Goal: Task Accomplishment & Management: Use online tool/utility

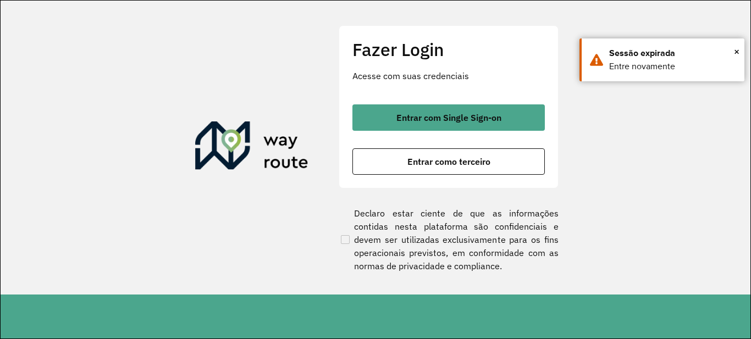
click at [441, 178] on div "Fazer Login Acesse com suas credenciais Entrar com Single Sign-on Entrar como t…" at bounding box center [449, 106] width 220 height 163
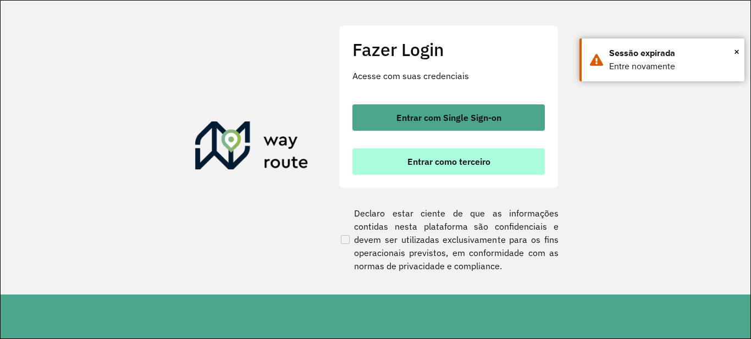
click at [443, 171] on button "Entrar como terceiro" at bounding box center [449, 162] width 193 height 26
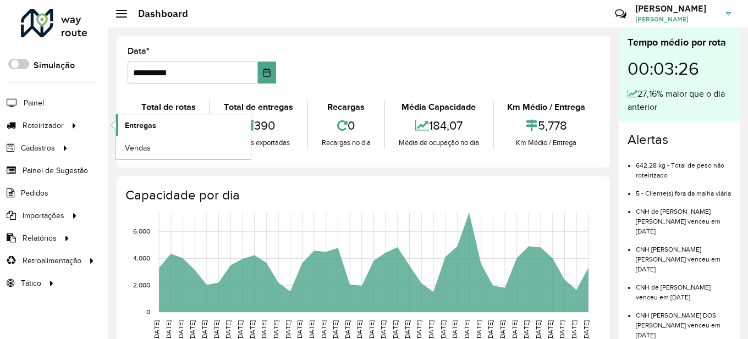
click at [136, 124] on span "Entregas" at bounding box center [140, 126] width 31 height 12
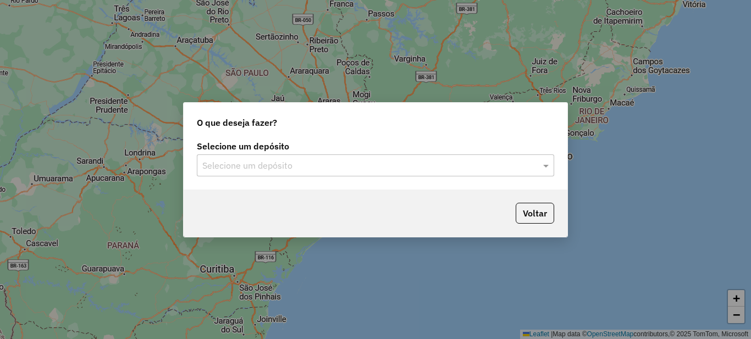
click at [349, 160] on input "text" at bounding box center [364, 166] width 325 height 13
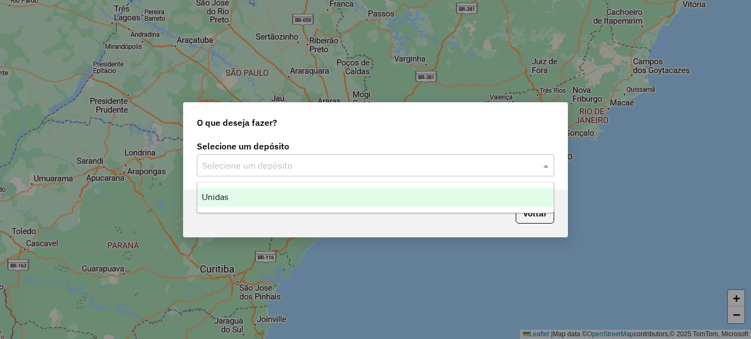
click at [254, 189] on div "Unidas" at bounding box center [375, 197] width 356 height 19
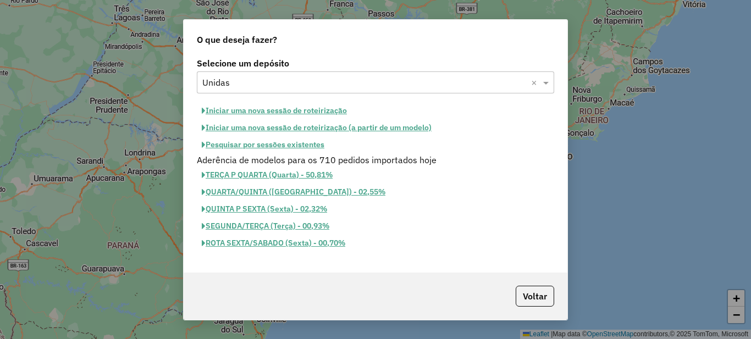
click at [265, 111] on button "Iniciar uma nova sessão de roteirização" at bounding box center [274, 110] width 155 height 17
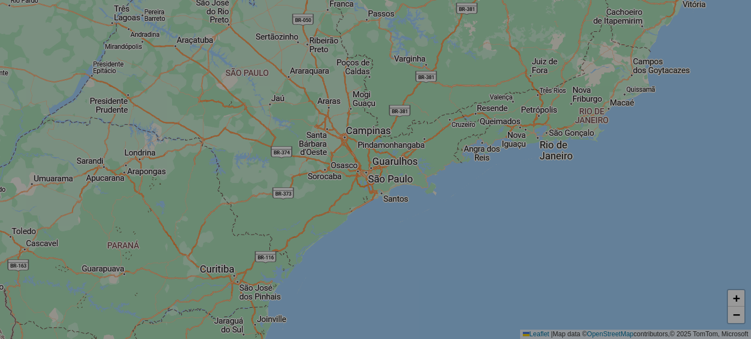
select select "*"
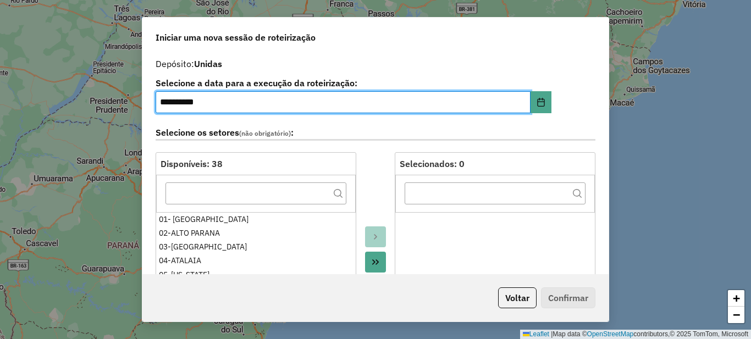
click at [374, 261] on icon "Move All to Target" at bounding box center [375, 262] width 9 height 9
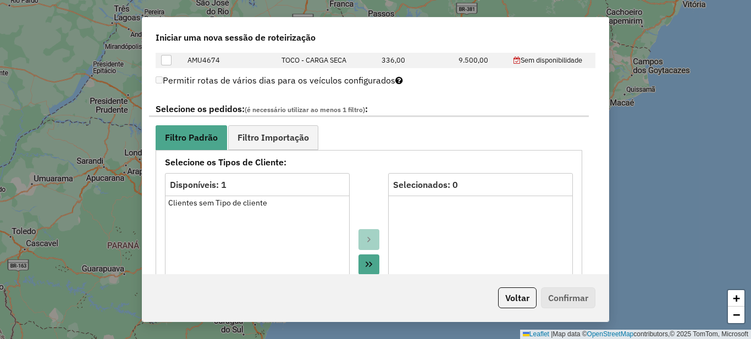
scroll to position [660, 0]
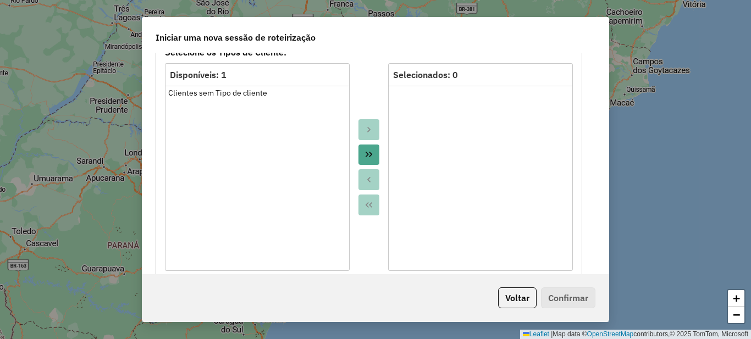
click at [366, 159] on icon "Move All to Target" at bounding box center [369, 154] width 9 height 9
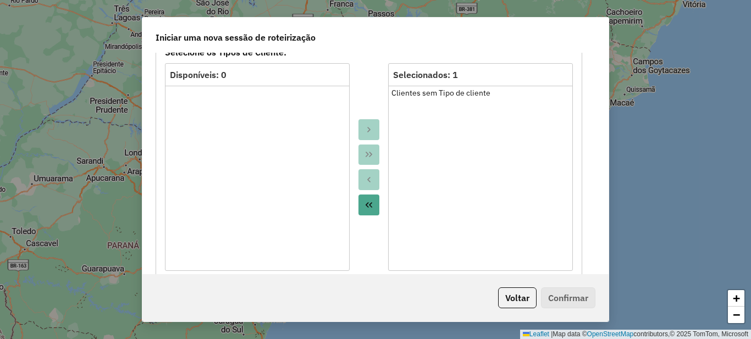
scroll to position [605, 0]
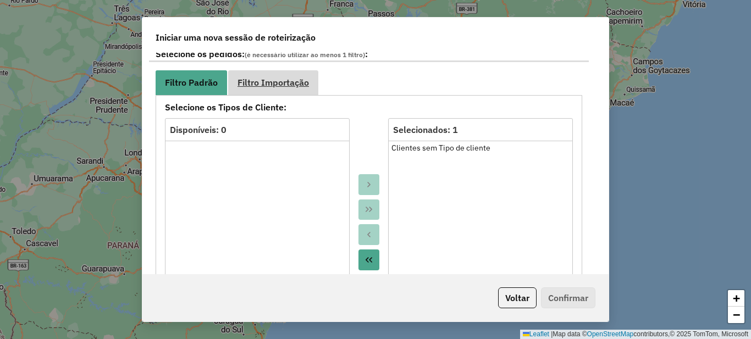
click at [299, 87] on span "Filtro Importação" at bounding box center [274, 82] width 72 height 9
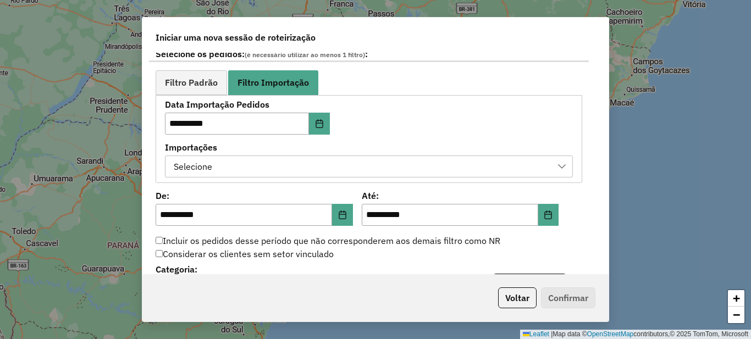
click at [261, 172] on div "Selecione" at bounding box center [361, 166] width 382 height 21
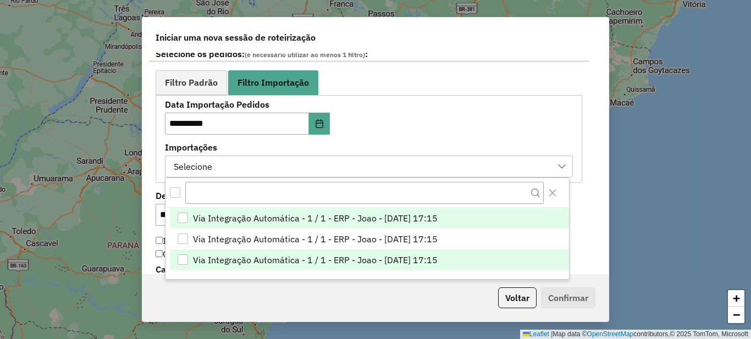
click at [296, 264] on span "Via Integração Automática - 1 / 1 - ERP - Joao - 12/08/2025 17:15" at bounding box center [315, 260] width 245 height 13
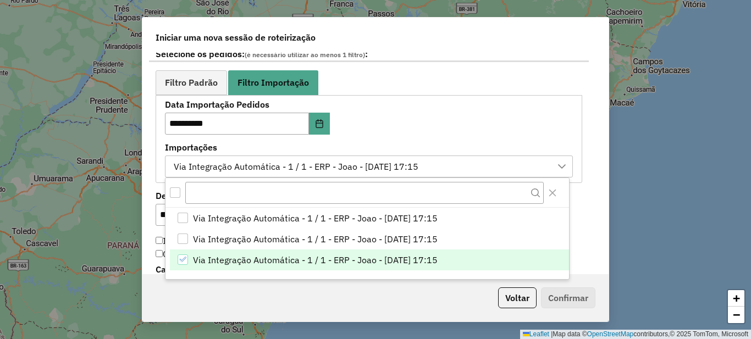
click at [149, 156] on div "**********" at bounding box center [369, 126] width 440 height 113
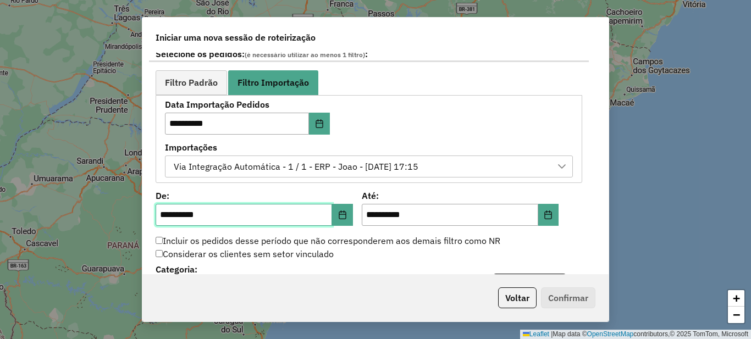
click at [165, 211] on input "**********" at bounding box center [244, 215] width 177 height 22
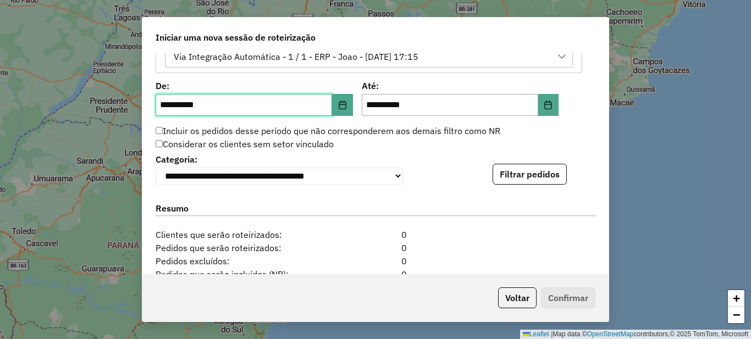
scroll to position [770, 0]
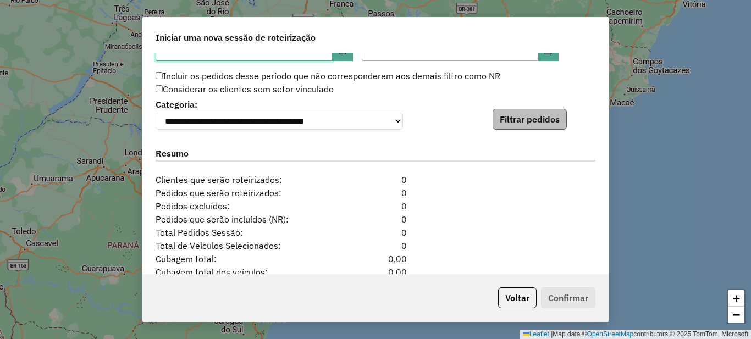
type input "**********"
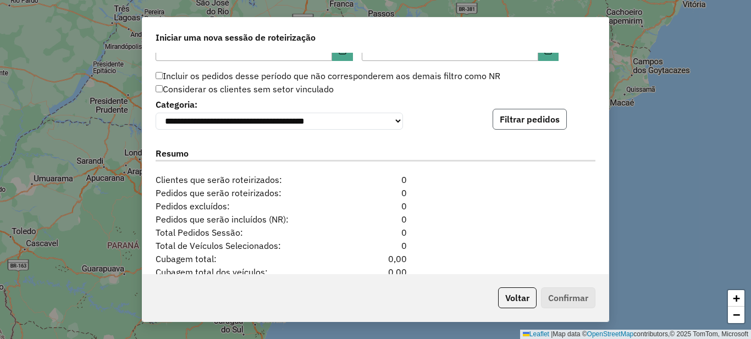
click at [550, 121] on button "Filtrar pedidos" at bounding box center [530, 119] width 74 height 21
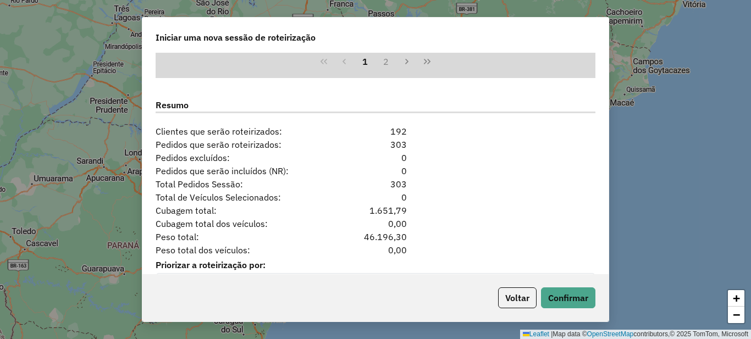
scroll to position [1080, 0]
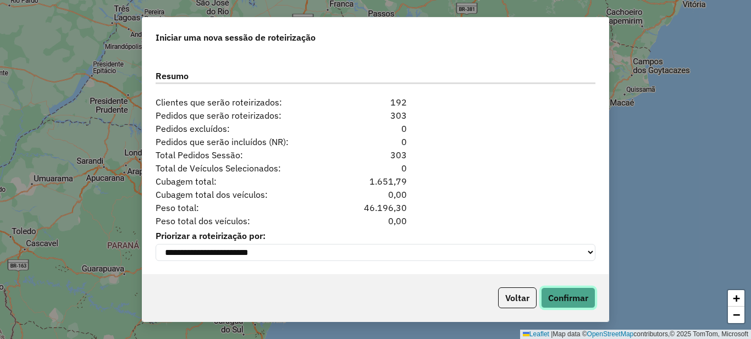
click at [569, 295] on button "Confirmar" at bounding box center [568, 298] width 54 height 21
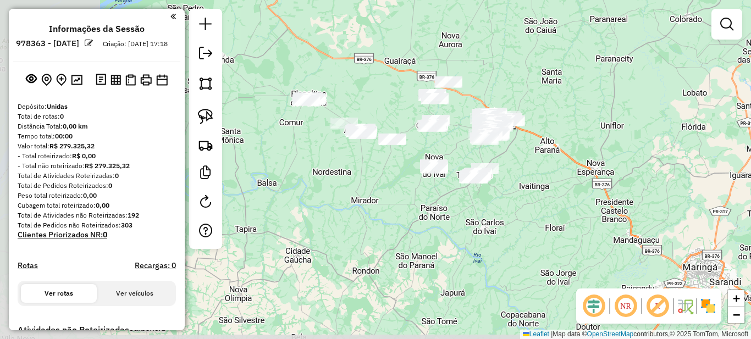
drag, startPoint x: 391, startPoint y: 125, endPoint x: 522, endPoint y: 79, distance: 139.3
click at [528, 78] on div "Janela de atendimento Grade de atendimento Capacidade Transportadoras Veículos …" at bounding box center [375, 169] width 751 height 339
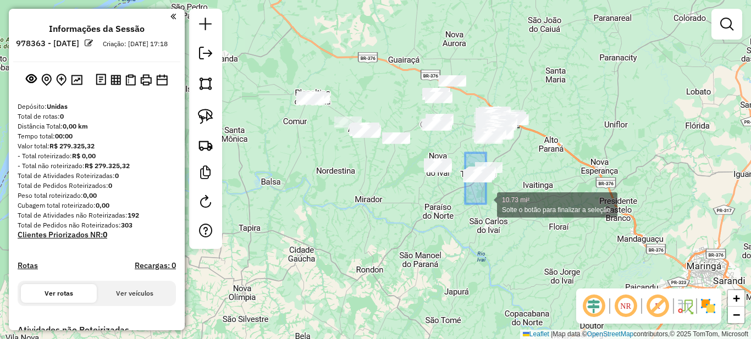
drag, startPoint x: 465, startPoint y: 153, endPoint x: 545, endPoint y: 234, distance: 113.6
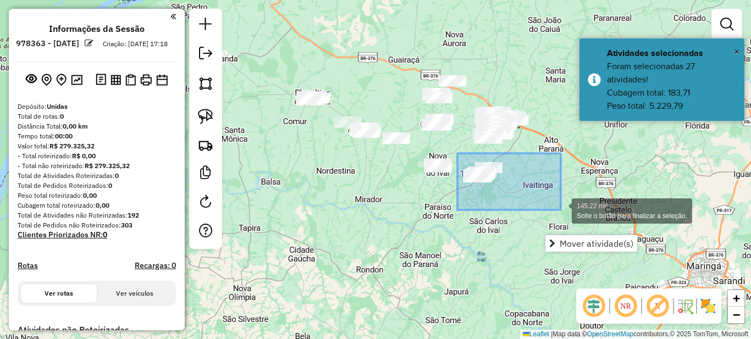
drag, startPoint x: 461, startPoint y: 161, endPoint x: 561, endPoint y: 211, distance: 111.4
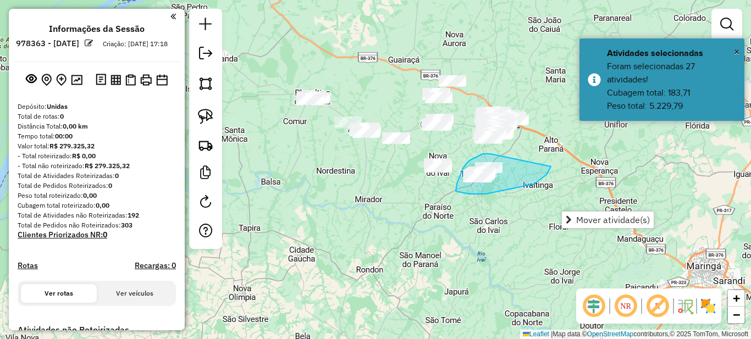
drag, startPoint x: 491, startPoint y: 154, endPoint x: 551, endPoint y: 167, distance: 61.8
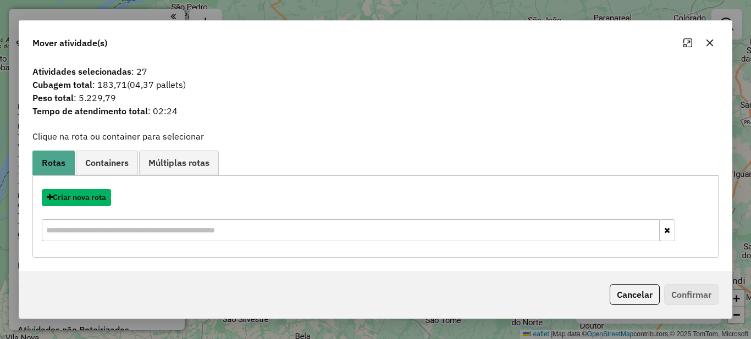
click at [74, 202] on button "Criar nova rota" at bounding box center [76, 197] width 69 height 17
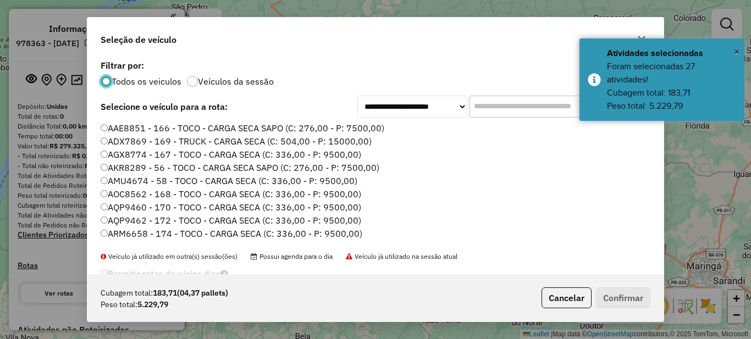
scroll to position [6, 3]
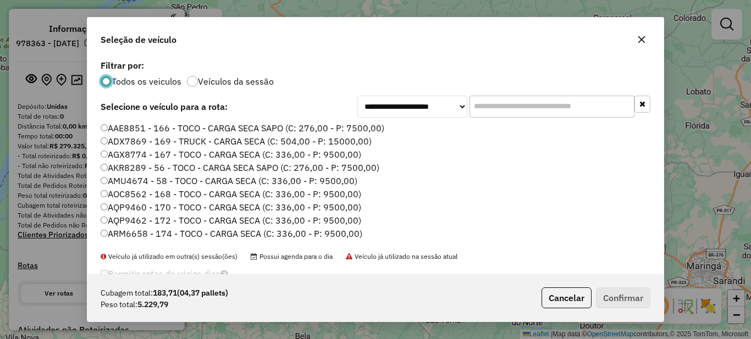
click at [480, 109] on input "text" at bounding box center [552, 107] width 165 height 22
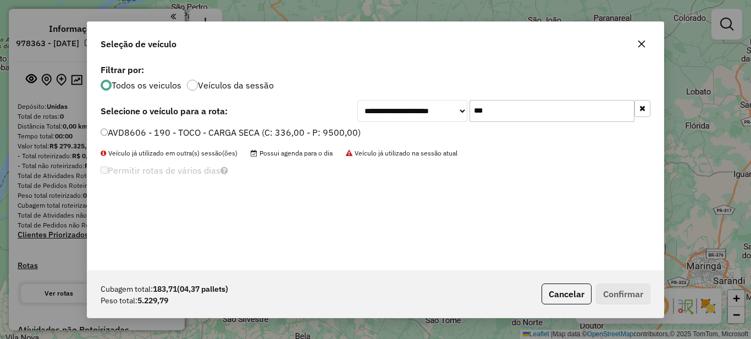
type input "***"
click at [298, 130] on label "AVD8606 - 190 - TOCO - CARGA SECA (C: 336,00 - P: 9500,00)" at bounding box center [231, 132] width 260 height 13
click at [624, 285] on button "Confirmar" at bounding box center [623, 294] width 54 height 21
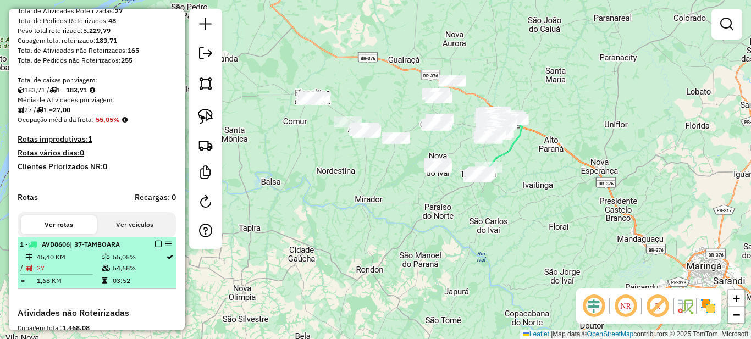
scroll to position [220, 0]
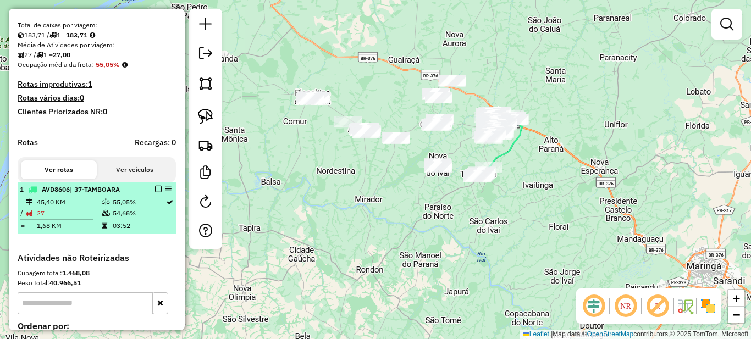
click at [155, 193] on em at bounding box center [158, 189] width 7 height 7
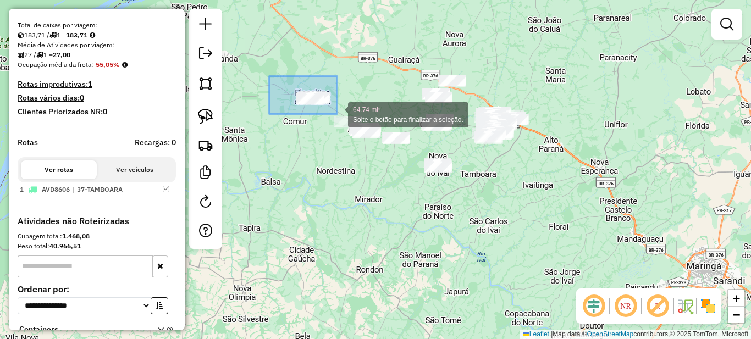
drag, startPoint x: 281, startPoint y: 85, endPoint x: 343, endPoint y: 112, distance: 67.5
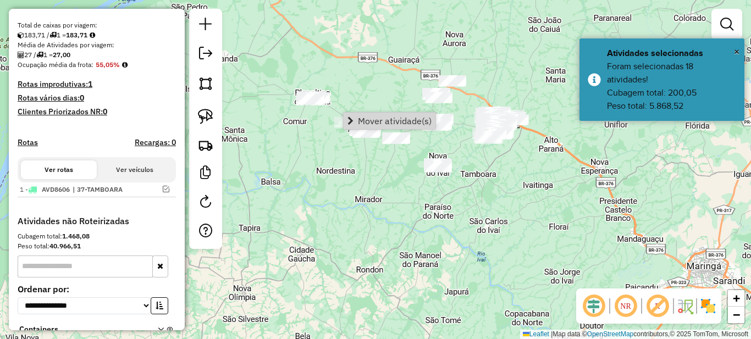
click at [339, 159] on div "Janela de atendimento Grade de atendimento Capacidade Transportadoras Veículos …" at bounding box center [375, 169] width 751 height 339
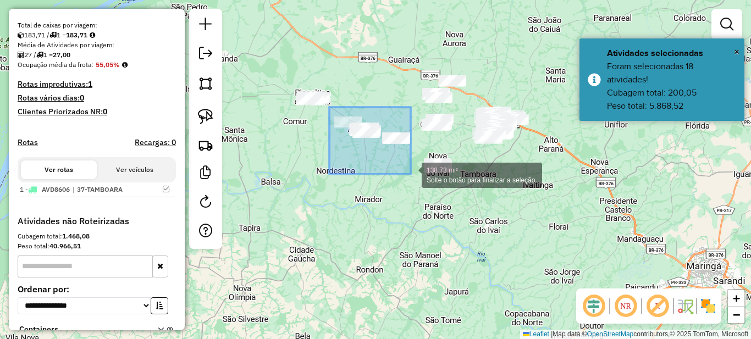
drag, startPoint x: 329, startPoint y: 107, endPoint x: 411, endPoint y: 174, distance: 105.5
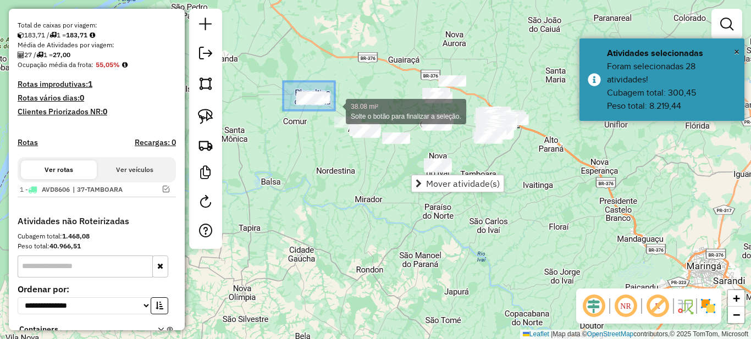
drag, startPoint x: 283, startPoint y: 81, endPoint x: 335, endPoint y: 111, distance: 59.4
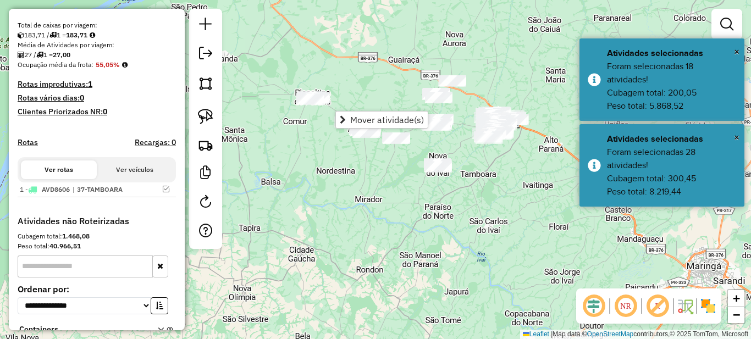
click at [397, 88] on div "Janela de atendimento Grade de atendimento Capacidade Transportadoras Veículos …" at bounding box center [375, 169] width 751 height 339
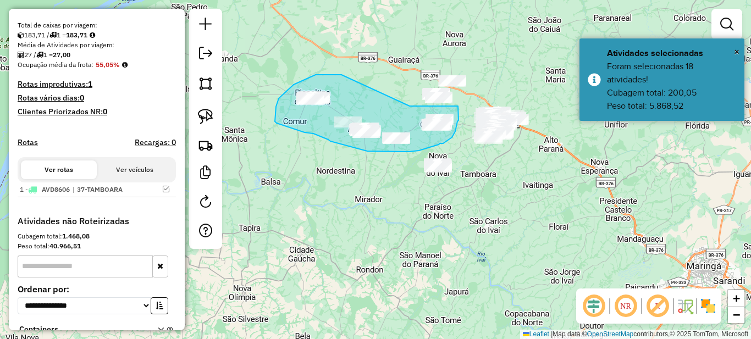
drag, startPoint x: 336, startPoint y: 75, endPoint x: 400, endPoint y: 107, distance: 71.8
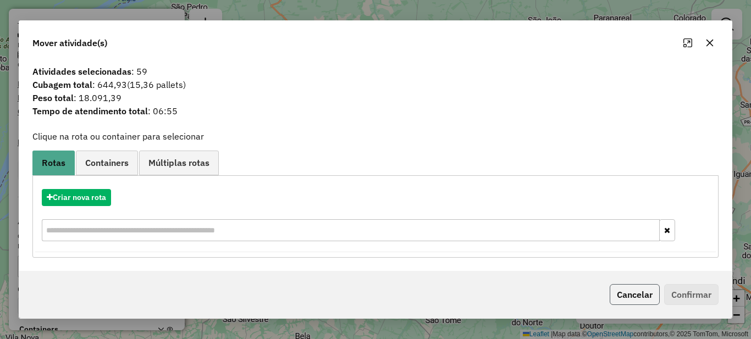
click at [623, 297] on button "Cancelar" at bounding box center [635, 294] width 50 height 21
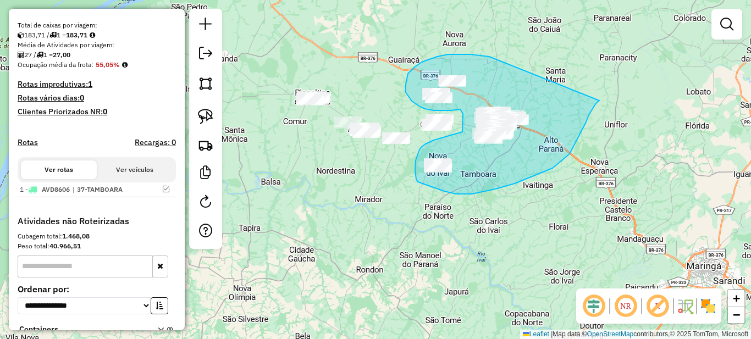
drag, startPoint x: 471, startPoint y: 54, endPoint x: 600, endPoint y: 101, distance: 136.8
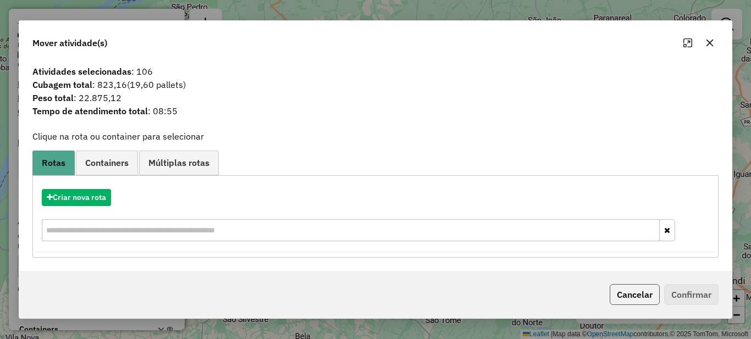
click at [627, 293] on button "Cancelar" at bounding box center [635, 294] width 50 height 21
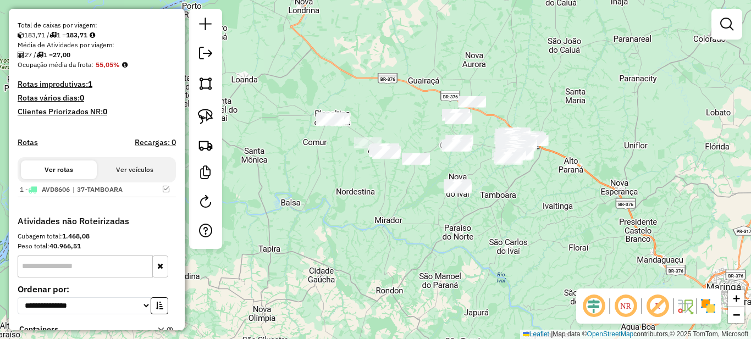
drag, startPoint x: 425, startPoint y: 167, endPoint x: 408, endPoint y: 191, distance: 29.2
click at [408, 191] on div "Janela de atendimento Grade de atendimento Capacidade Transportadoras Veículos …" at bounding box center [375, 169] width 751 height 339
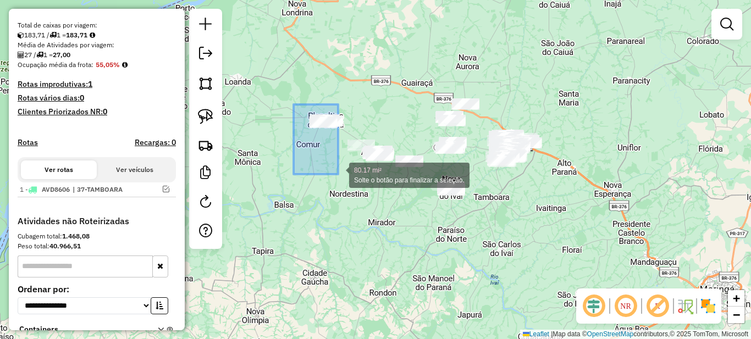
drag, startPoint x: 294, startPoint y: 105, endPoint x: 338, endPoint y: 174, distance: 82.9
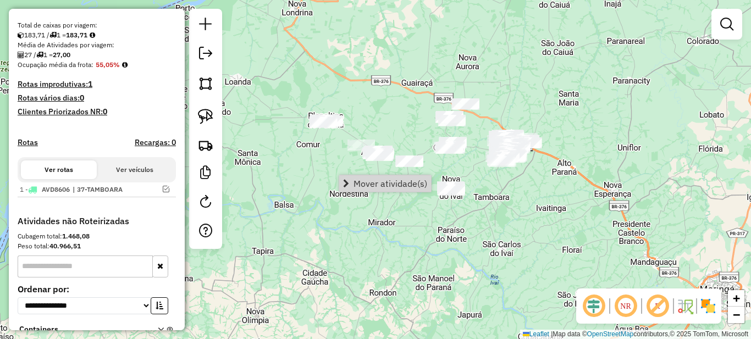
click at [527, 190] on div "Janela de atendimento Grade de atendimento Capacidade Transportadoras Veículos …" at bounding box center [375, 169] width 751 height 339
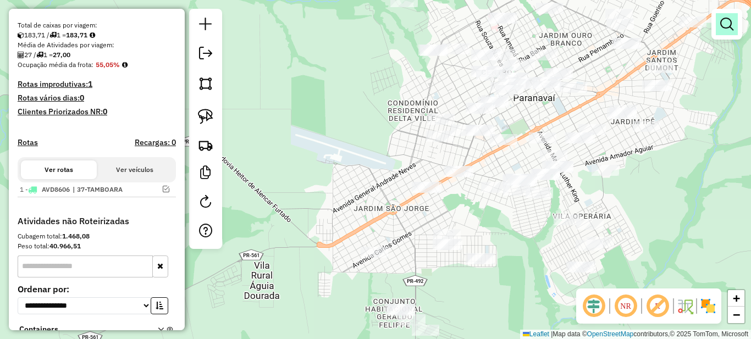
click at [717, 25] on link at bounding box center [727, 24] width 22 height 22
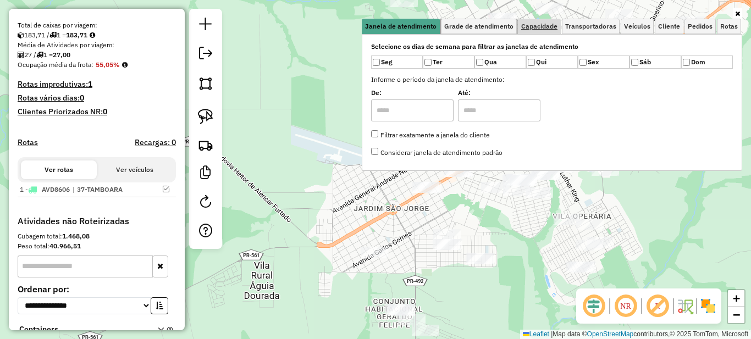
drag, startPoint x: 512, startPoint y: 25, endPoint x: 543, endPoint y: 25, distance: 30.8
click at [514, 25] on span "Grade de atendimento" at bounding box center [478, 26] width 69 height 7
click at [543, 25] on span "Capacidade" at bounding box center [539, 26] width 36 height 7
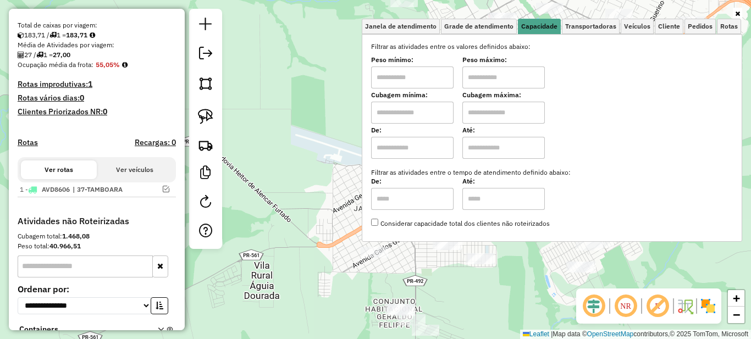
click at [427, 71] on input "text" at bounding box center [412, 78] width 83 height 22
click at [304, 111] on div "Janela de atendimento Grade de atendimento Capacidade Transportadoras Veículos …" at bounding box center [375, 169] width 751 height 339
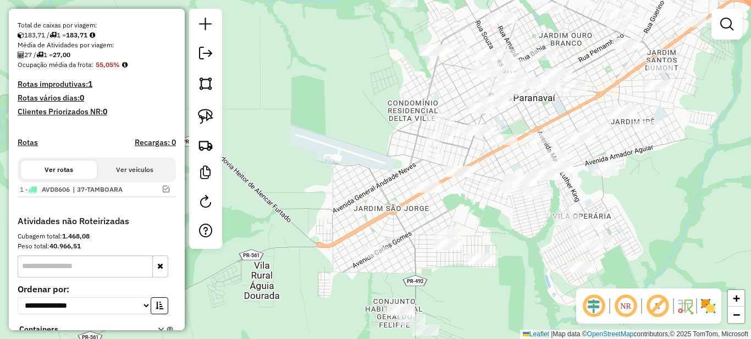
drag, startPoint x: 395, startPoint y: 101, endPoint x: 322, endPoint y: 135, distance: 80.7
click at [322, 135] on div "Janela de atendimento Grade de atendimento Capacidade Transportadoras Veículos …" at bounding box center [375, 169] width 751 height 339
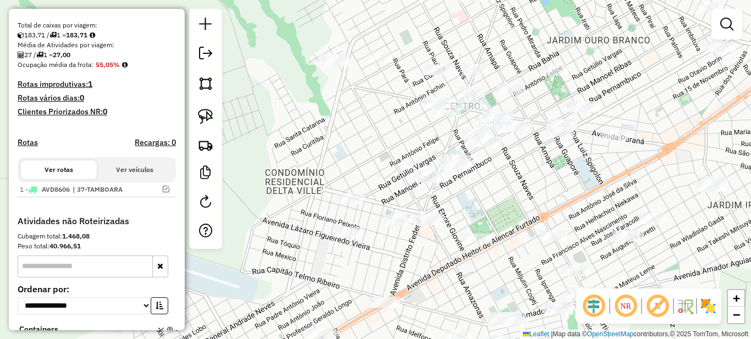
drag, startPoint x: 369, startPoint y: 87, endPoint x: 415, endPoint y: 155, distance: 81.9
click at [415, 155] on div "Janela de atendimento Grade de atendimento Capacidade Transportadoras Veículos …" at bounding box center [375, 169] width 751 height 339
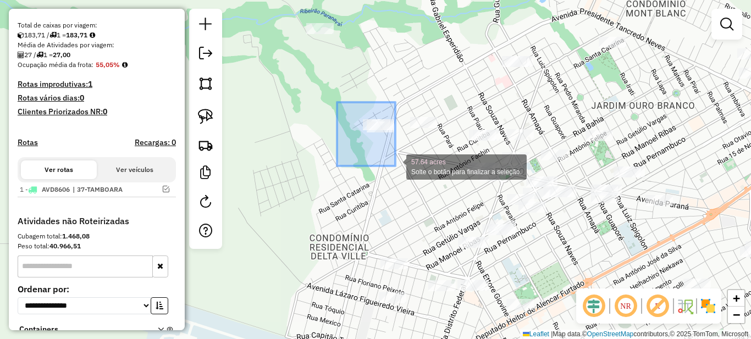
drag, startPoint x: 338, startPoint y: 103, endPoint x: 395, endPoint y: 166, distance: 85.3
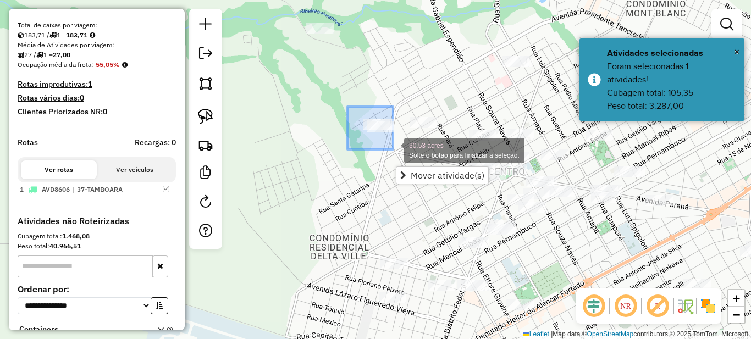
drag, startPoint x: 348, startPoint y: 107, endPoint x: 393, endPoint y: 150, distance: 62.7
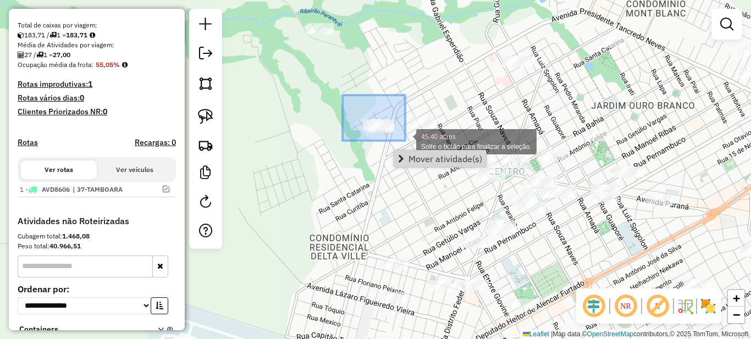
drag, startPoint x: 343, startPoint y: 100, endPoint x: 400, endPoint y: 144, distance: 72.6
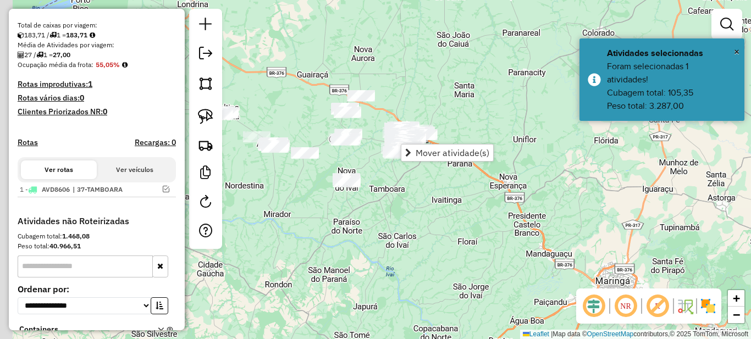
drag, startPoint x: 343, startPoint y: 218, endPoint x: 420, endPoint y: 200, distance: 78.5
click at [419, 201] on div "Janela de atendimento Grade de atendimento Capacidade Transportadoras Veículos …" at bounding box center [375, 169] width 751 height 339
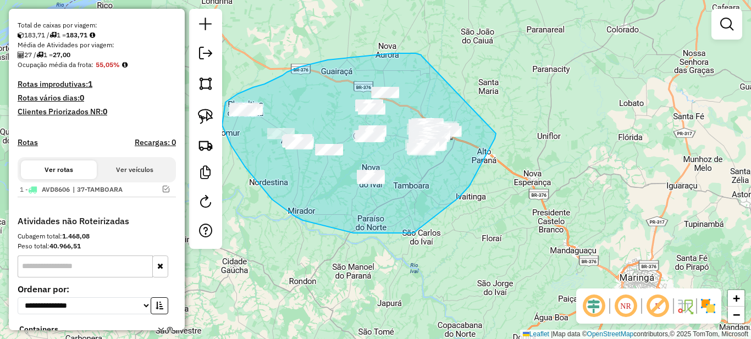
drag, startPoint x: 392, startPoint y: 53, endPoint x: 496, endPoint y: 134, distance: 131.4
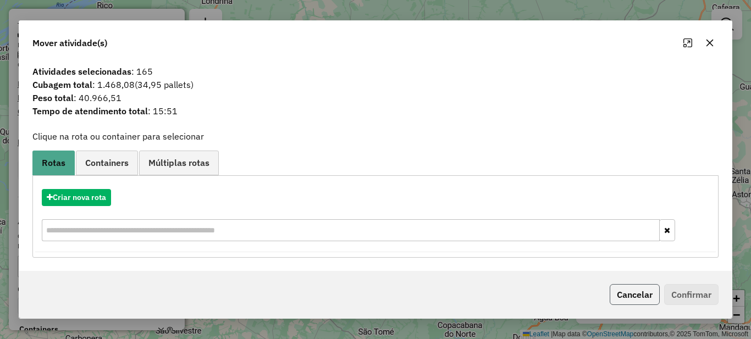
click at [633, 299] on button "Cancelar" at bounding box center [635, 294] width 50 height 21
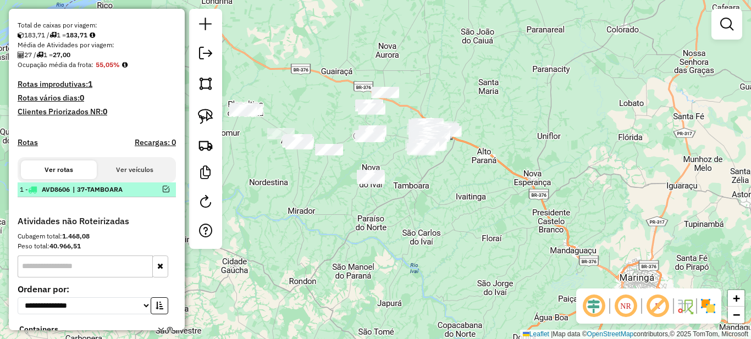
click at [163, 193] on em at bounding box center [166, 189] width 7 height 7
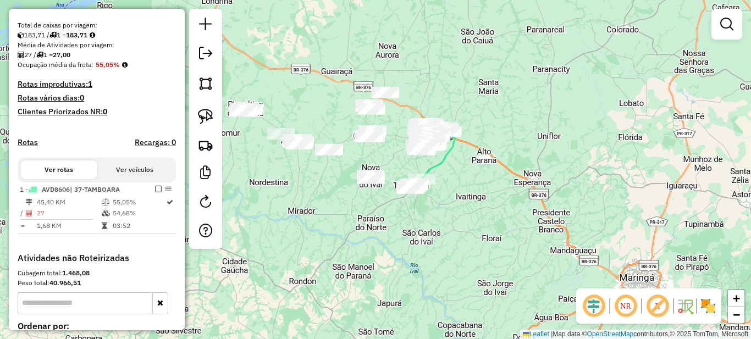
drag, startPoint x: 326, startPoint y: 193, endPoint x: 362, endPoint y: 187, distance: 36.8
click at [361, 188] on div "Janela de atendimento Grade de atendimento Capacidade Transportadoras Veículos …" at bounding box center [375, 169] width 751 height 339
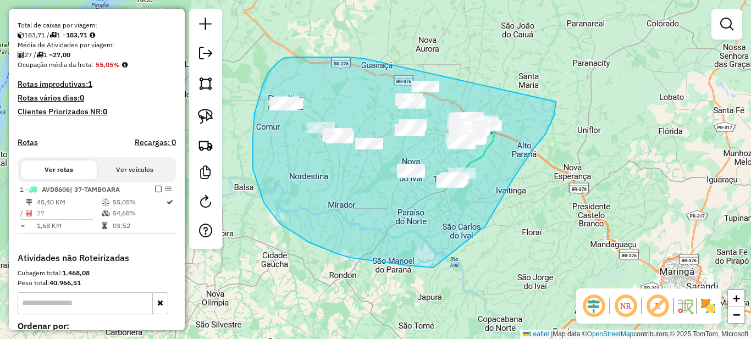
drag, startPoint x: 358, startPoint y: 58, endPoint x: 556, endPoint y: 102, distance: 202.8
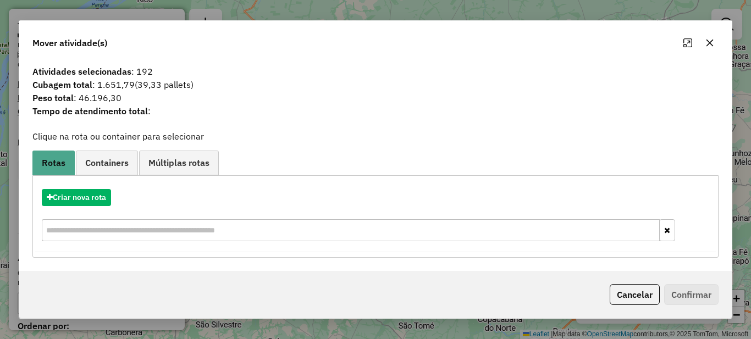
click at [635, 290] on button "Cancelar" at bounding box center [635, 294] width 50 height 21
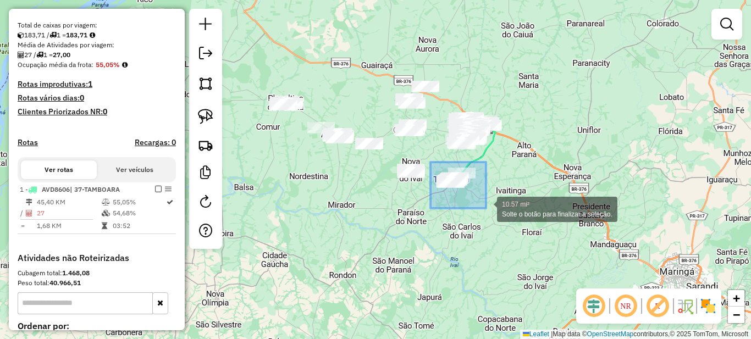
drag, startPoint x: 431, startPoint y: 162, endPoint x: 503, endPoint y: 221, distance: 93.5
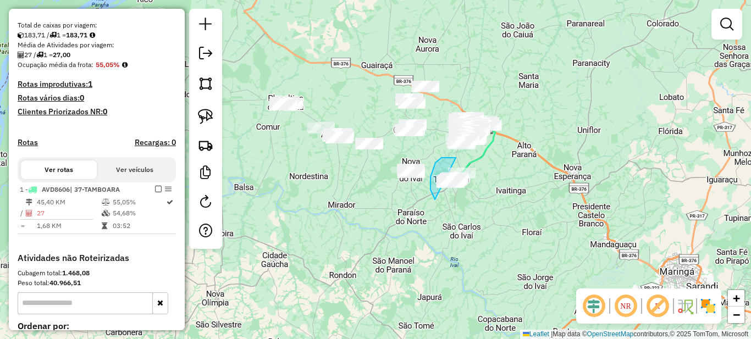
drag, startPoint x: 442, startPoint y: 158, endPoint x: 537, endPoint y: 173, distance: 96.4
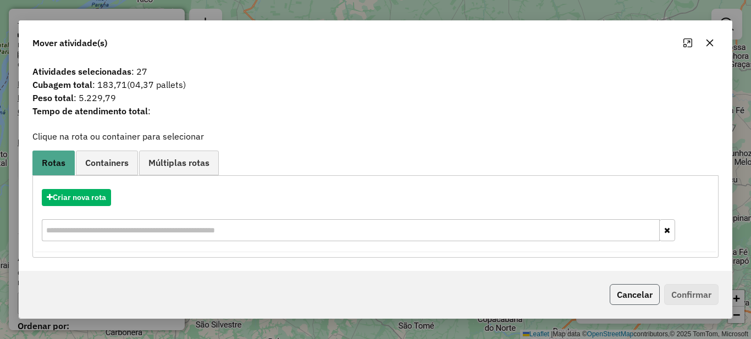
click at [636, 299] on button "Cancelar" at bounding box center [635, 294] width 50 height 21
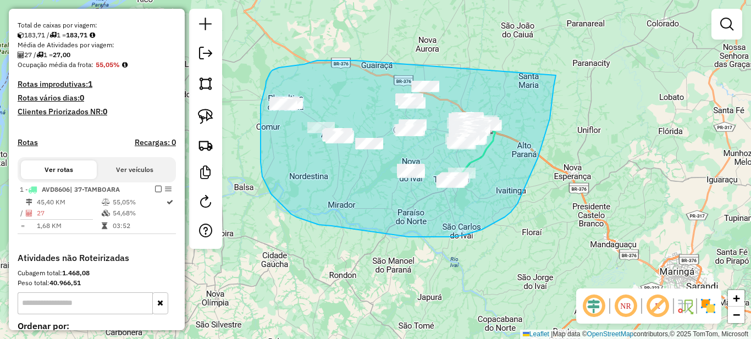
drag, startPoint x: 353, startPoint y: 61, endPoint x: 556, endPoint y: 75, distance: 203.5
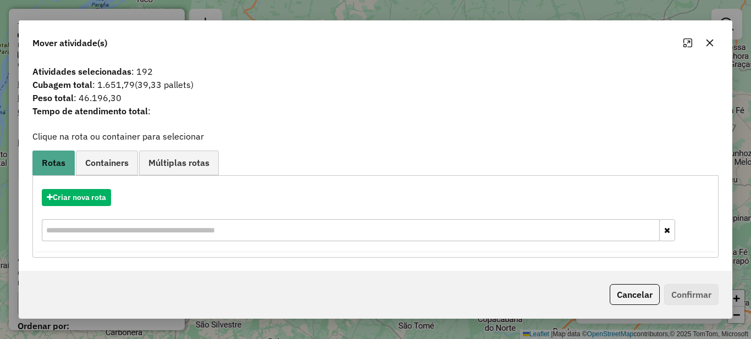
click at [643, 283] on div "Cancelar Confirmar" at bounding box center [375, 294] width 713 height 47
click at [642, 279] on div "Cancelar Confirmar" at bounding box center [375, 294] width 713 height 47
click at [643, 278] on div "Cancelar Confirmar" at bounding box center [375, 294] width 713 height 47
click at [646, 290] on button "Cancelar" at bounding box center [635, 294] width 50 height 21
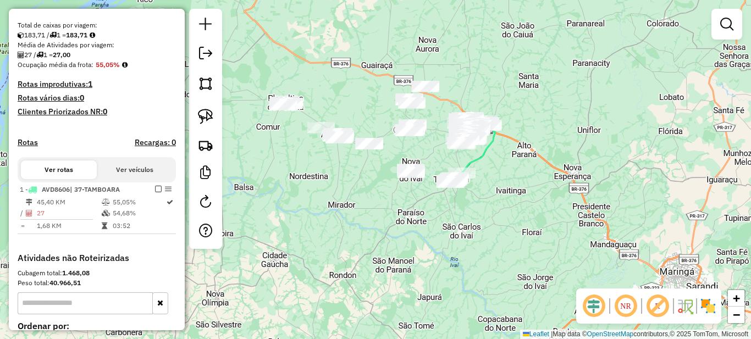
drag, startPoint x: 308, startPoint y: 151, endPoint x: 413, endPoint y: 196, distance: 113.8
click at [413, 196] on div "Janela de atendimento Grade de atendimento Capacidade Transportadoras Veículos …" at bounding box center [375, 169] width 751 height 339
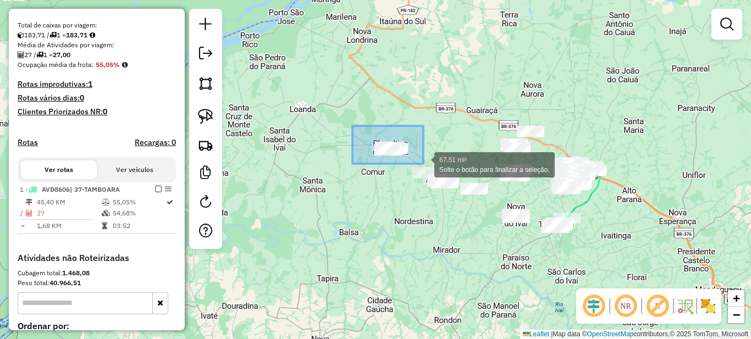
drag, startPoint x: 388, startPoint y: 146, endPoint x: 424, endPoint y: 164, distance: 39.6
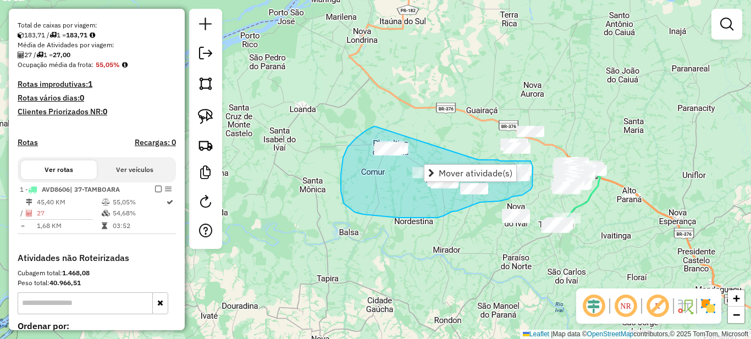
drag, startPoint x: 377, startPoint y: 127, endPoint x: 475, endPoint y: 159, distance: 103.5
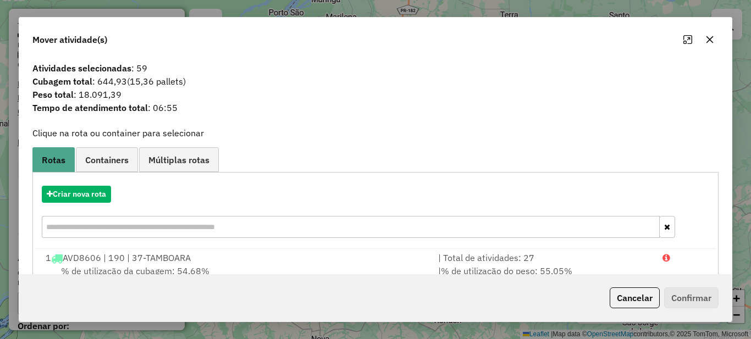
click at [620, 301] on button "Cancelar" at bounding box center [635, 298] width 50 height 21
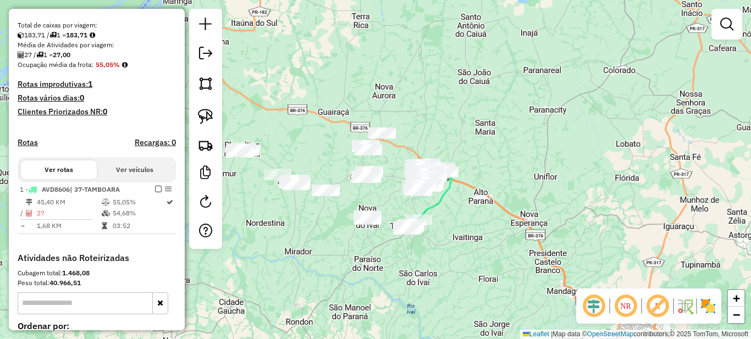
drag, startPoint x: 498, startPoint y: 253, endPoint x: 399, endPoint y: 255, distance: 98.5
click at [399, 255] on div "Janela de atendimento Grade de atendimento Capacidade Transportadoras Veículos …" at bounding box center [375, 169] width 751 height 339
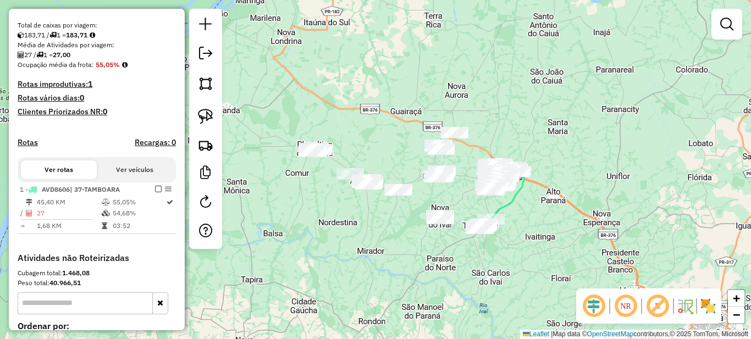
drag, startPoint x: 290, startPoint y: 208, endPoint x: 394, endPoint y: 207, distance: 104.0
click at [394, 207] on div "Janela de atendimento Grade de atendimento Capacidade Transportadoras Veículos …" at bounding box center [375, 169] width 751 height 339
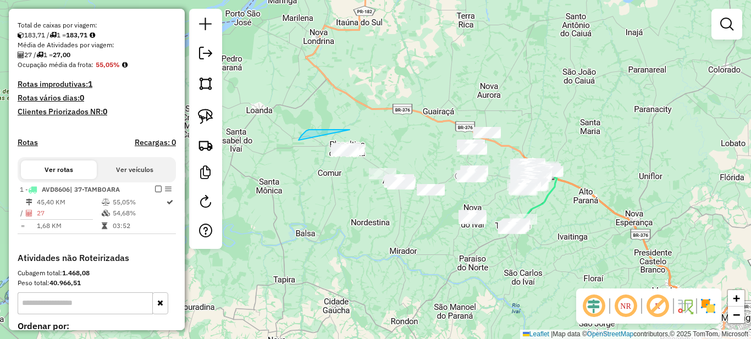
drag, startPoint x: 322, startPoint y: 130, endPoint x: 299, endPoint y: 140, distance: 25.4
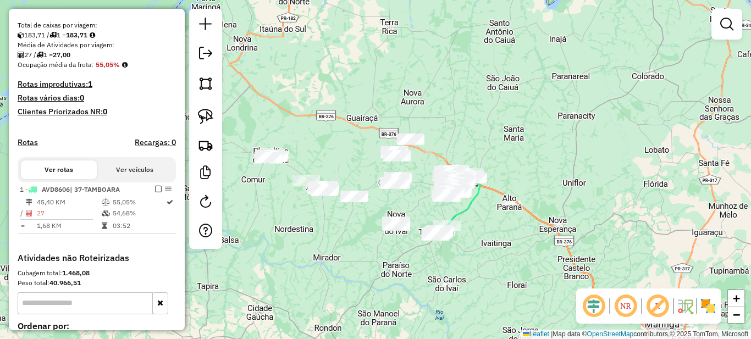
drag, startPoint x: 514, startPoint y: 217, endPoint x: 465, endPoint y: 230, distance: 50.0
click at [465, 230] on div "Janela de atendimento Grade de atendimento Capacidade Transportadoras Veículos …" at bounding box center [375, 169] width 751 height 339
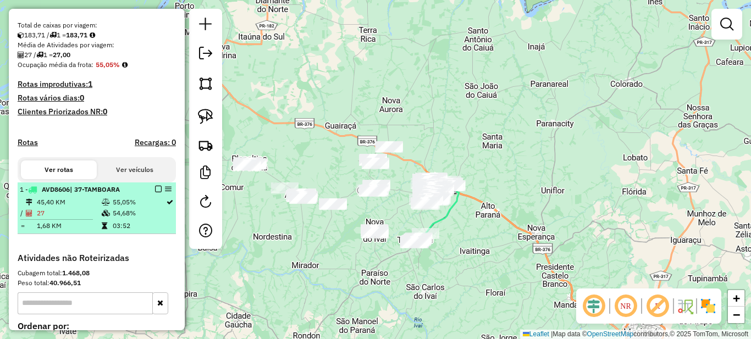
click at [135, 208] on td "55,05%" at bounding box center [138, 202] width 53 height 11
select select "**********"
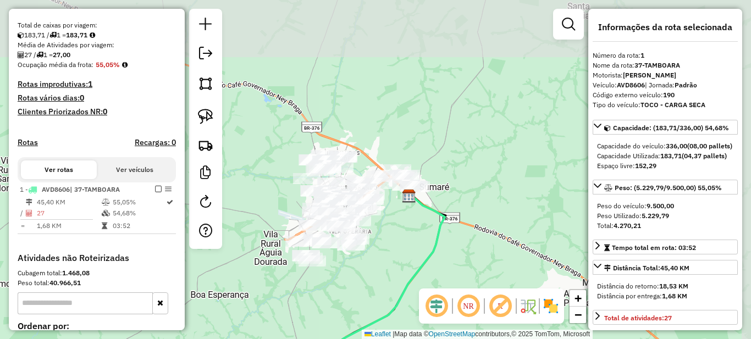
drag, startPoint x: 438, startPoint y: 101, endPoint x: 417, endPoint y: 231, distance: 132.0
click at [417, 231] on div "Janela de atendimento Grade de atendimento Capacidade Transportadoras Veículos …" at bounding box center [375, 169] width 751 height 339
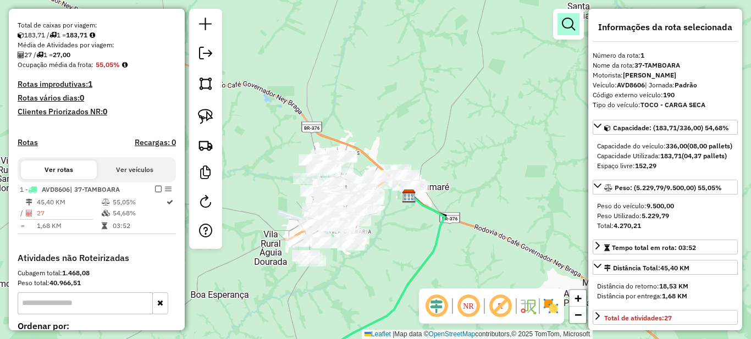
click at [575, 22] on em at bounding box center [568, 24] width 13 height 13
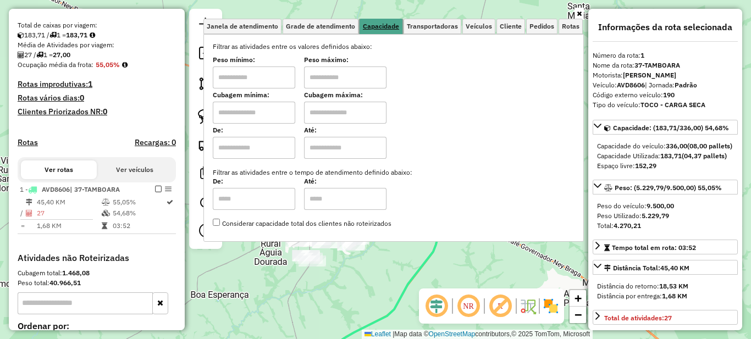
click at [386, 26] on span "Capacidade" at bounding box center [381, 26] width 36 height 7
drag, startPoint x: 258, startPoint y: 78, endPoint x: 266, endPoint y: 78, distance: 8.3
click at [258, 78] on input "text" at bounding box center [254, 78] width 83 height 22
type input "*******"
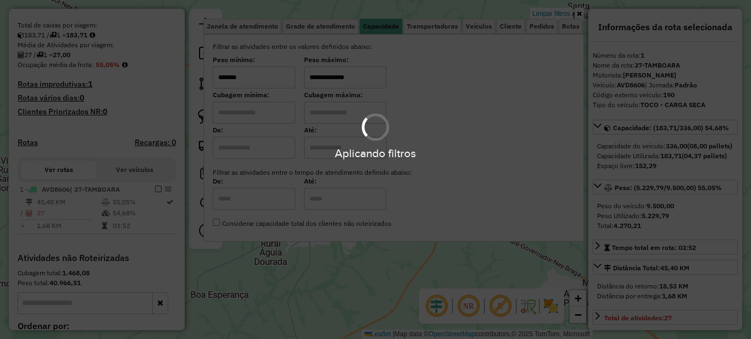
type input "**********"
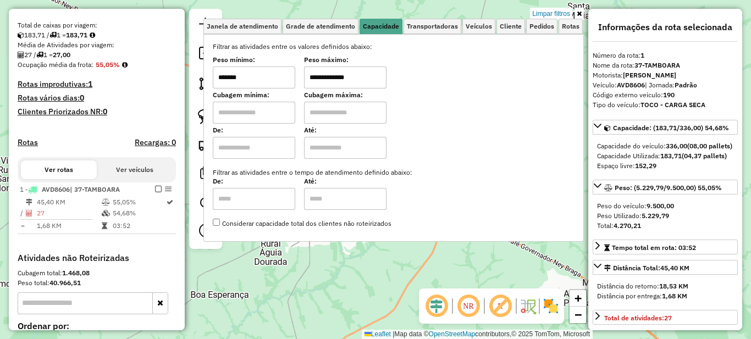
click at [582, 10] on link at bounding box center [579, 14] width 9 height 12
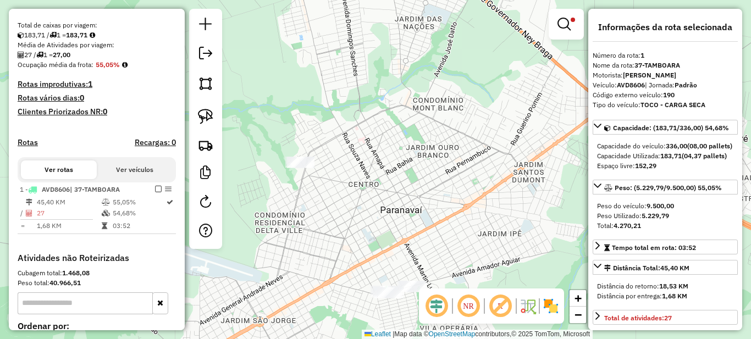
drag, startPoint x: 381, startPoint y: 262, endPoint x: 299, endPoint y: 142, distance: 145.7
click at [300, 143] on div "**********" at bounding box center [375, 169] width 751 height 339
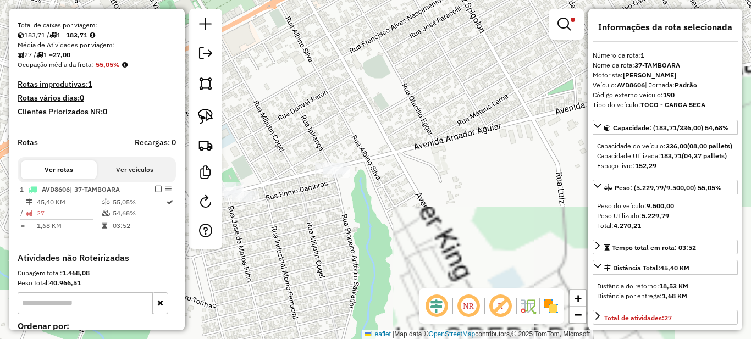
drag, startPoint x: 334, startPoint y: 211, endPoint x: 368, endPoint y: 186, distance: 42.1
click at [376, 211] on div "**********" at bounding box center [375, 169] width 751 height 339
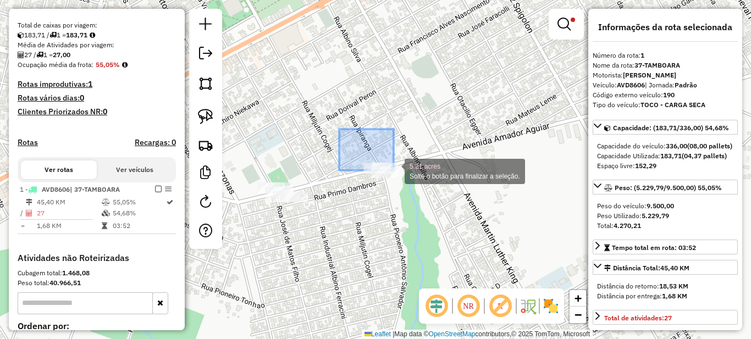
drag, startPoint x: 394, startPoint y: 171, endPoint x: 462, endPoint y: 228, distance: 89.4
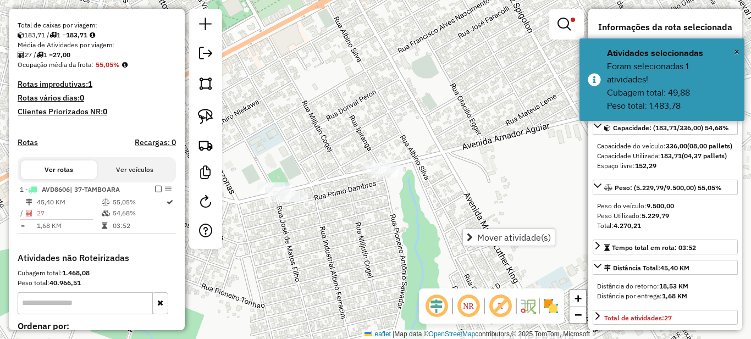
drag, startPoint x: 367, startPoint y: 228, endPoint x: 441, endPoint y: 217, distance: 75.0
click at [441, 217] on div "**********" at bounding box center [375, 169] width 751 height 339
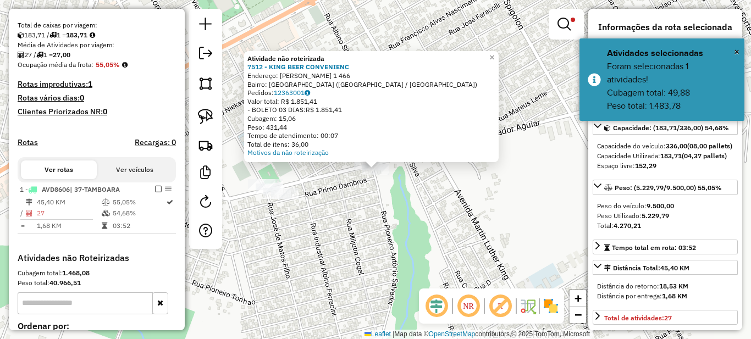
click at [333, 208] on div "**********" at bounding box center [375, 169] width 751 height 339
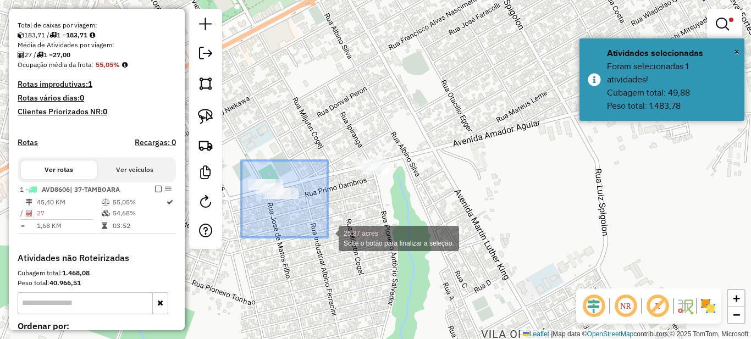
drag, startPoint x: 241, startPoint y: 161, endPoint x: 328, endPoint y: 238, distance: 115.7
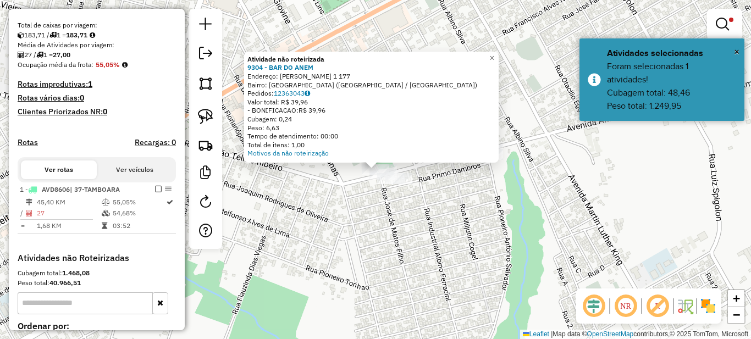
click at [329, 191] on div "**********" at bounding box center [375, 169] width 751 height 339
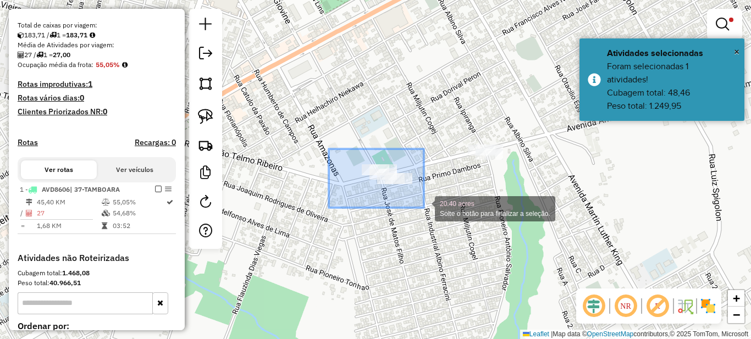
drag, startPoint x: 329, startPoint y: 149, endPoint x: 425, endPoint y: 208, distance: 113.1
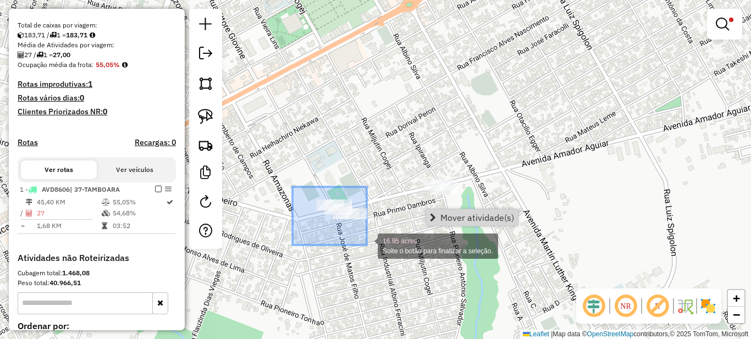
drag, startPoint x: 293, startPoint y: 187, endPoint x: 367, endPoint y: 245, distance: 94.0
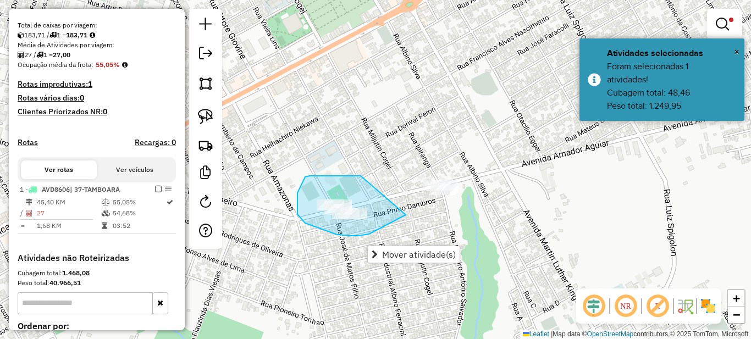
drag, startPoint x: 340, startPoint y: 176, endPoint x: 406, endPoint y: 215, distance: 76.7
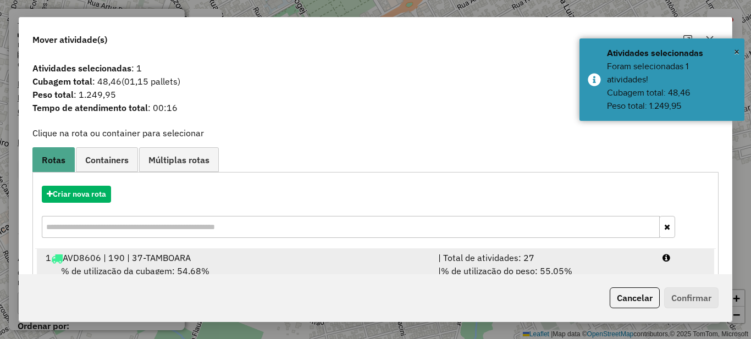
scroll to position [39, 0]
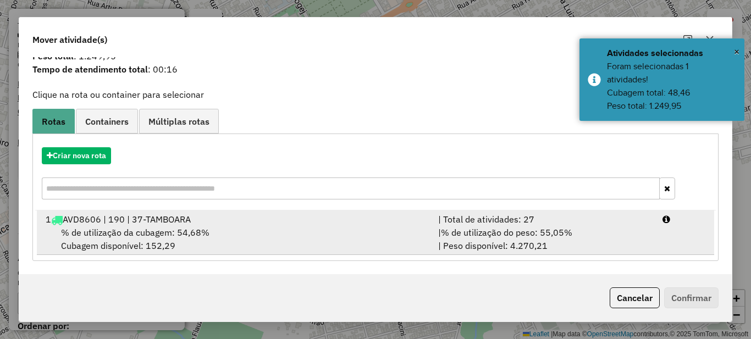
click at [466, 233] on span "% de utilização do peso: 55,05%" at bounding box center [506, 232] width 131 height 11
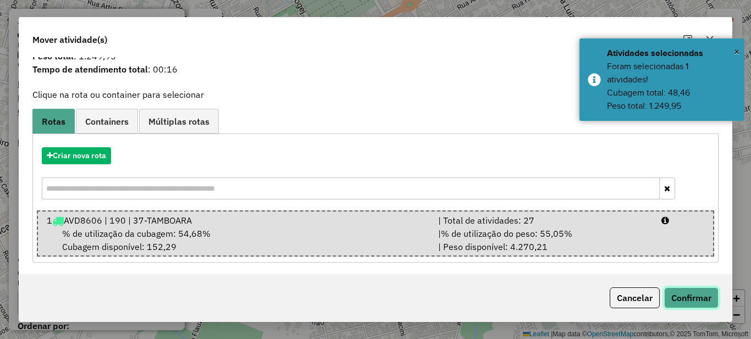
click at [702, 299] on button "Confirmar" at bounding box center [691, 298] width 54 height 21
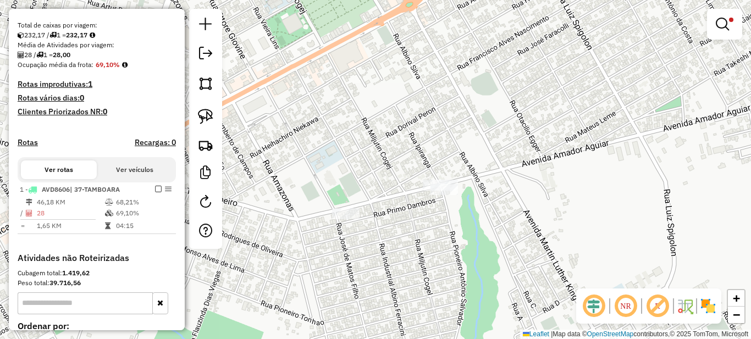
scroll to position [0, 0]
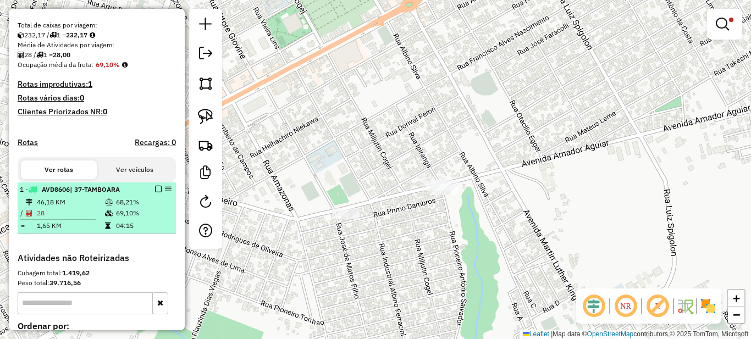
click at [125, 219] on td "69,10%" at bounding box center [144, 213] width 56 height 11
select select "**********"
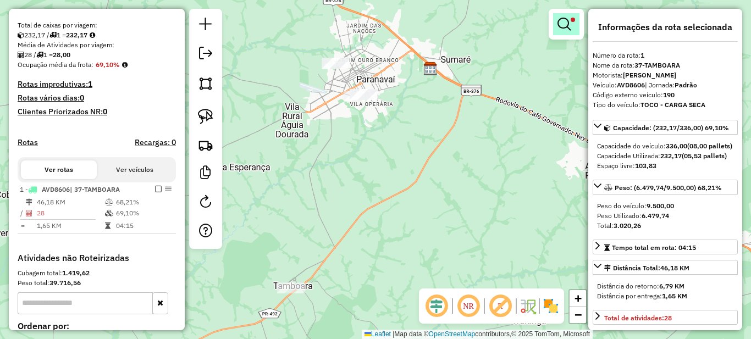
click at [557, 31] on link at bounding box center [566, 24] width 26 height 22
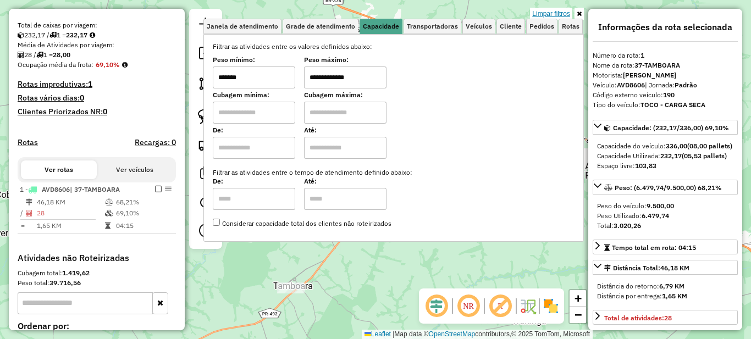
click at [556, 15] on link "Limpar filtros" at bounding box center [551, 14] width 42 height 12
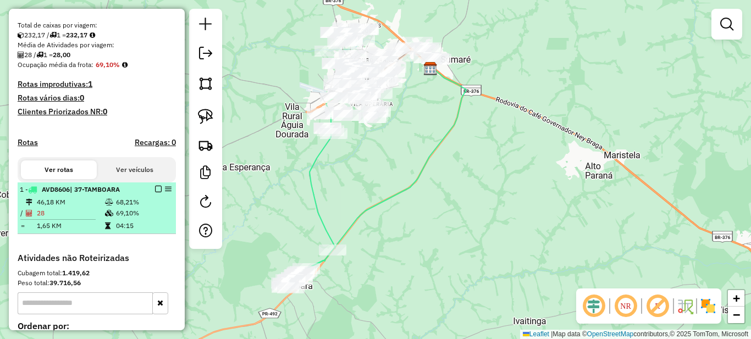
click at [155, 193] on em at bounding box center [158, 189] width 7 height 7
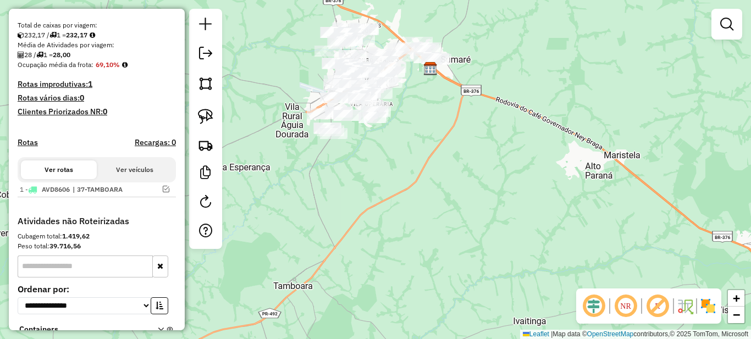
drag, startPoint x: 291, startPoint y: 163, endPoint x: 510, endPoint y: 163, distance: 219.5
click at [505, 163] on div "Janela de atendimento Grade de atendimento Capacidade Transportadoras Veículos …" at bounding box center [375, 169] width 751 height 339
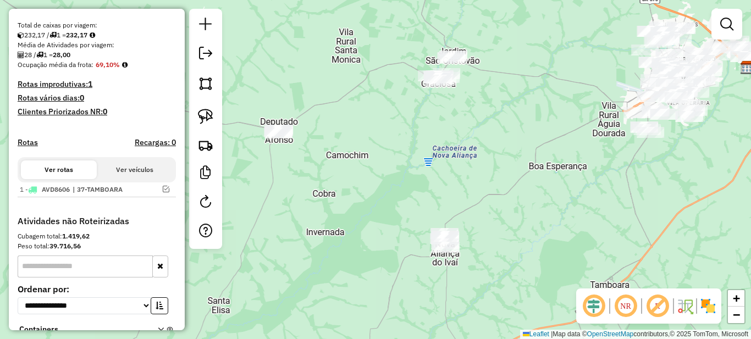
drag, startPoint x: 409, startPoint y: 178, endPoint x: 394, endPoint y: 177, distance: 15.4
click at [388, 175] on div "Janela de atendimento Grade de atendimento Capacidade Transportadoras Veículos …" at bounding box center [375, 169] width 751 height 339
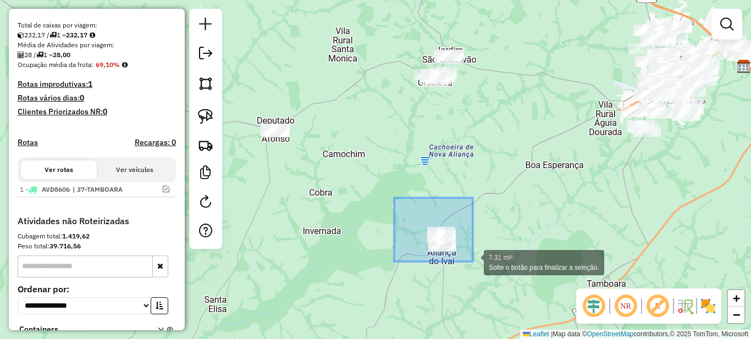
drag, startPoint x: 470, startPoint y: 260, endPoint x: 486, endPoint y: 270, distance: 19.2
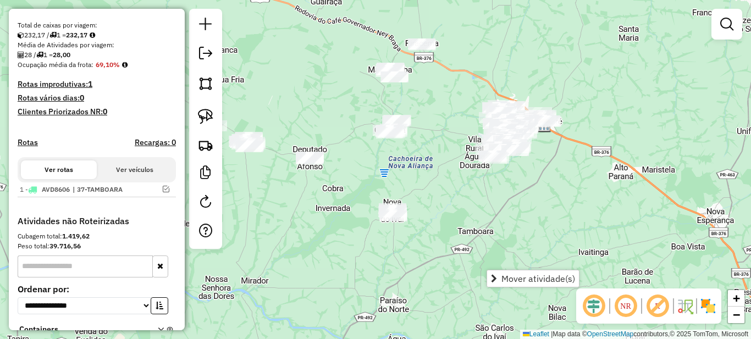
drag, startPoint x: 479, startPoint y: 200, endPoint x: 470, endPoint y: 199, distance: 8.3
click at [470, 200] on div "Janela de atendimento Grade de atendimento Capacidade Transportadoras Veículos …" at bounding box center [375, 169] width 751 height 339
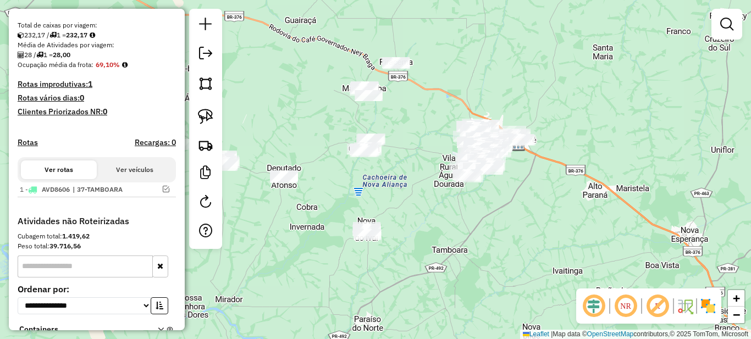
drag, startPoint x: 475, startPoint y: 197, endPoint x: 472, endPoint y: 217, distance: 19.4
click at [472, 217] on div "Janela de atendimento Grade de atendimento Capacidade Transportadoras Veículos …" at bounding box center [375, 169] width 751 height 339
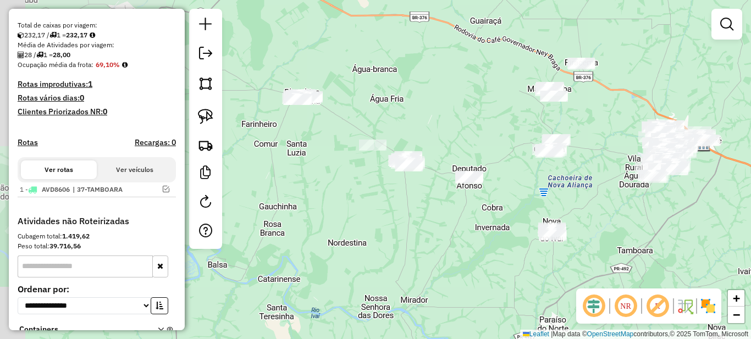
drag, startPoint x: 342, startPoint y: 206, endPoint x: 486, endPoint y: 206, distance: 144.7
click at [486, 206] on div "Janela de atendimento Grade de atendimento Capacidade Transportadoras Veículos …" at bounding box center [375, 169] width 751 height 339
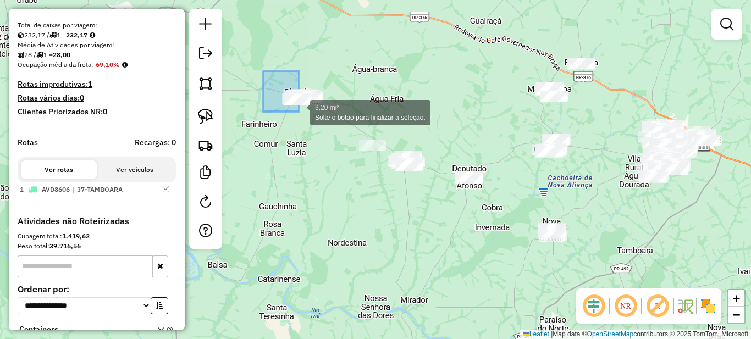
drag, startPoint x: 263, startPoint y: 71, endPoint x: 333, endPoint y: 134, distance: 93.8
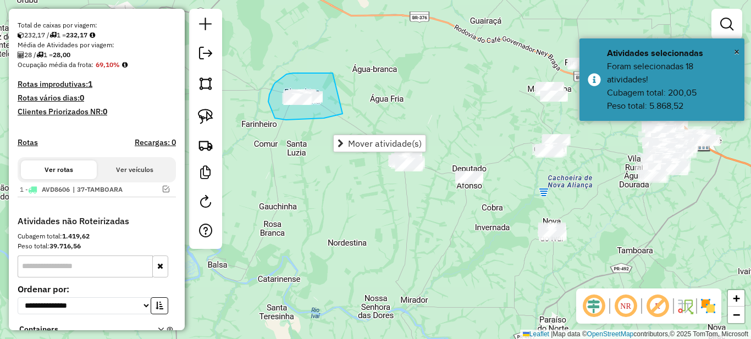
drag, startPoint x: 299, startPoint y: 73, endPoint x: 350, endPoint y: 105, distance: 60.8
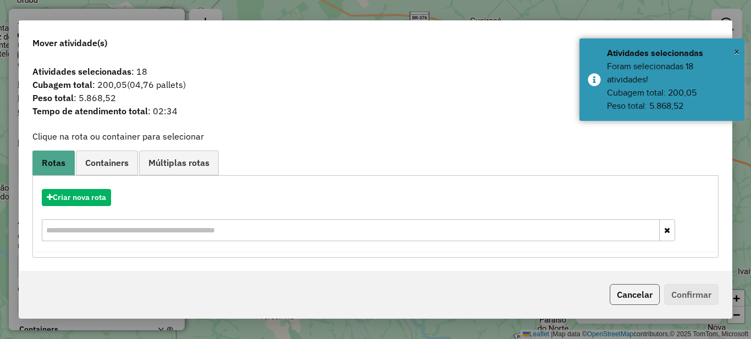
click at [634, 296] on button "Cancelar" at bounding box center [635, 294] width 50 height 21
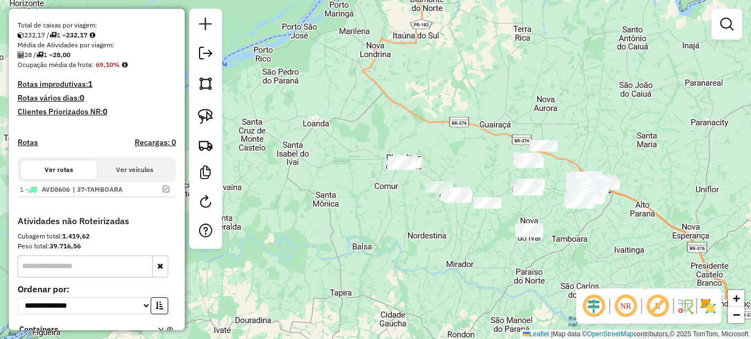
click at [482, 242] on div "Janela de atendimento Grade de atendimento Capacidade Transportadoras Veículos …" at bounding box center [375, 169] width 751 height 339
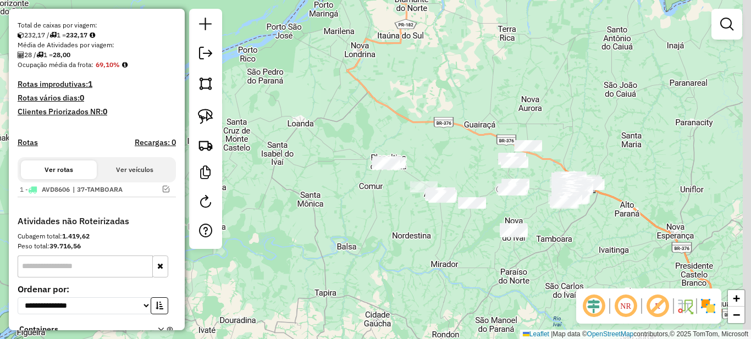
drag, startPoint x: 473, startPoint y: 233, endPoint x: 395, endPoint y: 223, distance: 78.7
click at [398, 224] on div "Janela de atendimento Grade de atendimento Capacidade Transportadoras Veículos …" at bounding box center [375, 169] width 751 height 339
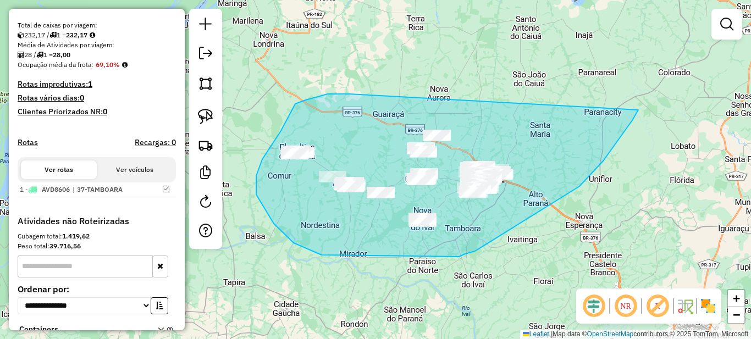
drag, startPoint x: 306, startPoint y: 100, endPoint x: 640, endPoint y: 108, distance: 334.5
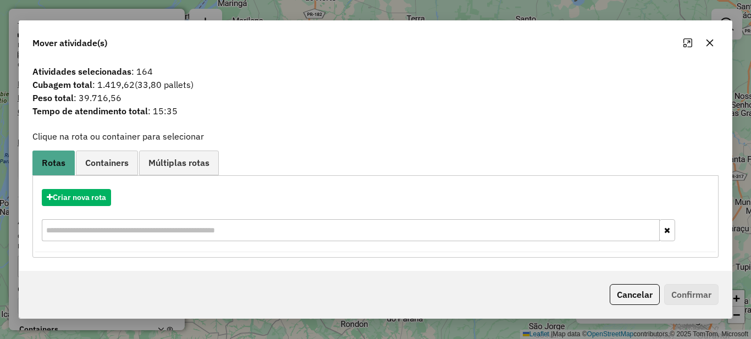
click at [425, 47] on div "Mover atividade(s)" at bounding box center [375, 41] width 713 height 40
click at [649, 300] on button "Cancelar" at bounding box center [635, 294] width 50 height 21
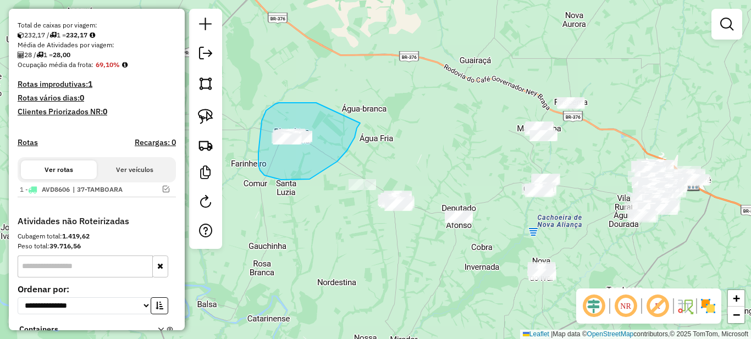
drag, startPoint x: 298, startPoint y: 103, endPoint x: 360, endPoint y: 123, distance: 65.9
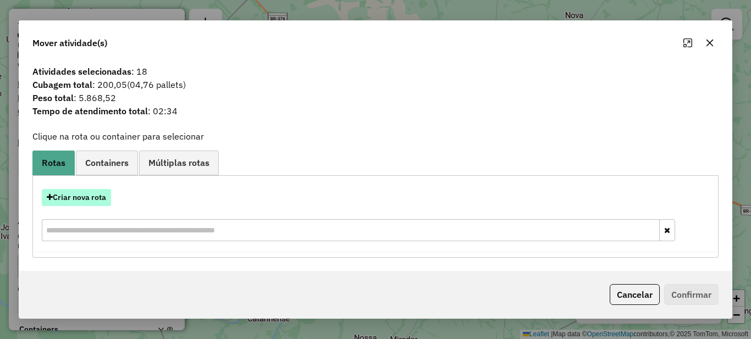
click at [86, 203] on button "Criar nova rota" at bounding box center [76, 197] width 69 height 17
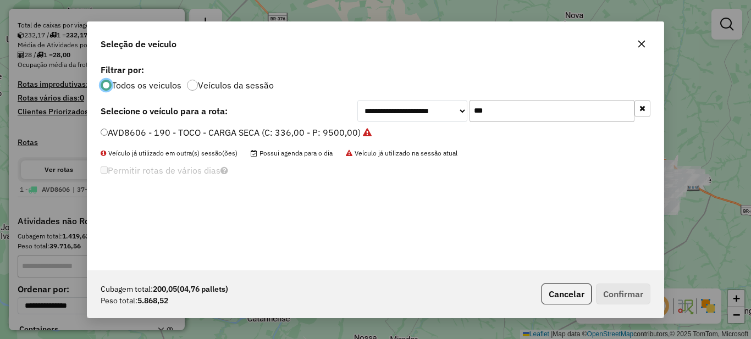
scroll to position [6, 3]
click at [519, 116] on input "***" at bounding box center [552, 111] width 165 height 22
type input "***"
click at [290, 132] on label "AUX3257 - 188 - TOCO - CARGA SECA (C: 336,00 - P: 9500,00)" at bounding box center [231, 132] width 261 height 13
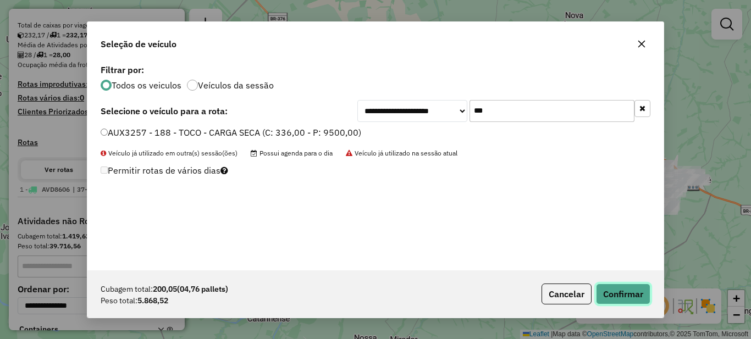
click at [622, 293] on button "Confirmar" at bounding box center [623, 294] width 54 height 21
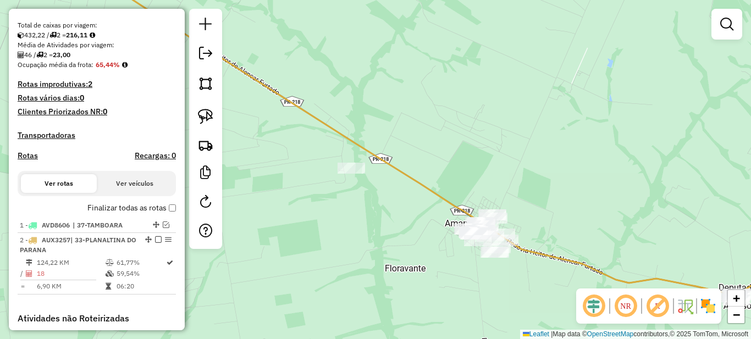
click at [591, 309] on em at bounding box center [594, 306] width 26 height 26
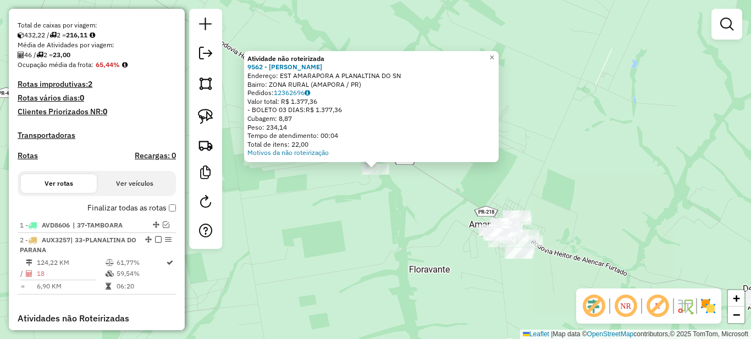
click at [337, 197] on div "Atividade não roteirizada 9562 - DEISYANE OLIVEIRA G Endereço: EST AMARAPORA A …" at bounding box center [375, 169] width 751 height 339
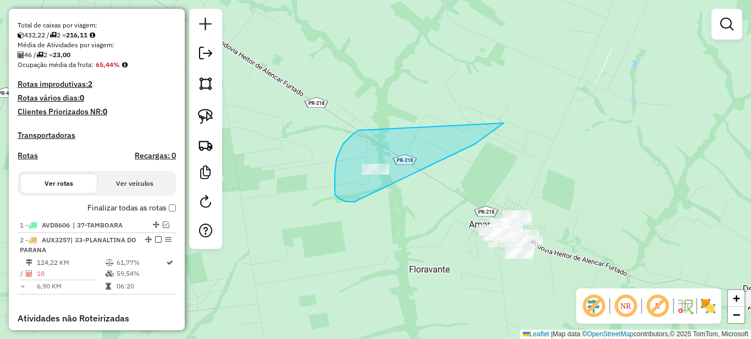
drag, startPoint x: 354, startPoint y: 134, endPoint x: 508, endPoint y: 118, distance: 155.4
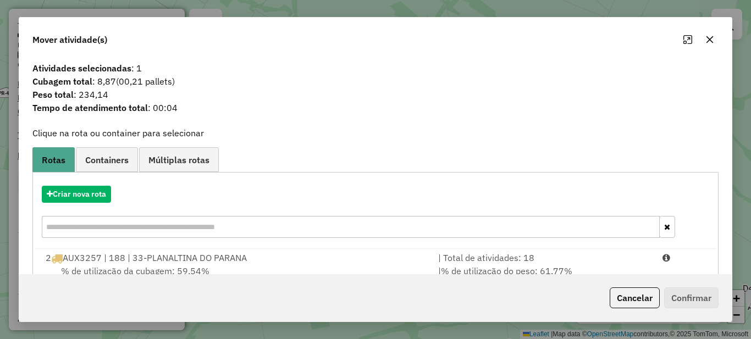
scroll to position [39, 0]
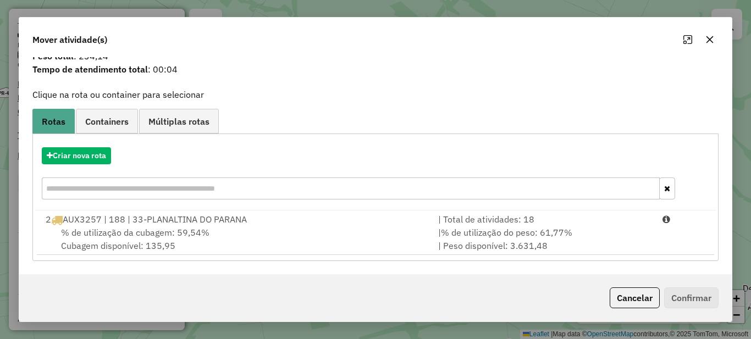
click at [502, 205] on div "Criar nova rota" at bounding box center [375, 175] width 681 height 72
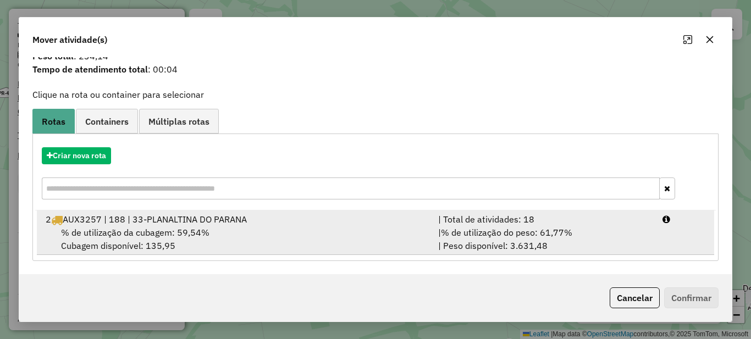
click at [516, 230] on span "% de utilização do peso: 61,77%" at bounding box center [506, 232] width 131 height 11
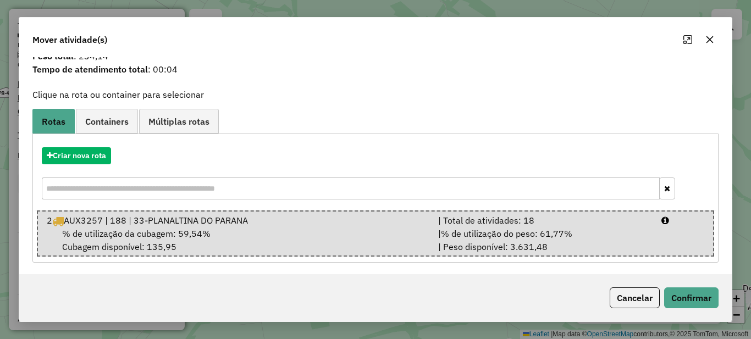
click at [693, 310] on div "Cancelar Confirmar" at bounding box center [375, 297] width 713 height 47
click at [693, 306] on button "Confirmar" at bounding box center [691, 298] width 54 height 21
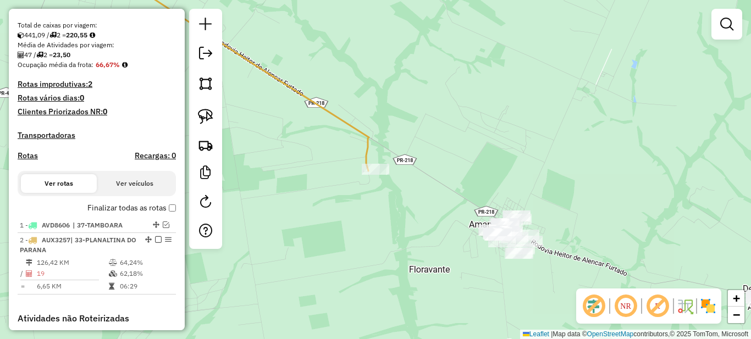
scroll to position [0, 0]
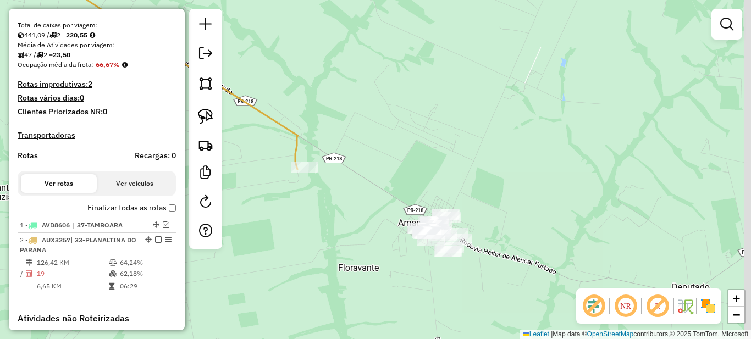
drag, startPoint x: 472, startPoint y: 265, endPoint x: 397, endPoint y: 260, distance: 75.0
click at [397, 263] on div "Janela de atendimento Grade de atendimento Capacidade Transportadoras Veículos …" at bounding box center [375, 169] width 751 height 339
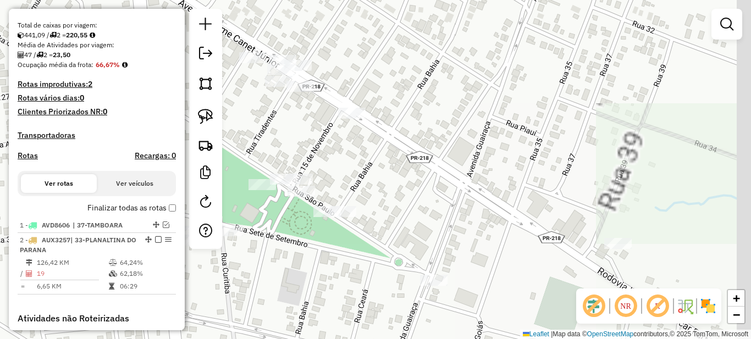
drag, startPoint x: 513, startPoint y: 247, endPoint x: 499, endPoint y: 257, distance: 17.4
click at [497, 255] on div "Janela de atendimento Grade de atendimento Capacidade Transportadoras Veículos …" at bounding box center [375, 169] width 751 height 339
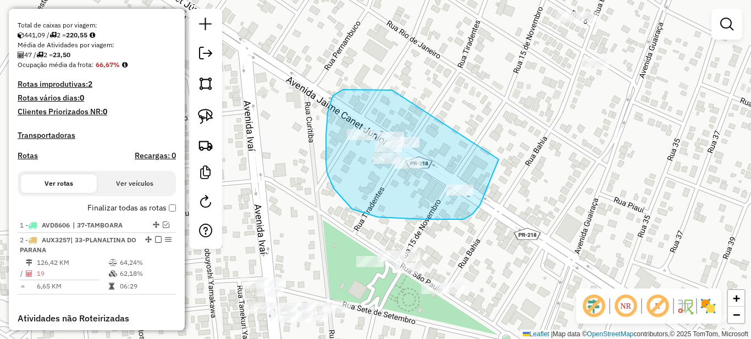
drag, startPoint x: 383, startPoint y: 90, endPoint x: 499, endPoint y: 160, distance: 135.0
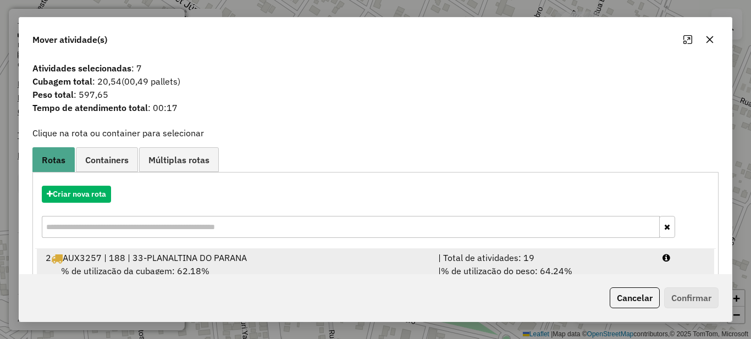
scroll to position [39, 0]
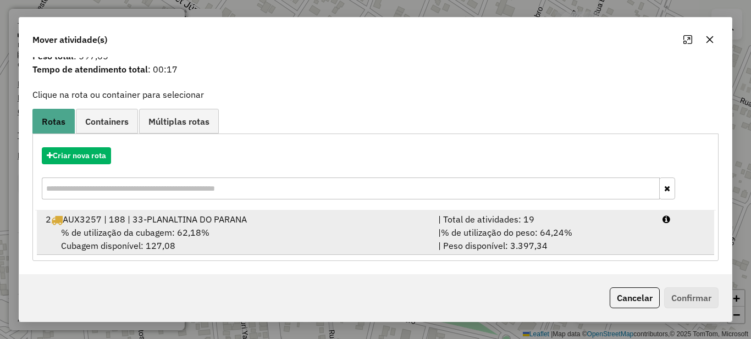
click at [536, 233] on span "% de utilização do peso: 64,24%" at bounding box center [506, 232] width 131 height 11
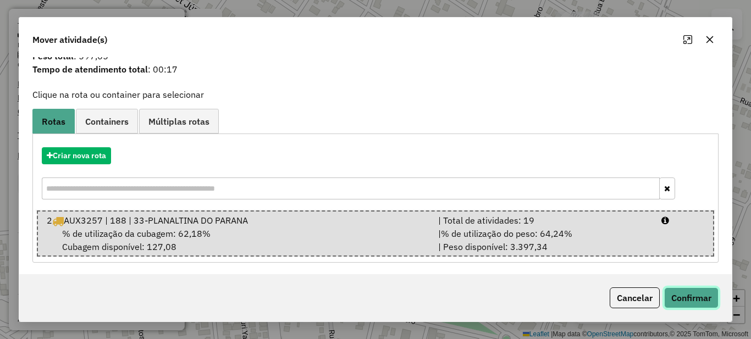
click at [694, 298] on button "Confirmar" at bounding box center [691, 298] width 54 height 21
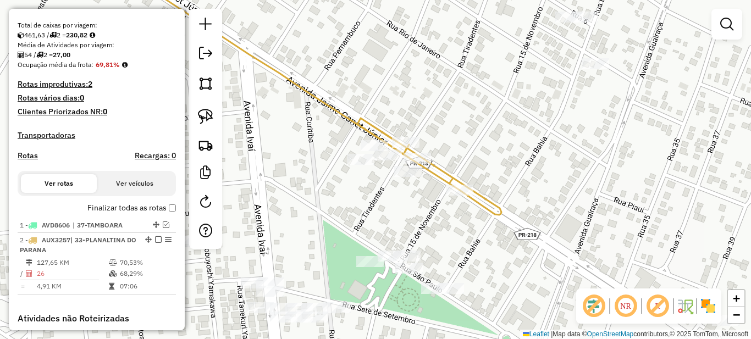
scroll to position [0, 0]
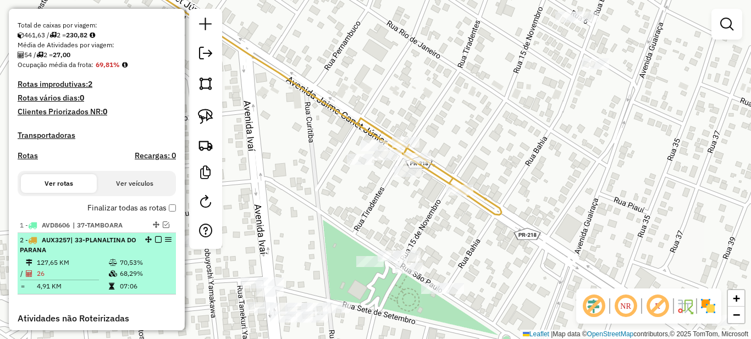
click at [128, 290] on table "127,65 KM 70,53% / 26 68,29% = 4,91 KM 07:06" at bounding box center [97, 274] width 154 height 35
select select "**********"
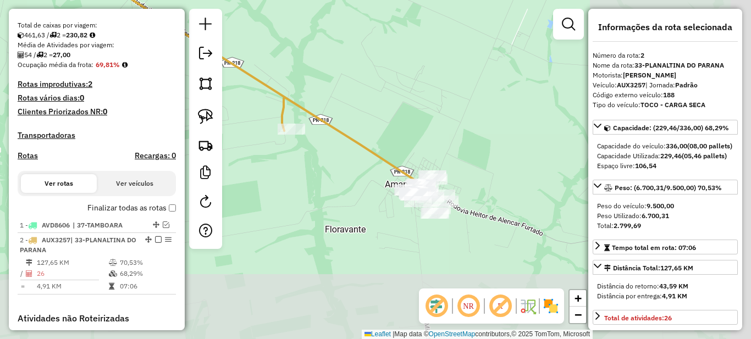
drag, startPoint x: 502, startPoint y: 256, endPoint x: 317, endPoint y: 142, distance: 217.1
click at [320, 145] on div "Janela de atendimento Grade de atendimento Capacidade Transportadoras Veículos …" at bounding box center [375, 169] width 751 height 339
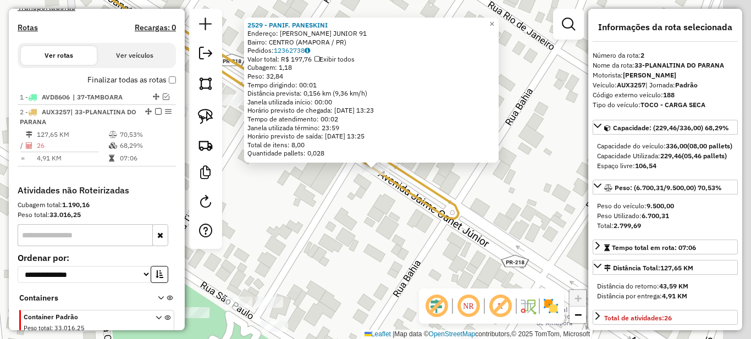
scroll to position [411, 0]
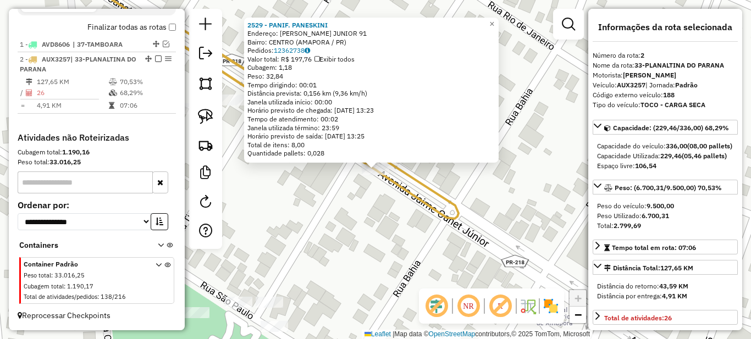
click at [311, 170] on div "2529 - PANIF. PANESKINI Endereço: JAIME R. JUNIOR 91 Bairro: CENTRO (AMAPORA / …" at bounding box center [375, 169] width 751 height 339
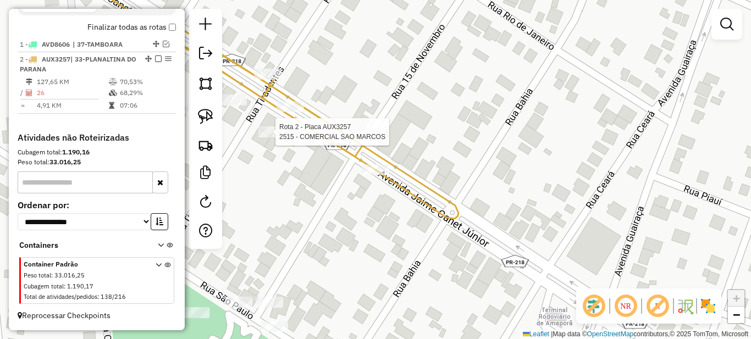
select select "**********"
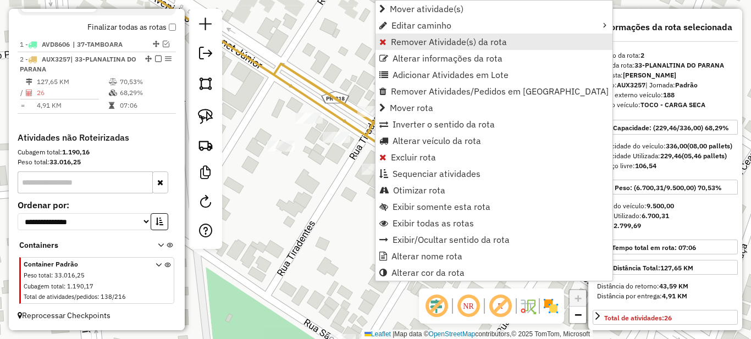
click at [393, 39] on span "Remover Atividade(s) da rota" at bounding box center [449, 41] width 116 height 9
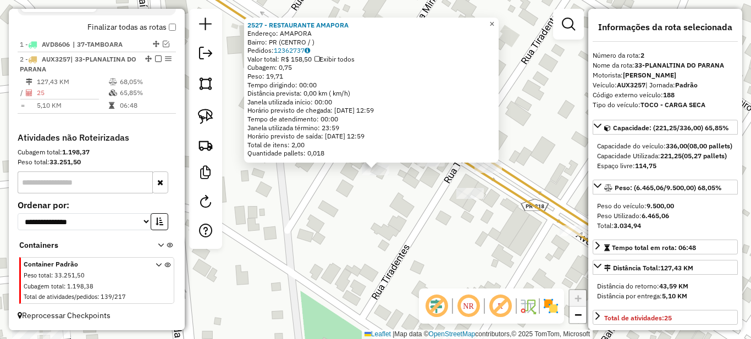
click at [494, 24] on span "×" at bounding box center [492, 23] width 5 height 9
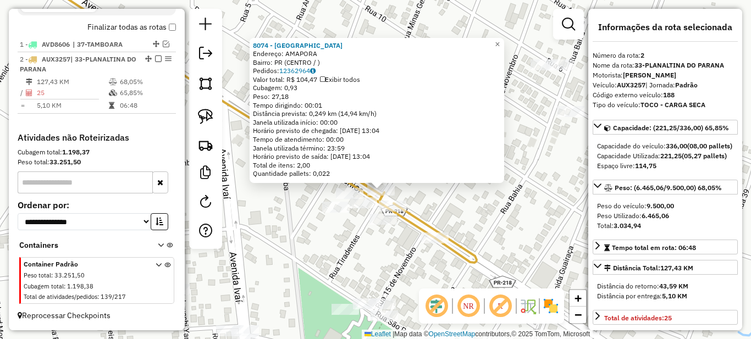
drag, startPoint x: 428, startPoint y: 260, endPoint x: 296, endPoint y: 191, distance: 148.6
click at [296, 191] on div "8074 - BAR AVENIDA Endereço: AMAPORA Bairro: PR (CENTRO / ) Pedidos: 12362964 V…" at bounding box center [375, 169] width 751 height 339
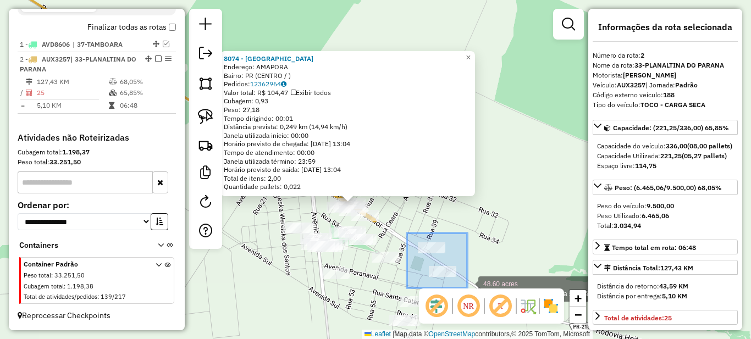
drag, startPoint x: 407, startPoint y: 233, endPoint x: 475, endPoint y: 292, distance: 89.7
click at [475, 292] on hb-router-mapa "Informações da Sessão 978363 - 13/08/2025 Criação: 12/08/2025 17:18 Depósito: U…" at bounding box center [375, 169] width 751 height 339
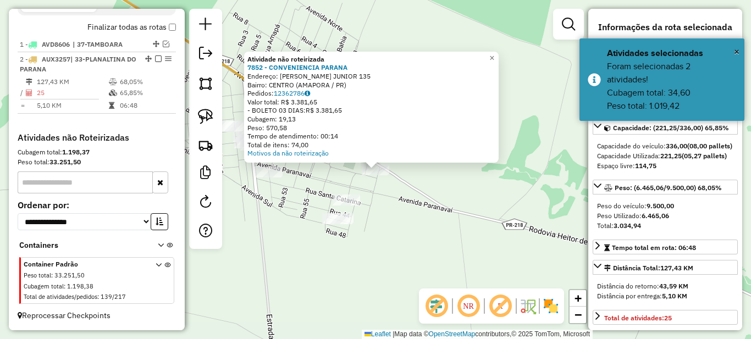
click at [383, 201] on div "Atividade não roteirizada 7852 - CONVENIENCIA PARANA Endereço: JAYME CANET JUNI…" at bounding box center [375, 169] width 751 height 339
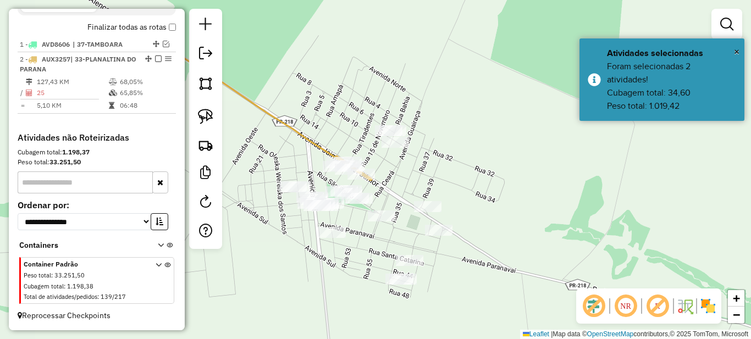
drag, startPoint x: 332, startPoint y: 174, endPoint x: 427, endPoint y: 277, distance: 139.8
click at [427, 277] on div "Janela de atendimento Grade de atendimento Capacidade Transportadoras Veículos …" at bounding box center [375, 169] width 751 height 339
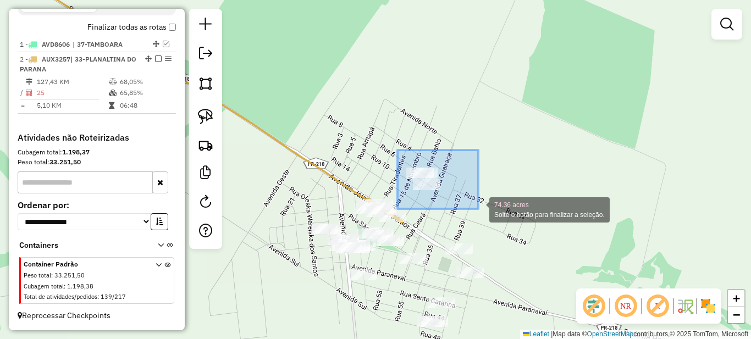
drag, startPoint x: 398, startPoint y: 150, endPoint x: 479, endPoint y: 208, distance: 99.7
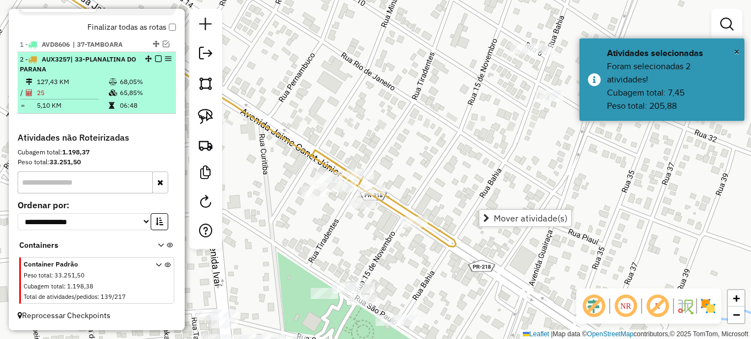
click at [134, 97] on td "65,85%" at bounding box center [145, 92] width 52 height 11
select select "**********"
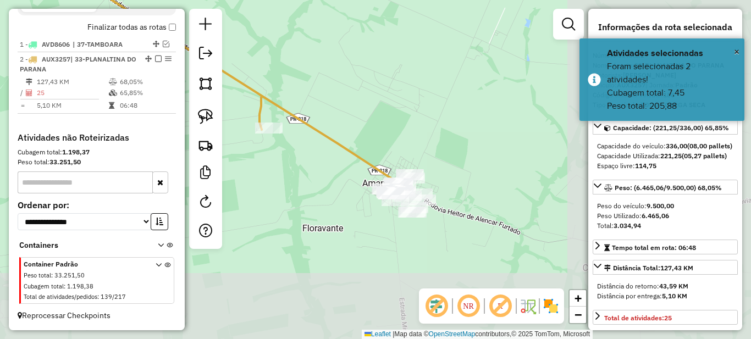
drag, startPoint x: 491, startPoint y: 265, endPoint x: 296, endPoint y: 151, distance: 225.6
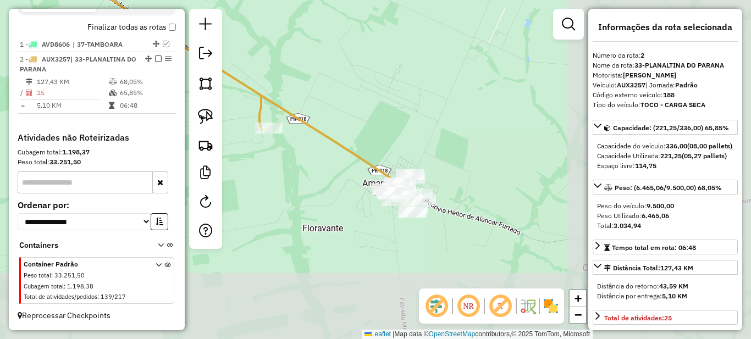
click at [296, 151] on div "Rota 2 - Placa AUX3257 9562 - DEISYANE OLIVEIRA G Janela de atendimento Grade d…" at bounding box center [375, 169] width 751 height 339
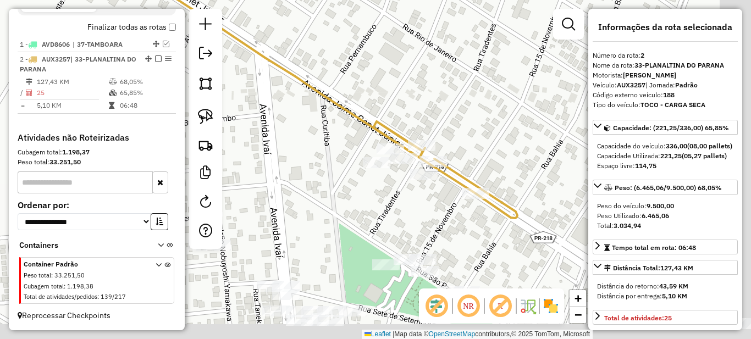
drag, startPoint x: 453, startPoint y: 237, endPoint x: 292, endPoint y: 129, distance: 194.1
click at [294, 131] on div "Rota 2 - Placa AUX3257 9562 - DEISYANE OLIVEIRA G Janela de atendimento Grade d…" at bounding box center [375, 169] width 751 height 339
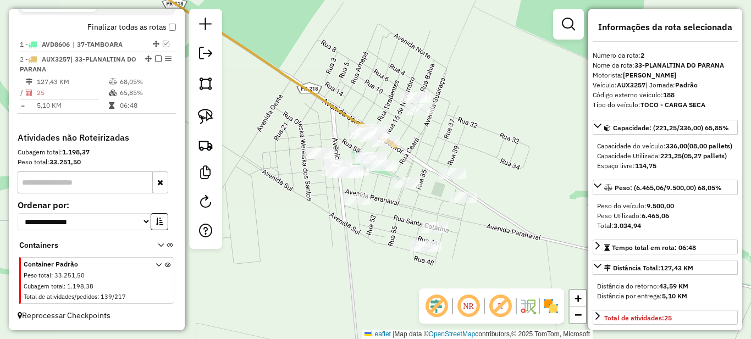
drag, startPoint x: 268, startPoint y: 140, endPoint x: 293, endPoint y: 140, distance: 24.2
click at [293, 139] on div "Rota 2 - Placa AUX3257 9562 - DEISYANE OLIVEIRA G Janela de atendimento Grade d…" at bounding box center [375, 169] width 751 height 339
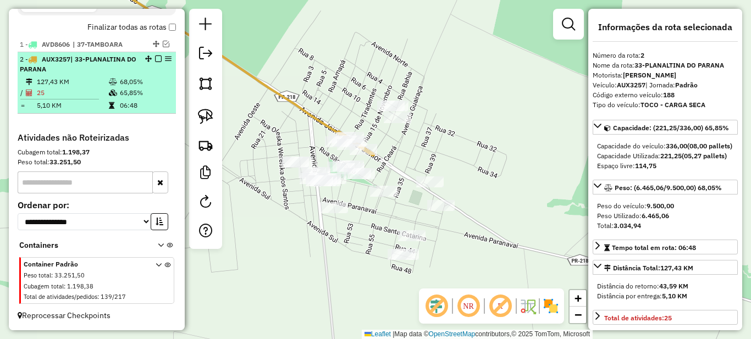
click at [155, 58] on em at bounding box center [158, 59] width 7 height 7
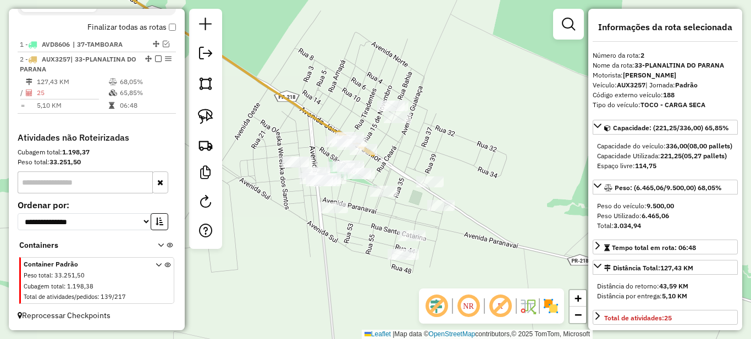
scroll to position [364, 0]
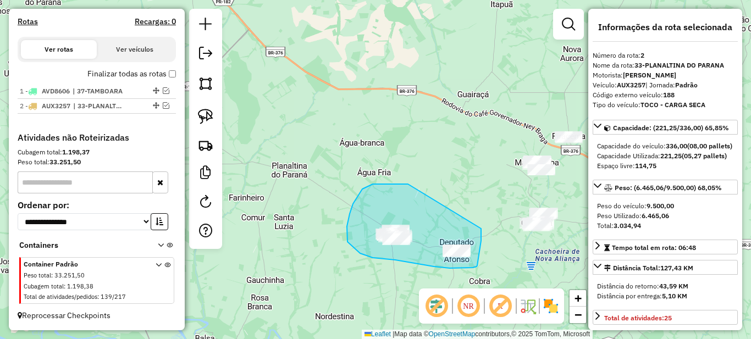
drag, startPoint x: 406, startPoint y: 184, endPoint x: 481, endPoint y: 229, distance: 87.5
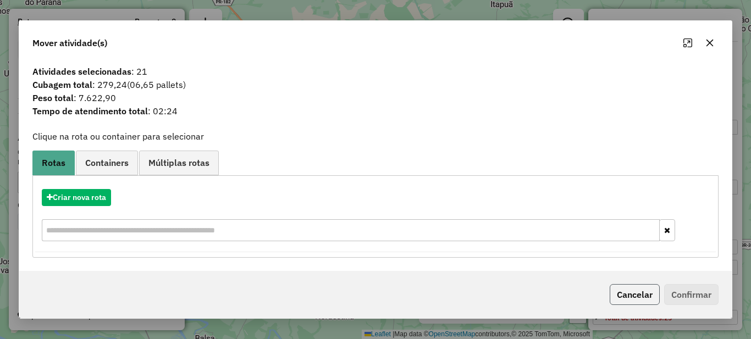
click at [624, 295] on button "Cancelar" at bounding box center [635, 294] width 50 height 21
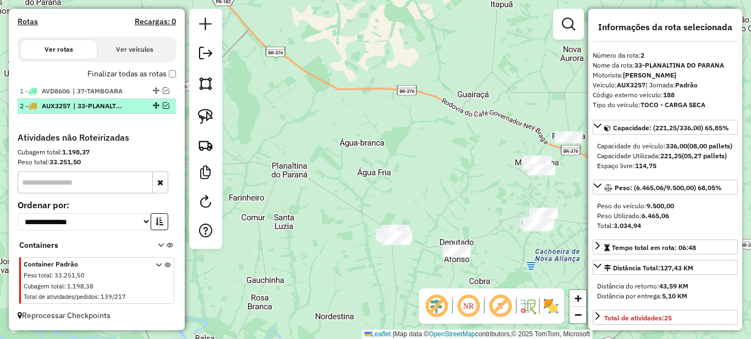
click at [163, 106] on em at bounding box center [166, 105] width 7 height 7
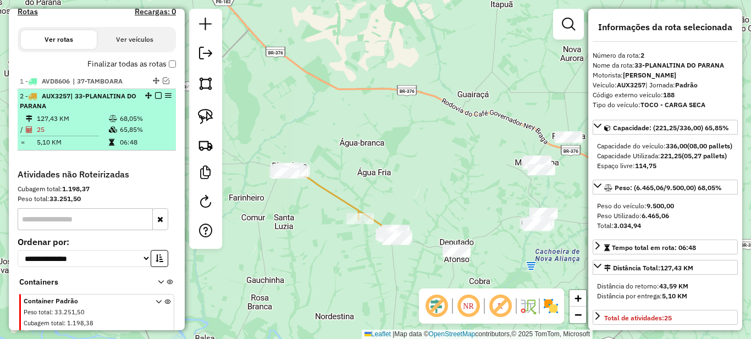
scroll to position [411, 0]
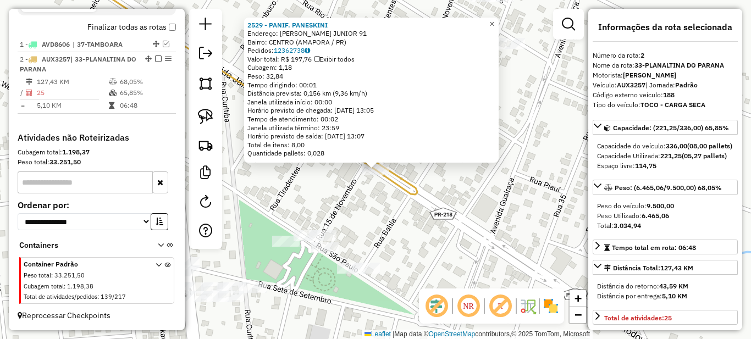
click at [494, 21] on span "×" at bounding box center [492, 23] width 5 height 9
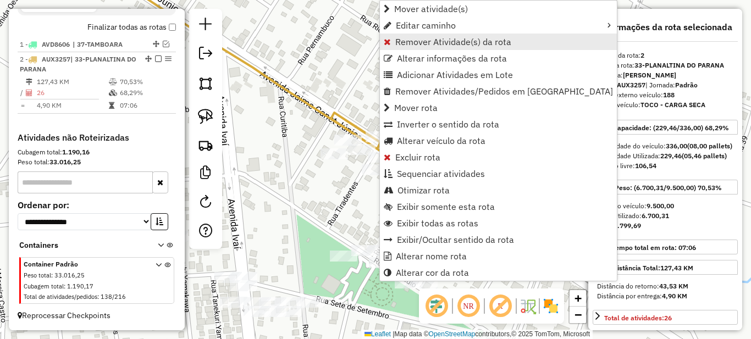
click at [405, 43] on span "Remover Atividade(s) da rota" at bounding box center [453, 41] width 116 height 9
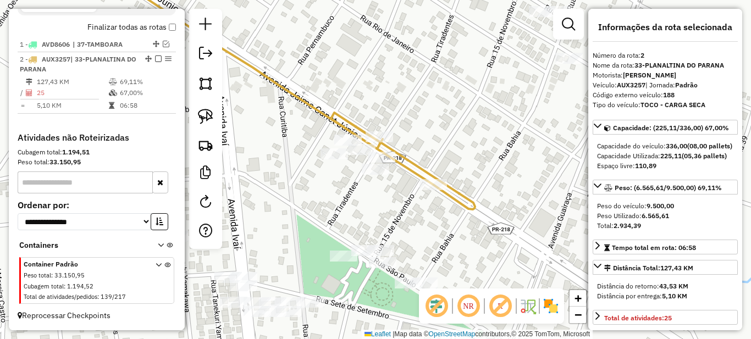
scroll to position [165, 0]
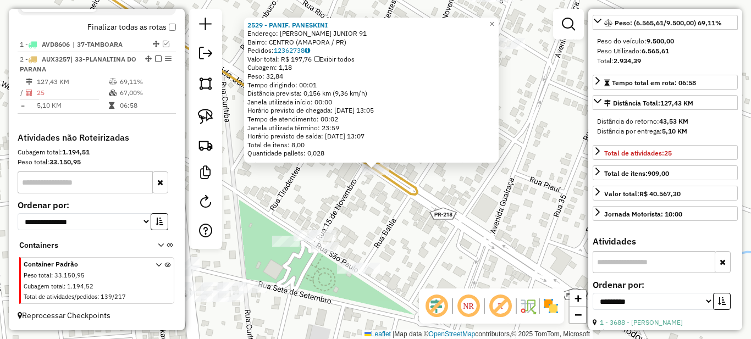
click at [338, 178] on div "2529 - PANIF. PANESKINI Endereço: JAIME R. JUNIOR 91 Bairro: CENTRO (AMAPORA / …" at bounding box center [375, 169] width 751 height 339
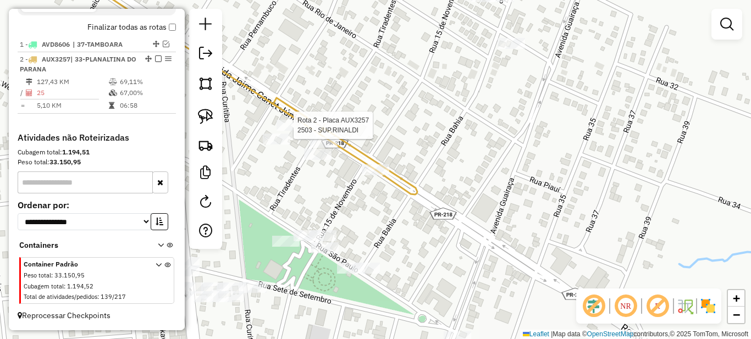
select select "**********"
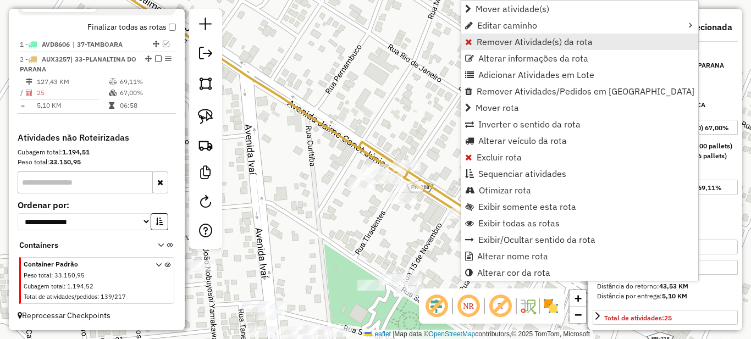
click at [483, 45] on span "Remover Atividade(s) da rota" at bounding box center [535, 41] width 116 height 9
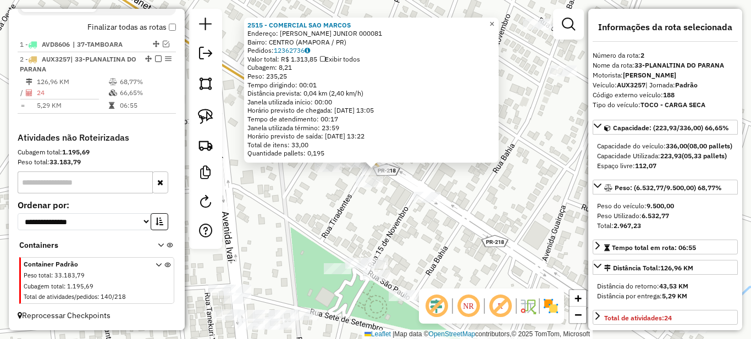
click at [494, 19] on span "×" at bounding box center [492, 23] width 5 height 9
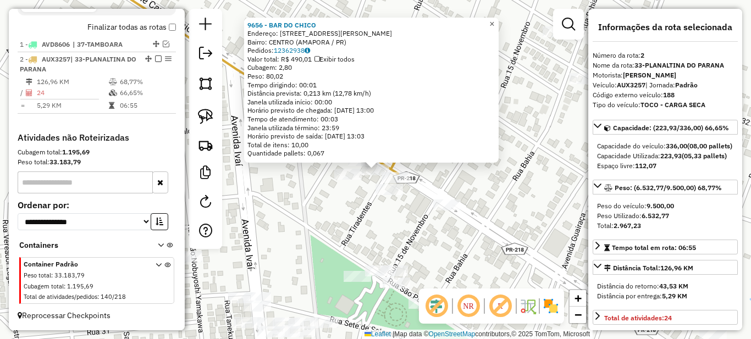
click at [494, 23] on span "×" at bounding box center [492, 23] width 5 height 9
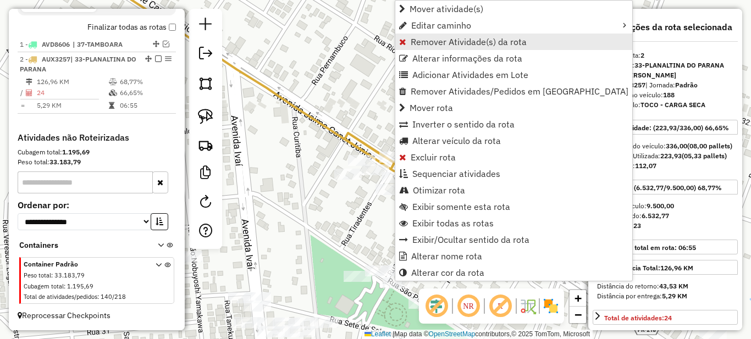
click at [437, 42] on span "Remover Atividade(s) da rota" at bounding box center [469, 41] width 116 height 9
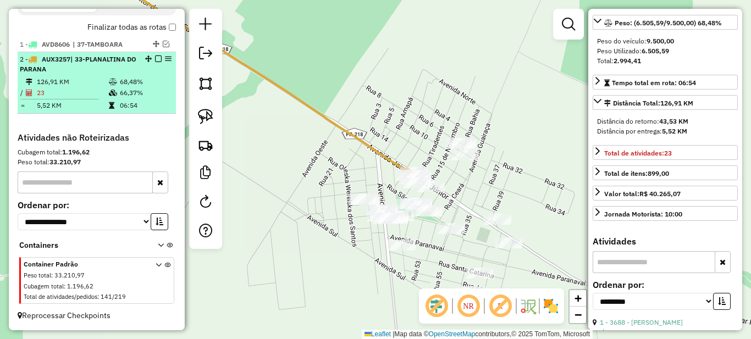
click at [157, 59] on em at bounding box center [158, 59] width 7 height 7
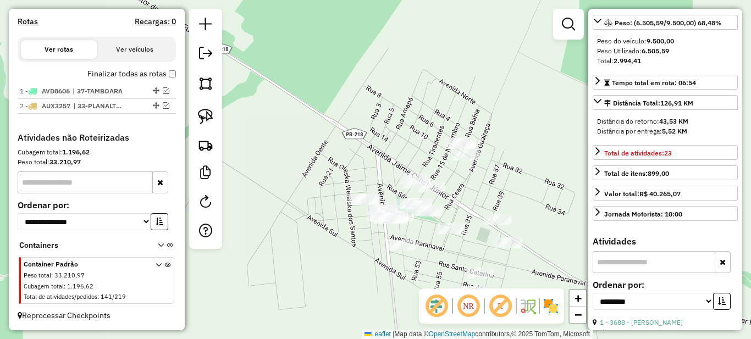
scroll to position [364, 0]
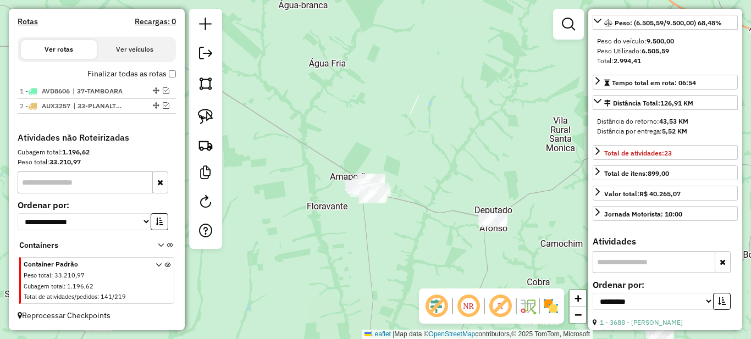
drag, startPoint x: 466, startPoint y: 241, endPoint x: 410, endPoint y: 232, distance: 57.0
click at [410, 232] on div "Janela de atendimento Grade de atendimento Capacidade Transportadoras Veículos …" at bounding box center [375, 169] width 751 height 339
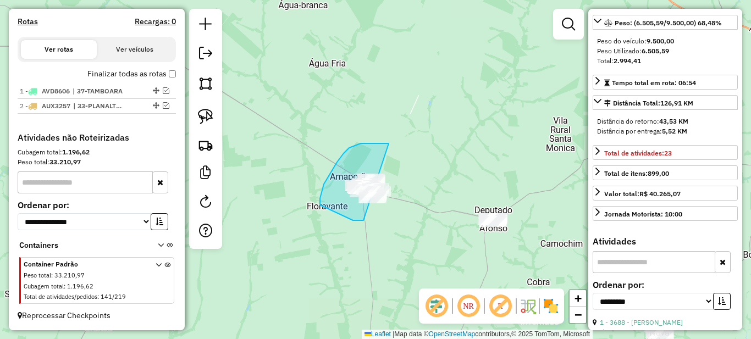
drag, startPoint x: 389, startPoint y: 144, endPoint x: 443, endPoint y: 167, distance: 59.4
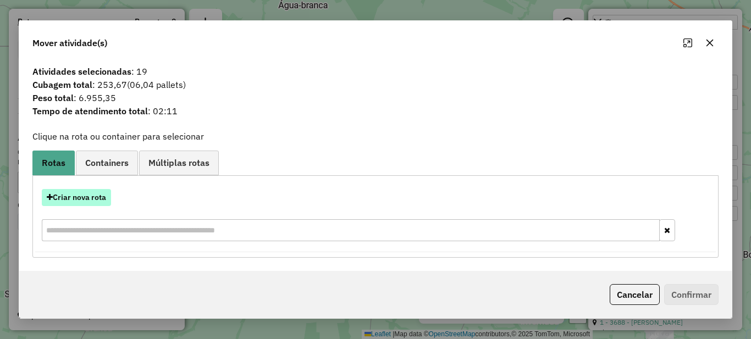
click at [73, 195] on button "Criar nova rota" at bounding box center [76, 197] width 69 height 17
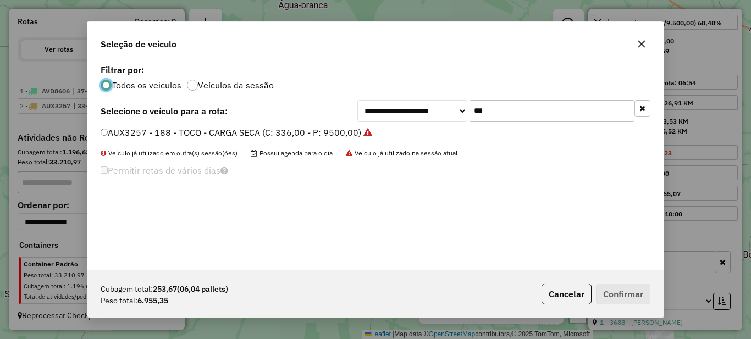
scroll to position [6, 3]
click at [509, 112] on input "***" at bounding box center [552, 111] width 165 height 22
click at [641, 45] on icon "button" at bounding box center [642, 43] width 7 height 7
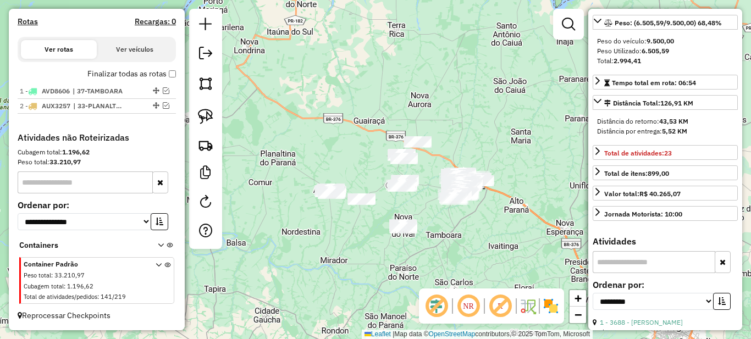
drag, startPoint x: 476, startPoint y: 220, endPoint x: 373, endPoint y: 201, distance: 105.2
click at [373, 201] on div "Janela de atendimento Grade de atendimento Capacidade Transportadoras Veículos …" at bounding box center [375, 169] width 751 height 339
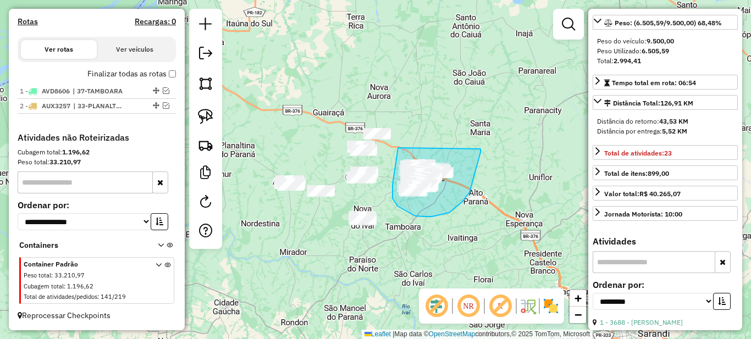
drag, startPoint x: 398, startPoint y: 148, endPoint x: 481, endPoint y: 149, distance: 82.5
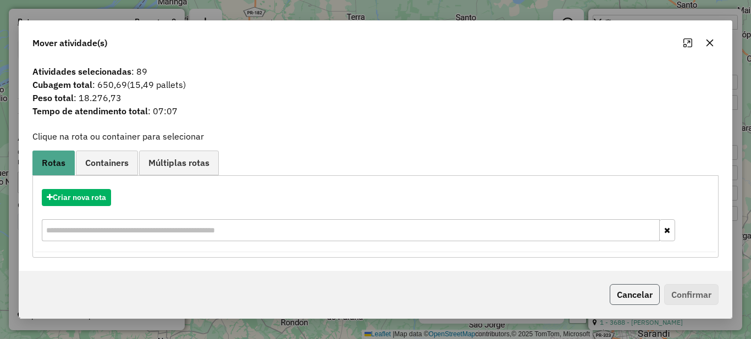
click at [615, 297] on button "Cancelar" at bounding box center [635, 294] width 50 height 21
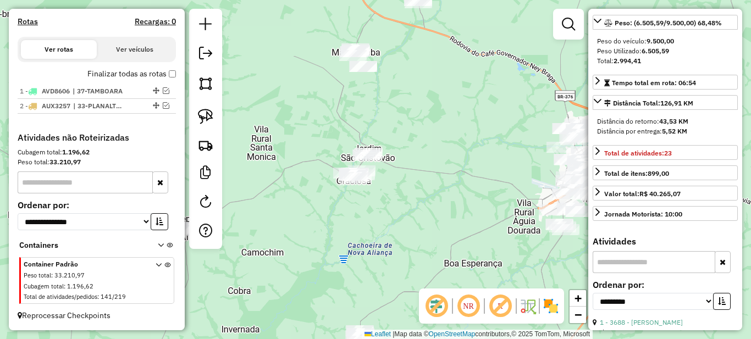
drag, startPoint x: 498, startPoint y: 186, endPoint x: 285, endPoint y: 160, distance: 214.4
click at [289, 161] on div "Janela de atendimento Grade de atendimento Capacidade Transportadoras Veículos …" at bounding box center [375, 169] width 751 height 339
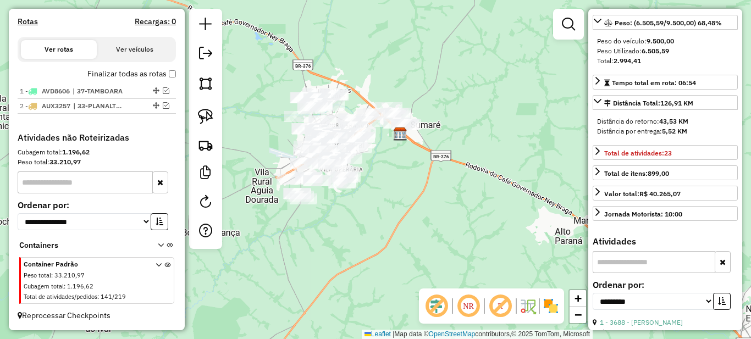
drag, startPoint x: 345, startPoint y: 228, endPoint x: 435, endPoint y: 227, distance: 90.2
click at [435, 227] on div "Janela de atendimento Grade de atendimento Capacidade Transportadoras Veículos …" at bounding box center [375, 169] width 751 height 339
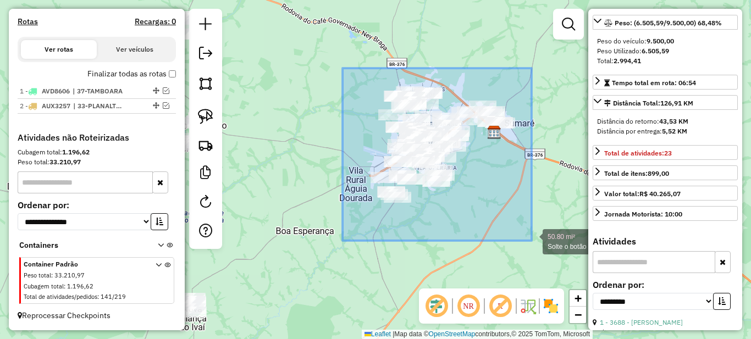
drag, startPoint x: 343, startPoint y: 68, endPoint x: 532, endPoint y: 241, distance: 256.2
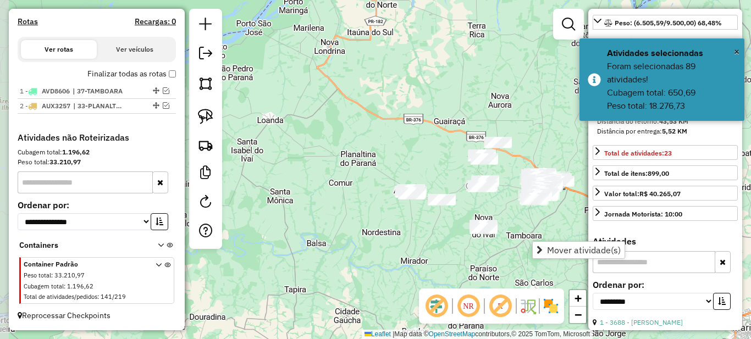
drag, startPoint x: 365, startPoint y: 218, endPoint x: 498, endPoint y: 206, distance: 133.7
click at [498, 206] on div "Janela de atendimento Grade de atendimento Capacidade Transportadoras Veículos …" at bounding box center [375, 169] width 751 height 339
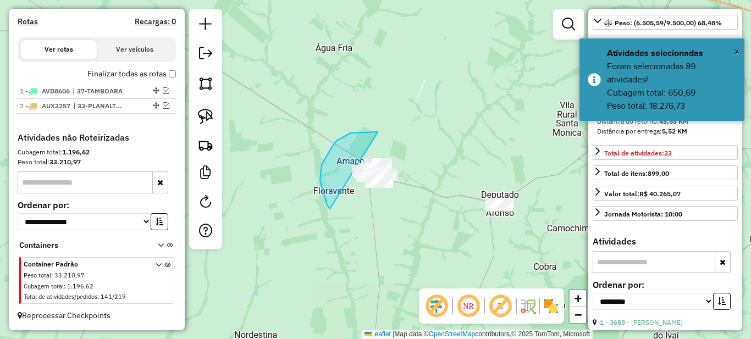
drag, startPoint x: 378, startPoint y: 132, endPoint x: 451, endPoint y: 136, distance: 73.3
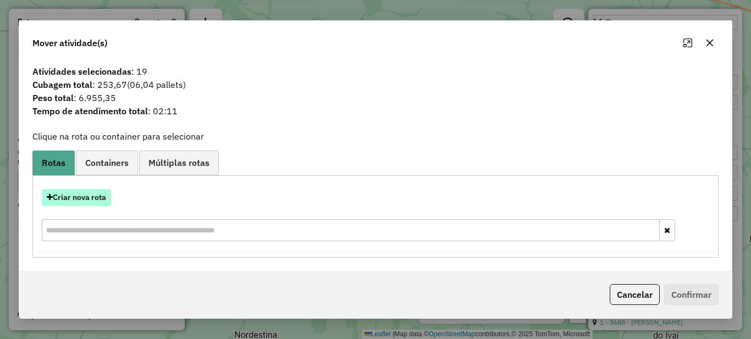
click at [78, 204] on button "Criar nova rota" at bounding box center [76, 197] width 69 height 17
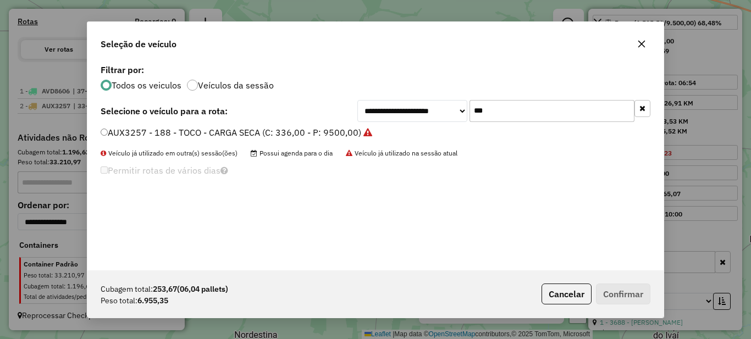
click at [523, 113] on input "***" at bounding box center [552, 111] width 165 height 22
type input "***"
click at [318, 134] on label "BAZ4342 - 196 - TOCO - CARGA SECA (C: 336,00 - P: 9500,00)" at bounding box center [231, 132] width 260 height 13
click at [638, 301] on button "Confirmar" at bounding box center [623, 294] width 54 height 21
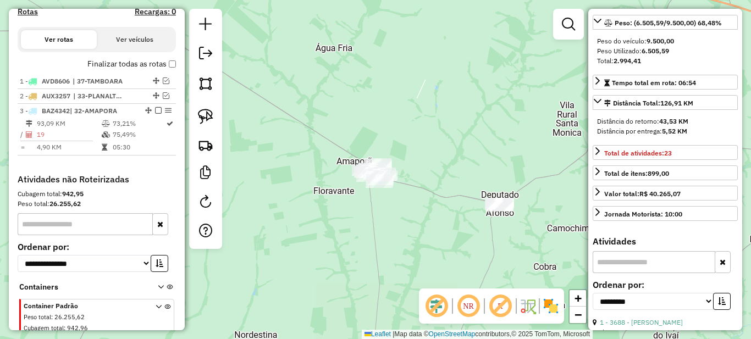
scroll to position [416, 0]
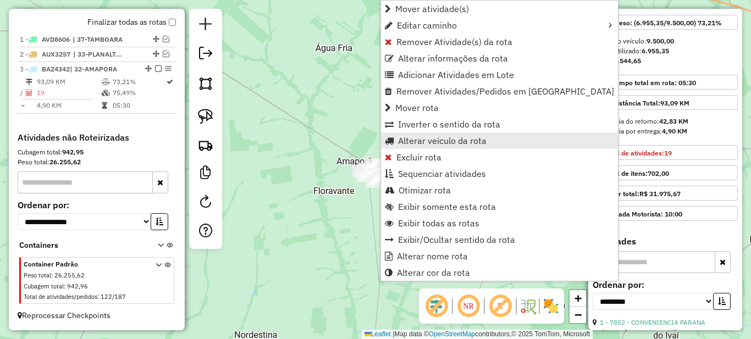
click at [415, 140] on span "Alterar veículo da rota" at bounding box center [442, 140] width 89 height 9
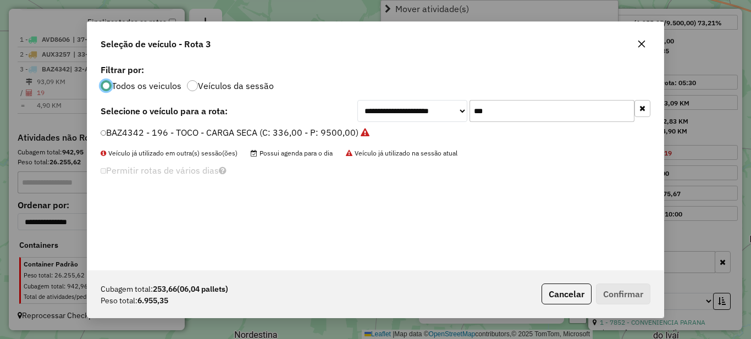
scroll to position [6, 3]
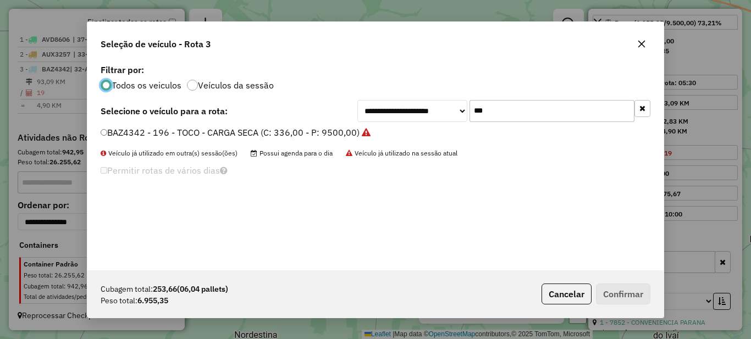
click at [525, 113] on input "***" at bounding box center [552, 111] width 165 height 22
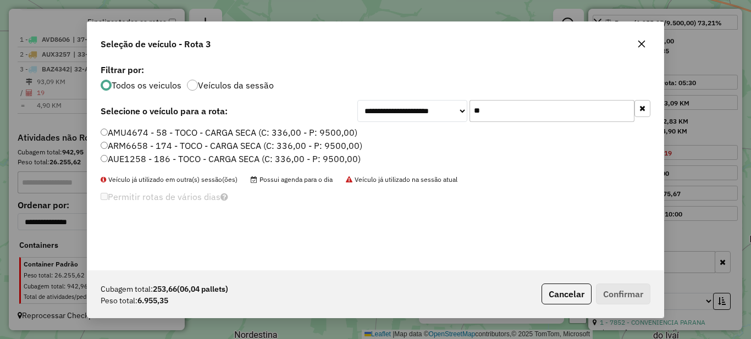
type input "**"
click at [212, 135] on label "AMU4674 - 58 - TOCO - CARGA SECA (C: 336,00 - P: 9500,00)" at bounding box center [229, 132] width 257 height 13
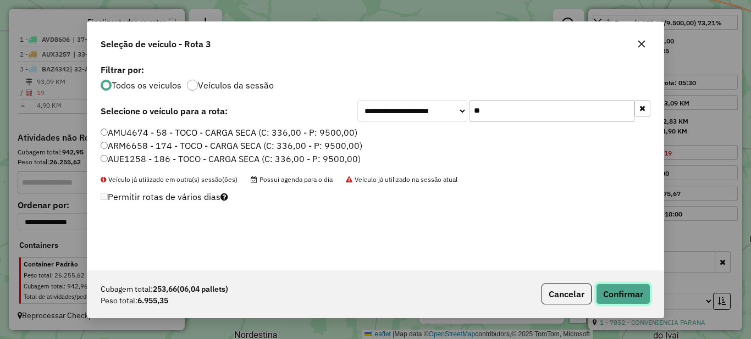
click at [636, 299] on button "Confirmar" at bounding box center [623, 294] width 54 height 21
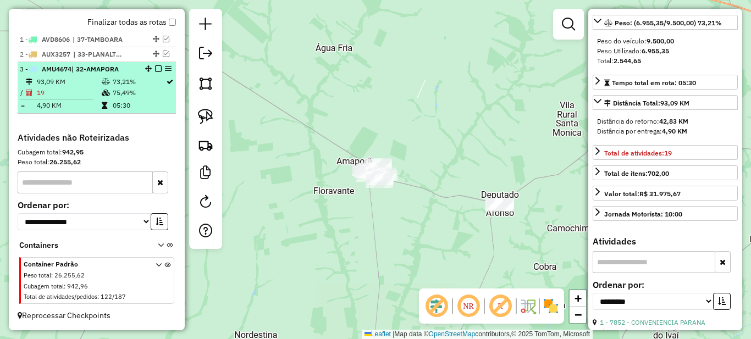
click at [107, 103] on td at bounding box center [106, 105] width 11 height 11
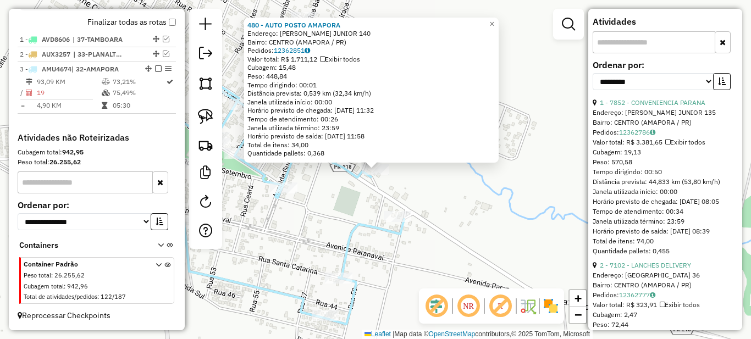
scroll to position [55, 0]
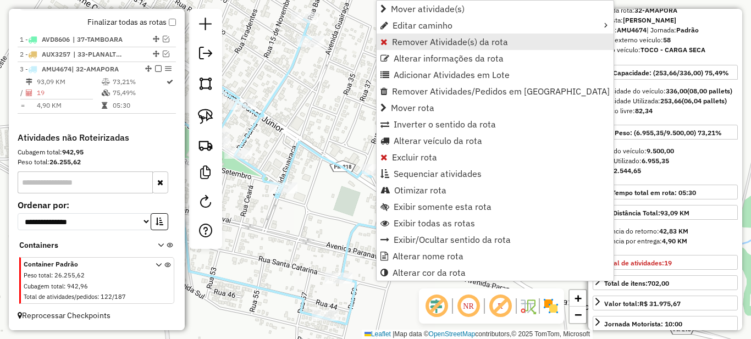
click at [393, 46] on span "Remover Atividade(s) da rota" at bounding box center [450, 41] width 116 height 9
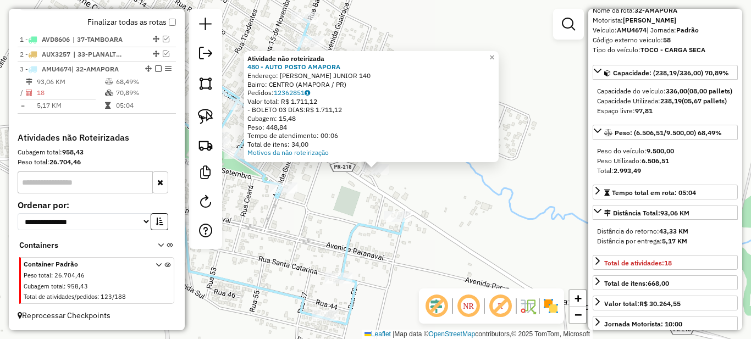
click at [414, 193] on div "Atividade não roteirizada 480 - AUTO POSTO AMAPORA Endereço: JAIME CANET JUNIOR…" at bounding box center [375, 169] width 751 height 339
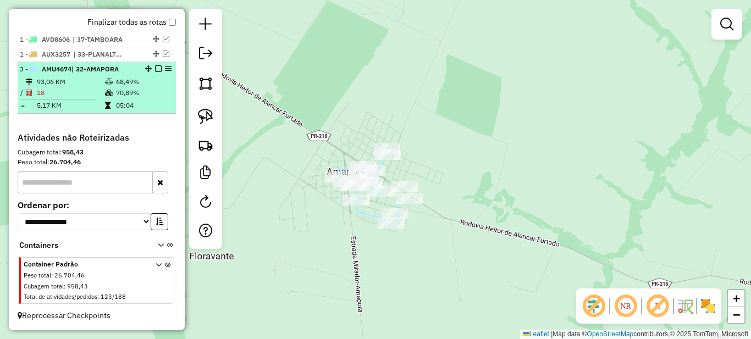
drag, startPoint x: 153, startPoint y: 67, endPoint x: 160, endPoint y: 69, distance: 6.6
click at [155, 67] on em at bounding box center [158, 68] width 7 height 7
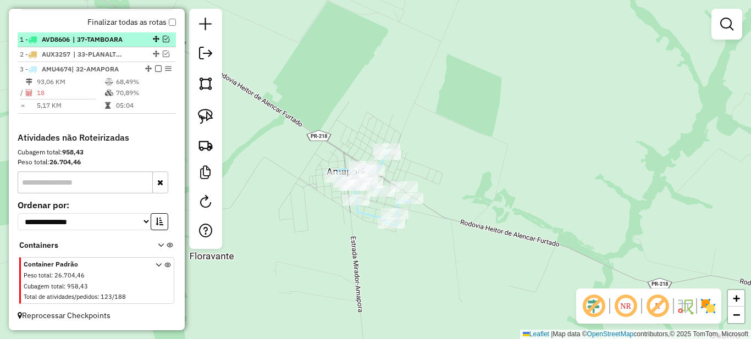
scroll to position [379, 0]
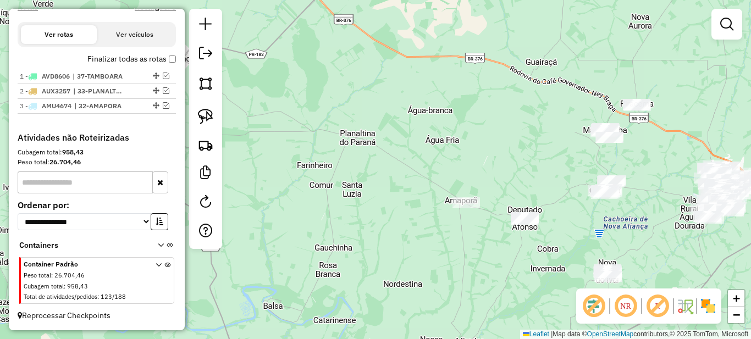
drag, startPoint x: 498, startPoint y: 239, endPoint x: 384, endPoint y: 215, distance: 116.8
click at [384, 215] on div "Janela de atendimento Grade de atendimento Capacidade Transportadoras Veículos …" at bounding box center [375, 169] width 751 height 339
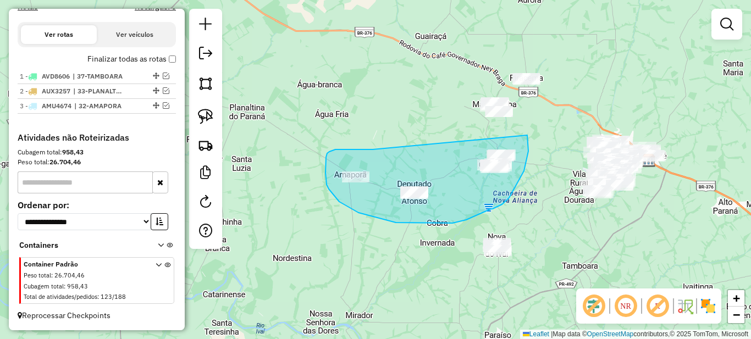
drag, startPoint x: 360, startPoint y: 150, endPoint x: 526, endPoint y: 134, distance: 166.3
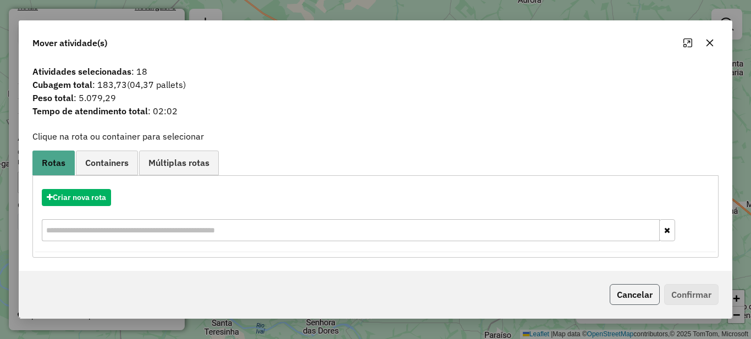
click at [629, 298] on button "Cancelar" at bounding box center [635, 294] width 50 height 21
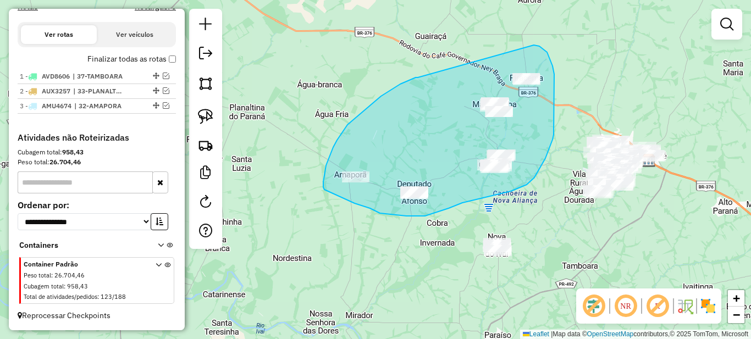
drag, startPoint x: 376, startPoint y: 100, endPoint x: 534, endPoint y: 45, distance: 166.8
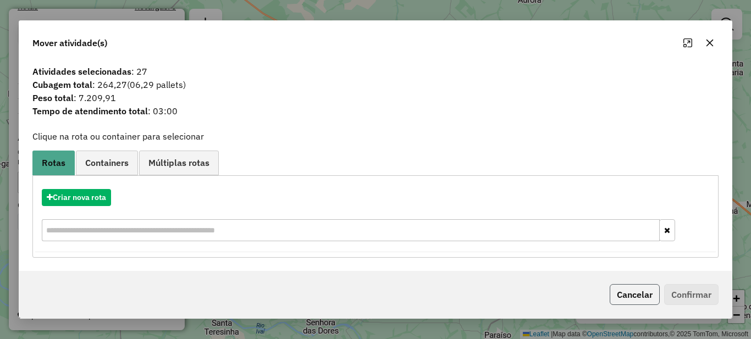
click at [633, 285] on button "Cancelar" at bounding box center [635, 294] width 50 height 21
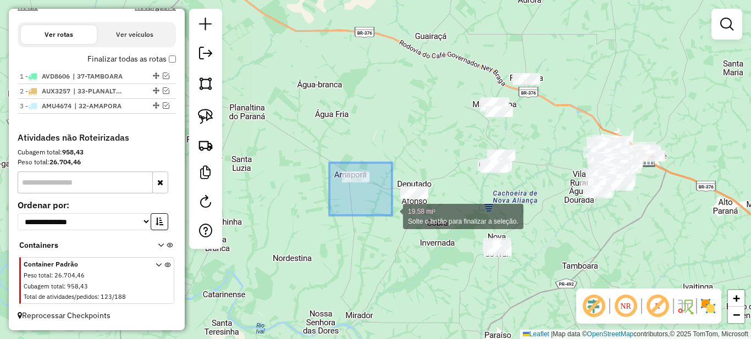
drag, startPoint x: 335, startPoint y: 187, endPoint x: 392, endPoint y: 216, distance: 64.0
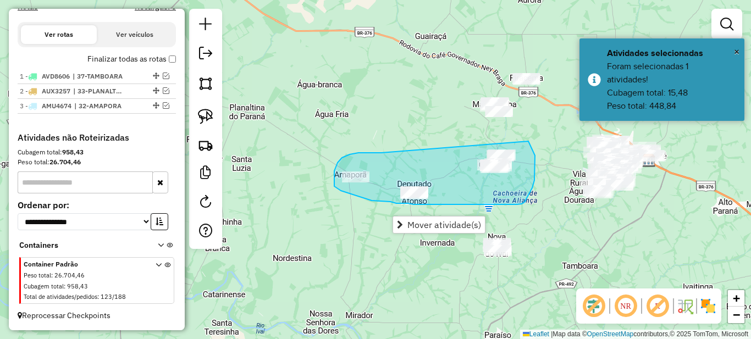
drag, startPoint x: 370, startPoint y: 153, endPoint x: 529, endPoint y: 141, distance: 158.8
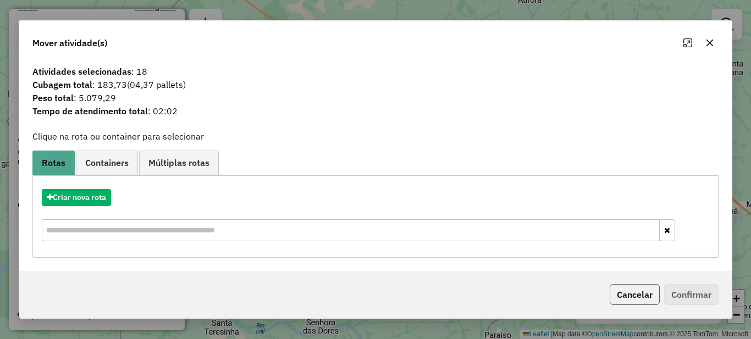
click at [635, 300] on button "Cancelar" at bounding box center [635, 294] width 50 height 21
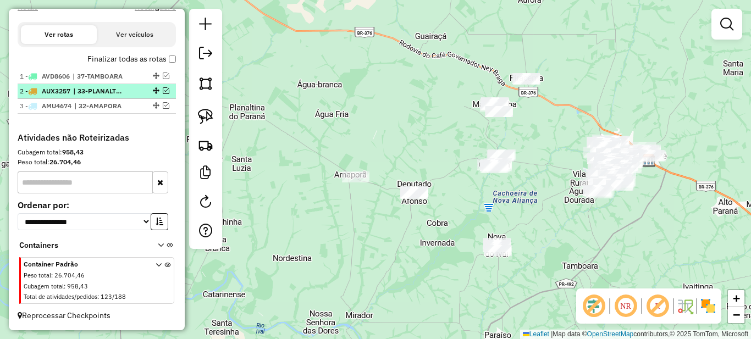
click at [103, 89] on span "| 33-PLANALTINA DO PARANA" at bounding box center [98, 91] width 51 height 10
select select "**********"
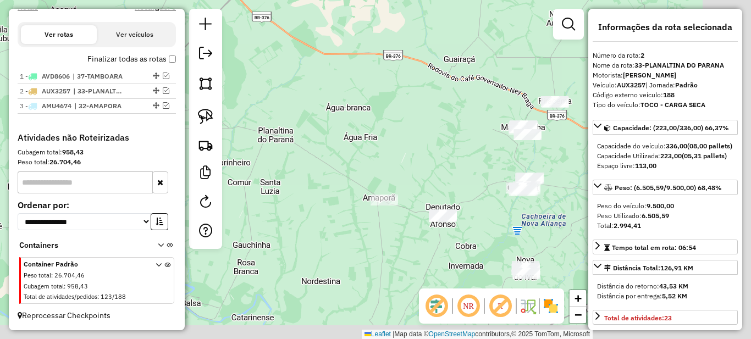
drag, startPoint x: 417, startPoint y: 240, endPoint x: 226, endPoint y: 151, distance: 211.9
click at [378, 226] on div "Janela de atendimento Grade de atendimento Capacidade Transportadoras Veículos …" at bounding box center [375, 169] width 751 height 339
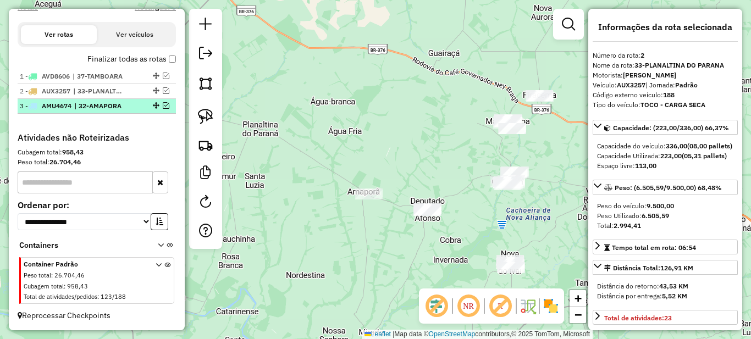
click at [163, 105] on em at bounding box center [166, 105] width 7 height 7
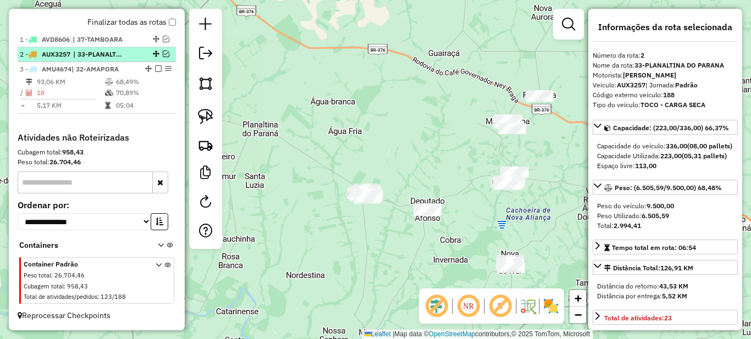
click at [163, 55] on em at bounding box center [166, 54] width 7 height 7
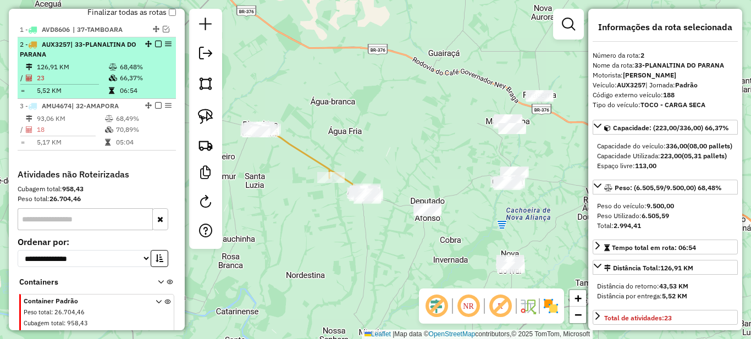
click at [112, 59] on div "2 - AUX3257 | 33-PLANALTINA DO PARANA" at bounding box center [78, 50] width 117 height 20
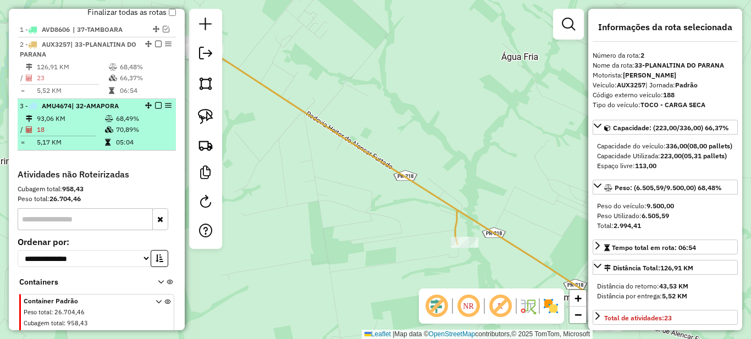
click at [131, 124] on td "68,49%" at bounding box center [144, 118] width 56 height 11
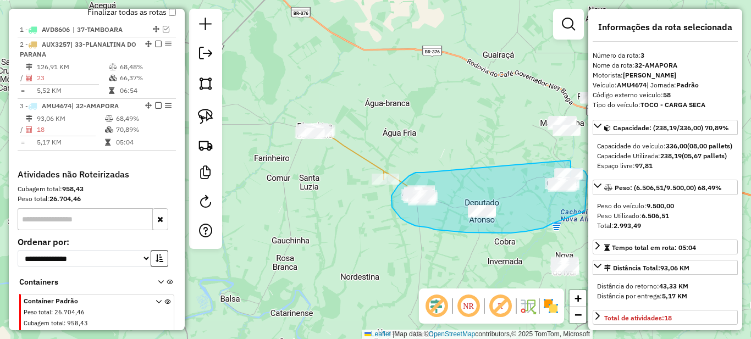
drag, startPoint x: 418, startPoint y: 173, endPoint x: 569, endPoint y: 161, distance: 151.2
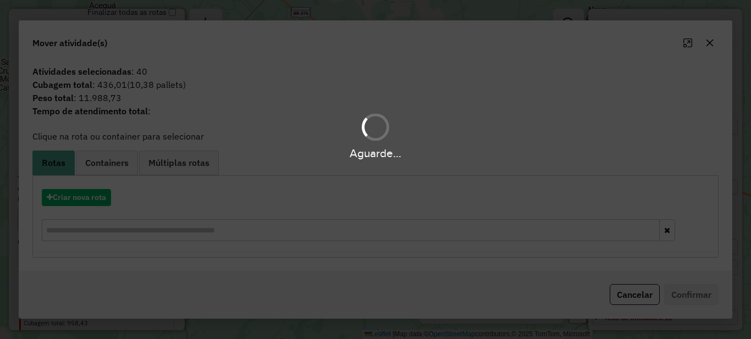
click at [629, 294] on div "Aguarde..." at bounding box center [375, 169] width 751 height 339
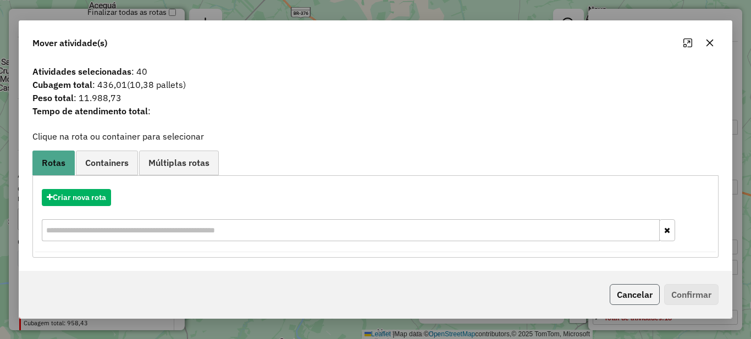
click at [625, 299] on button "Cancelar" at bounding box center [635, 294] width 50 height 21
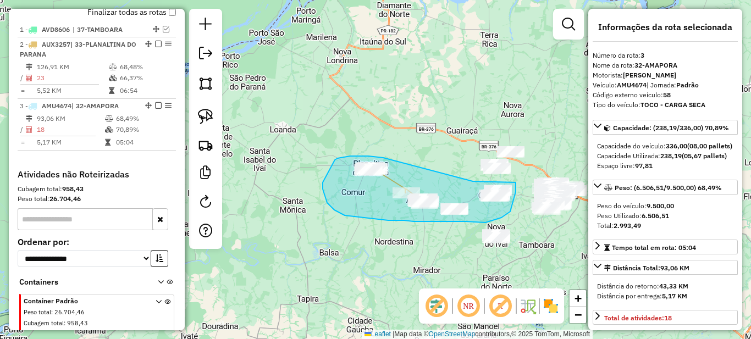
drag, startPoint x: 382, startPoint y: 158, endPoint x: 472, endPoint y: 182, distance: 93.8
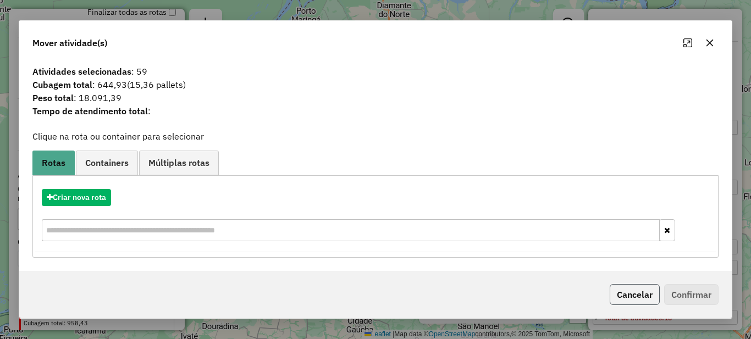
click at [626, 296] on button "Cancelar" at bounding box center [635, 294] width 50 height 21
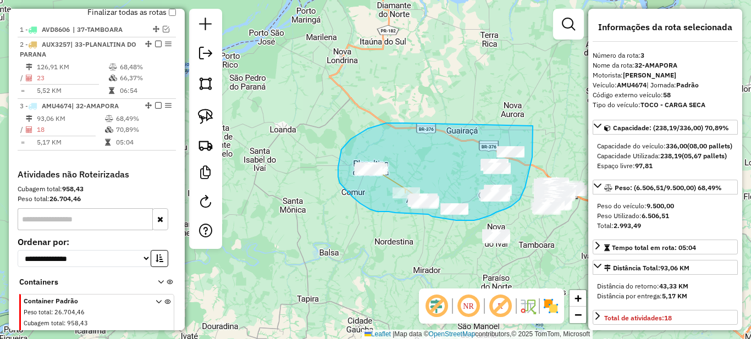
drag, startPoint x: 368, startPoint y: 129, endPoint x: 533, endPoint y: 126, distance: 165.0
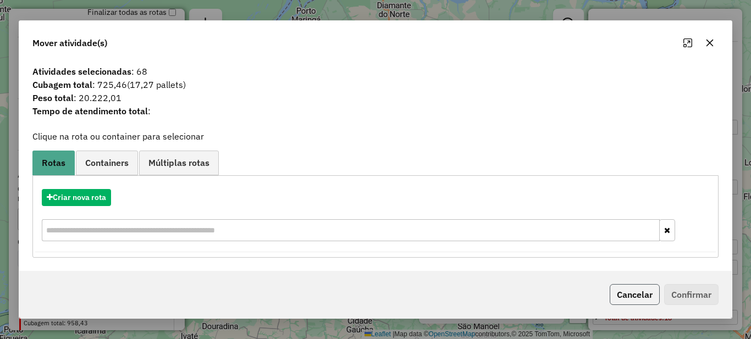
click at [631, 290] on button "Cancelar" at bounding box center [635, 294] width 50 height 21
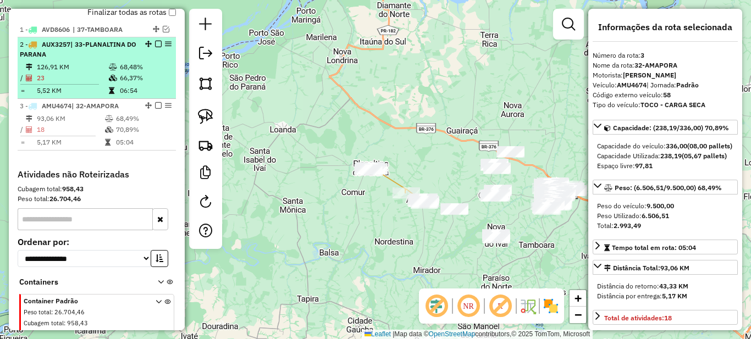
click at [156, 47] on em at bounding box center [158, 44] width 7 height 7
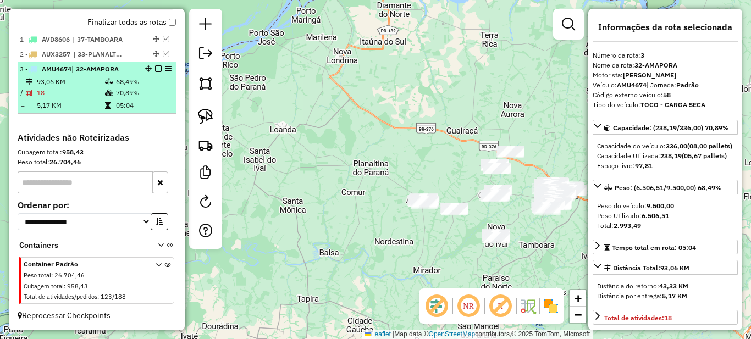
click at [155, 70] on em at bounding box center [158, 68] width 7 height 7
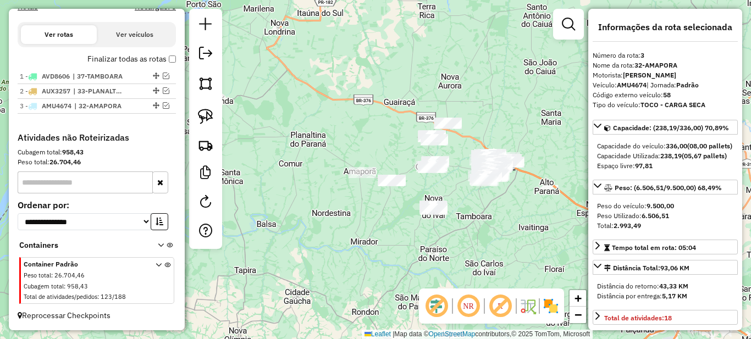
drag, startPoint x: 409, startPoint y: 173, endPoint x: 339, endPoint y: 142, distance: 76.1
click at [338, 141] on div "Janela de atendimento Grade de atendimento Capacidade Transportadoras Veículos …" at bounding box center [375, 169] width 751 height 339
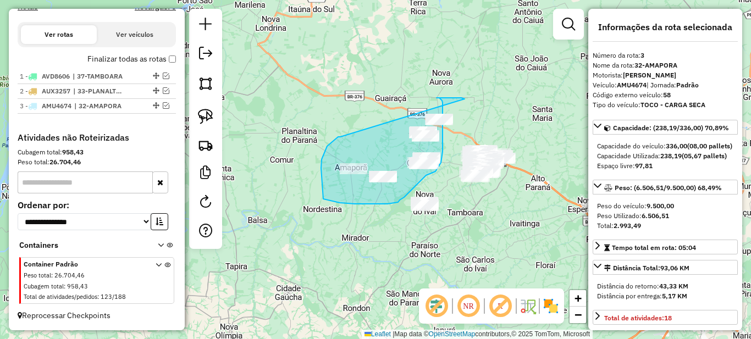
drag, startPoint x: 321, startPoint y: 164, endPoint x: 465, endPoint y: 99, distance: 157.6
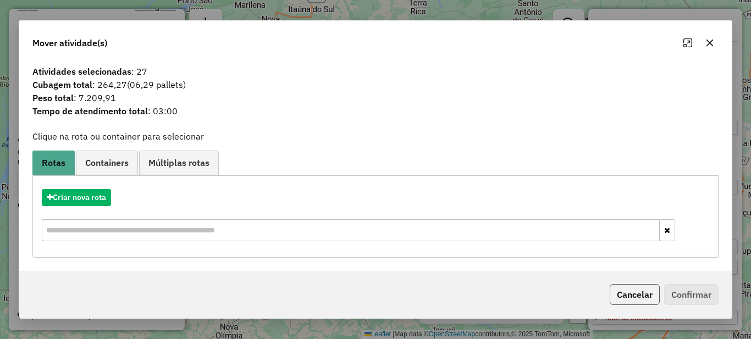
click at [647, 294] on button "Cancelar" at bounding box center [635, 294] width 50 height 21
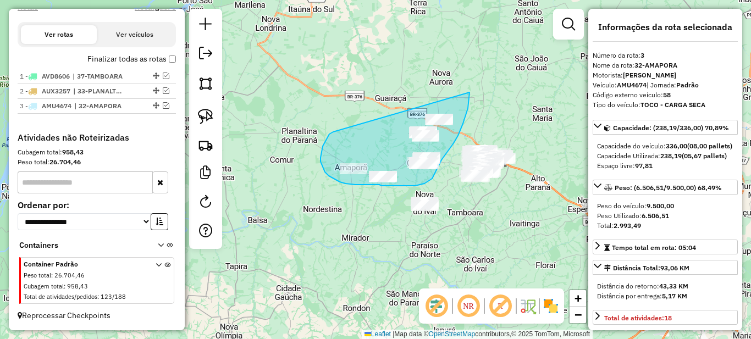
drag, startPoint x: 329, startPoint y: 134, endPoint x: 470, endPoint y: 92, distance: 146.4
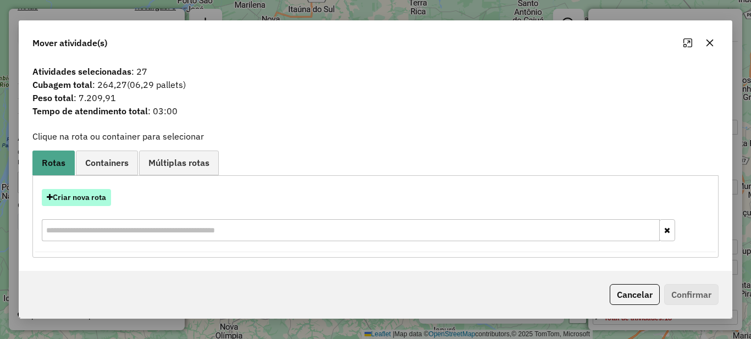
click at [74, 203] on button "Criar nova rota" at bounding box center [76, 197] width 69 height 17
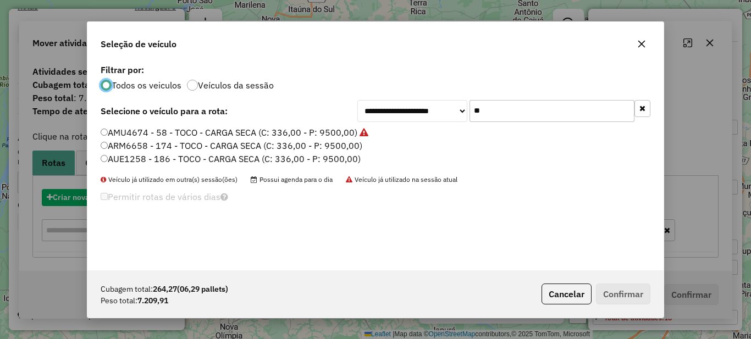
scroll to position [6, 3]
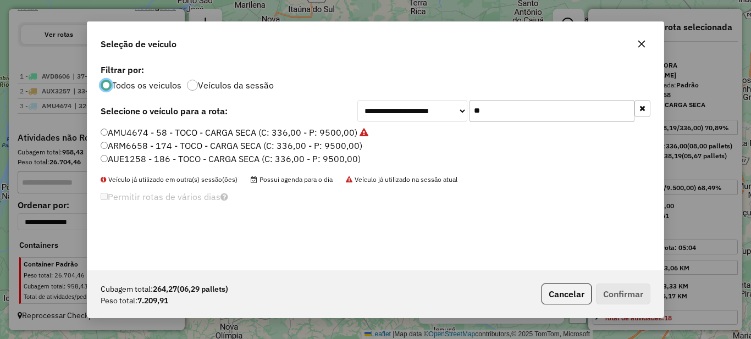
click at [522, 116] on input "**" at bounding box center [552, 111] width 165 height 22
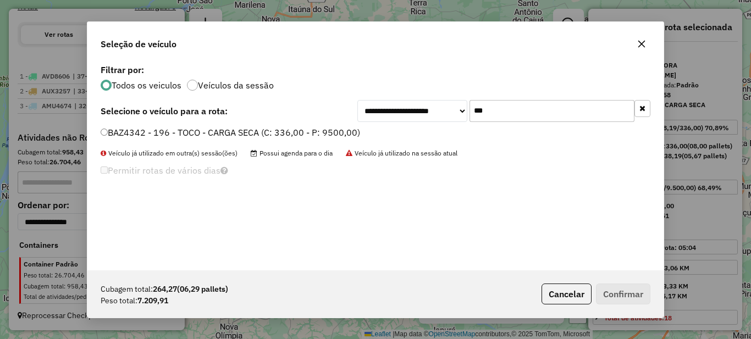
type input "***"
click at [252, 131] on label "BAZ4342 - 196 - TOCO - CARGA SECA (C: 336,00 - P: 9500,00)" at bounding box center [231, 132] width 260 height 13
click at [627, 293] on button "Confirmar" at bounding box center [623, 294] width 54 height 21
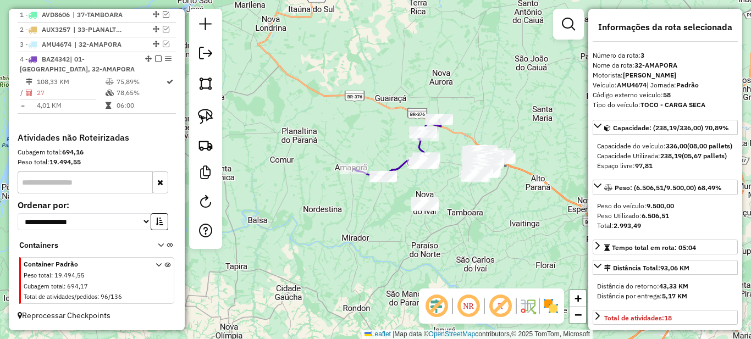
scroll to position [441, 0]
drag, startPoint x: 408, startPoint y: 102, endPoint x: 474, endPoint y: 113, distance: 67.5
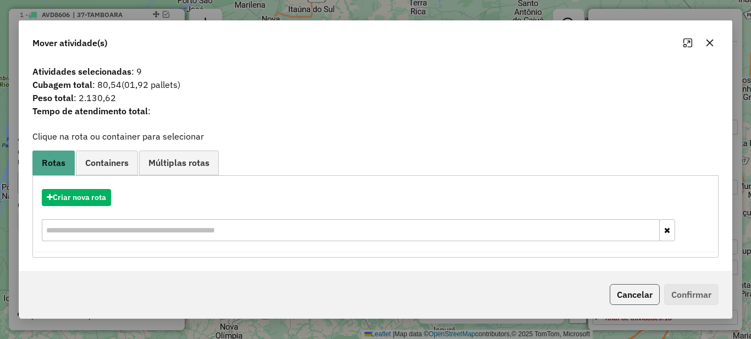
click at [632, 292] on button "Cancelar" at bounding box center [635, 294] width 50 height 21
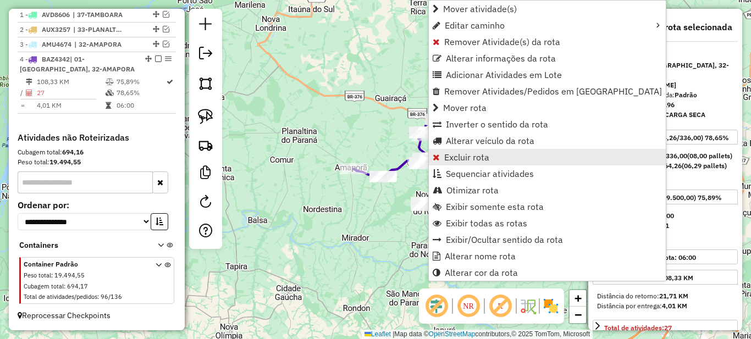
click at [448, 155] on span "Excluir rota" at bounding box center [466, 157] width 45 height 9
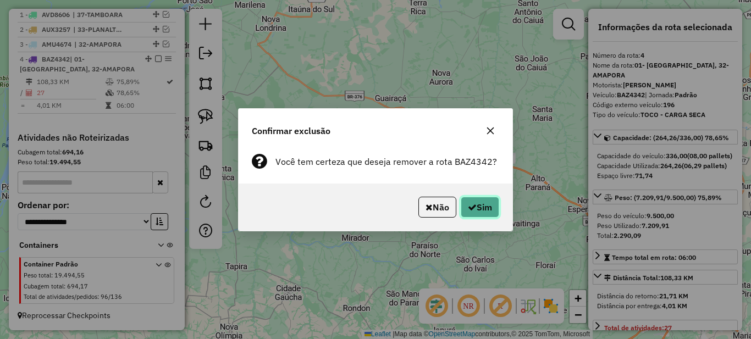
click at [479, 211] on button "Sim" at bounding box center [480, 207] width 39 height 21
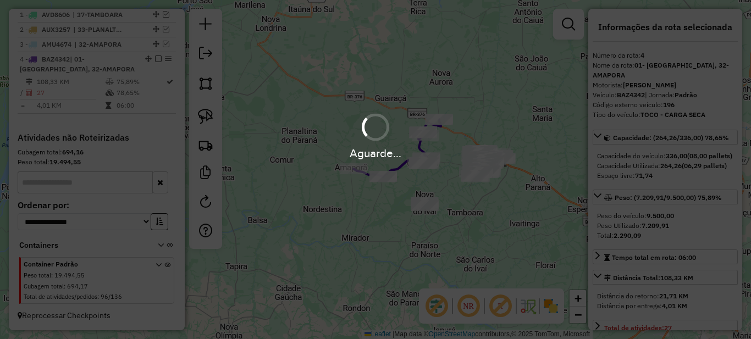
scroll to position [379, 0]
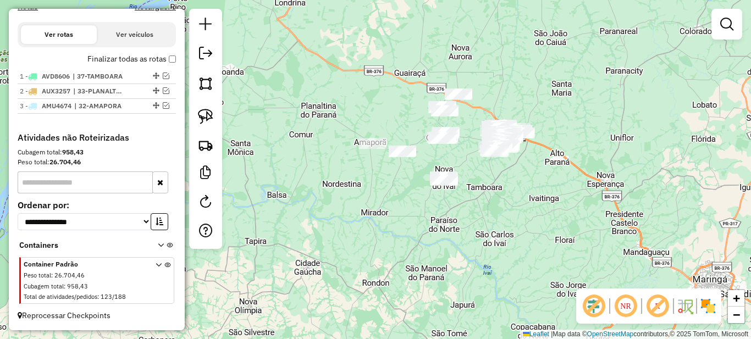
drag, startPoint x: 398, startPoint y: 120, endPoint x: 485, endPoint y: 101, distance: 89.1
click at [485, 101] on div "Janela de atendimento Grade de atendimento Capacidade Transportadoras Veículos …" at bounding box center [375, 169] width 751 height 339
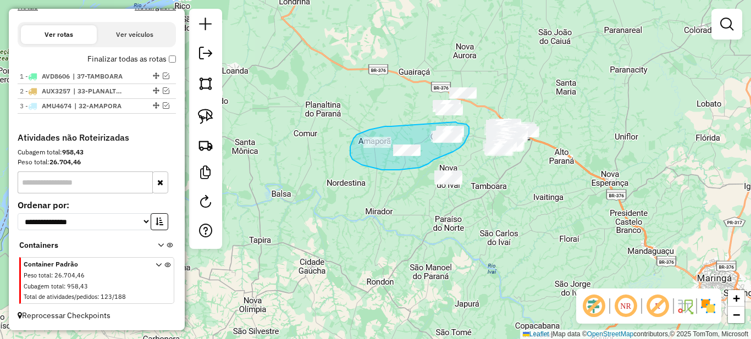
drag, startPoint x: 384, startPoint y: 127, endPoint x: 444, endPoint y: 122, distance: 60.2
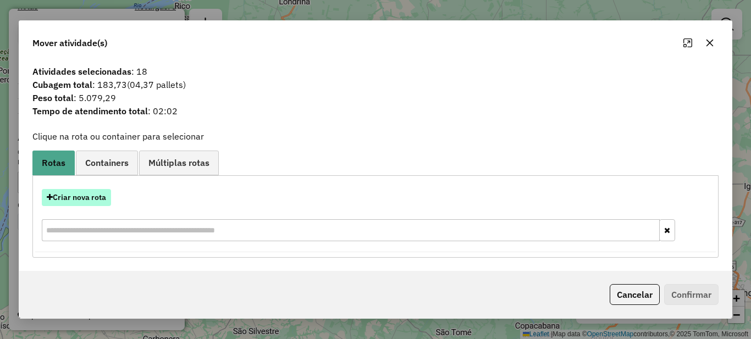
click at [90, 200] on button "Criar nova rota" at bounding box center [76, 197] width 69 height 17
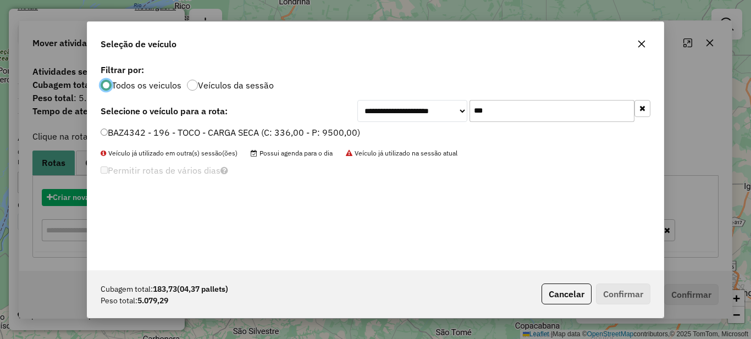
scroll to position [6, 3]
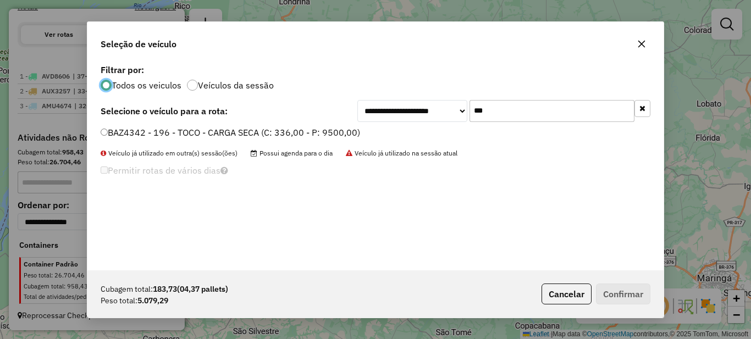
click at [509, 118] on input "***" at bounding box center [552, 111] width 165 height 22
click at [317, 126] on label "BAZ4342 - 196 - TOCO - CARGA SECA (C: 336,00 - P: 9500,00)" at bounding box center [231, 132] width 260 height 13
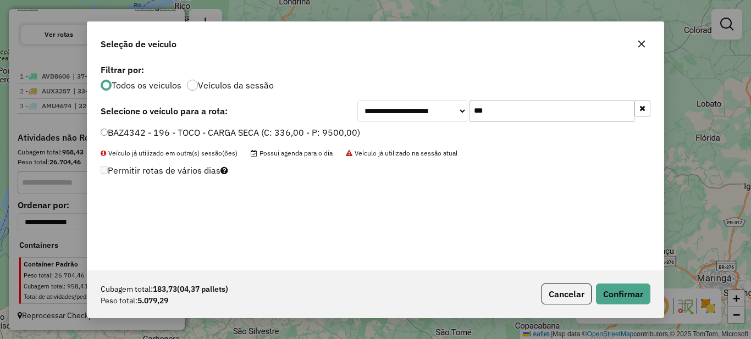
click at [332, 131] on label "BAZ4342 - 196 - TOCO - CARGA SECA (C: 336,00 - P: 9500,00)" at bounding box center [231, 132] width 260 height 13
click at [632, 305] on div "Cubagem total: 183,73 (04,37 pallets) Peso total: 5.079,29 Cancelar Confirmar" at bounding box center [375, 294] width 576 height 47
click at [627, 295] on button "Confirmar" at bounding box center [623, 294] width 54 height 21
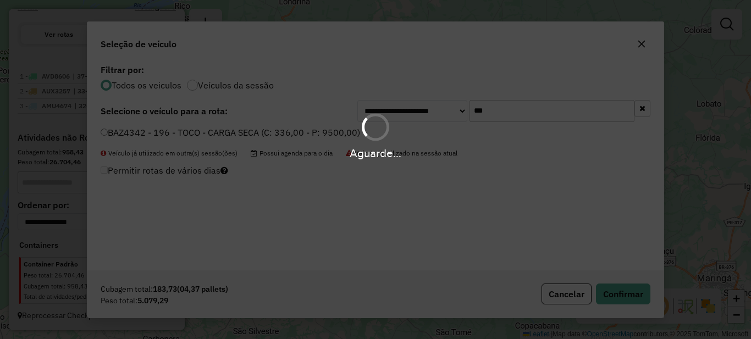
scroll to position [441, 0]
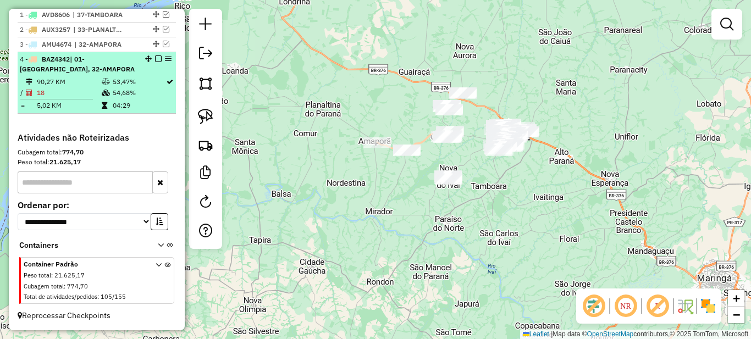
click at [92, 87] on td "18" at bounding box center [68, 92] width 65 height 11
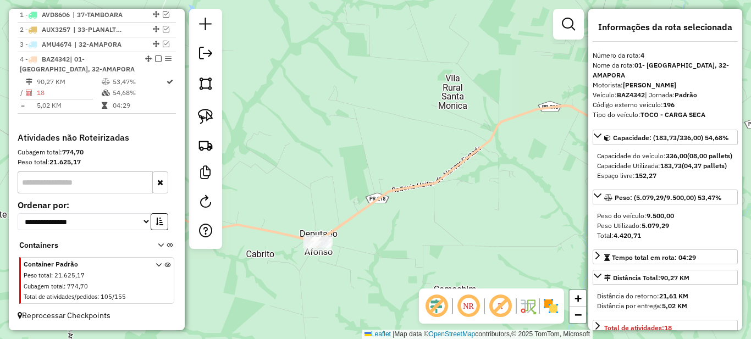
drag, startPoint x: 505, startPoint y: 206, endPoint x: 376, endPoint y: 189, distance: 129.8
click at [377, 189] on div "Janela de atendimento Grade de atendimento Capacidade Transportadoras Veículos …" at bounding box center [375, 169] width 751 height 339
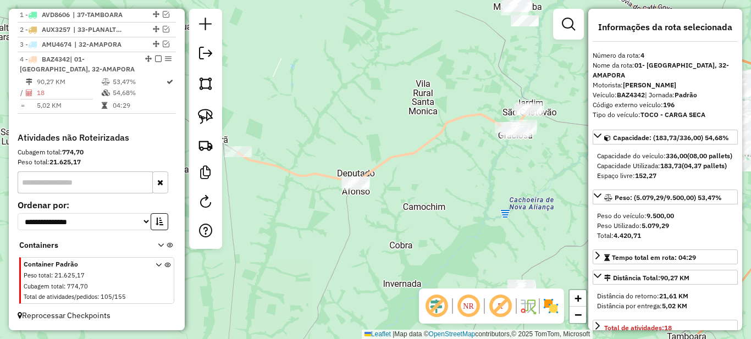
scroll to position [165, 0]
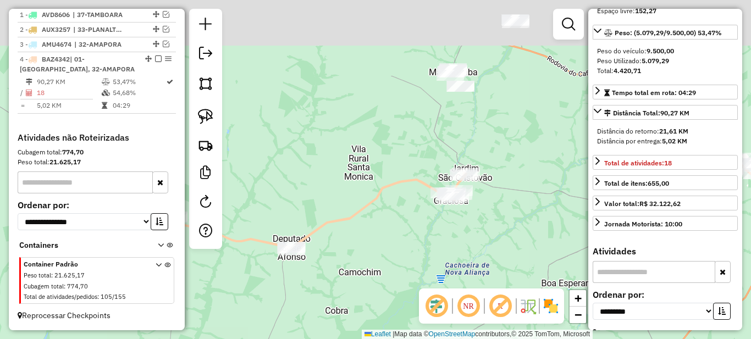
drag, startPoint x: 530, startPoint y: 61, endPoint x: 405, endPoint y: 203, distance: 189.0
click at [405, 203] on div "Janela de atendimento Grade de atendimento Capacidade Transportadoras Veículos …" at bounding box center [375, 169] width 751 height 339
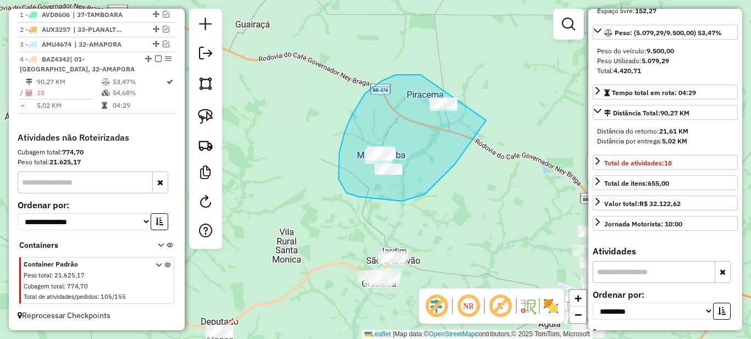
drag, startPoint x: 396, startPoint y: 75, endPoint x: 518, endPoint y: 70, distance: 122.2
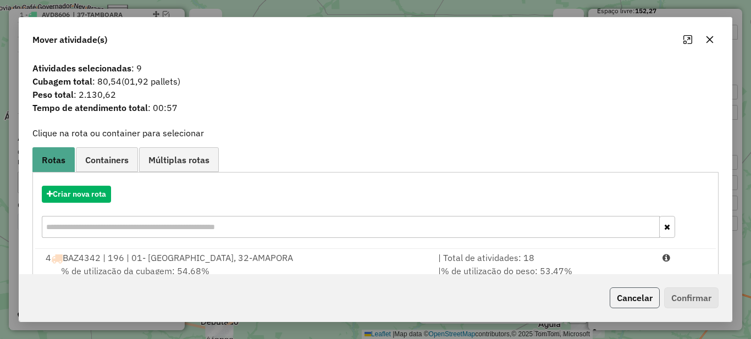
click at [636, 296] on button "Cancelar" at bounding box center [635, 298] width 50 height 21
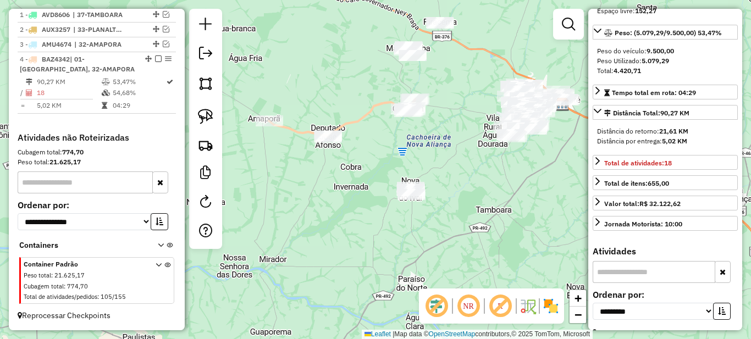
drag, startPoint x: 461, startPoint y: 200, endPoint x: 467, endPoint y: 78, distance: 122.3
click at [467, 78] on div "Janela de atendimento Grade de atendimento Capacidade Transportadoras Veículos …" at bounding box center [375, 169] width 751 height 339
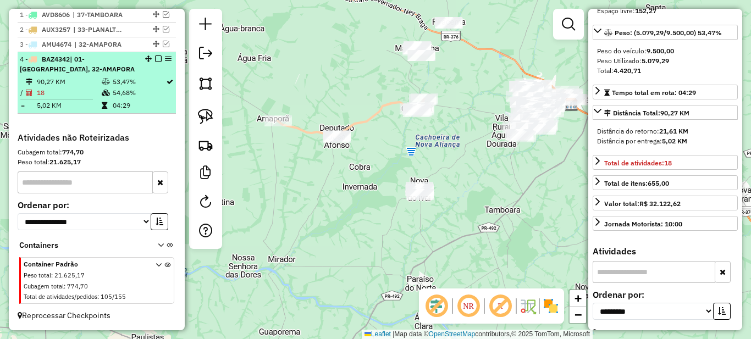
click at [147, 86] on td "53,47%" at bounding box center [138, 81] width 53 height 11
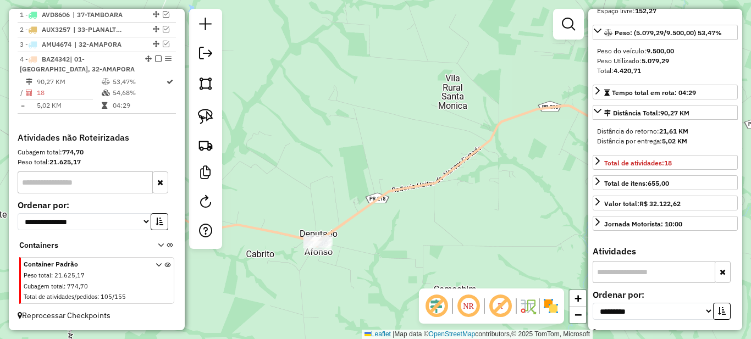
drag, startPoint x: 541, startPoint y: 210, endPoint x: 380, endPoint y: 164, distance: 168.2
click at [409, 178] on div "Janela de atendimento Grade de atendimento Capacidade Transportadoras Veículos …" at bounding box center [375, 169] width 751 height 339
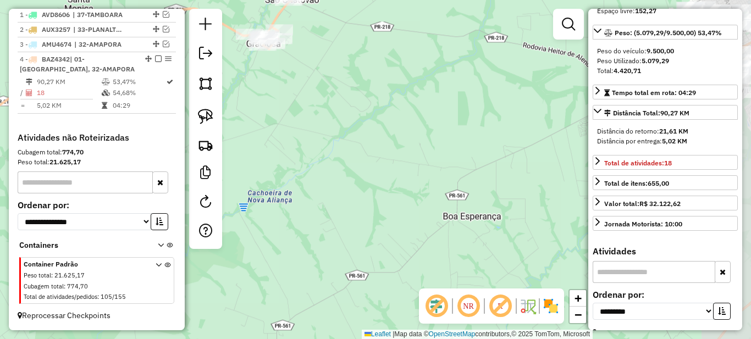
drag, startPoint x: 409, startPoint y: 164, endPoint x: 252, endPoint y: 245, distance: 175.9
click at [258, 244] on div "Janela de atendimento Grade de atendimento Capacidade Transportadoras Veículos …" at bounding box center [375, 169] width 751 height 339
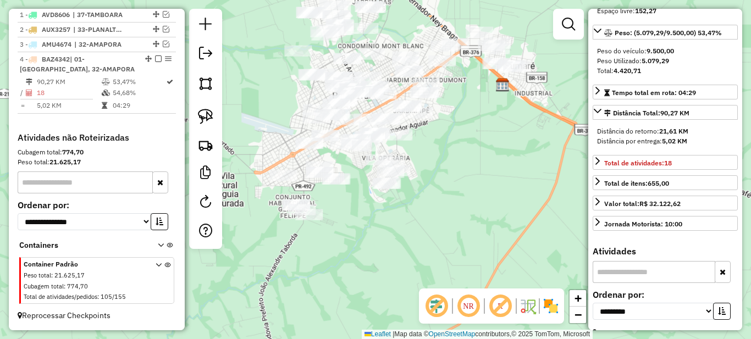
drag, startPoint x: 344, startPoint y: 255, endPoint x: 480, endPoint y: 221, distance: 140.6
click at [480, 221] on div "Janela de atendimento Grade de atendimento Capacidade Transportadoras Veículos …" at bounding box center [375, 169] width 751 height 339
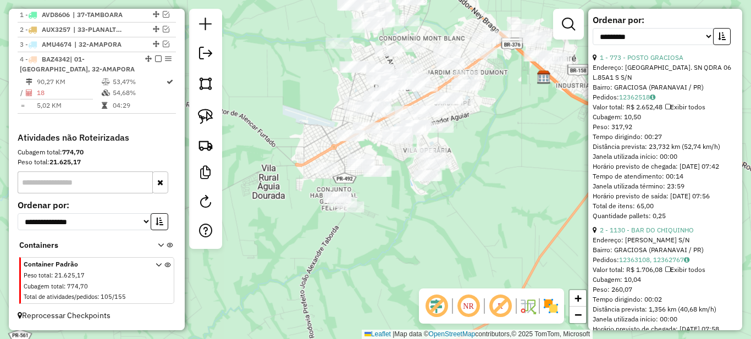
scroll to position [385, 0]
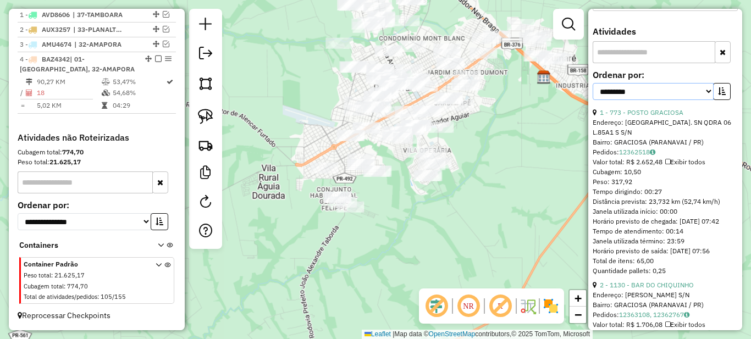
click at [660, 100] on select "**********" at bounding box center [653, 91] width 121 height 17
select select "*********"
click at [593, 93] on select "**********" at bounding box center [653, 91] width 121 height 17
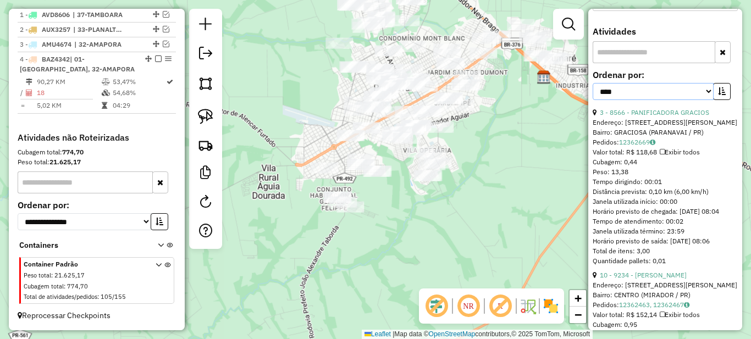
scroll to position [440, 0]
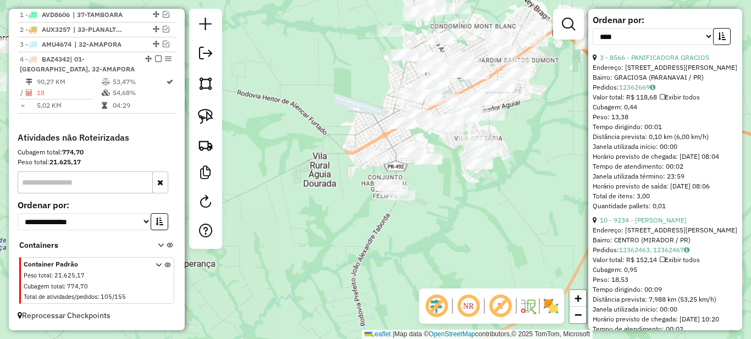
drag, startPoint x: 373, startPoint y: 192, endPoint x: 416, endPoint y: 180, distance: 45.1
click at [416, 180] on div "Janela de atendimento Grade de atendimento Capacidade Transportadoras Veículos …" at bounding box center [375, 169] width 751 height 339
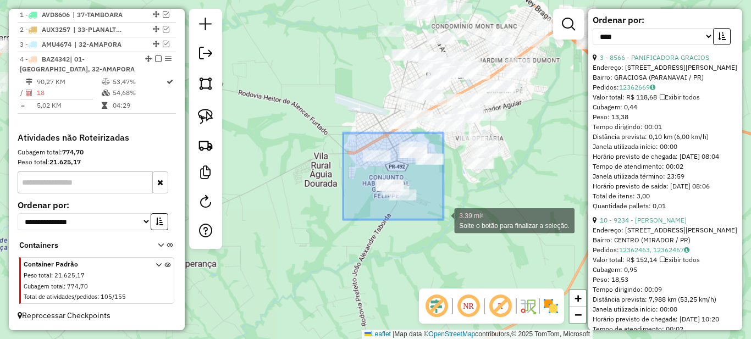
drag, startPoint x: 361, startPoint y: 154, endPoint x: 443, endPoint y: 220, distance: 105.2
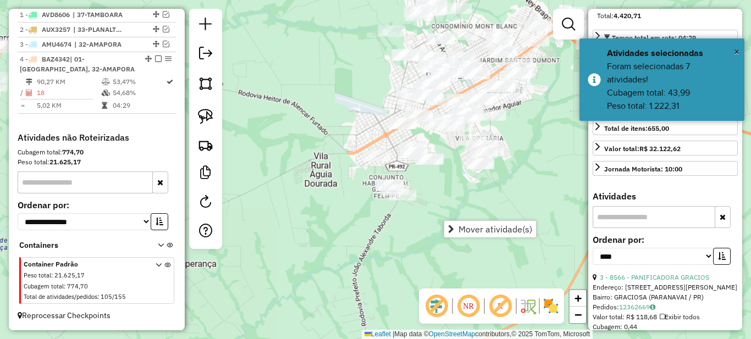
scroll to position [55, 0]
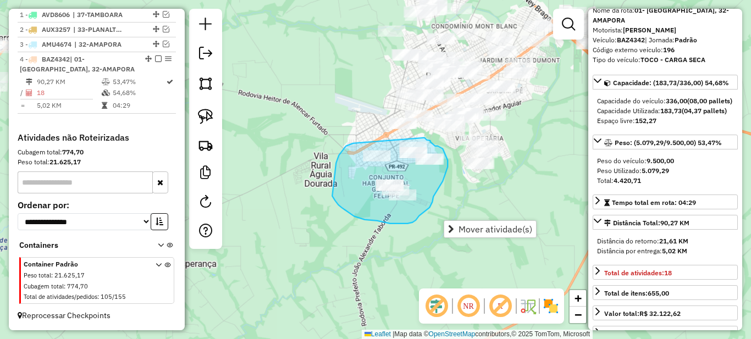
drag, startPoint x: 353, startPoint y: 144, endPoint x: 423, endPoint y: 138, distance: 70.6
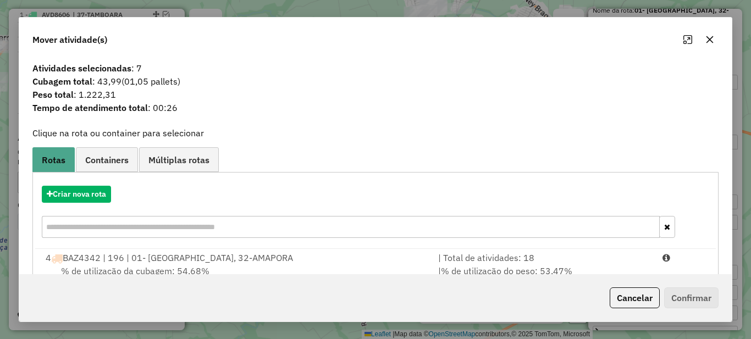
scroll to position [39, 0]
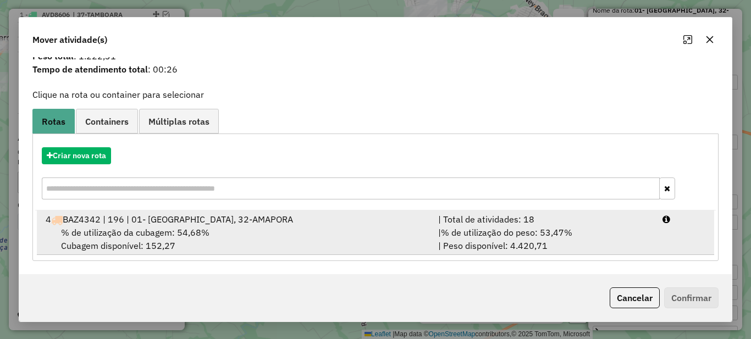
click at [518, 211] on li "4 BAZ4342 | 196 | 01- PARANAVAI, 32-AMAPORA | Total de atividades: 18 % de util…" at bounding box center [376, 233] width 678 height 45
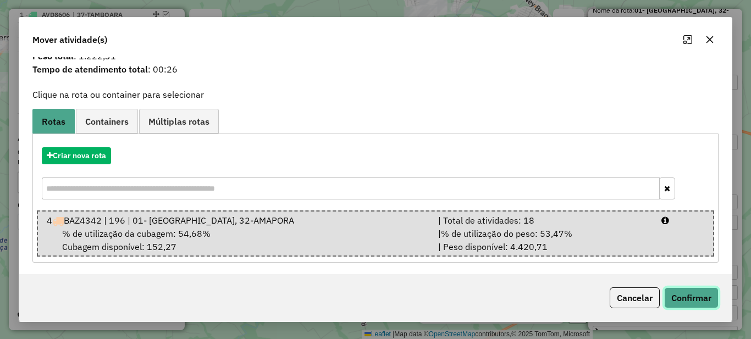
click at [698, 293] on button "Confirmar" at bounding box center [691, 298] width 54 height 21
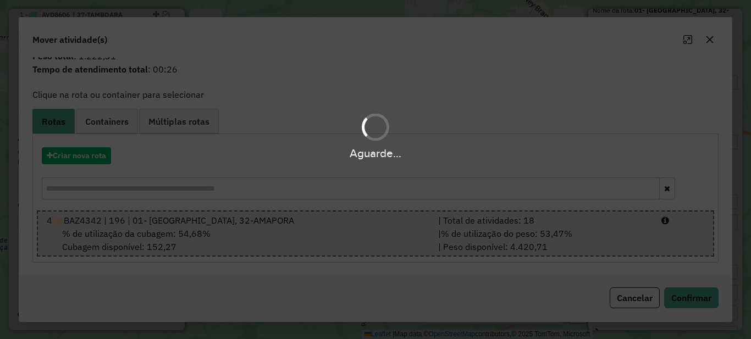
scroll to position [0, 0]
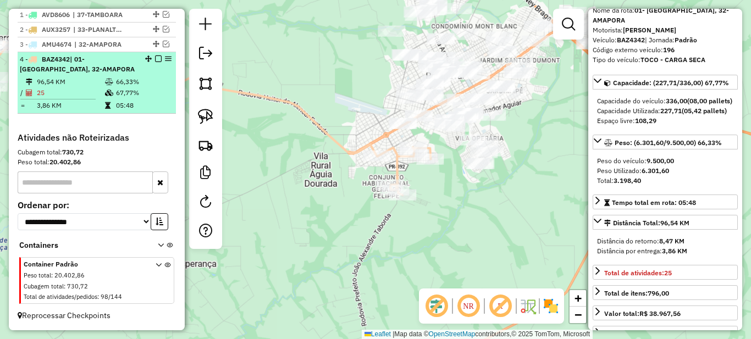
click at [141, 88] on td "67,77%" at bounding box center [144, 92] width 56 height 11
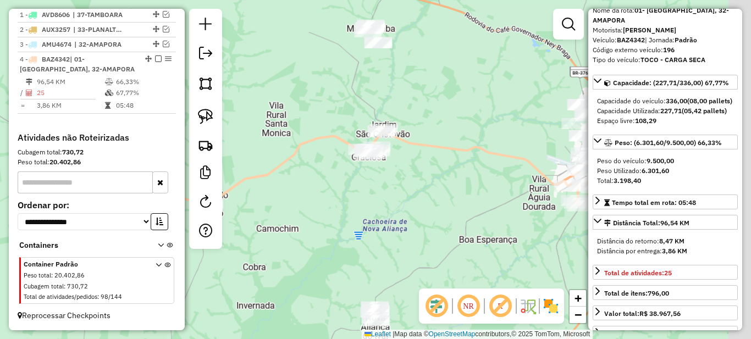
drag, startPoint x: 530, startPoint y: 194, endPoint x: 370, endPoint y: 187, distance: 160.8
click at [370, 187] on div "Janela de atendimento Grade de atendimento Capacidade Transportadoras Veículos …" at bounding box center [375, 169] width 751 height 339
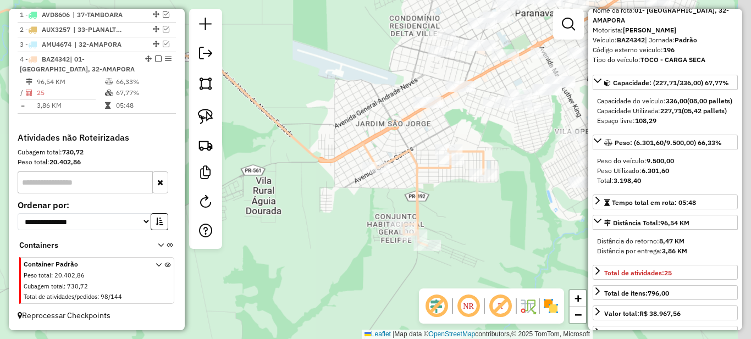
drag, startPoint x: 442, startPoint y: 87, endPoint x: 411, endPoint y: 128, distance: 51.0
click at [411, 128] on div "Janela de atendimento Grade de atendimento Capacidade Transportadoras Veículos …" at bounding box center [375, 169] width 751 height 339
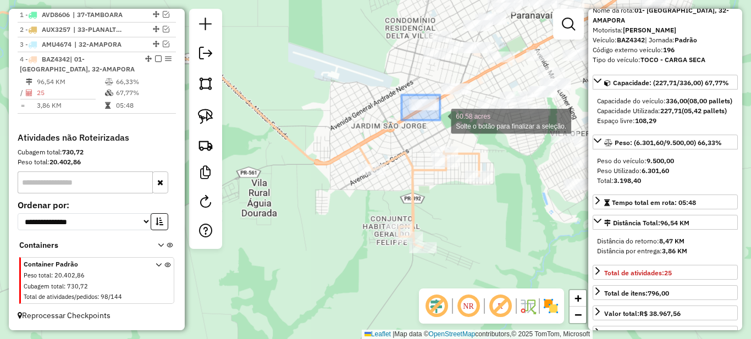
drag, startPoint x: 402, startPoint y: 95, endPoint x: 440, endPoint y: 120, distance: 46.1
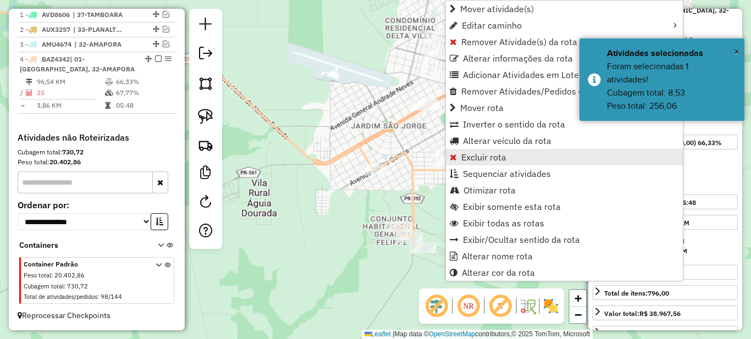
click at [474, 158] on span "Excluir rota" at bounding box center [483, 157] width 45 height 9
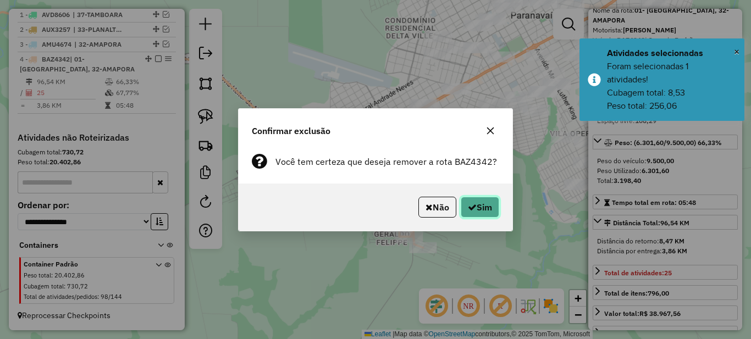
click at [477, 215] on button "Sim" at bounding box center [480, 207] width 39 height 21
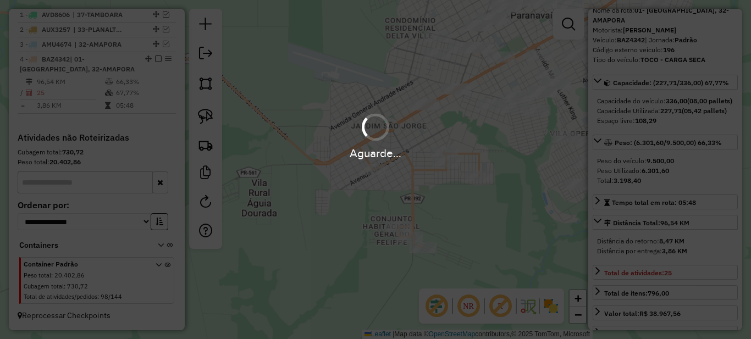
scroll to position [379, 0]
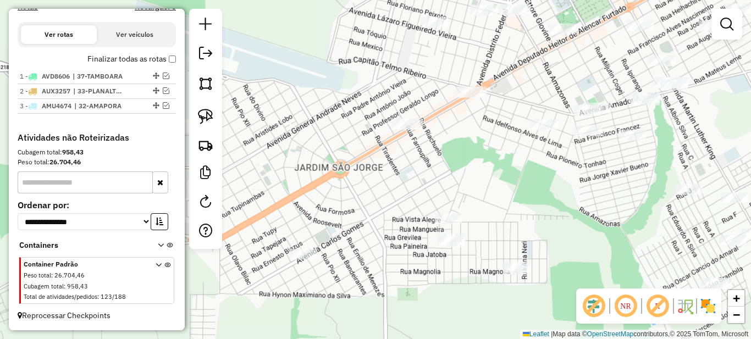
drag, startPoint x: 362, startPoint y: 184, endPoint x: 409, endPoint y: 163, distance: 51.2
click at [409, 163] on div "Janela de atendimento Grade de atendimento Capacidade Transportadoras Veículos …" at bounding box center [375, 169] width 751 height 339
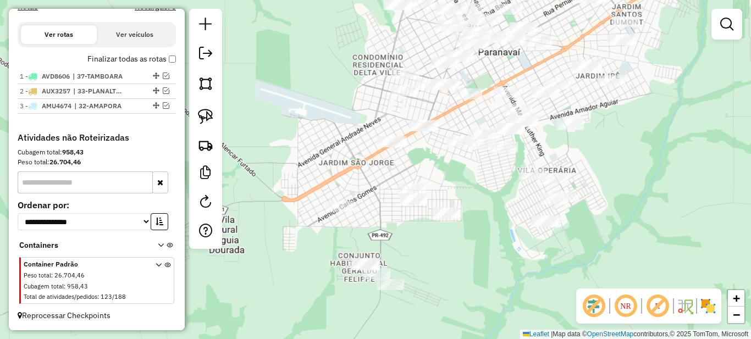
drag, startPoint x: 424, startPoint y: 161, endPoint x: 379, endPoint y: 178, distance: 48.2
click at [379, 178] on div "Janela de atendimento Grade de atendimento Capacidade Transportadoras Veículos …" at bounding box center [375, 169] width 751 height 339
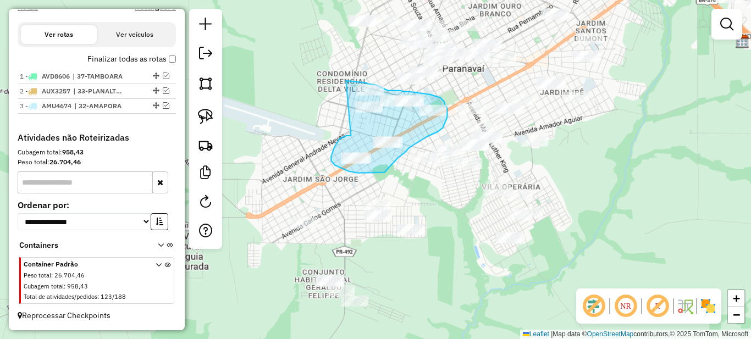
drag, startPoint x: 334, startPoint y: 149, endPoint x: 338, endPoint y: 81, distance: 67.8
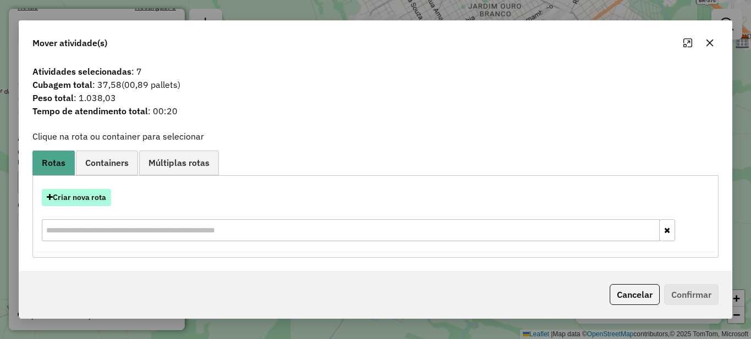
click at [91, 200] on button "Criar nova rota" at bounding box center [76, 197] width 69 height 17
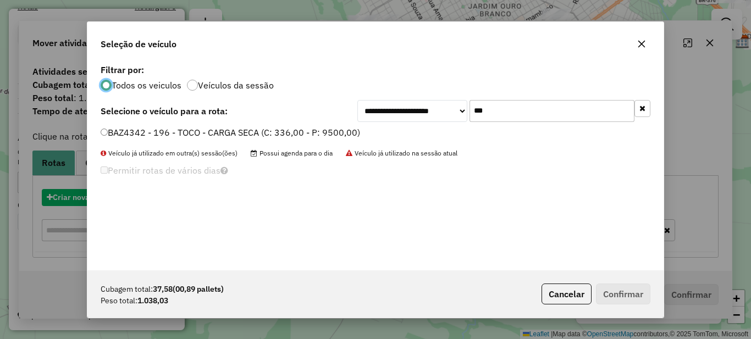
scroll to position [6, 3]
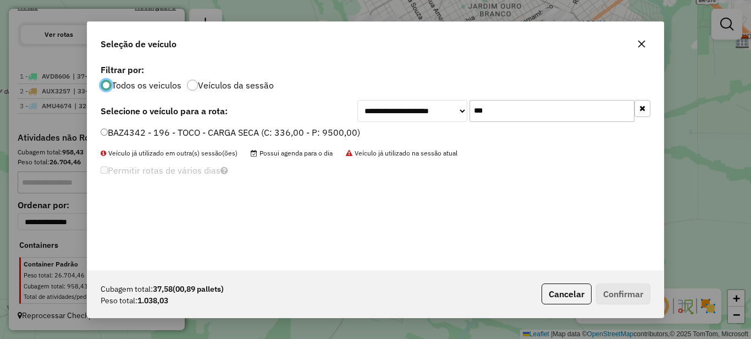
click at [513, 112] on input "***" at bounding box center [552, 111] width 165 height 22
click at [240, 132] on label "BAZ4342 - 196 - TOCO - CARGA SECA (C: 336,00 - P: 9500,00)" at bounding box center [231, 132] width 260 height 13
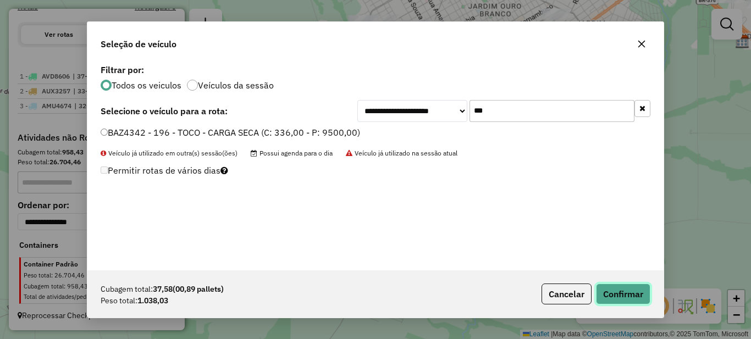
click at [628, 298] on button "Confirmar" at bounding box center [623, 294] width 54 height 21
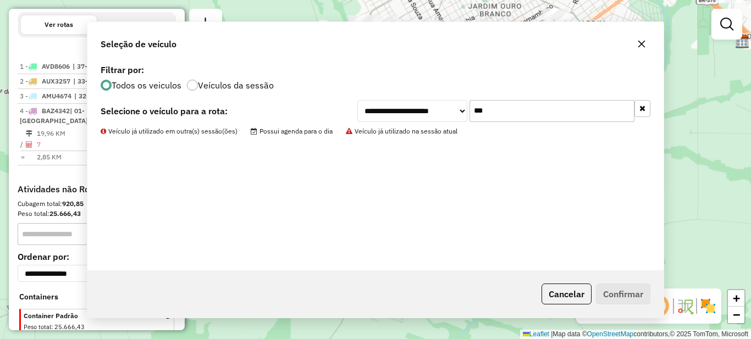
scroll to position [431, 0]
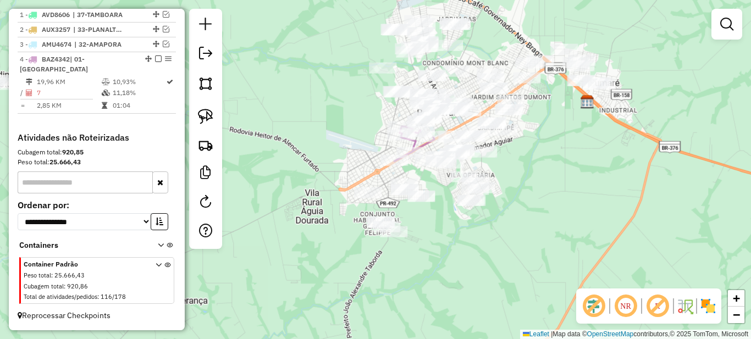
drag, startPoint x: 283, startPoint y: 249, endPoint x: 534, endPoint y: 183, distance: 259.2
click at [513, 189] on div "Janela de atendimento Grade de atendimento Capacidade Transportadoras Veículos …" at bounding box center [375, 169] width 751 height 339
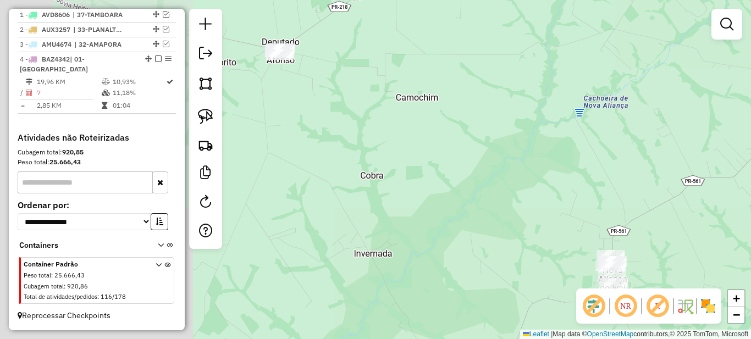
drag, startPoint x: 551, startPoint y: 142, endPoint x: 422, endPoint y: 207, distance: 144.2
click at [422, 207] on div "Janela de atendimento Grade de atendimento Capacidade Transportadoras Veículos …" at bounding box center [375, 169] width 751 height 339
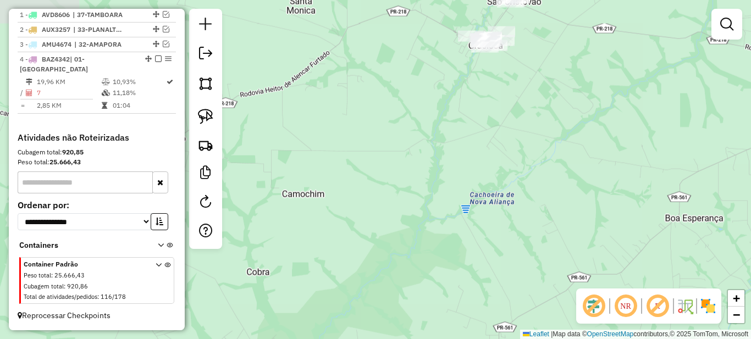
drag, startPoint x: 447, startPoint y: 187, endPoint x: 566, endPoint y: 199, distance: 119.9
click at [564, 210] on div "Janela de atendimento Grade de atendimento Capacidade Transportadoras Veículos …" at bounding box center [375, 169] width 751 height 339
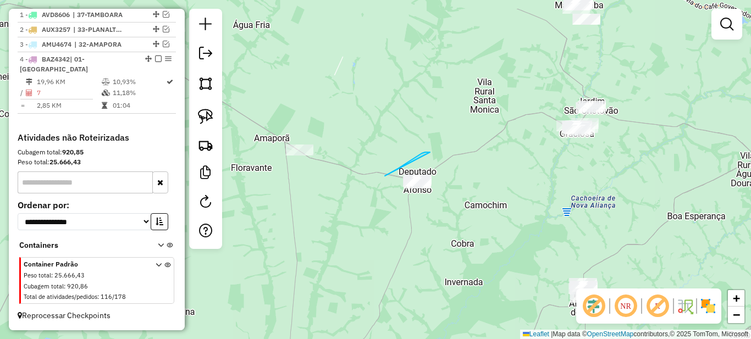
drag, startPoint x: 425, startPoint y: 152, endPoint x: 383, endPoint y: 172, distance: 46.3
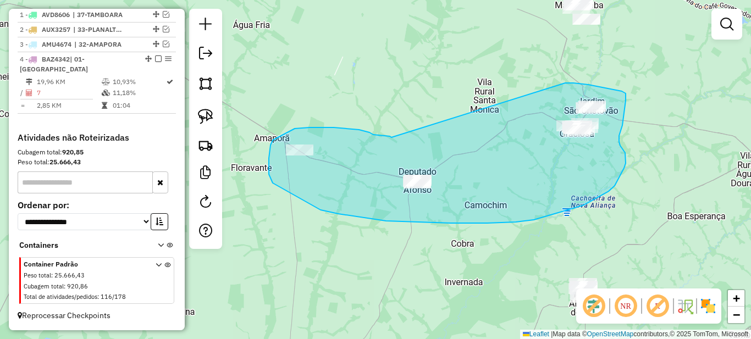
drag, startPoint x: 390, startPoint y: 136, endPoint x: 564, endPoint y: 83, distance: 181.8
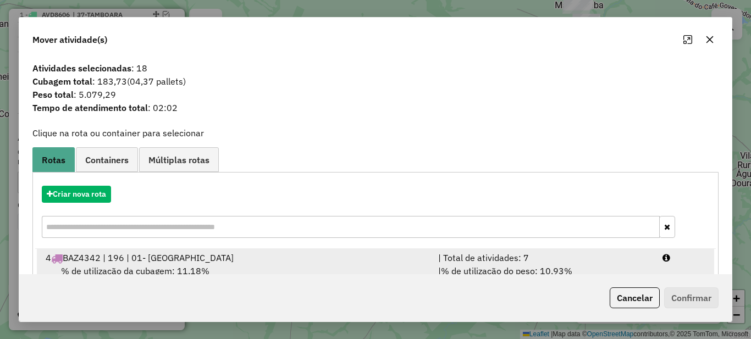
scroll to position [39, 0]
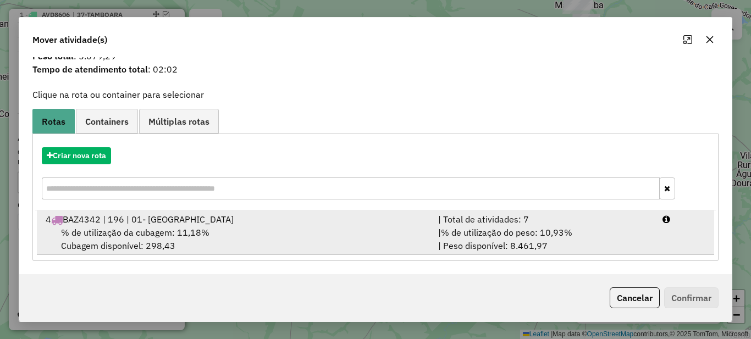
click at [470, 234] on span "% de utilização do peso: 10,93%" at bounding box center [506, 232] width 131 height 11
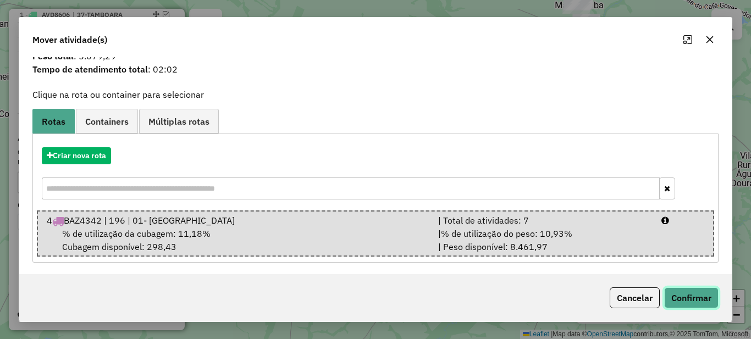
click at [683, 293] on button "Confirmar" at bounding box center [691, 298] width 54 height 21
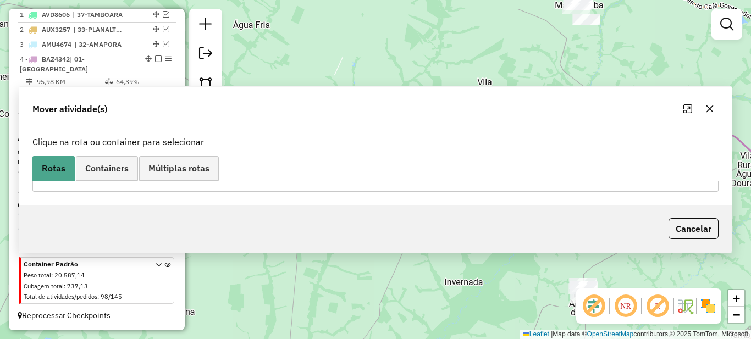
scroll to position [0, 0]
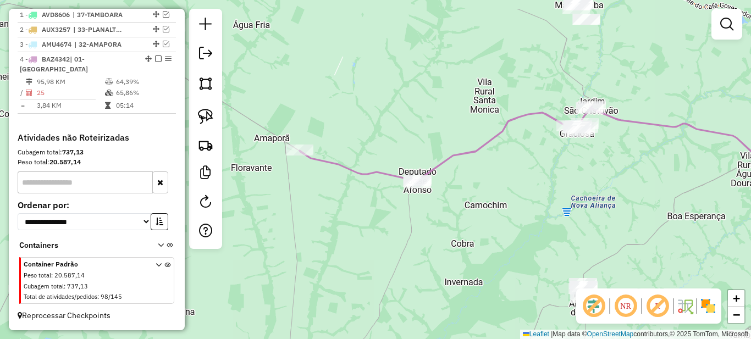
click at [546, 168] on div "Janela de atendimento Grade de atendimento Capacidade Transportadoras Veículos …" at bounding box center [375, 169] width 751 height 339
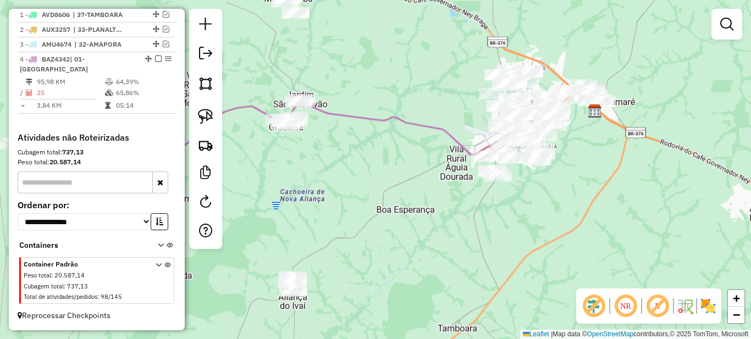
drag, startPoint x: 504, startPoint y: 174, endPoint x: 483, endPoint y: 191, distance: 26.6
click at [483, 191] on div "Janela de atendimento Grade de atendimento Capacidade Transportadoras Veículos …" at bounding box center [375, 169] width 751 height 339
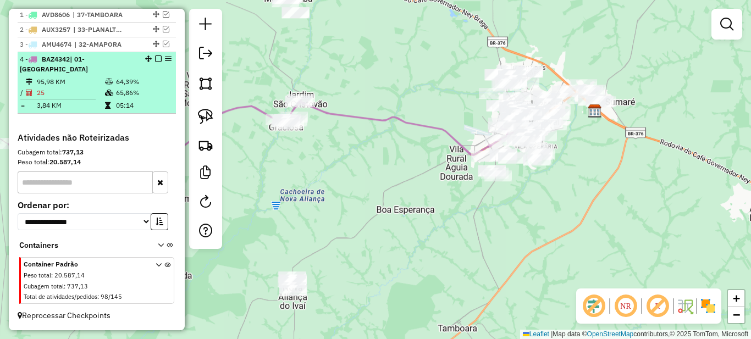
click at [130, 92] on td "65,86%" at bounding box center [144, 92] width 56 height 11
select select "*********"
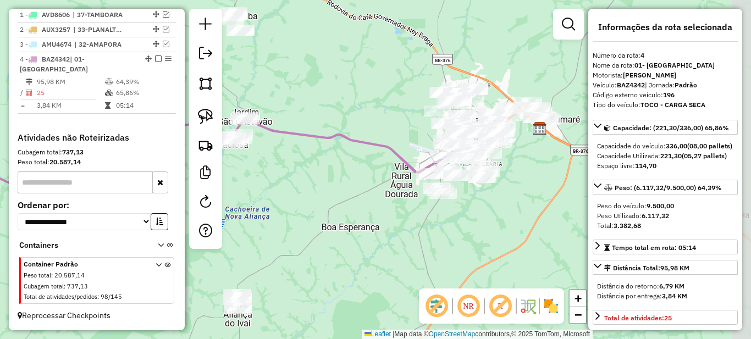
drag, startPoint x: 497, startPoint y: 206, endPoint x: 332, endPoint y: 193, distance: 165.6
click at [332, 193] on div "Janela de atendimento Grade de atendimento Capacidade Transportadoras Veículos …" at bounding box center [375, 169] width 751 height 339
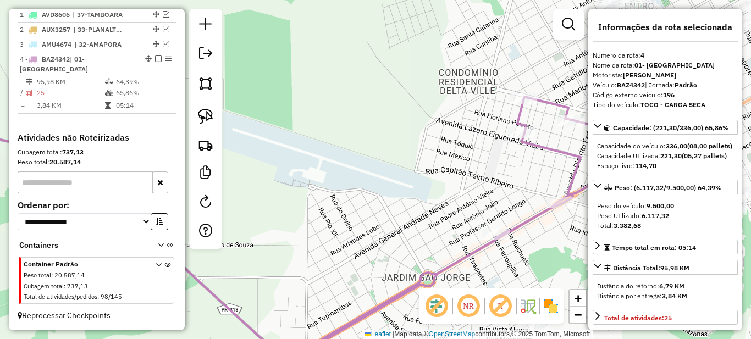
drag, startPoint x: 491, startPoint y: 169, endPoint x: 328, endPoint y: 169, distance: 162.8
click at [328, 169] on div "Janela de atendimento Grade de atendimento Capacidade Transportadoras Veículos …" at bounding box center [375, 169] width 751 height 339
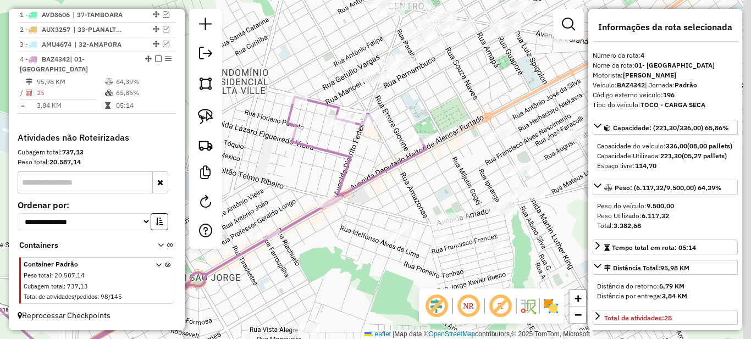
drag, startPoint x: 461, startPoint y: 179, endPoint x: 421, endPoint y: 179, distance: 39.6
click at [421, 179] on div "Janela de atendimento Grade de atendimento Capacidade Transportadoras Veículos …" at bounding box center [375, 169] width 751 height 339
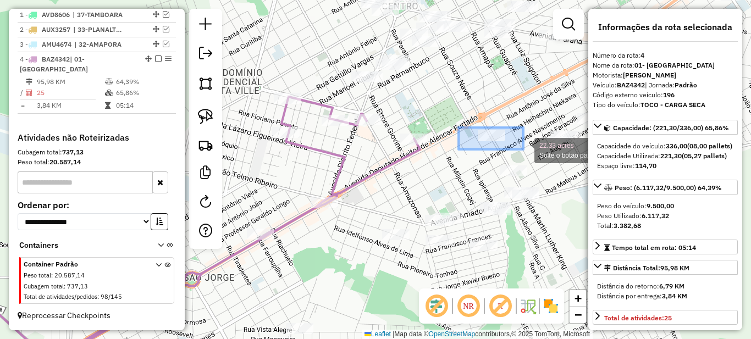
drag, startPoint x: 486, startPoint y: 130, endPoint x: 524, endPoint y: 150, distance: 42.8
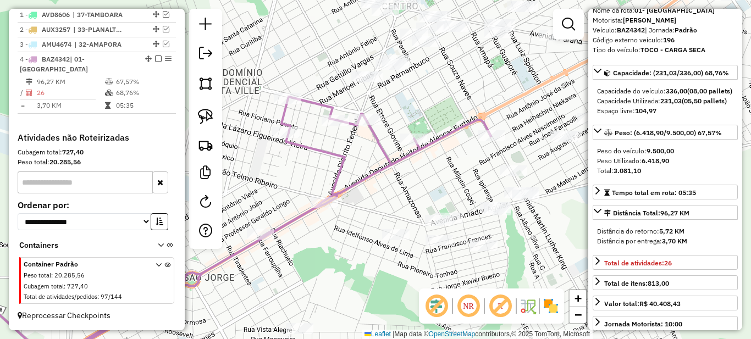
scroll to position [110, 0]
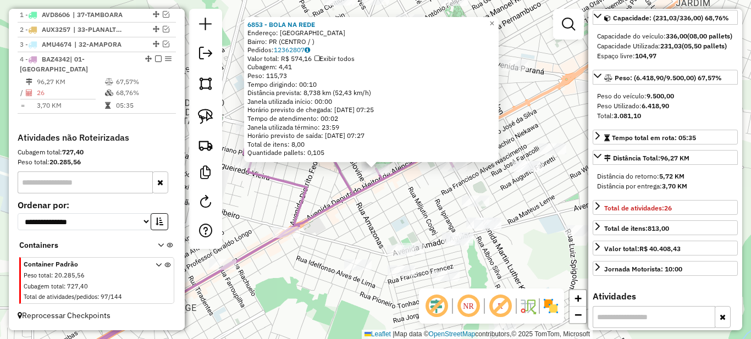
click at [321, 183] on div "6853 - BOLA NA REDE Endereço: PARANAVAI Bairro: PR (CENTRO / ) Pedidos: 1236280…" at bounding box center [375, 169] width 751 height 339
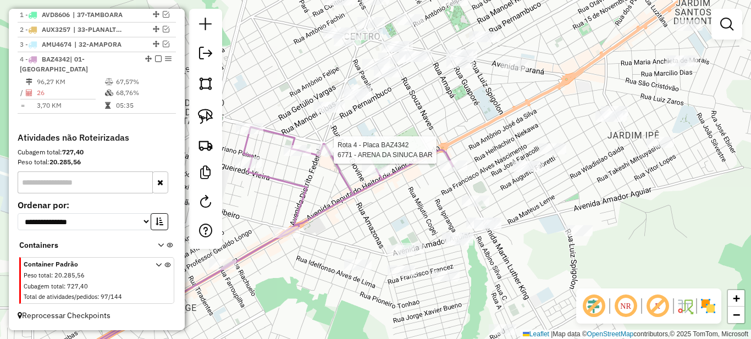
select select "*********"
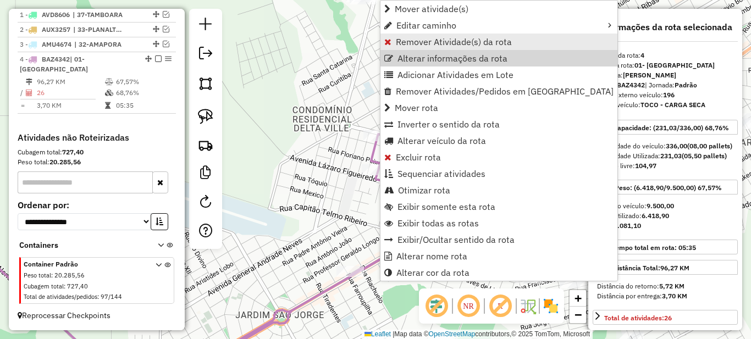
click at [407, 43] on span "Remover Atividade(s) da rota" at bounding box center [454, 41] width 116 height 9
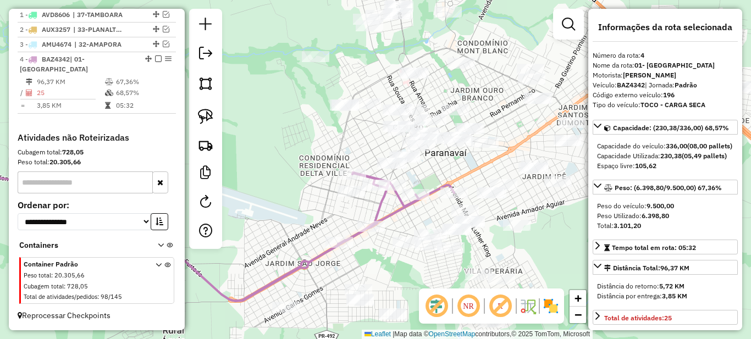
drag, startPoint x: 454, startPoint y: 214, endPoint x: 417, endPoint y: 216, distance: 36.9
click at [417, 216] on div "Janela de atendimento Grade de atendimento Capacidade Transportadoras Veículos …" at bounding box center [375, 169] width 751 height 339
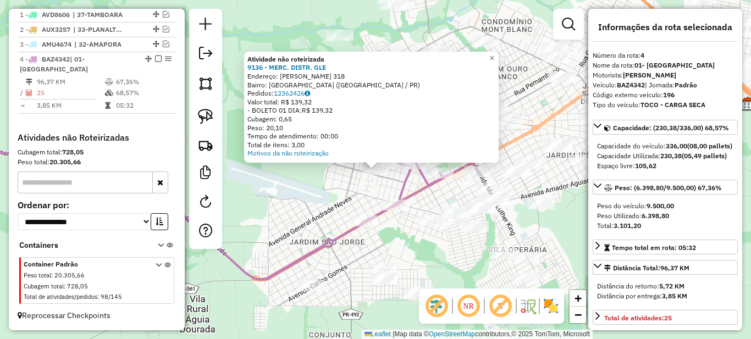
click at [366, 193] on div "Atividade não roteirizada 9136 - MERC. DISTR. GLE Endereço: TEREZINHA FORTES MA…" at bounding box center [375, 169] width 751 height 339
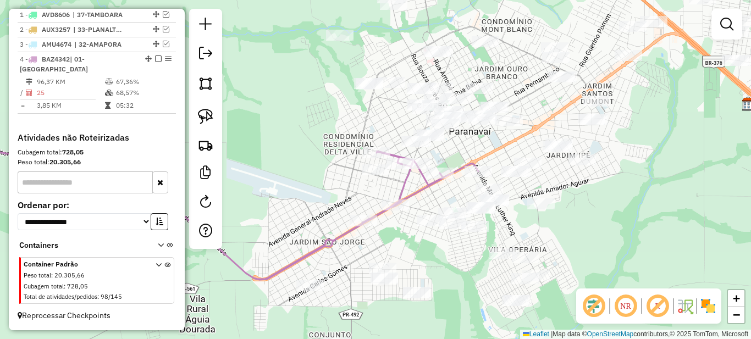
drag, startPoint x: 427, startPoint y: 196, endPoint x: 388, endPoint y: 192, distance: 39.8
click at [388, 192] on div "Janela de atendimento Grade de atendimento Capacidade Transportadoras Veículos …" at bounding box center [375, 169] width 751 height 339
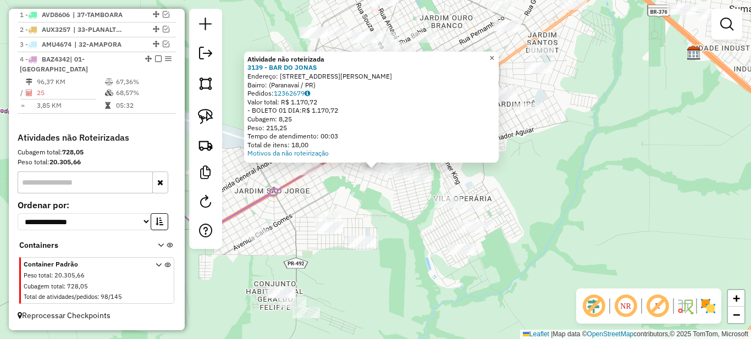
click at [494, 56] on span "×" at bounding box center [492, 57] width 5 height 9
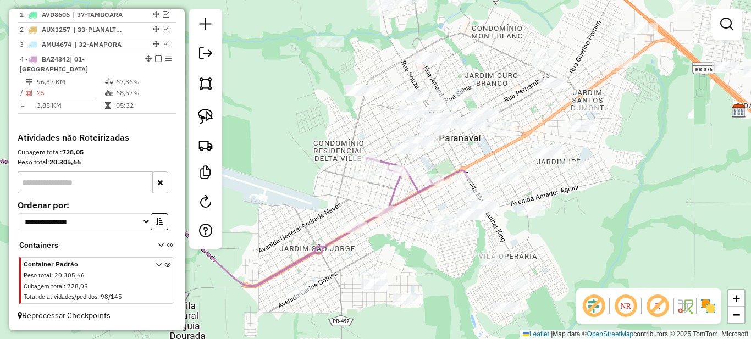
drag, startPoint x: 381, startPoint y: 150, endPoint x: 406, endPoint y: 191, distance: 48.4
click at [419, 212] on div "Janela de atendimento Grade de atendimento Capacidade Transportadoras Veículos …" at bounding box center [375, 169] width 751 height 339
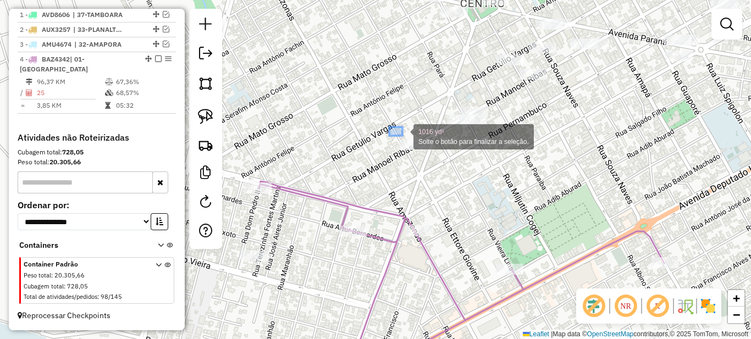
drag, startPoint x: 389, startPoint y: 127, endPoint x: 439, endPoint y: 168, distance: 64.4
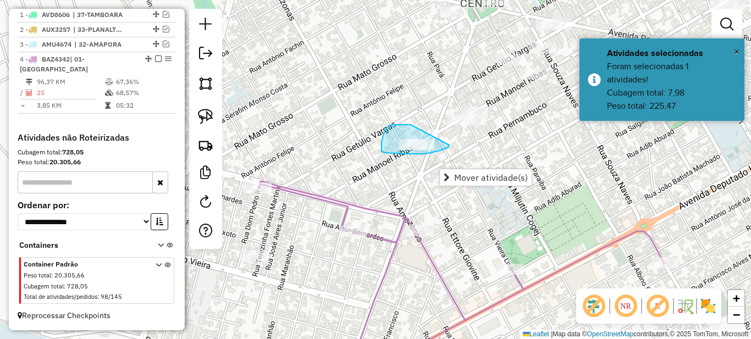
drag, startPoint x: 409, startPoint y: 125, endPoint x: 449, endPoint y: 145, distance: 45.5
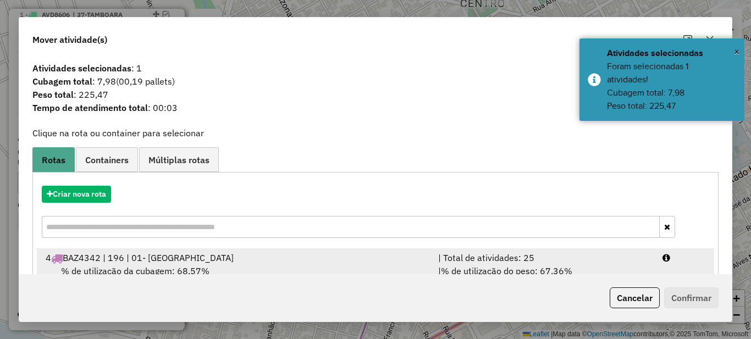
scroll to position [39, 0]
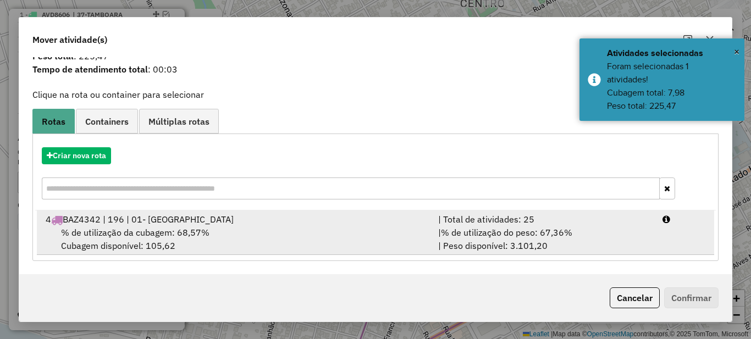
click at [538, 248] on div "| % de utilização do peso: 67,36% | Peso disponível: 3.101,20" at bounding box center [544, 239] width 224 height 26
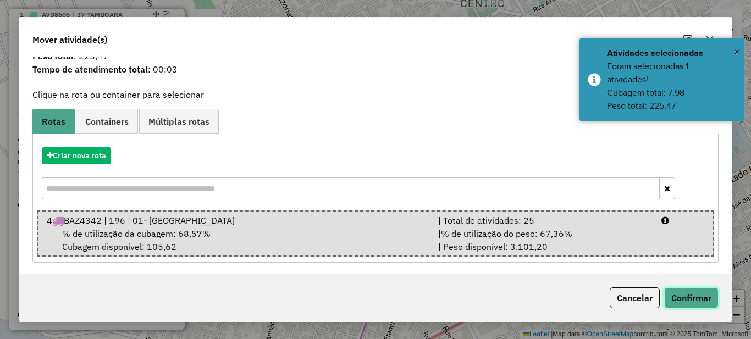
click at [674, 300] on button "Confirmar" at bounding box center [691, 298] width 54 height 21
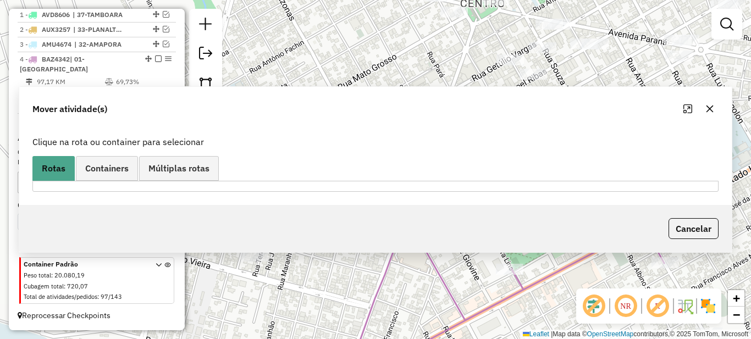
scroll to position [0, 0]
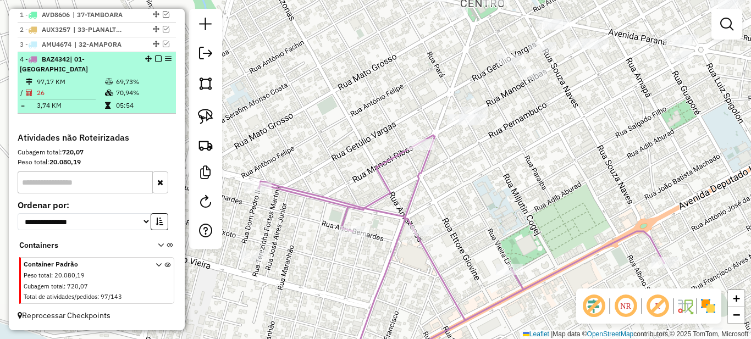
click at [122, 85] on td "69,73%" at bounding box center [144, 81] width 56 height 11
select select "*********"
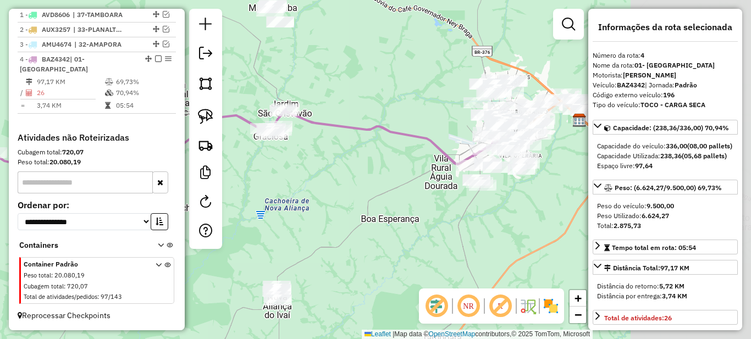
drag, startPoint x: 507, startPoint y: 206, endPoint x: 318, endPoint y: 179, distance: 190.5
click at [318, 180] on div "Janela de atendimento Grade de atendimento Capacidade Transportadoras Veículos …" at bounding box center [375, 169] width 751 height 339
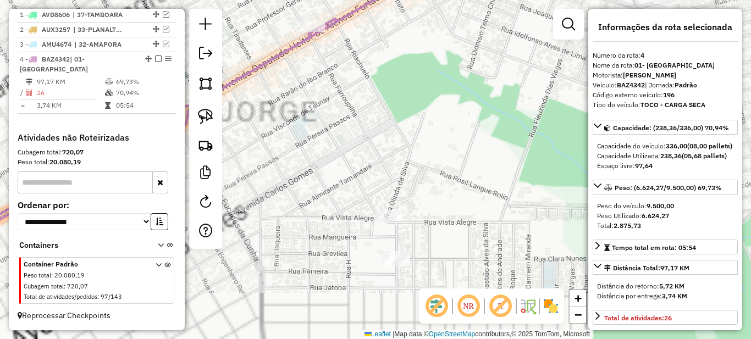
drag, startPoint x: 488, startPoint y: 50, endPoint x: 428, endPoint y: 168, distance: 132.8
click at [431, 156] on div "Janela de atendimento Grade de atendimento Capacidade Transportadoras Veículos …" at bounding box center [375, 169] width 751 height 339
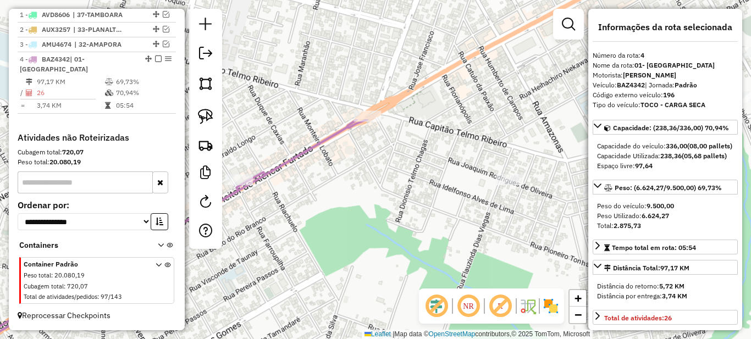
drag, startPoint x: 475, startPoint y: 121, endPoint x: 406, endPoint y: 226, distance: 125.6
click at [406, 226] on div "Janela de atendimento Grade de atendimento Capacidade Transportadoras Veículos …" at bounding box center [375, 169] width 751 height 339
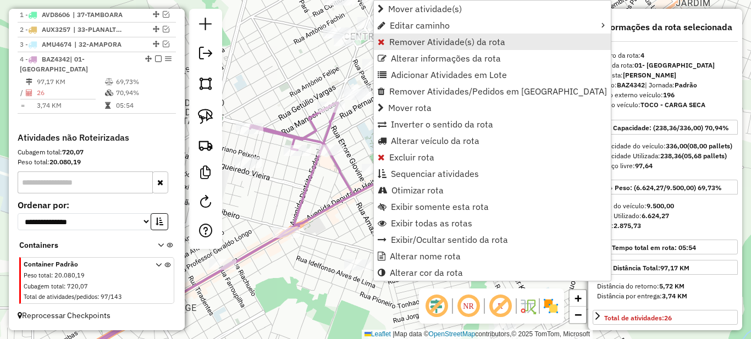
click at [395, 42] on span "Remover Atividade(s) da rota" at bounding box center [447, 41] width 116 height 9
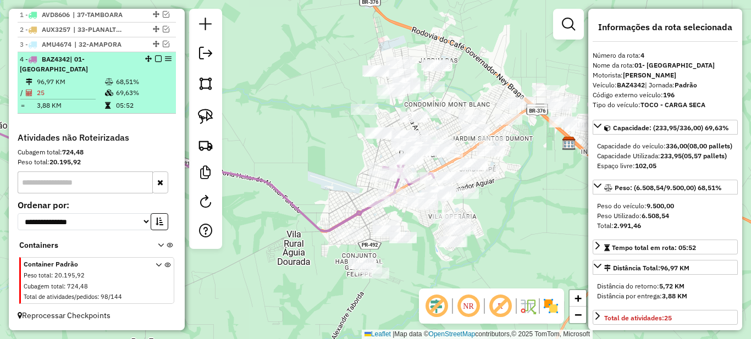
click at [155, 62] on em at bounding box center [158, 59] width 7 height 7
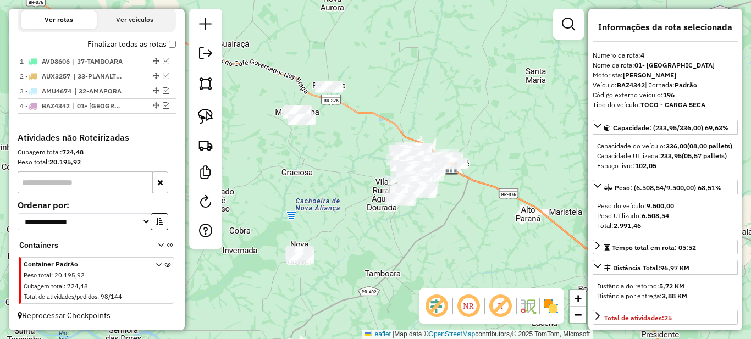
drag, startPoint x: 387, startPoint y: 245, endPoint x: 400, endPoint y: 232, distance: 18.7
click at [400, 232] on div "Janela de atendimento Grade de atendimento Capacidade Transportadoras Veículos …" at bounding box center [375, 169] width 751 height 339
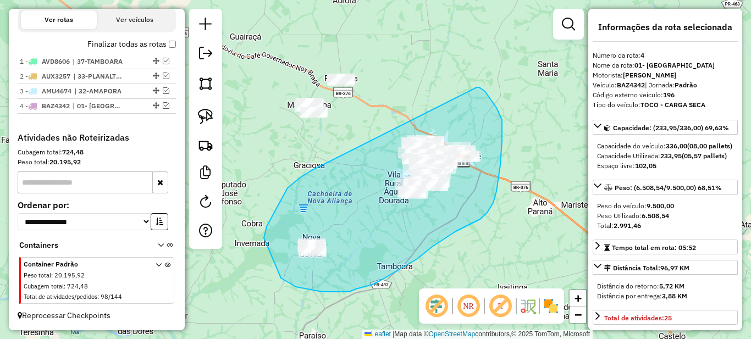
drag, startPoint x: 288, startPoint y: 188, endPoint x: 475, endPoint y: 87, distance: 212.9
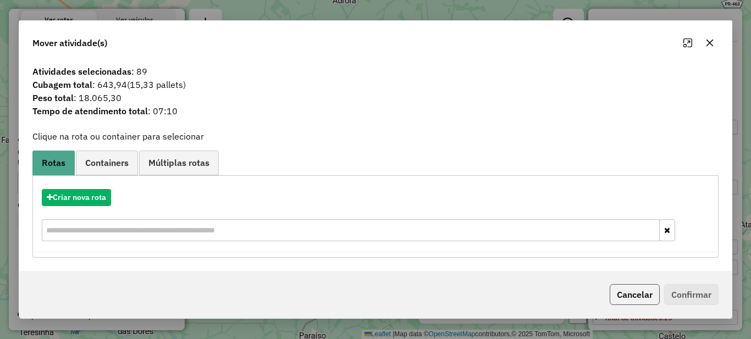
click at [644, 298] on button "Cancelar" at bounding box center [635, 294] width 50 height 21
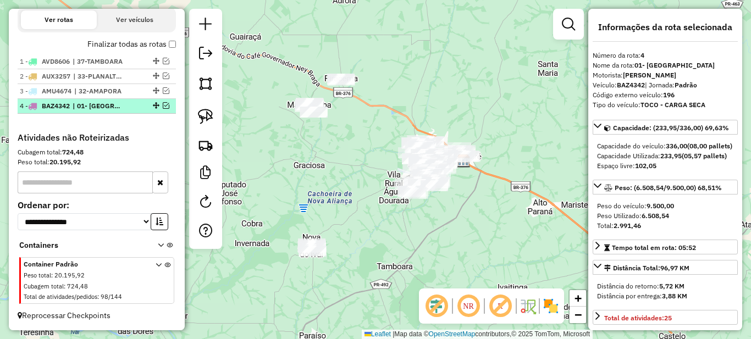
click at [120, 108] on span "| 01- [GEOGRAPHIC_DATA]" at bounding box center [98, 106] width 51 height 10
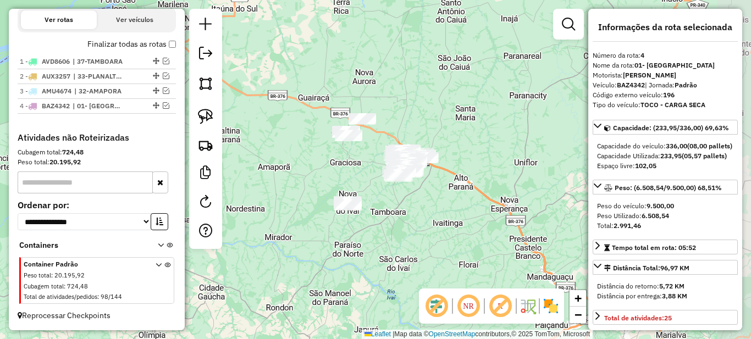
drag, startPoint x: 439, startPoint y: 202, endPoint x: 349, endPoint y: 176, distance: 94.5
click at [348, 176] on div "Janela de atendimento Grade de atendimento Capacidade Transportadoras Veículos …" at bounding box center [375, 169] width 751 height 339
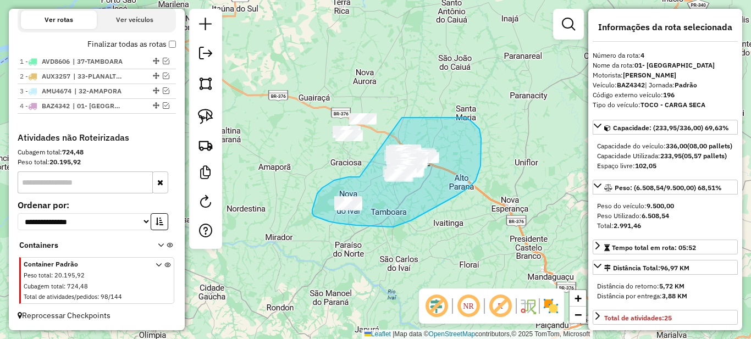
drag, startPoint x: 334, startPoint y: 180, endPoint x: 402, endPoint y: 118, distance: 92.2
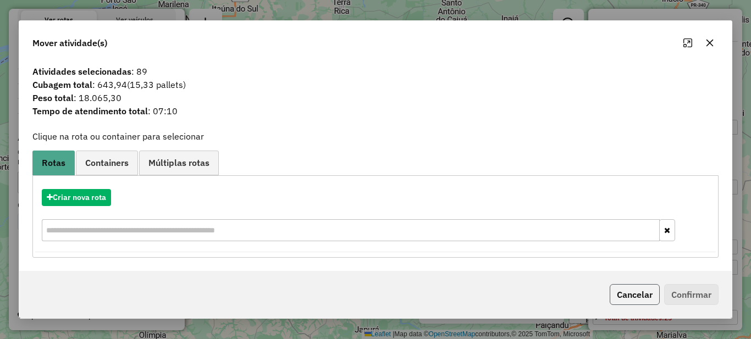
click at [639, 298] on button "Cancelar" at bounding box center [635, 294] width 50 height 21
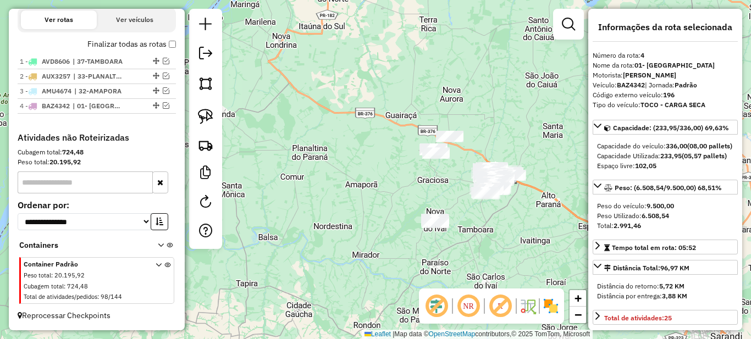
drag, startPoint x: 372, startPoint y: 201, endPoint x: 459, endPoint y: 218, distance: 88.7
click at [459, 218] on div "Janela de atendimento Grade de atendimento Capacidade Transportadoras Veículos …" at bounding box center [375, 169] width 751 height 339
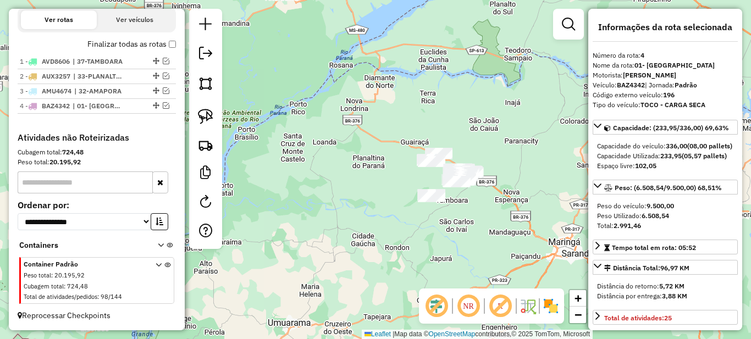
drag, startPoint x: 391, startPoint y: 171, endPoint x: 351, endPoint y: 166, distance: 39.8
click at [357, 167] on div "Janela de atendimento Grade de atendimento Capacidade Transportadoras Veículos …" at bounding box center [375, 169] width 751 height 339
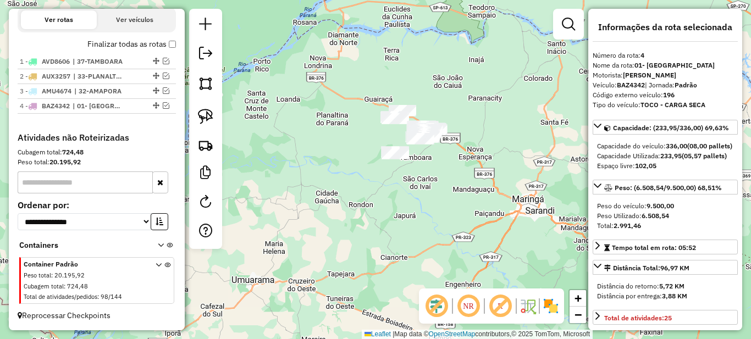
drag, startPoint x: 343, startPoint y: 230, endPoint x: 351, endPoint y: 193, distance: 38.4
click at [351, 193] on div "Janela de atendimento Grade de atendimento Capacidade Transportadoras Veículos …" at bounding box center [375, 169] width 751 height 339
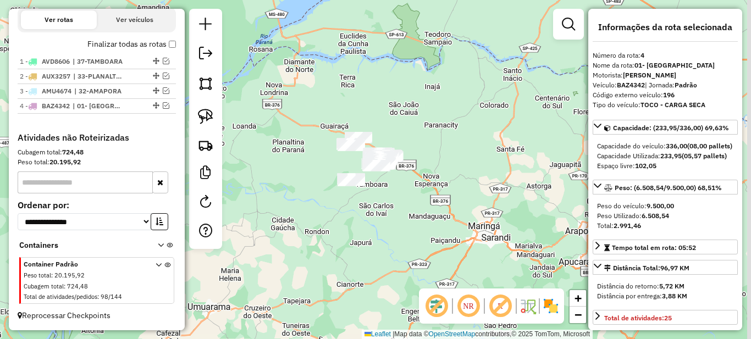
drag, startPoint x: 370, startPoint y: 141, endPoint x: 323, endPoint y: 172, distance: 56.0
click at [323, 172] on div "Janela de atendimento Grade de atendimento Capacidade Transportadoras Veículos …" at bounding box center [375, 169] width 751 height 339
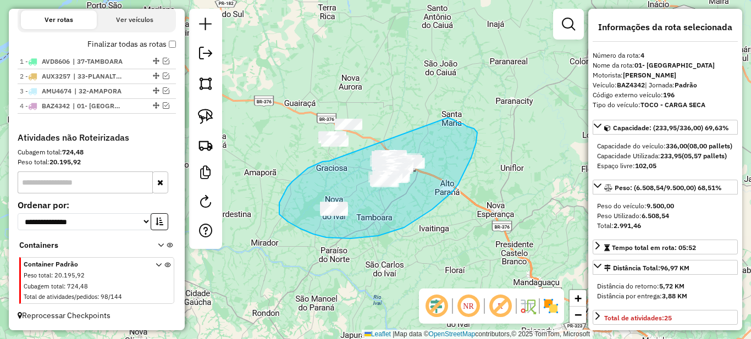
drag, startPoint x: 327, startPoint y: 161, endPoint x: 448, endPoint y: 118, distance: 128.6
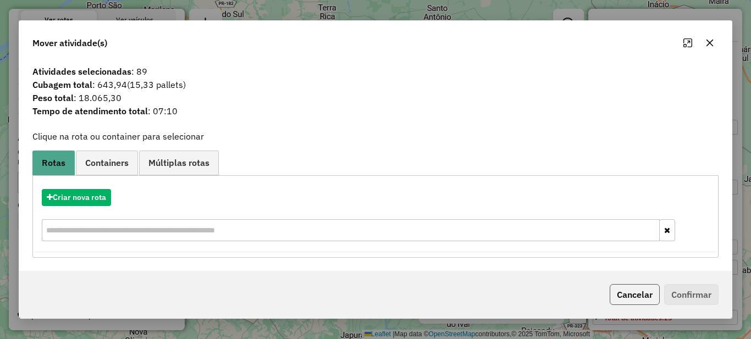
click at [637, 288] on button "Cancelar" at bounding box center [635, 294] width 50 height 21
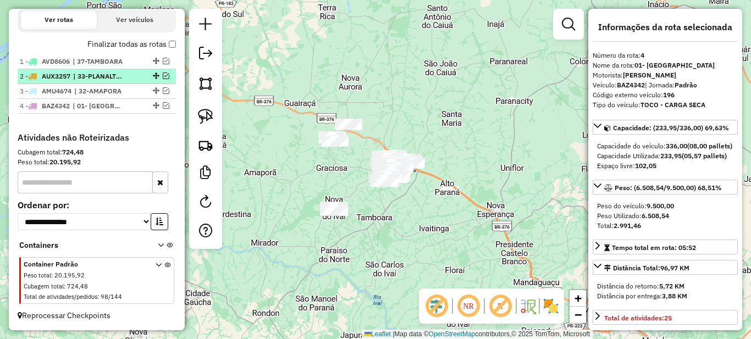
click at [121, 84] on li "2 - AUX3257 | 33-PLANALTINA DO PARANA" at bounding box center [97, 76] width 158 height 15
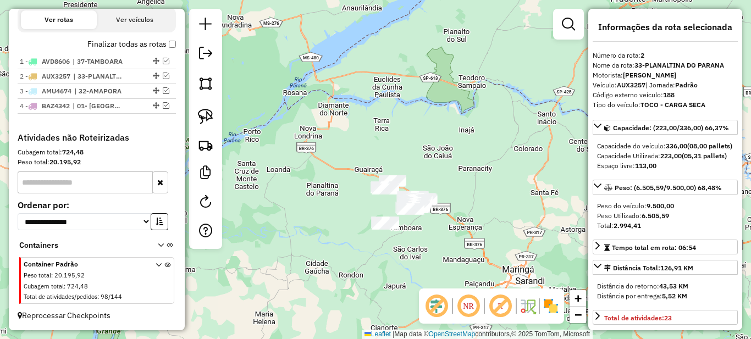
drag, startPoint x: 439, startPoint y: 216, endPoint x: 328, endPoint y: 196, distance: 112.9
click at [347, 209] on div "Janela de atendimento Grade de atendimento Capacidade Transportadoras Veículos …" at bounding box center [375, 169] width 751 height 339
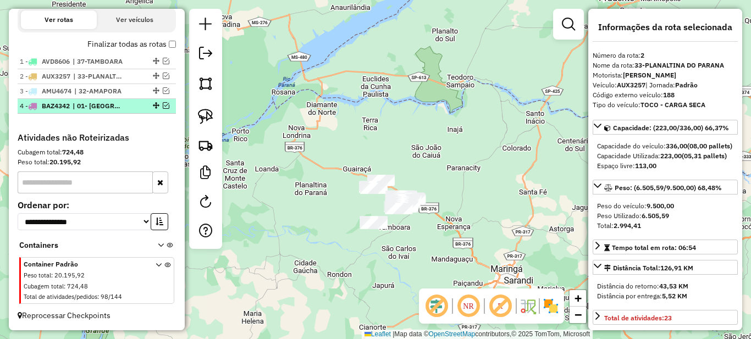
click at [118, 109] on span "| 01- [GEOGRAPHIC_DATA]" at bounding box center [98, 106] width 51 height 10
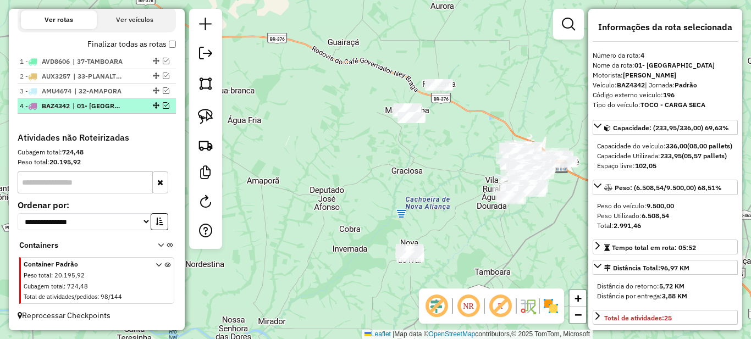
click at [118, 109] on span "| 01- [GEOGRAPHIC_DATA]" at bounding box center [98, 106] width 51 height 10
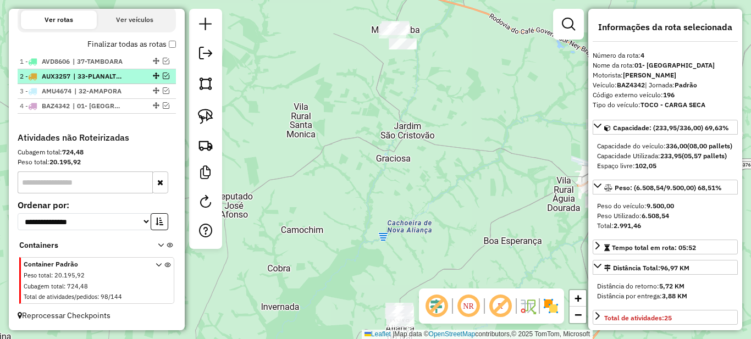
click at [116, 75] on span "| 33-PLANALTINA DO PARANA" at bounding box center [98, 77] width 51 height 10
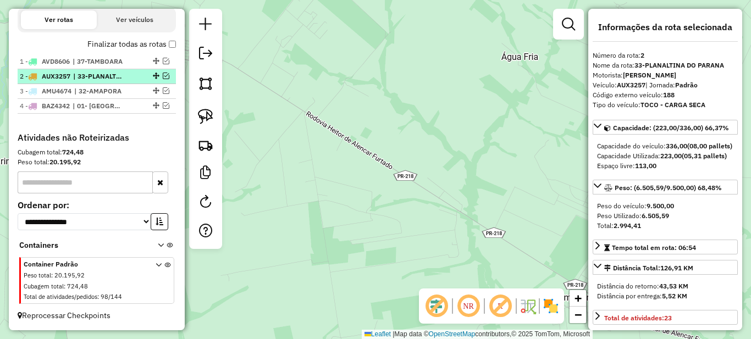
click at [164, 75] on em at bounding box center [166, 76] width 7 height 7
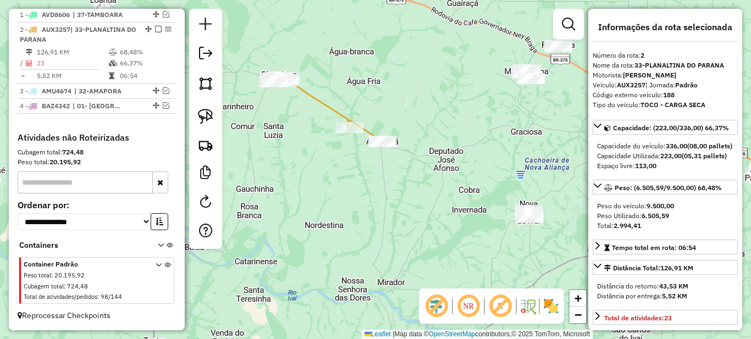
drag, startPoint x: 496, startPoint y: 206, endPoint x: 337, endPoint y: 145, distance: 169.8
click at [337, 145] on div "Janela de atendimento Grade de atendimento Capacidade Transportadoras Veículos …" at bounding box center [375, 169] width 751 height 339
click at [435, 305] on em at bounding box center [437, 306] width 26 height 26
click at [435, 307] on em at bounding box center [437, 306] width 26 height 26
click at [463, 307] on em at bounding box center [468, 306] width 26 height 26
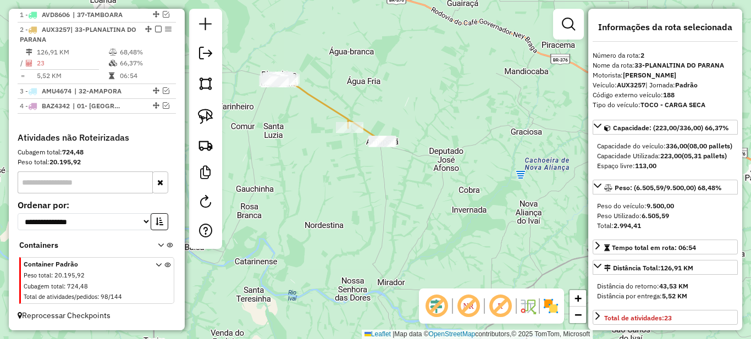
click at [468, 307] on em at bounding box center [468, 306] width 26 height 26
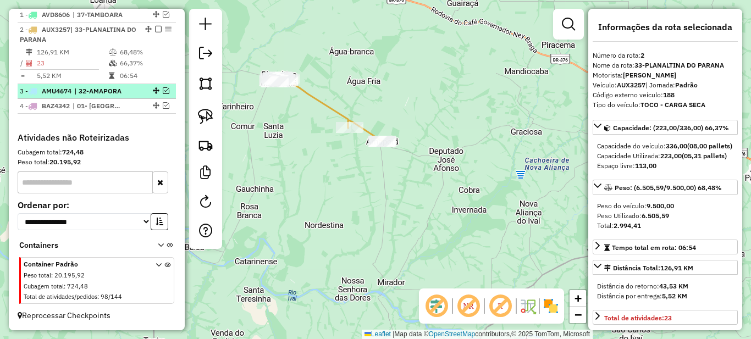
click at [163, 92] on em at bounding box center [166, 90] width 7 height 7
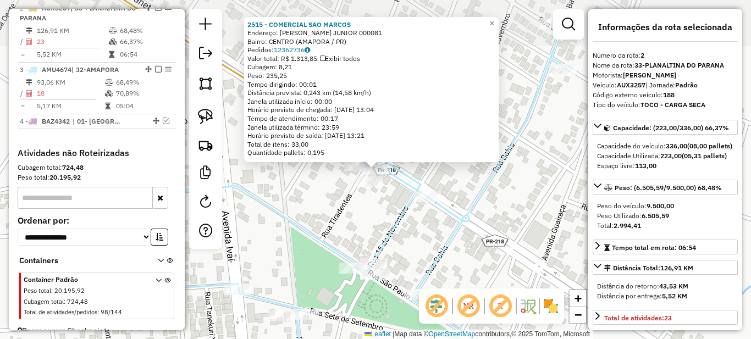
scroll to position [454, 0]
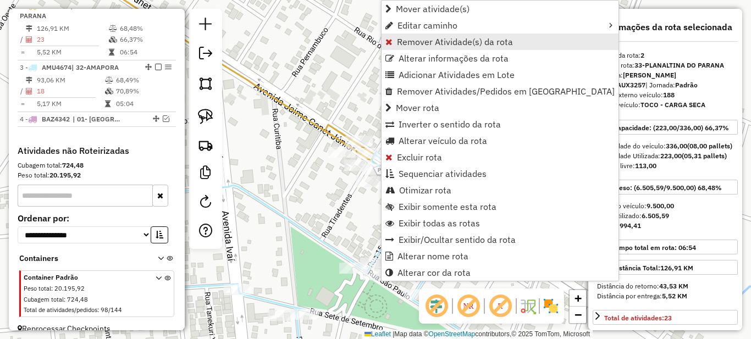
click at [408, 38] on span "Remover Atividade(s) da rota" at bounding box center [455, 41] width 116 height 9
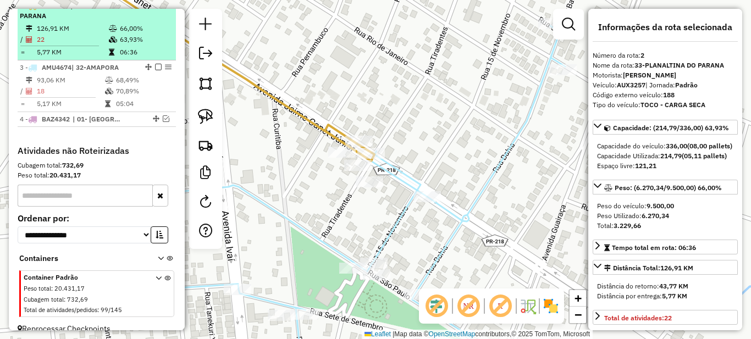
click at [108, 34] on td at bounding box center [113, 28] width 11 height 11
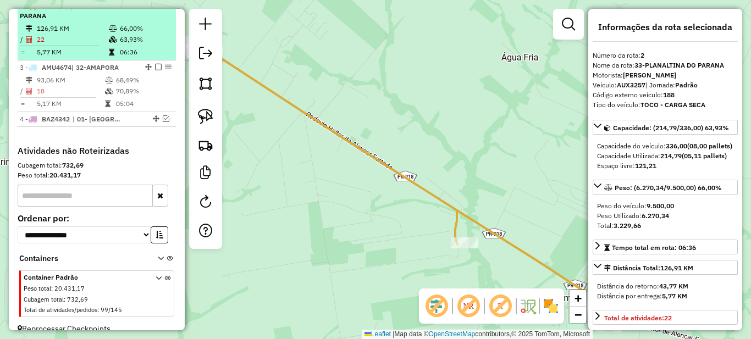
click at [156, 9] on em at bounding box center [158, 5] width 7 height 7
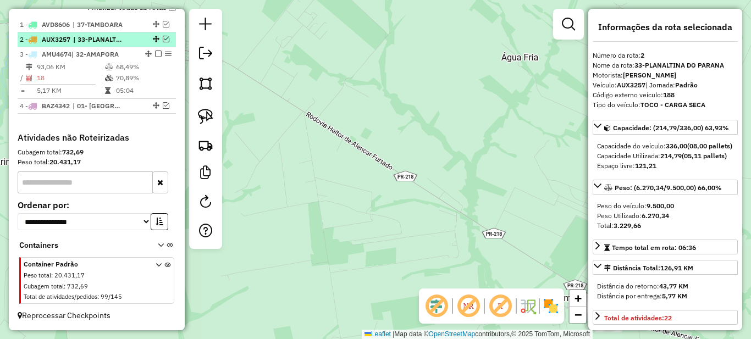
scroll to position [431, 0]
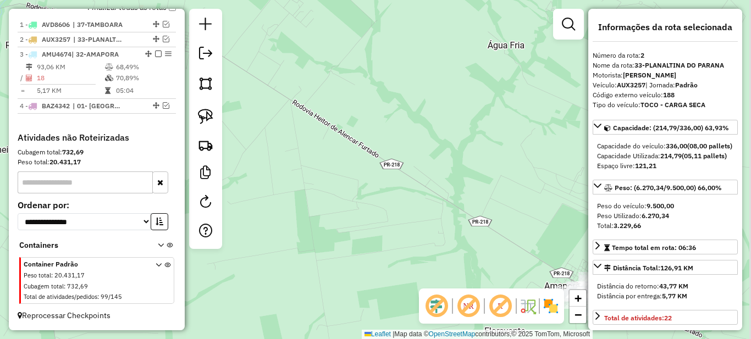
drag, startPoint x: 536, startPoint y: 227, endPoint x: 376, endPoint y: 116, distance: 194.7
click at [388, 123] on div "Janela de atendimento Grade de atendimento Capacidade Transportadoras Veículos …" at bounding box center [375, 169] width 751 height 339
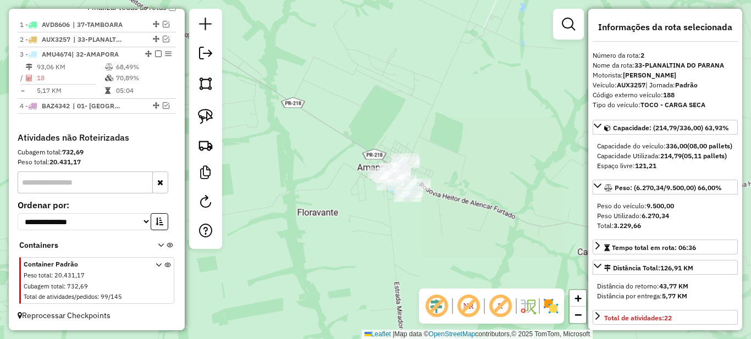
scroll to position [110, 0]
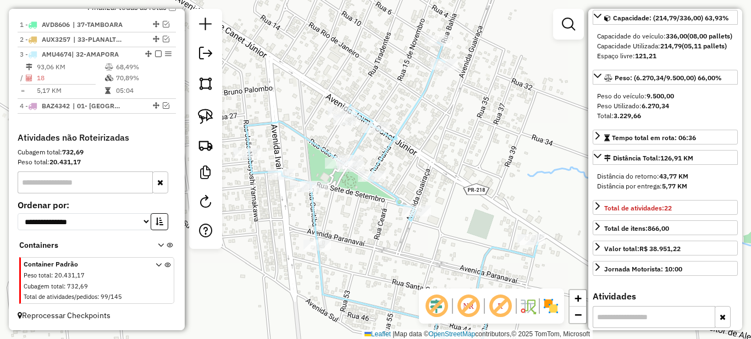
click at [497, 308] on em at bounding box center [500, 306] width 26 height 26
click at [500, 308] on em at bounding box center [500, 306] width 26 height 26
click at [466, 305] on em at bounding box center [468, 306] width 26 height 26
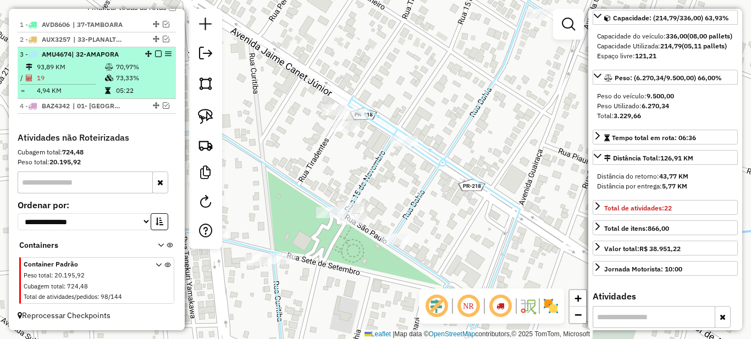
click at [120, 70] on td "70,97%" at bounding box center [144, 67] width 56 height 11
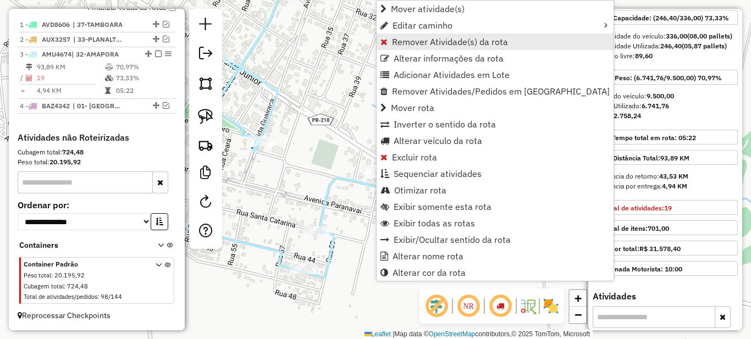
click at [412, 43] on span "Remover Atividade(s) da rota" at bounding box center [450, 41] width 116 height 9
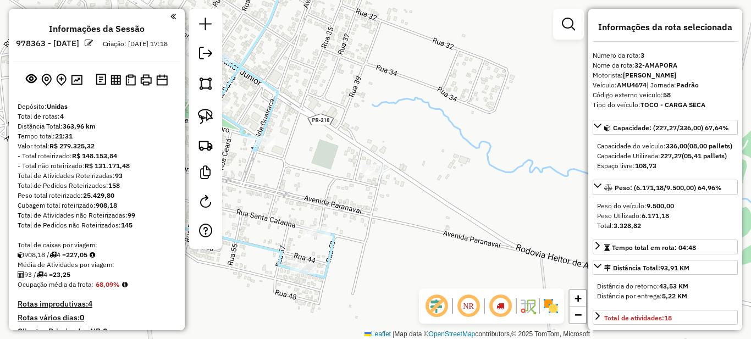
select select "*********"
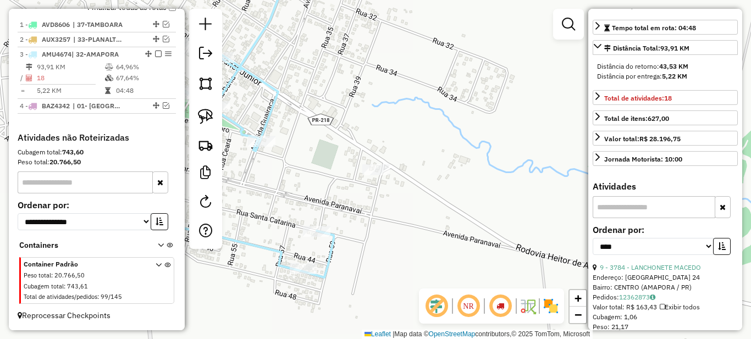
scroll to position [275, 0]
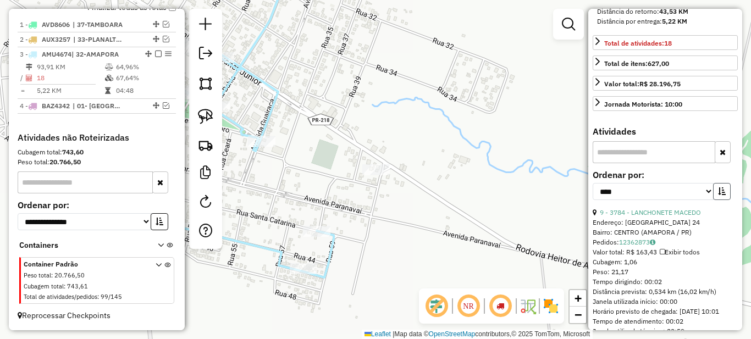
click at [718, 195] on icon "button" at bounding box center [722, 192] width 8 height 8
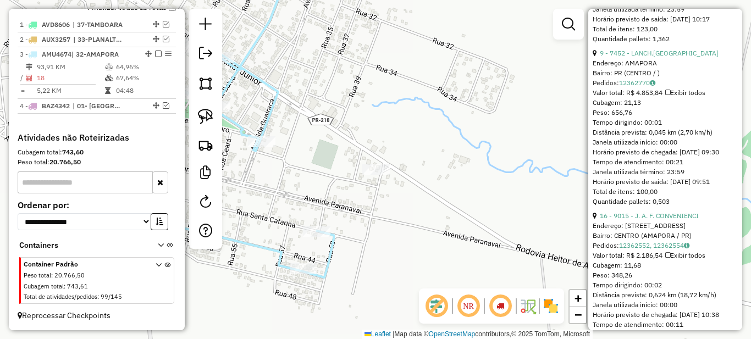
scroll to position [825, 0]
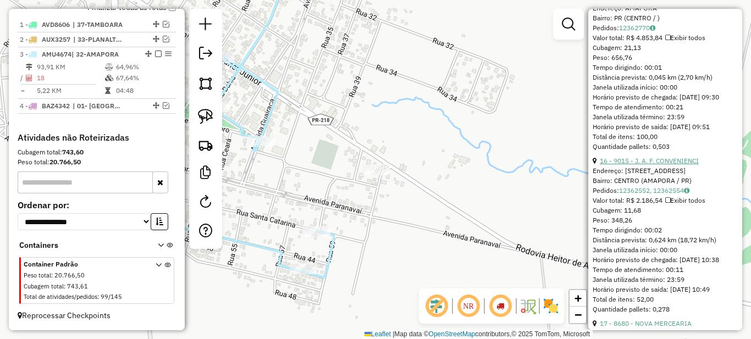
click at [657, 165] on link "16 - 9015 - J. A. F. CONVENIENCI" at bounding box center [649, 161] width 99 height 8
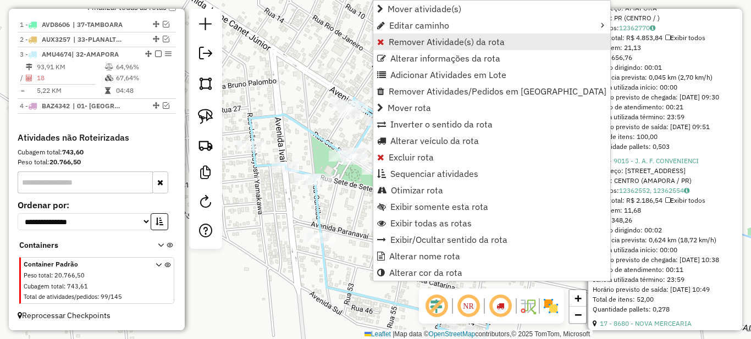
click at [410, 39] on span "Remover Atividade(s) da rota" at bounding box center [447, 41] width 116 height 9
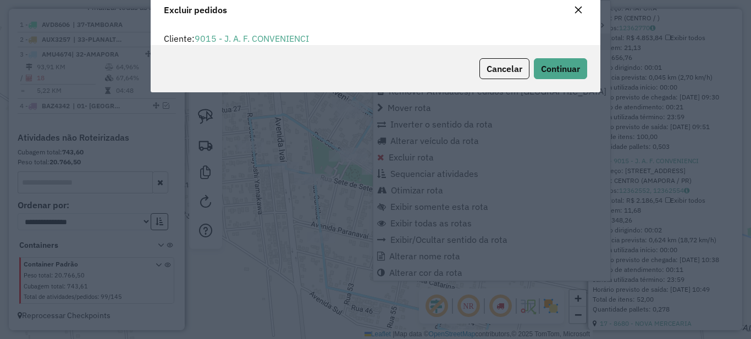
scroll to position [0, 0]
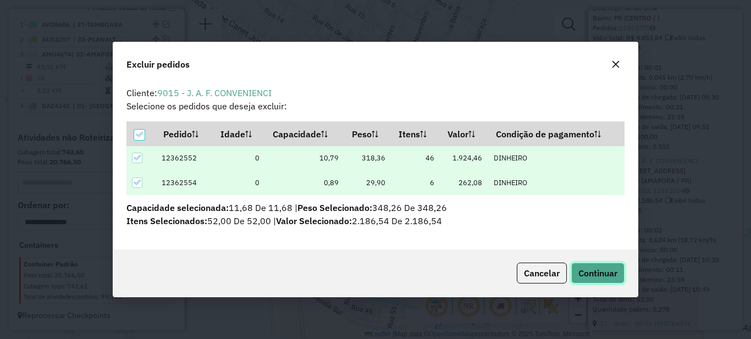
click at [597, 277] on span "Continuar" at bounding box center [598, 273] width 39 height 11
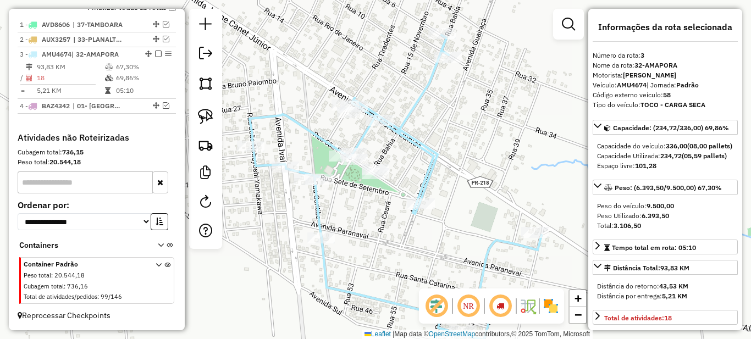
scroll to position [165, 0]
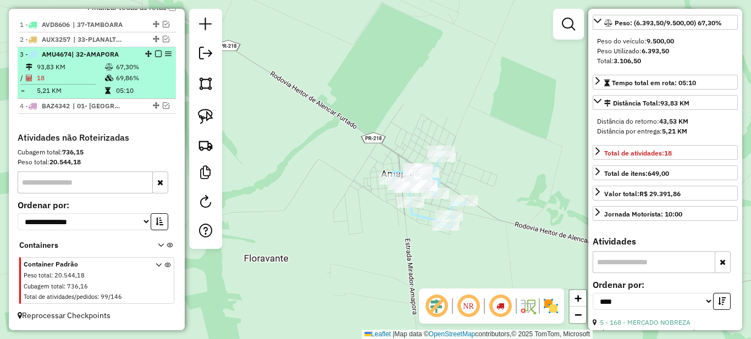
click at [155, 53] on em at bounding box center [158, 54] width 7 height 7
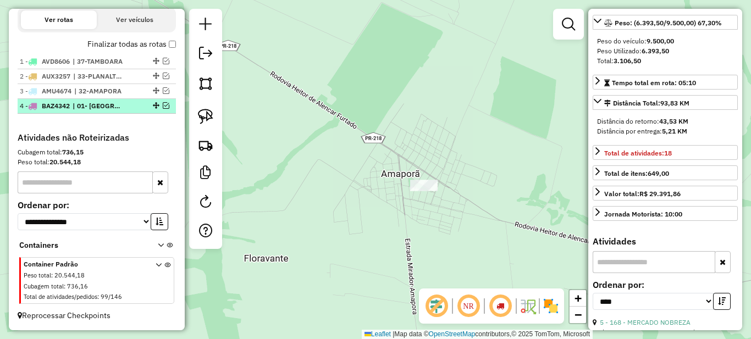
click at [129, 107] on div "4 - BAZ4342 | 01- [GEOGRAPHIC_DATA]" at bounding box center [78, 106] width 117 height 10
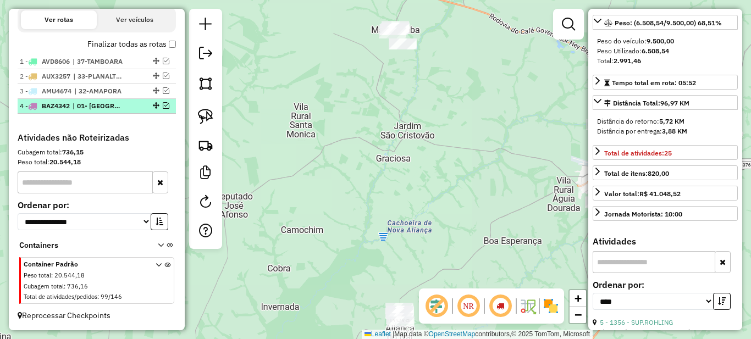
click at [164, 106] on em at bounding box center [166, 105] width 7 height 7
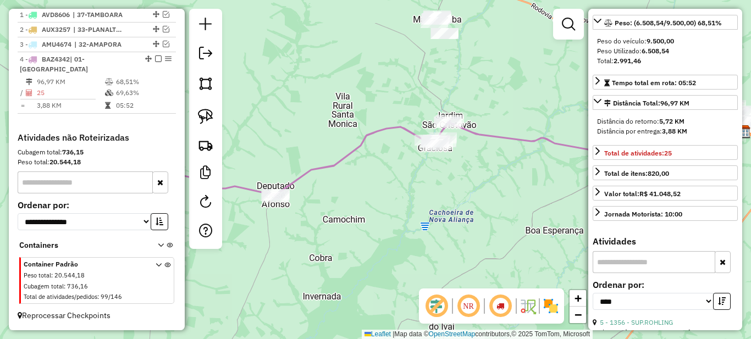
drag, startPoint x: 320, startPoint y: 229, endPoint x: 474, endPoint y: 190, distance: 158.9
click at [479, 193] on div "Janela de atendimento Grade de atendimento Capacidade Transportadoras Veículos …" at bounding box center [375, 169] width 751 height 339
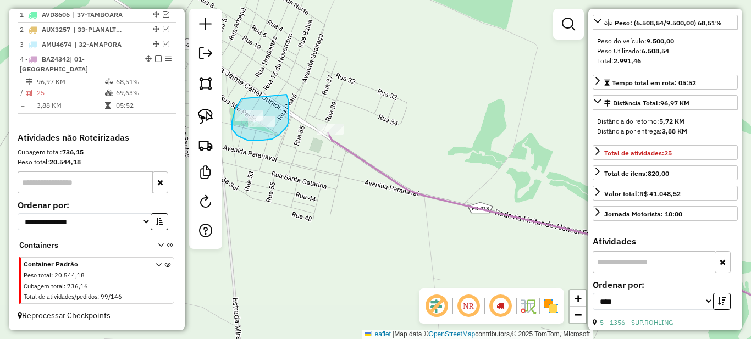
drag, startPoint x: 241, startPoint y: 99, endPoint x: 287, endPoint y: 95, distance: 45.3
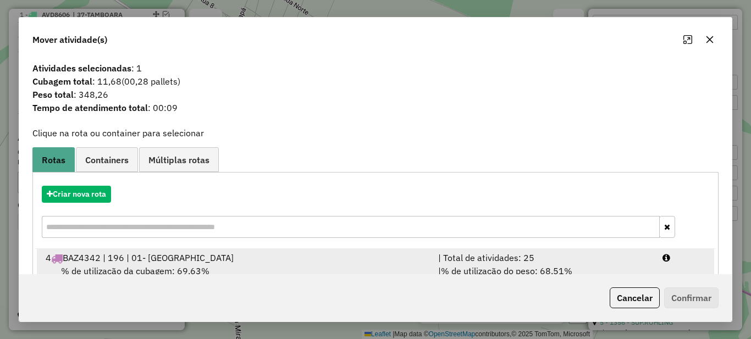
scroll to position [39, 0]
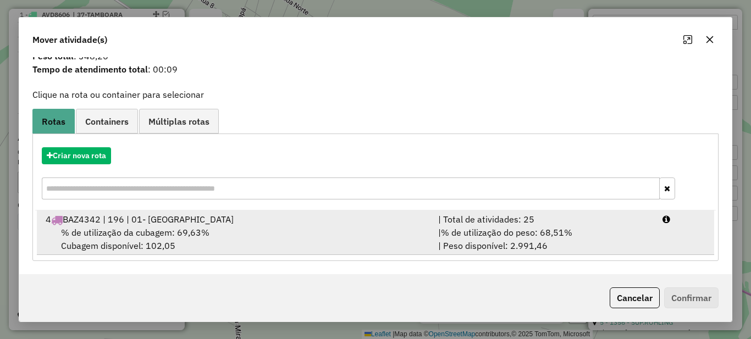
click at [506, 217] on div "| Total de atividades: 25" at bounding box center [544, 219] width 224 height 13
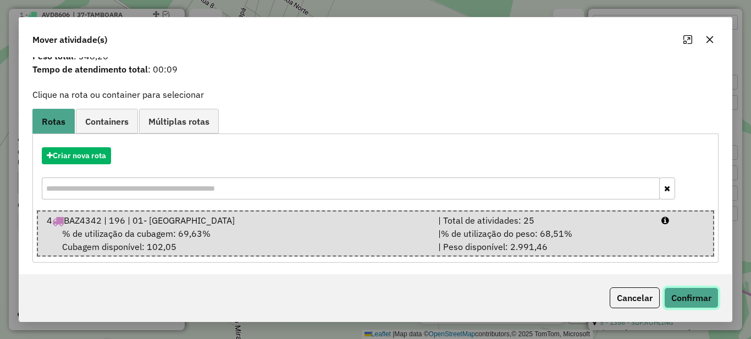
click at [695, 293] on button "Confirmar" at bounding box center [691, 298] width 54 height 21
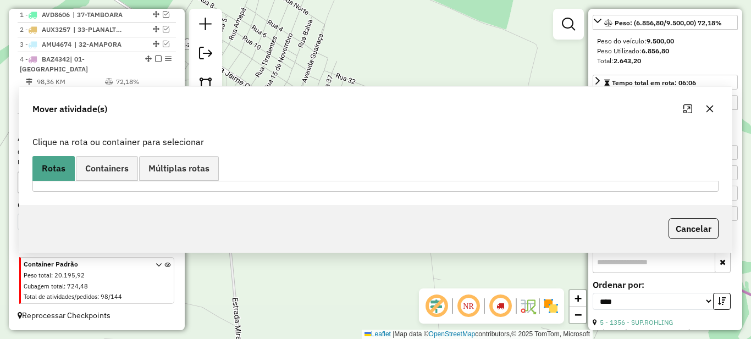
scroll to position [0, 0]
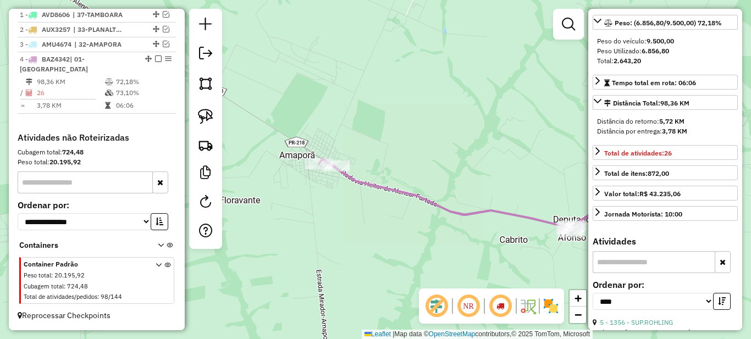
drag, startPoint x: 536, startPoint y: 241, endPoint x: 332, endPoint y: 193, distance: 210.1
click at [338, 195] on div "Janela de atendimento Grade de atendimento Capacidade Transportadoras Veículos …" at bounding box center [375, 169] width 751 height 339
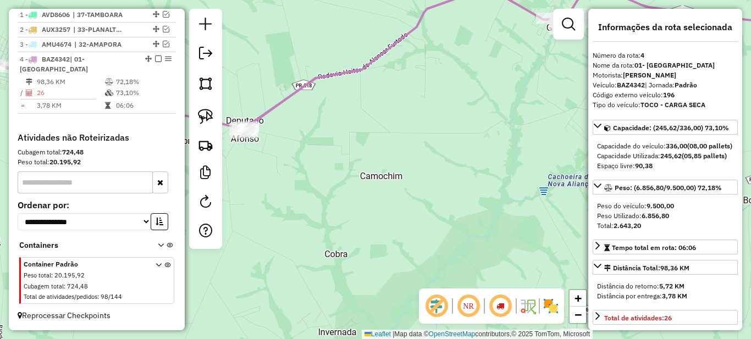
click at [418, 134] on div "Janela de atendimento Grade de atendimento Capacidade Transportadoras Veículos …" at bounding box center [375, 169] width 751 height 339
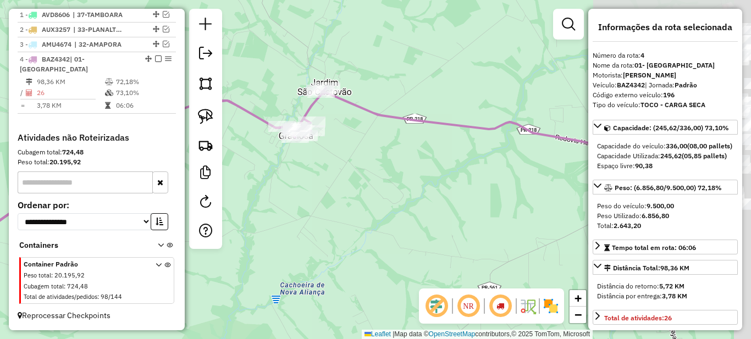
drag, startPoint x: 412, startPoint y: 219, endPoint x: 387, endPoint y: 242, distance: 33.5
click at [380, 246] on div "Janela de atendimento Grade de atendimento Capacidade Transportadoras Veículos …" at bounding box center [375, 169] width 751 height 339
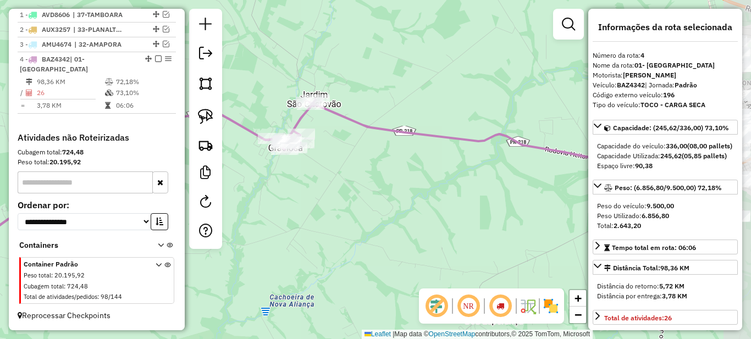
drag, startPoint x: 438, startPoint y: 194, endPoint x: 370, endPoint y: 171, distance: 72.2
click at [370, 171] on div "Janela de atendimento Grade de atendimento Capacidade Transportadoras Veículos …" at bounding box center [375, 169] width 751 height 339
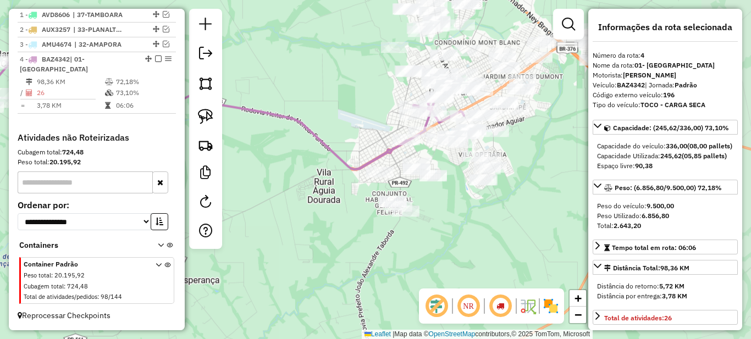
drag, startPoint x: 403, startPoint y: 204, endPoint x: 403, endPoint y: 212, distance: 8.8
click at [413, 252] on div "Janela de atendimento Grade de atendimento Capacidade Transportadoras Veículos …" at bounding box center [375, 169] width 751 height 339
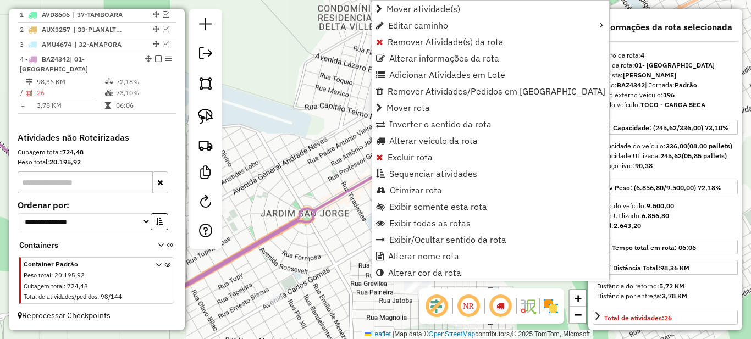
click at [329, 120] on div "Janela de atendimento Grade de atendimento Capacidade Transportadoras Veículos …" at bounding box center [375, 169] width 751 height 339
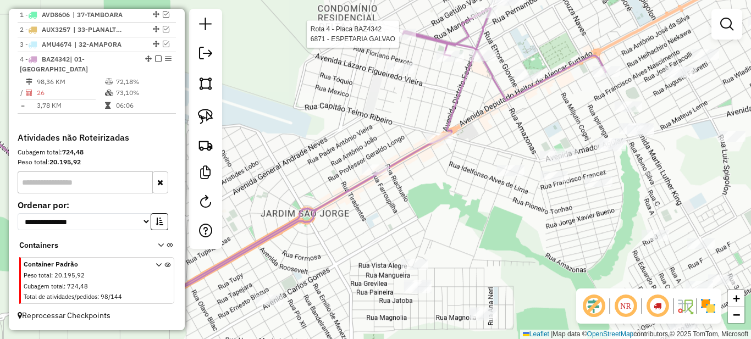
select select "*********"
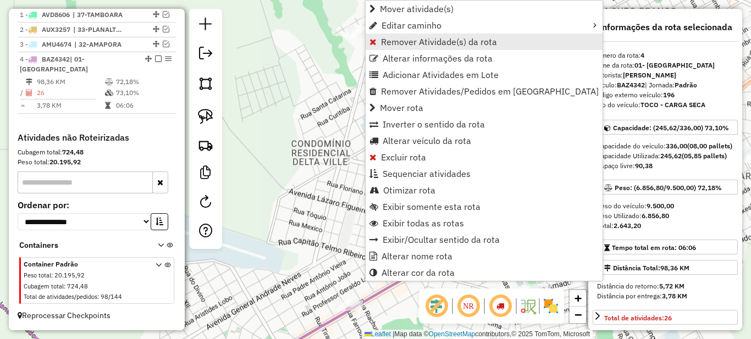
click at [401, 46] on span "Remover Atividade(s) da rota" at bounding box center [439, 41] width 116 height 9
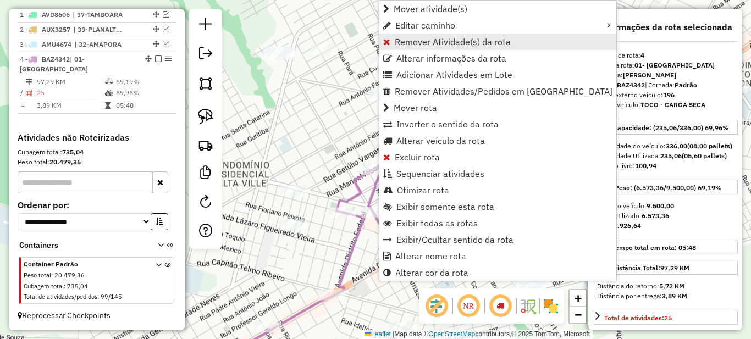
click at [403, 41] on span "Remover Atividade(s) da rota" at bounding box center [453, 41] width 116 height 9
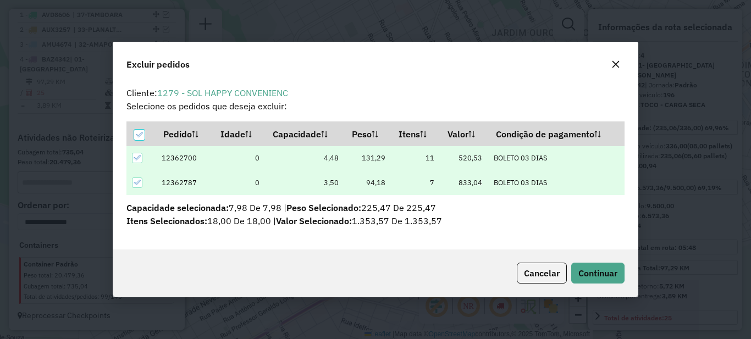
scroll to position [7, 3]
click at [598, 278] on span "Continuar" at bounding box center [598, 273] width 39 height 11
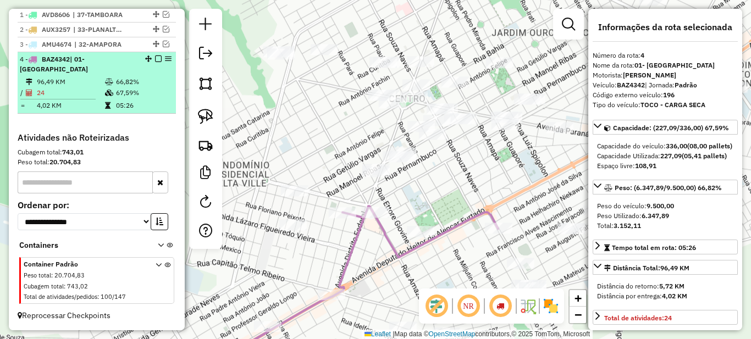
click at [155, 62] on em at bounding box center [158, 59] width 7 height 7
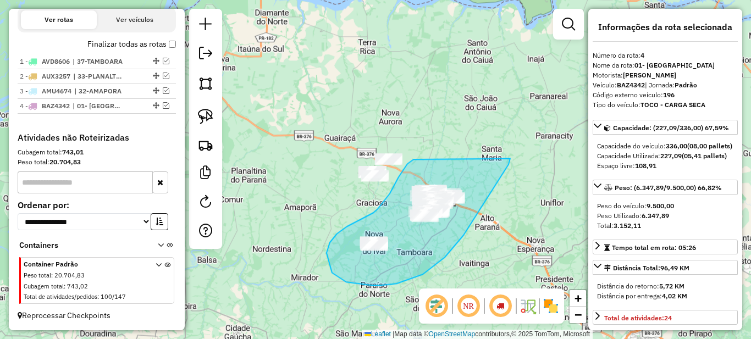
drag, startPoint x: 415, startPoint y: 160, endPoint x: 511, endPoint y: 157, distance: 95.7
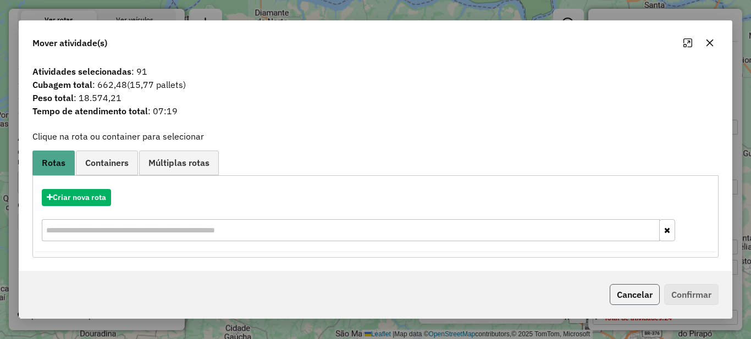
click at [638, 299] on button "Cancelar" at bounding box center [635, 294] width 50 height 21
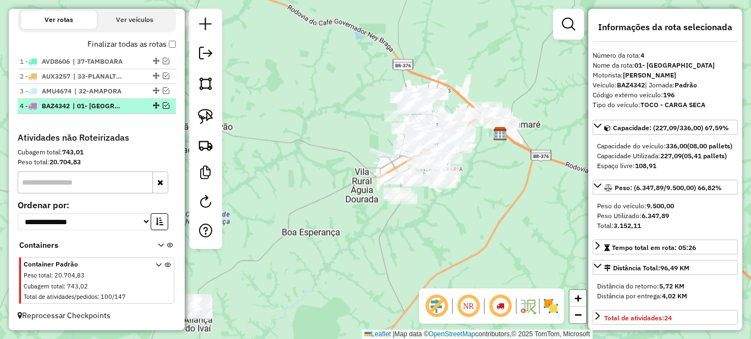
click at [132, 104] on div "4 - BAZ4342 | 01- [GEOGRAPHIC_DATA]" at bounding box center [78, 106] width 117 height 10
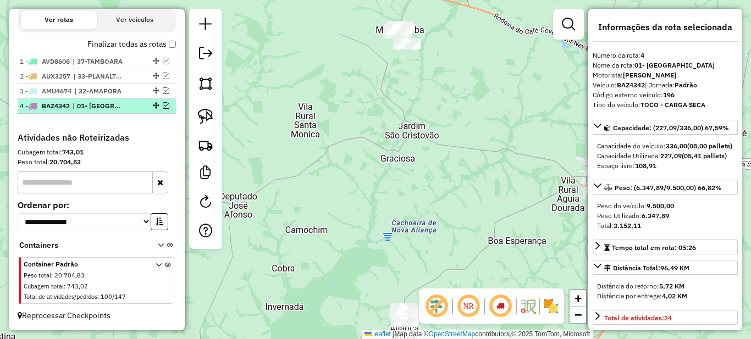
click at [166, 108] on em at bounding box center [166, 105] width 7 height 7
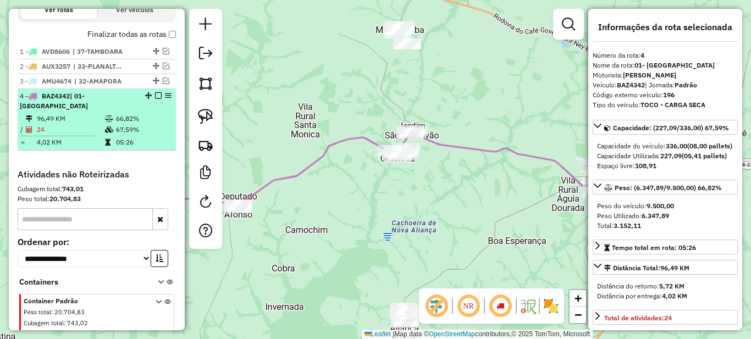
scroll to position [431, 0]
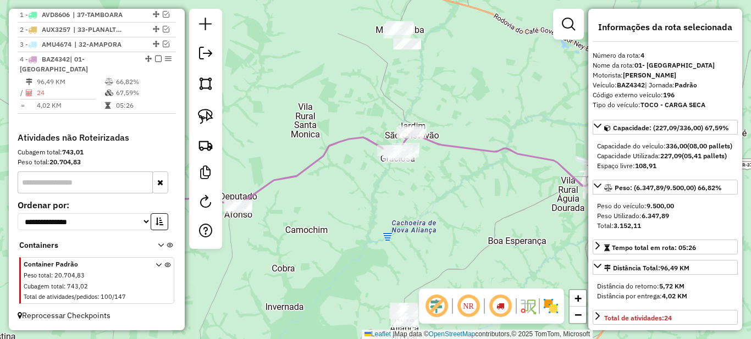
drag, startPoint x: 510, startPoint y: 222, endPoint x: 450, endPoint y: 216, distance: 60.3
click at [430, 217] on div "Janela de atendimento Grade de atendimento Capacidade Transportadoras Veículos …" at bounding box center [375, 169] width 751 height 339
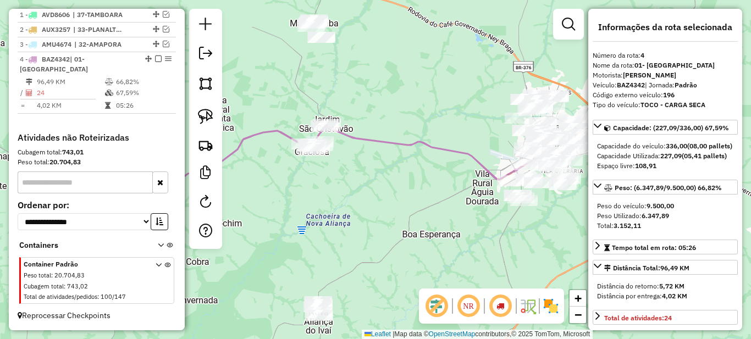
scroll to position [110, 0]
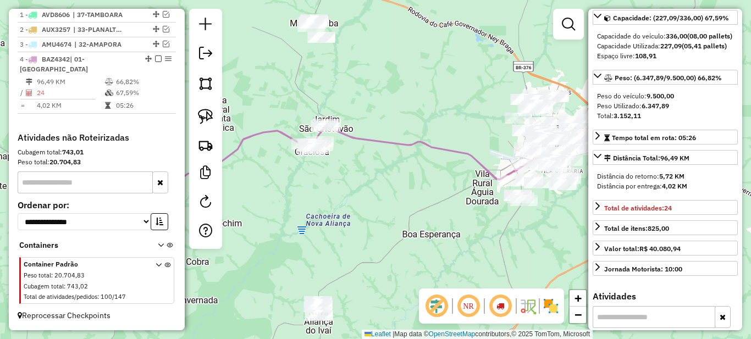
drag, startPoint x: 482, startPoint y: 239, endPoint x: 382, endPoint y: 307, distance: 121.1
click at [380, 309] on div "Janela de atendimento Grade de atendimento Capacidade Transportadoras Veículos …" at bounding box center [375, 169] width 751 height 339
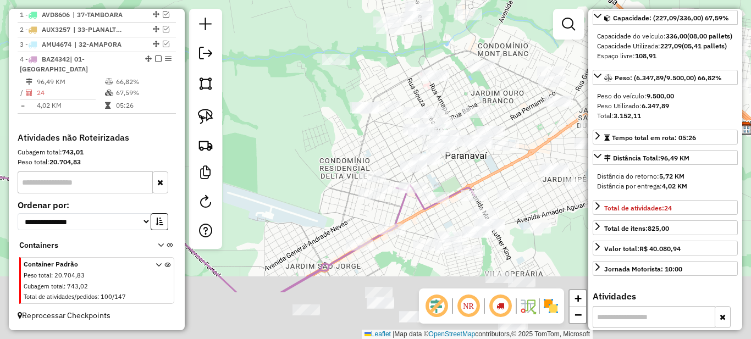
drag, startPoint x: 415, startPoint y: 243, endPoint x: 382, endPoint y: 130, distance: 117.5
click at [382, 130] on div "Janela de atendimento Grade de atendimento Capacidade Transportadoras Veículos …" at bounding box center [375, 169] width 751 height 339
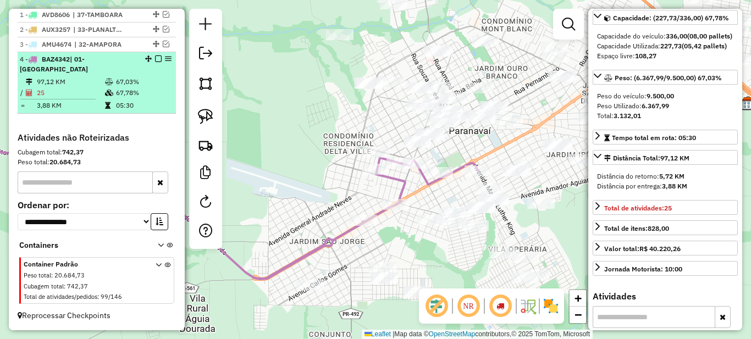
click at [156, 62] on em at bounding box center [158, 59] width 7 height 7
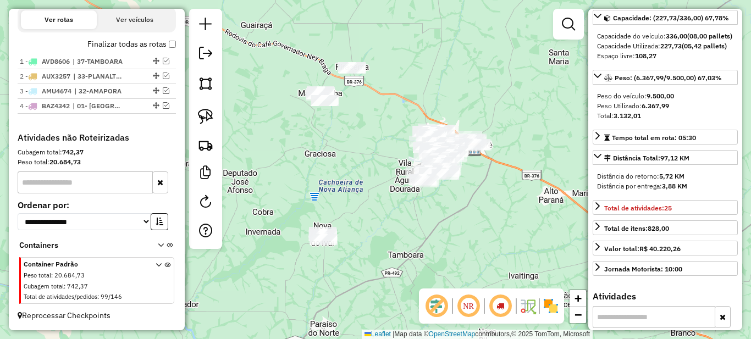
drag, startPoint x: 389, startPoint y: 246, endPoint x: 376, endPoint y: 225, distance: 25.2
click at [370, 227] on div "Janela de atendimento Grade de atendimento Capacidade Transportadoras Veículos …" at bounding box center [375, 169] width 751 height 339
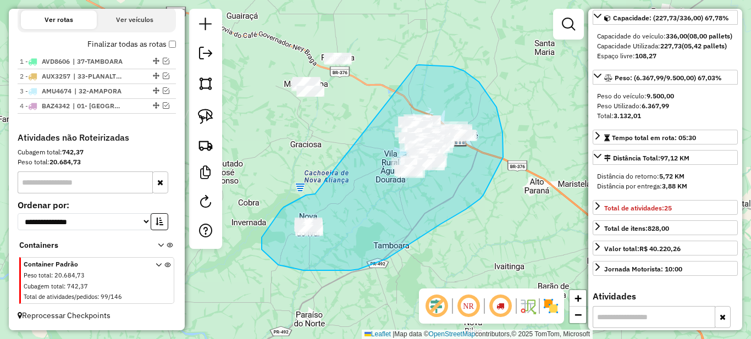
drag, startPoint x: 313, startPoint y: 194, endPoint x: 416, endPoint y: 66, distance: 164.7
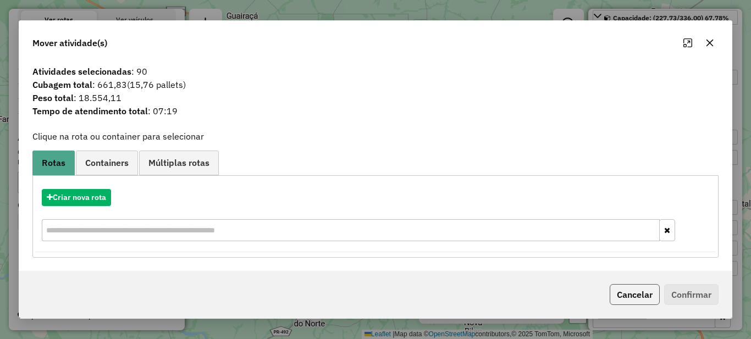
click at [628, 288] on button "Cancelar" at bounding box center [635, 294] width 50 height 21
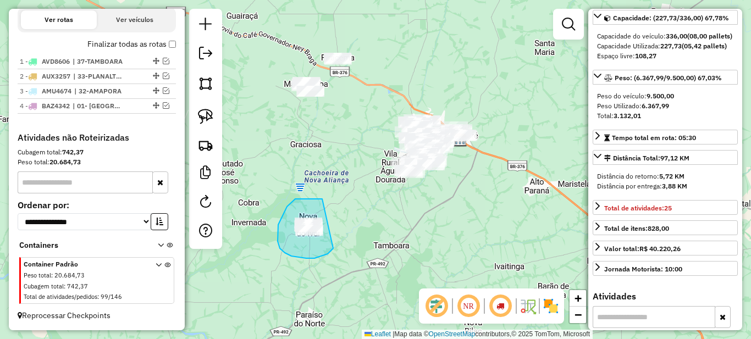
drag, startPoint x: 303, startPoint y: 199, endPoint x: 347, endPoint y: 227, distance: 51.9
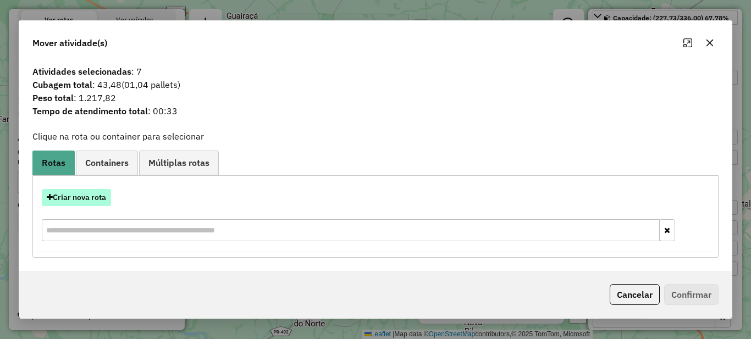
click at [76, 198] on button "Criar nova rota" at bounding box center [76, 197] width 69 height 17
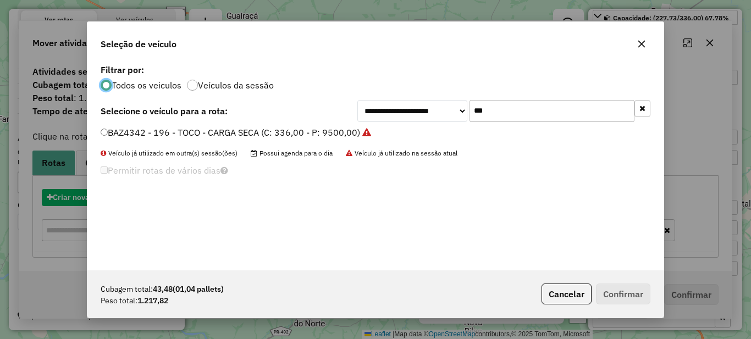
scroll to position [6, 3]
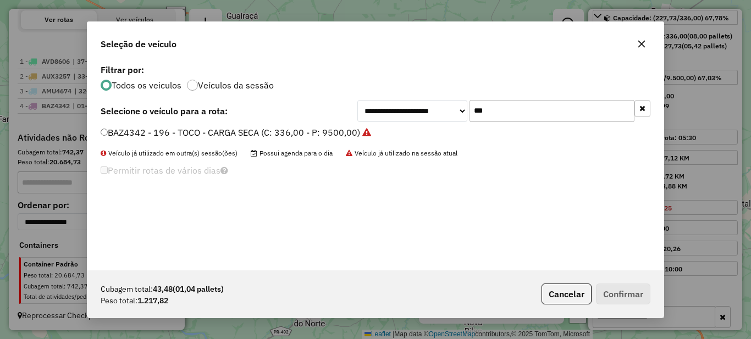
click at [550, 105] on input "***" at bounding box center [552, 111] width 165 height 22
type input "***"
click at [289, 129] on label "BAZ4341 - 194 - TOCO - CARGA SECA (C: 336,00 - P: 9500,00)" at bounding box center [231, 132] width 260 height 13
click at [630, 294] on button "Confirmar" at bounding box center [623, 294] width 54 height 21
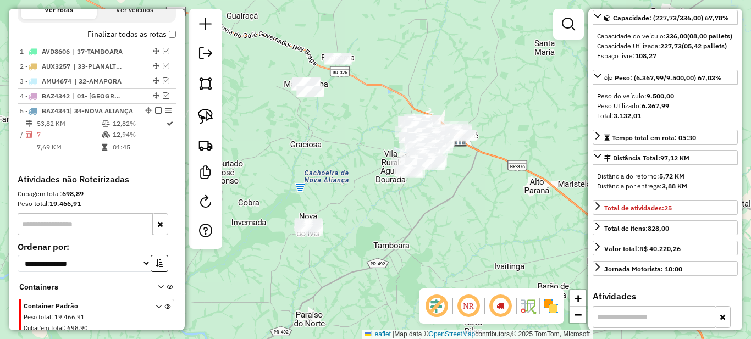
scroll to position [455, 0]
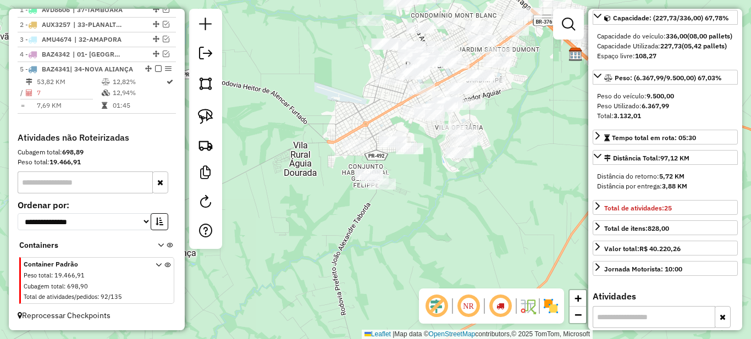
drag, startPoint x: 431, startPoint y: 129, endPoint x: 373, endPoint y: 127, distance: 57.8
click at [391, 121] on div "Janela de atendimento Grade de atendimento Capacidade Transportadoras Veículos …" at bounding box center [375, 169] width 751 height 339
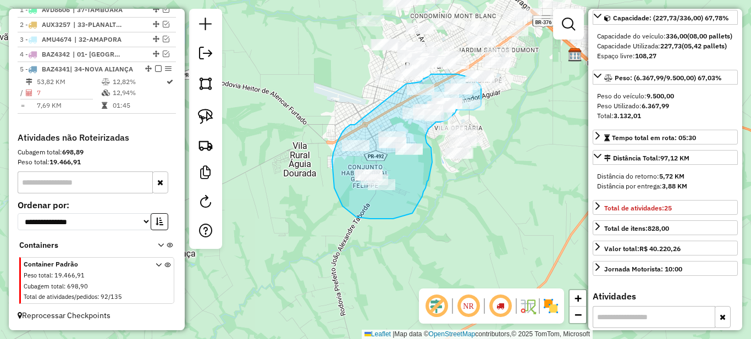
drag, startPoint x: 343, startPoint y: 132, endPoint x: 405, endPoint y: 84, distance: 78.4
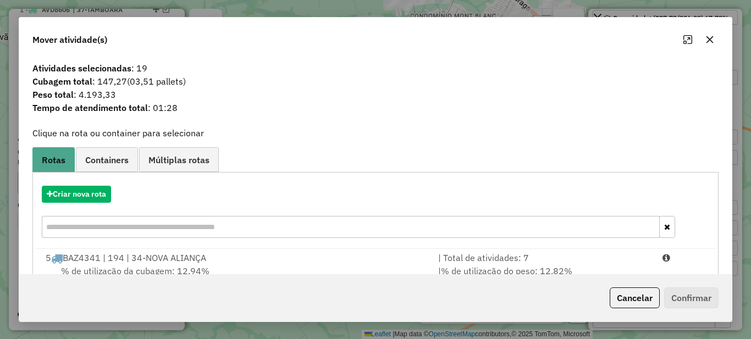
scroll to position [39, 0]
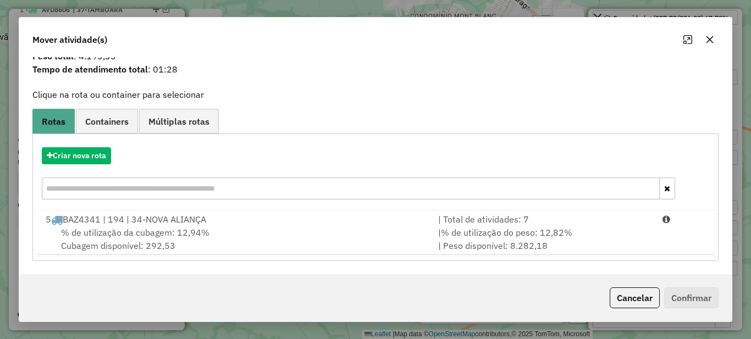
click at [491, 200] on input "text" at bounding box center [351, 189] width 618 height 22
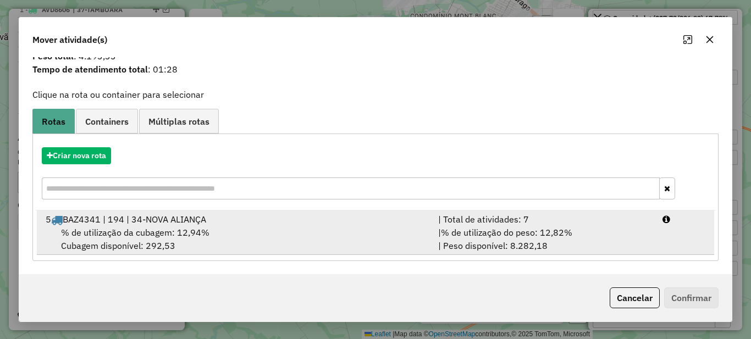
click at [508, 233] on span "% de utilização do peso: 12,82%" at bounding box center [506, 232] width 131 height 11
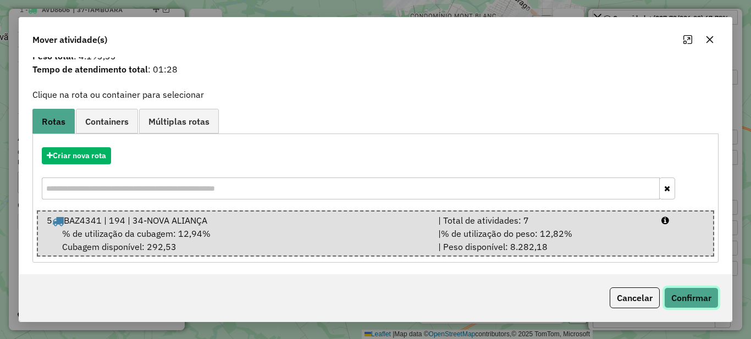
click at [699, 303] on button "Confirmar" at bounding box center [691, 298] width 54 height 21
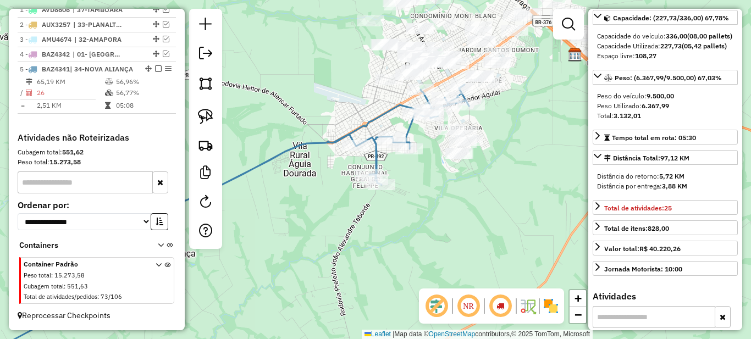
scroll to position [0, 0]
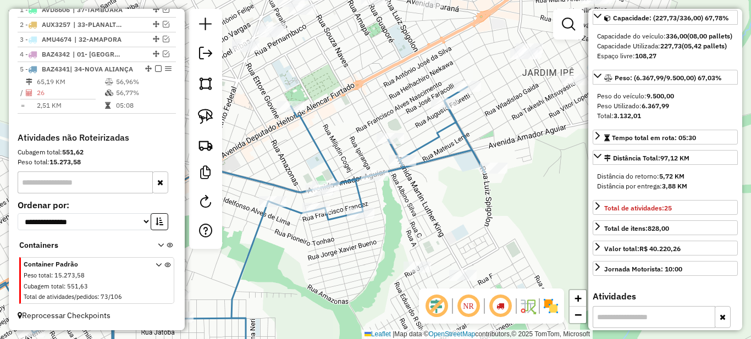
drag, startPoint x: 424, startPoint y: 181, endPoint x: 366, endPoint y: 245, distance: 86.1
click at [366, 245] on div "Janela de atendimento Grade de atendimento Capacidade Transportadoras Veículos …" at bounding box center [375, 169] width 751 height 339
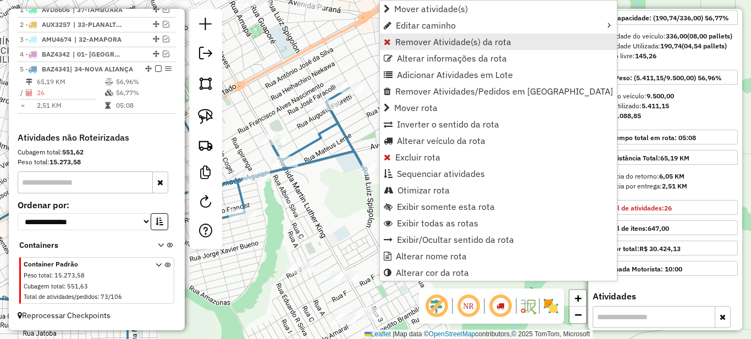
click at [431, 43] on span "Remover Atividade(s) da rota" at bounding box center [453, 41] width 116 height 9
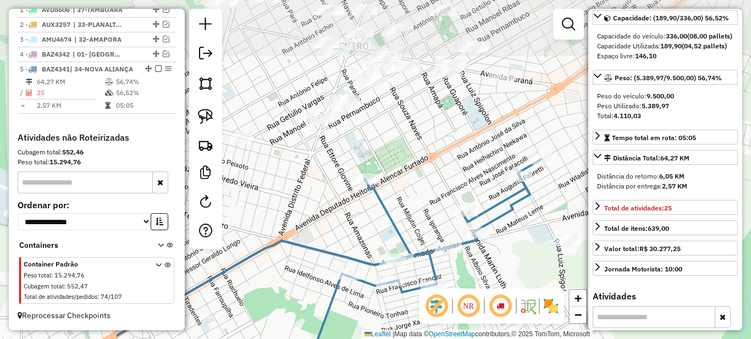
drag, startPoint x: 455, startPoint y: 153, endPoint x: 556, endPoint y: 229, distance: 125.7
click at [566, 230] on div "Janela de atendimento Grade de atendimento Capacidade Transportadoras Veículos …" at bounding box center [375, 169] width 751 height 339
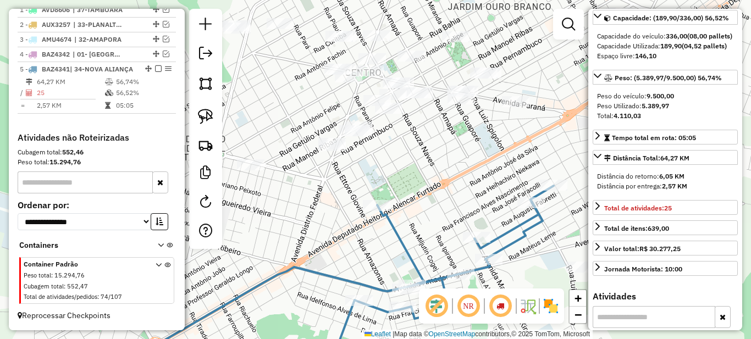
drag, startPoint x: 426, startPoint y: 190, endPoint x: 489, endPoint y: 178, distance: 63.8
click at [488, 178] on div "Janela de atendimento Grade de atendimento Capacidade Transportadoras Veículos …" at bounding box center [375, 169] width 751 height 339
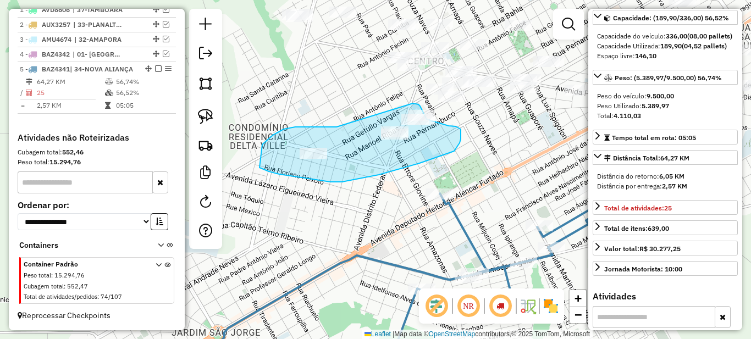
drag, startPoint x: 326, startPoint y: 127, endPoint x: 410, endPoint y: 103, distance: 87.4
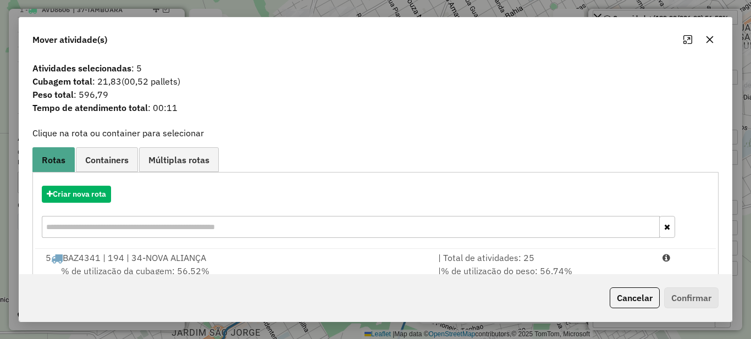
scroll to position [39, 0]
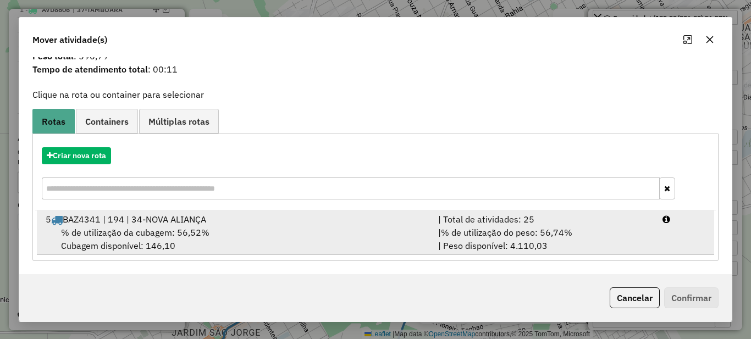
click at [520, 229] on span "% de utilização do peso: 56,74%" at bounding box center [506, 232] width 131 height 11
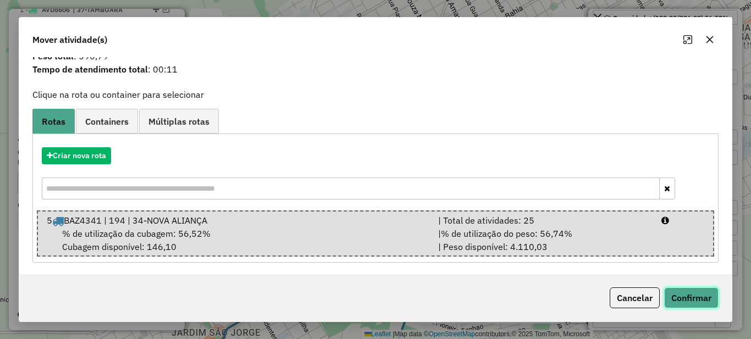
click at [699, 303] on button "Confirmar" at bounding box center [691, 298] width 54 height 21
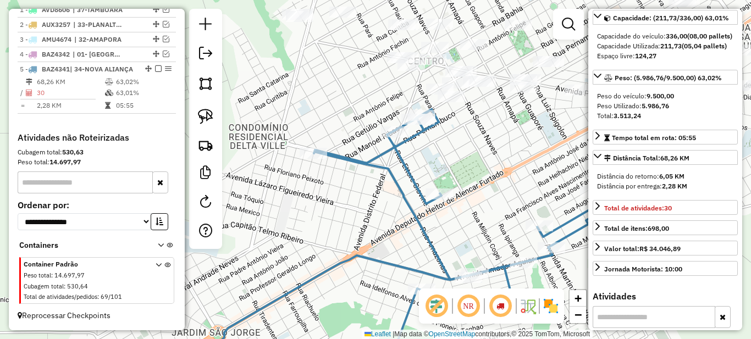
scroll to position [0, 0]
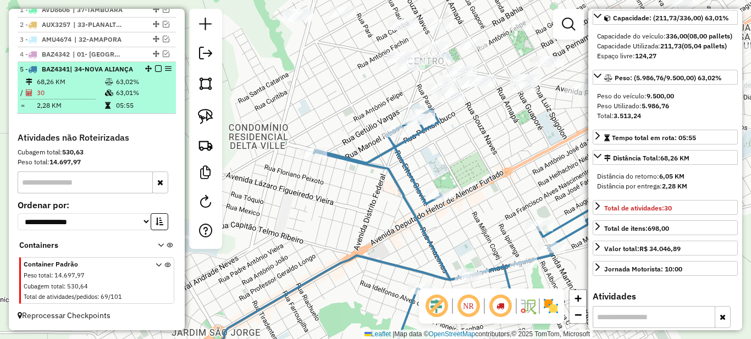
click at [144, 86] on td "63,02%" at bounding box center [144, 81] width 56 height 11
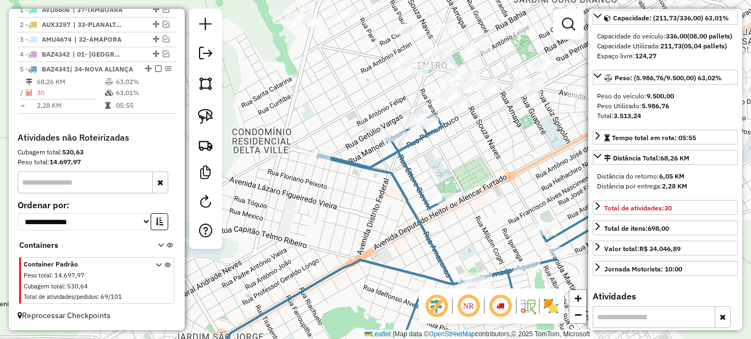
drag, startPoint x: 475, startPoint y: 133, endPoint x: 461, endPoint y: 195, distance: 63.7
click at [461, 195] on div "Janela de atendimento Grade de atendimento Capacidade Transportadoras Veículos …" at bounding box center [375, 169] width 751 height 339
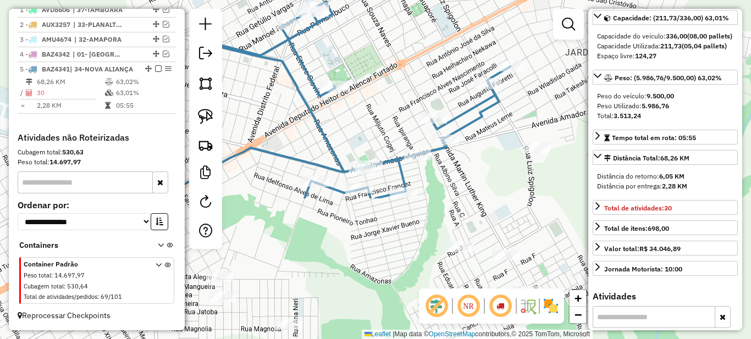
drag, startPoint x: 487, startPoint y: 226, endPoint x: 483, endPoint y: 53, distance: 172.2
click at [483, 53] on div "Janela de atendimento Grade de atendimento Capacidade Transportadoras Veículos …" at bounding box center [375, 169] width 751 height 339
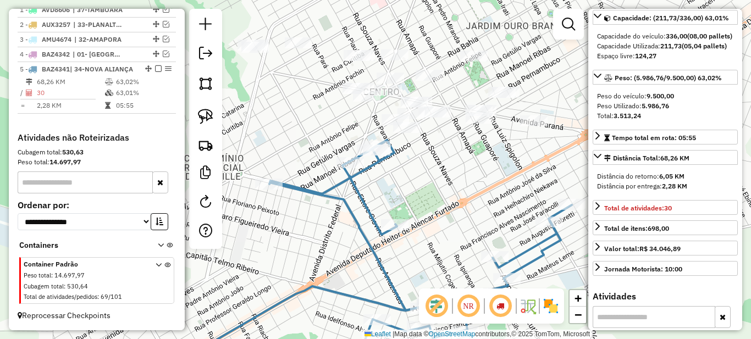
drag, startPoint x: 432, startPoint y: 100, endPoint x: 419, endPoint y: 169, distance: 70.0
click at [419, 169] on div "Janela de atendimento Grade de atendimento Capacidade Transportadoras Veículos …" at bounding box center [375, 169] width 751 height 339
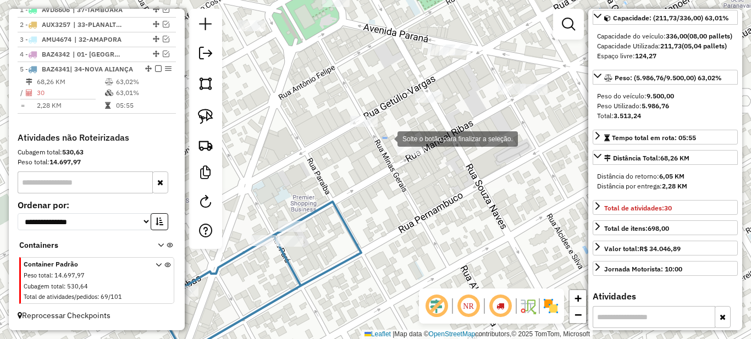
drag, startPoint x: 387, startPoint y: 138, endPoint x: 443, endPoint y: 175, distance: 67.6
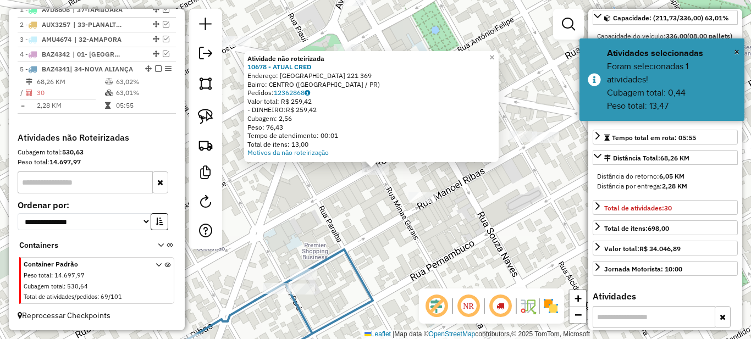
click at [456, 187] on div "Atividade não roteirizada 10678 - ATUAL CRED Endereço: [GEOGRAPHIC_DATA] 221 36…" at bounding box center [375, 169] width 751 height 339
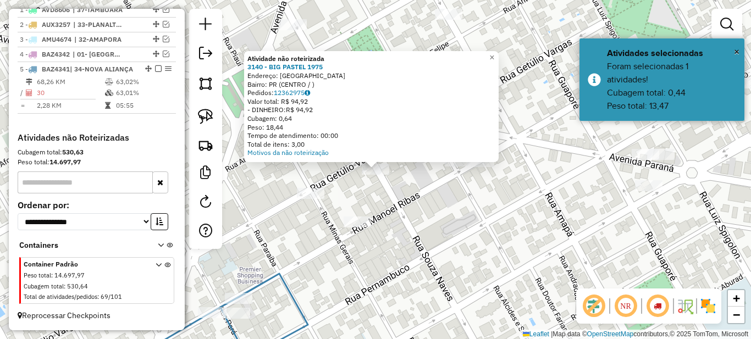
click at [455, 191] on div "Atividade não roteirizada 3140 - BIG PASTEL 1975 Endereço: PARANAVAI Bairro: PR…" at bounding box center [375, 169] width 751 height 339
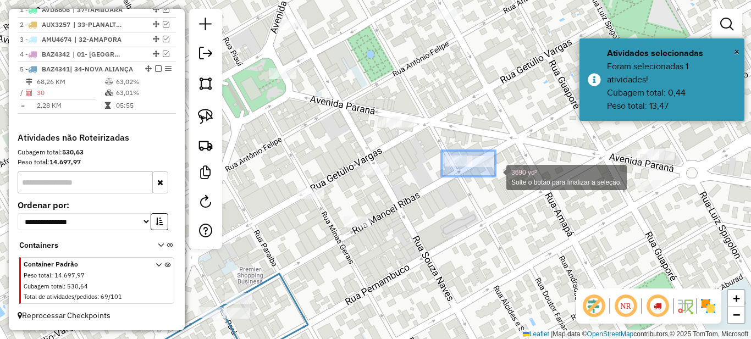
drag, startPoint x: 448, startPoint y: 155, endPoint x: 514, endPoint y: 183, distance: 71.7
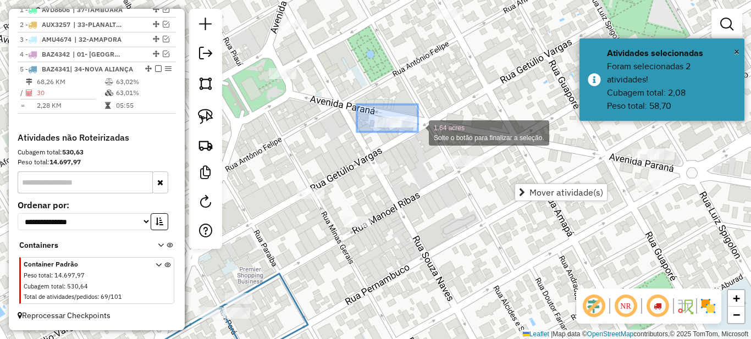
drag, startPoint x: 357, startPoint y: 105, endPoint x: 419, endPoint y: 132, distance: 67.5
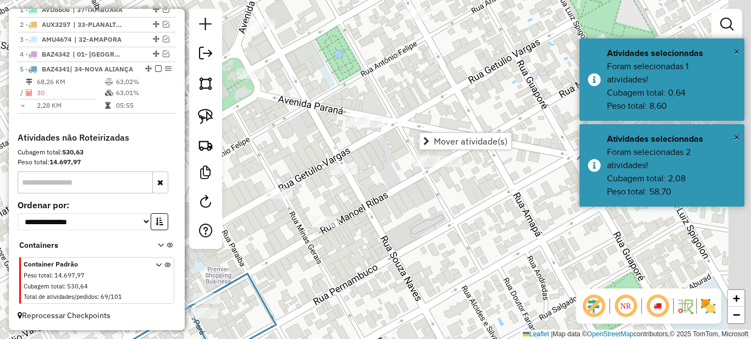
drag, startPoint x: 452, startPoint y: 238, endPoint x: 372, endPoint y: 216, distance: 82.1
click at [389, 225] on div "Janela de atendimento Grade de atendimento Capacidade Transportadoras Veículos …" at bounding box center [375, 169] width 751 height 339
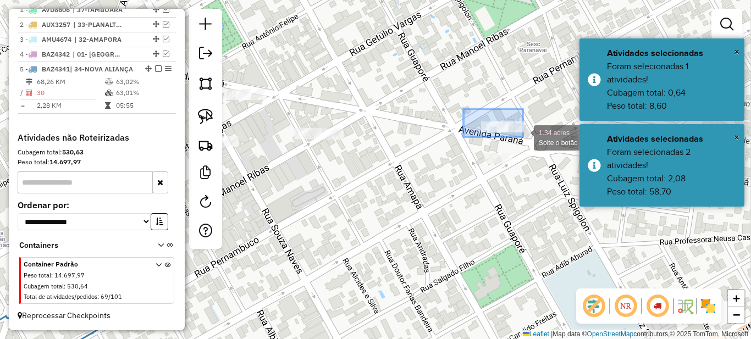
drag, startPoint x: 475, startPoint y: 112, endPoint x: 538, endPoint y: 147, distance: 71.6
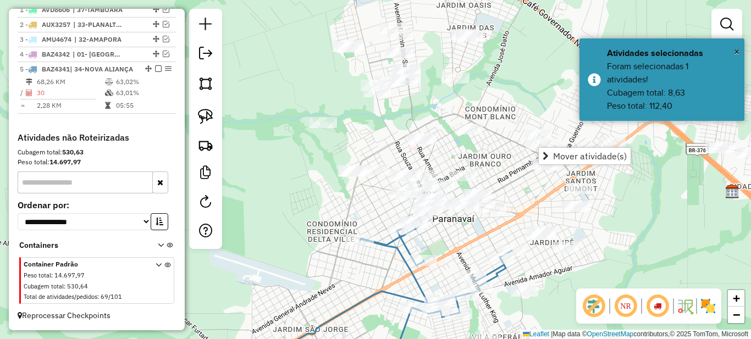
drag, startPoint x: 516, startPoint y: 235, endPoint x: 503, endPoint y: 210, distance: 28.5
click at [486, 235] on div "Janela de atendimento Grade de atendimento Capacidade Transportadoras Veículos …" at bounding box center [375, 169] width 751 height 339
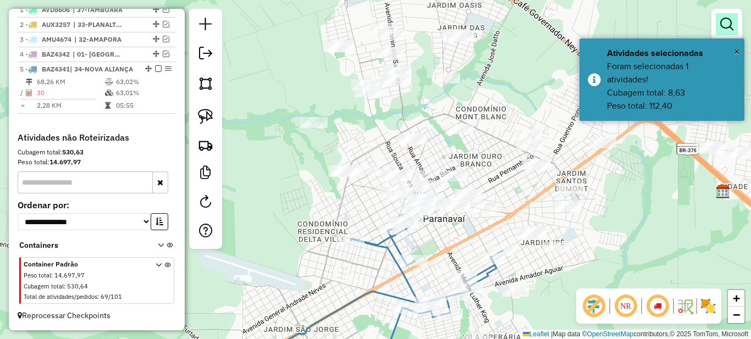
click at [726, 26] on em at bounding box center [727, 24] width 13 height 13
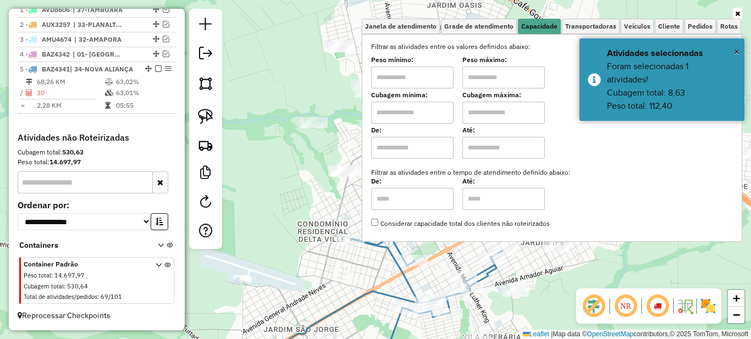
click at [388, 76] on input "text" at bounding box center [412, 78] width 83 height 22
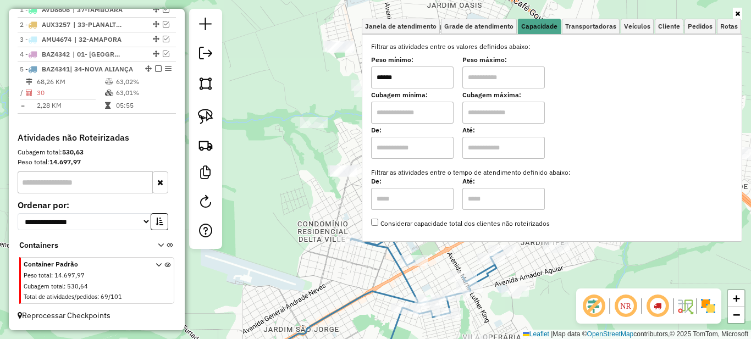
type input "******"
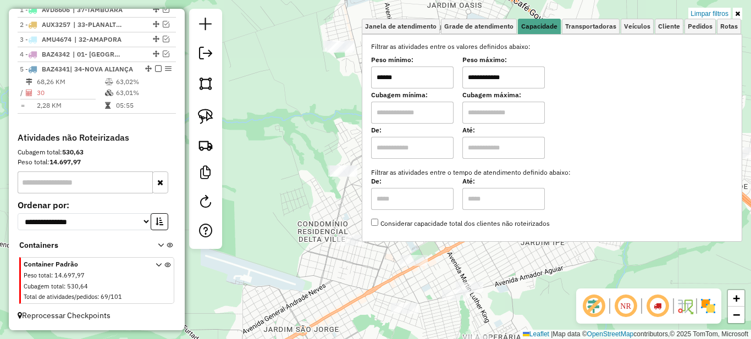
type input "**********"
click at [738, 15] on icon at bounding box center [737, 13] width 5 height 7
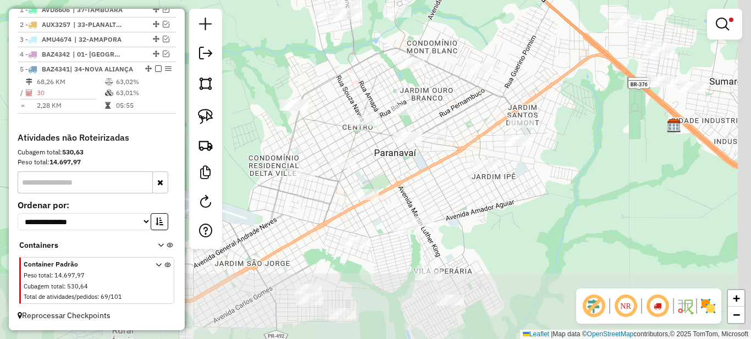
drag, startPoint x: 440, startPoint y: 186, endPoint x: 428, endPoint y: 181, distance: 12.8
click at [428, 181] on div "**********" at bounding box center [375, 169] width 751 height 339
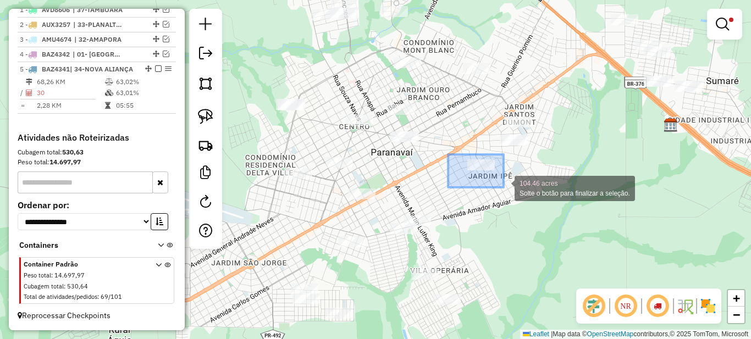
drag, startPoint x: 448, startPoint y: 155, endPoint x: 504, endPoint y: 188, distance: 65.1
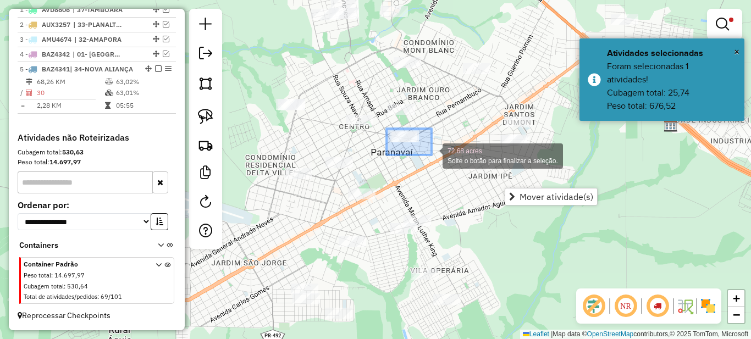
drag, startPoint x: 390, startPoint y: 129, endPoint x: 432, endPoint y: 155, distance: 49.4
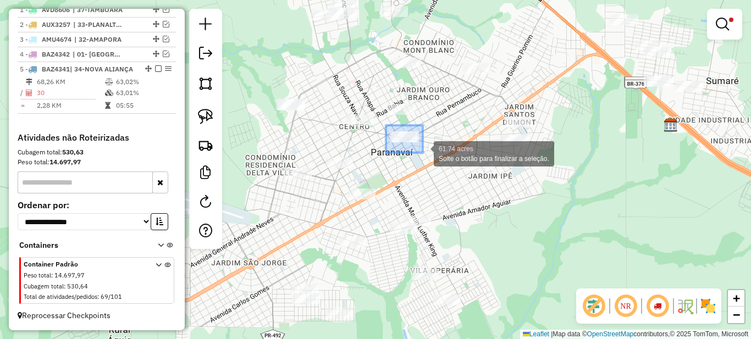
drag, startPoint x: 386, startPoint y: 125, endPoint x: 423, endPoint y: 153, distance: 46.0
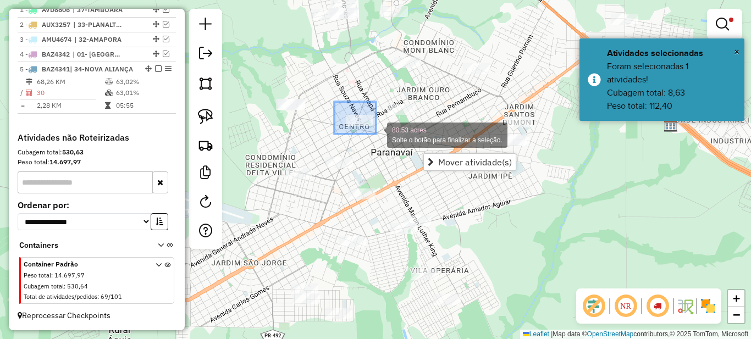
drag, startPoint x: 334, startPoint y: 102, endPoint x: 377, endPoint y: 135, distance: 54.1
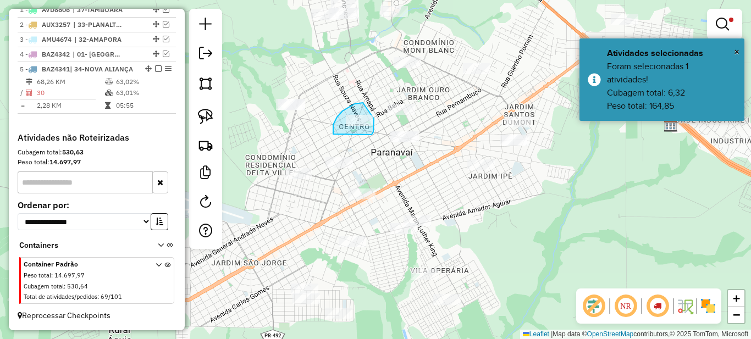
drag, startPoint x: 363, startPoint y: 103, endPoint x: 374, endPoint y: 119, distance: 19.4
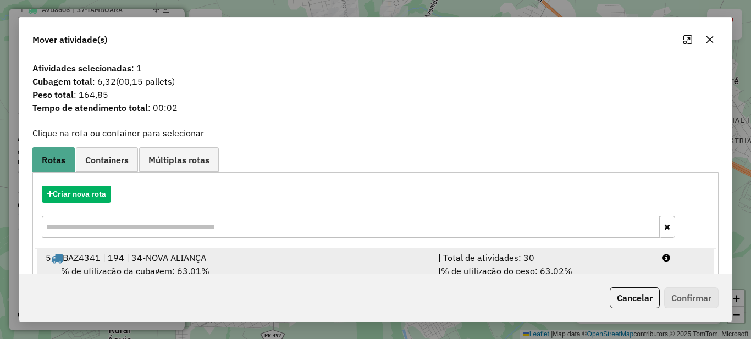
scroll to position [39, 0]
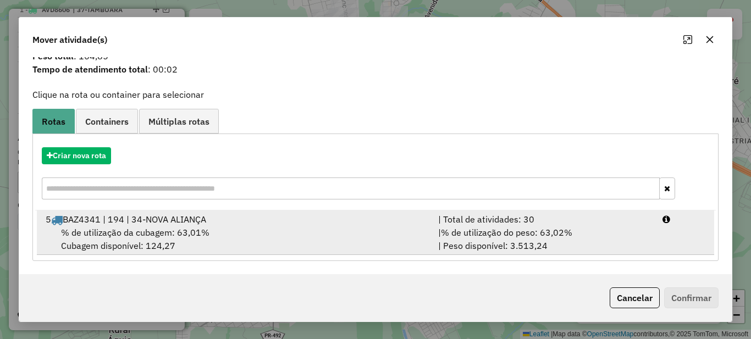
click at [514, 233] on span "% de utilização do peso: 63,02%" at bounding box center [506, 232] width 131 height 11
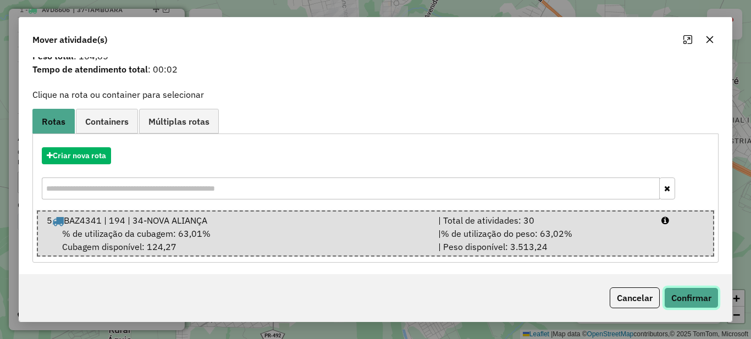
click at [683, 301] on button "Confirmar" at bounding box center [691, 298] width 54 height 21
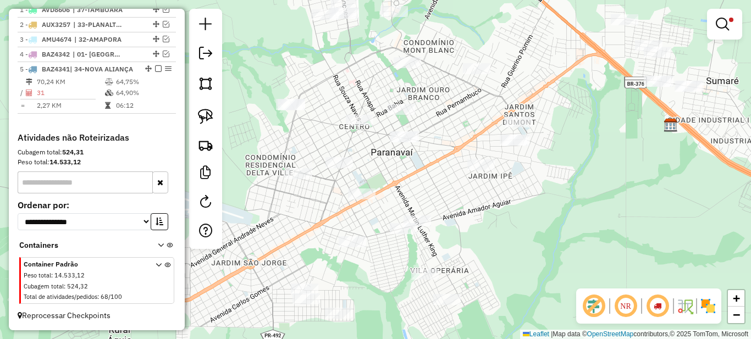
scroll to position [0, 0]
select select "*********"
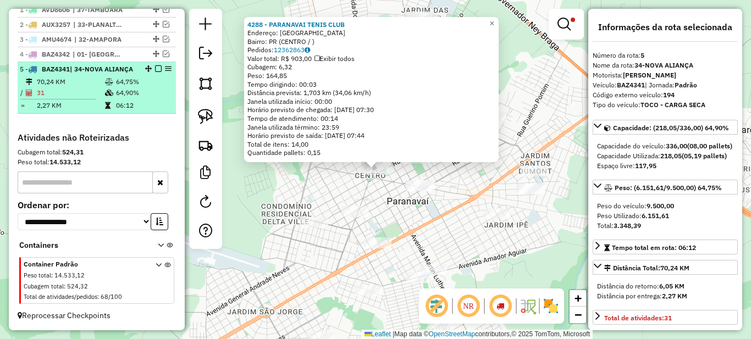
click at [144, 72] on div "5 - BAZ4341 | 34-NOVA ALIANÇA" at bounding box center [97, 69] width 154 height 10
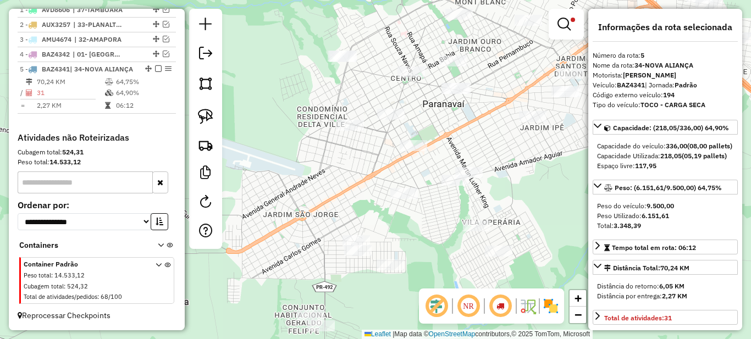
drag, startPoint x: 482, startPoint y: 126, endPoint x: 415, endPoint y: 139, distance: 68.8
click at [415, 138] on div "**********" at bounding box center [375, 169] width 751 height 339
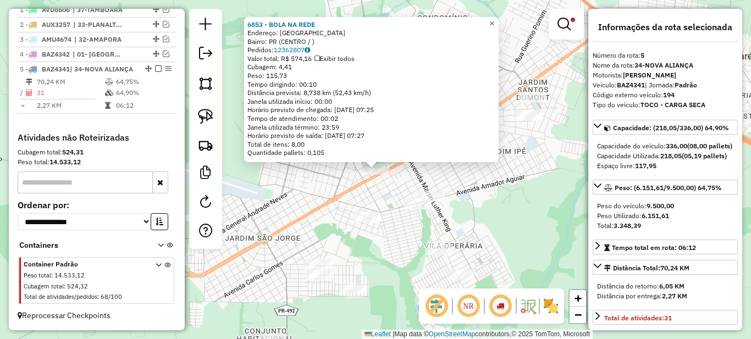
click at [494, 23] on span "×" at bounding box center [492, 23] width 5 height 9
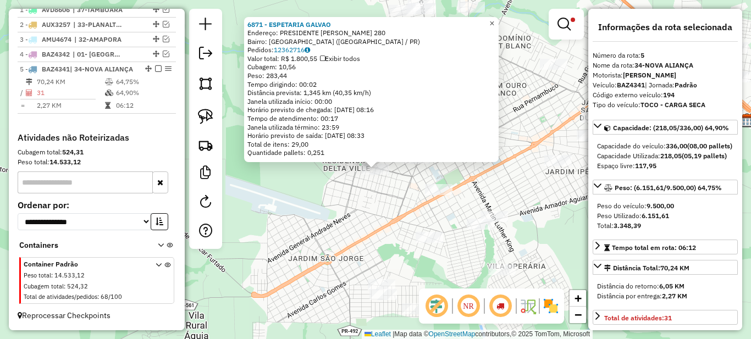
click at [494, 21] on span "×" at bounding box center [492, 23] width 5 height 9
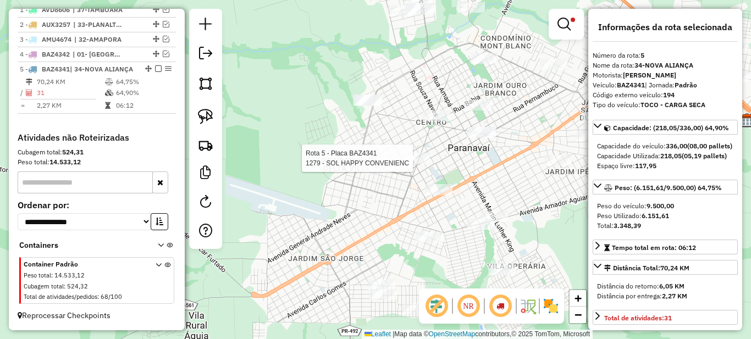
click at [418, 164] on div at bounding box center [417, 158] width 28 height 11
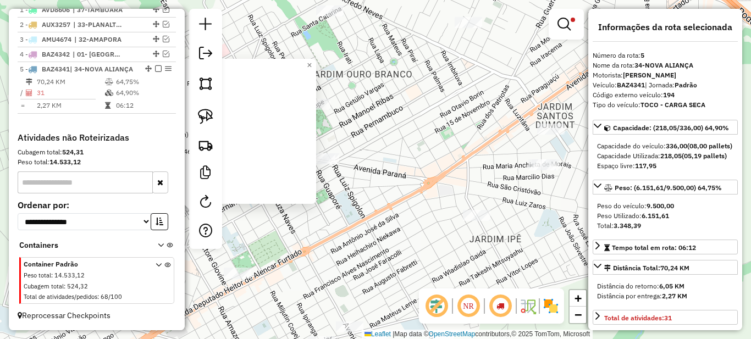
drag, startPoint x: 536, startPoint y: 141, endPoint x: 485, endPoint y: 142, distance: 51.2
click at [485, 142] on div "1279 - SOL HAPPY CONVENIENC Endereço: [GEOGRAPHIC_DATA] 000574 Bairro: CENTRO (…" at bounding box center [375, 169] width 751 height 339
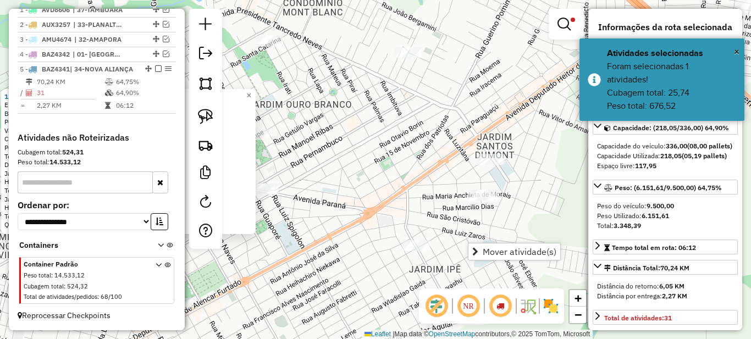
drag, startPoint x: 403, startPoint y: 206, endPoint x: 424, endPoint y: 189, distance: 27.0
click at [422, 190] on div "1279 - SOL HAPPY CONVENIENC Endereço: [GEOGRAPHIC_DATA] 000574 Bairro: CENTRO (…" at bounding box center [375, 169] width 751 height 339
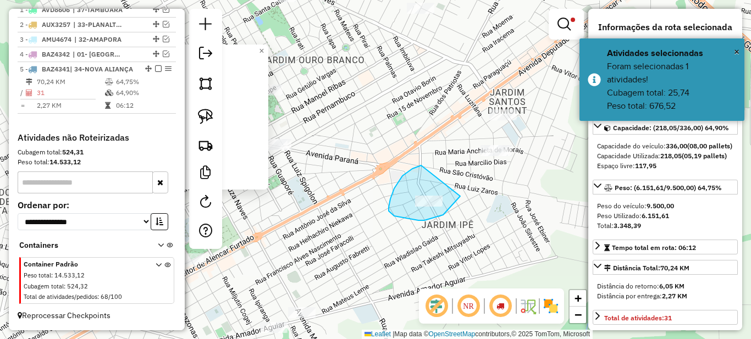
drag, startPoint x: 403, startPoint y: 176, endPoint x: 466, endPoint y: 186, distance: 64.1
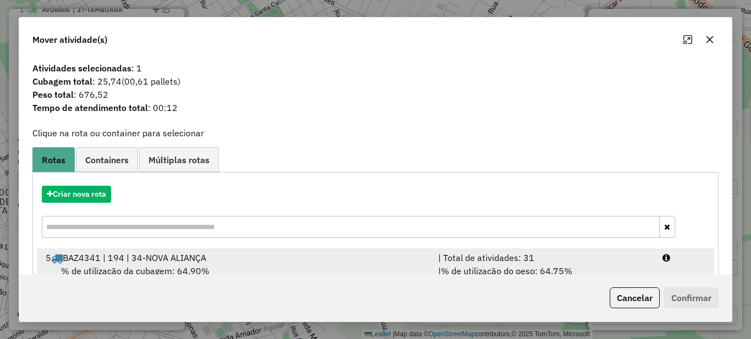
scroll to position [39, 0]
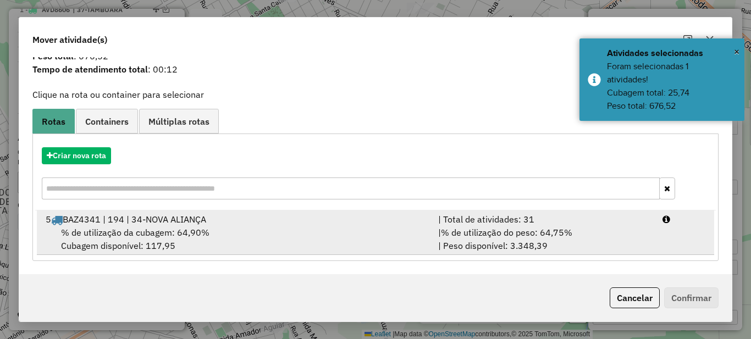
click at [524, 229] on span "% de utilização do peso: 64,75%" at bounding box center [506, 232] width 131 height 11
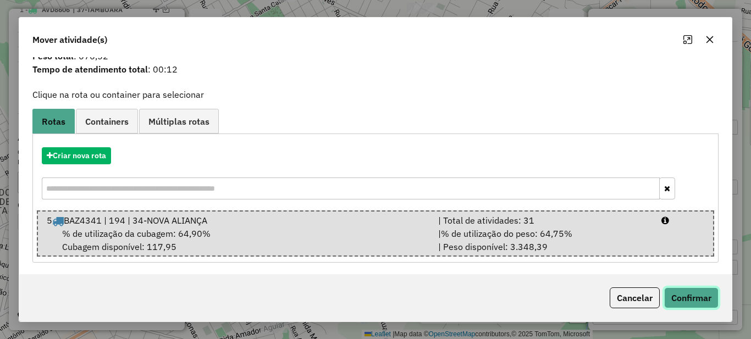
click at [672, 294] on button "Confirmar" at bounding box center [691, 298] width 54 height 21
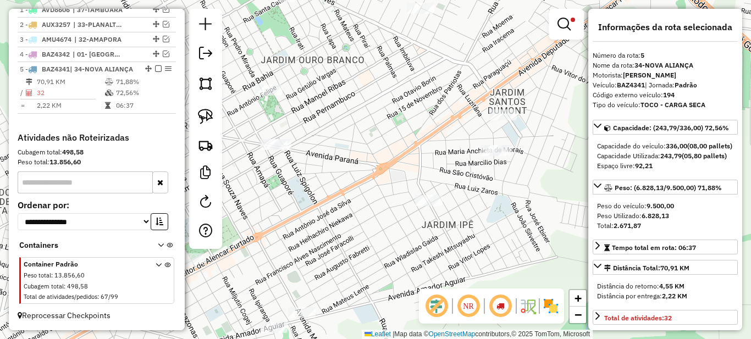
scroll to position [0, 0]
drag, startPoint x: 366, startPoint y: 177, endPoint x: 490, endPoint y: 133, distance: 131.4
click at [475, 138] on div "**********" at bounding box center [375, 169] width 751 height 339
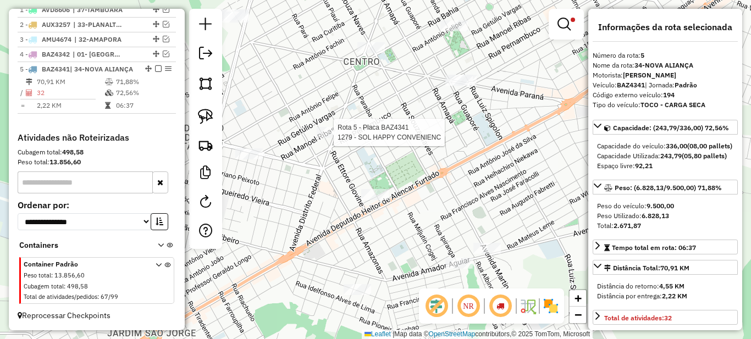
click at [333, 138] on div at bounding box center [331, 132] width 28 height 11
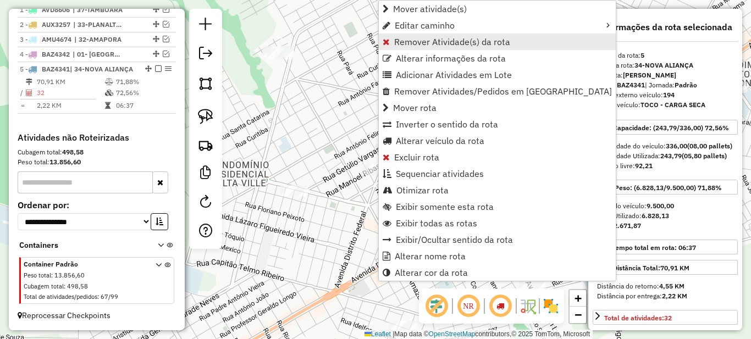
click at [411, 43] on span "Remover Atividade(s) da rota" at bounding box center [452, 41] width 116 height 9
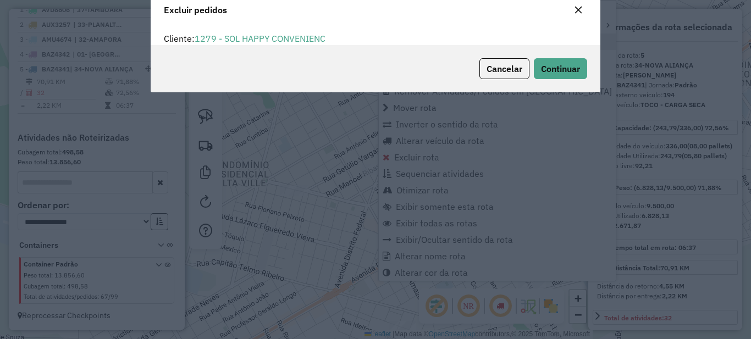
scroll to position [7, 3]
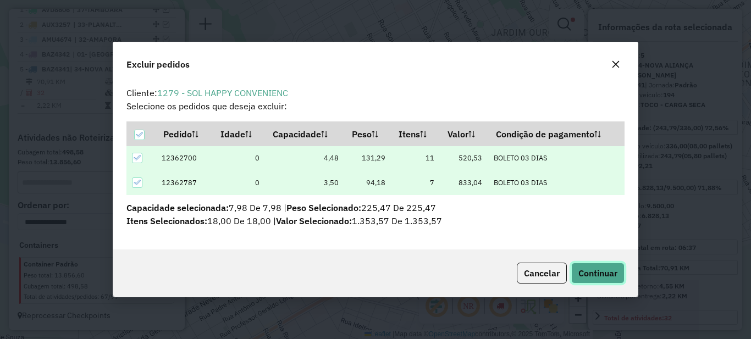
click at [605, 278] on span "Continuar" at bounding box center [598, 273] width 39 height 11
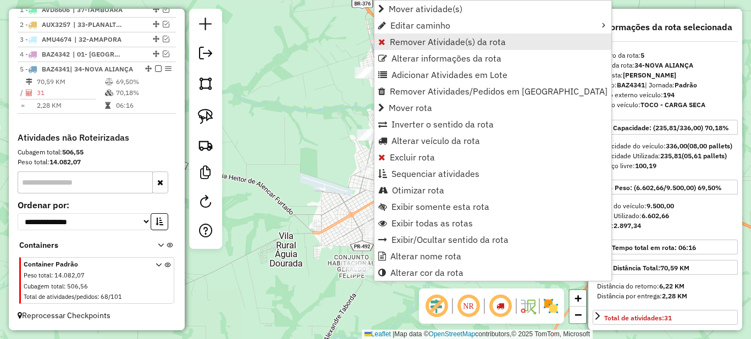
click at [399, 45] on span "Remover Atividade(s) da rota" at bounding box center [448, 41] width 116 height 9
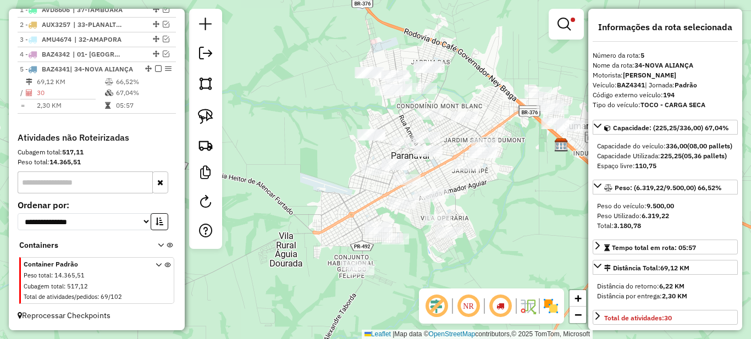
scroll to position [345, 0]
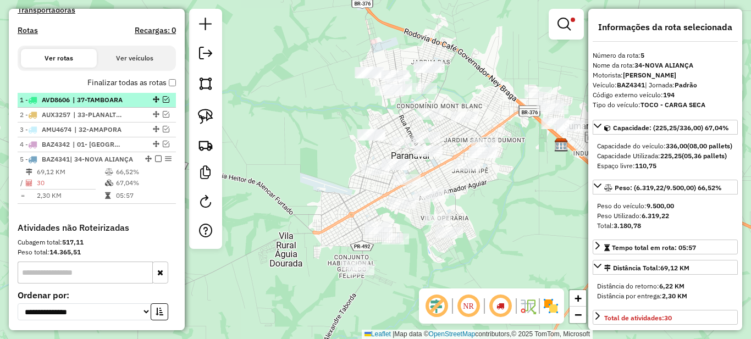
click at [118, 105] on span "| 37-TAMBOARA" at bounding box center [98, 100] width 51 height 10
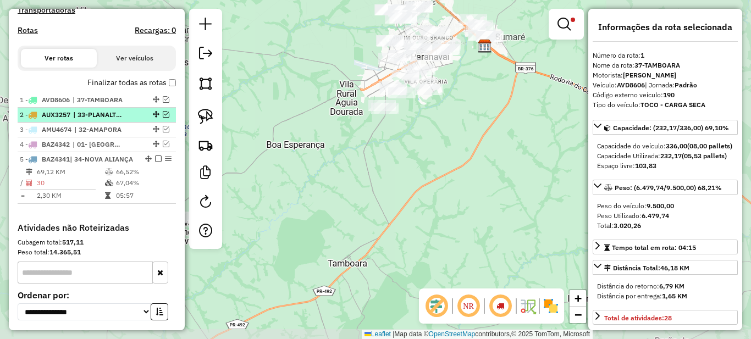
click at [118, 120] on span "| 33-PLANALTINA DO PARANA" at bounding box center [98, 115] width 51 height 10
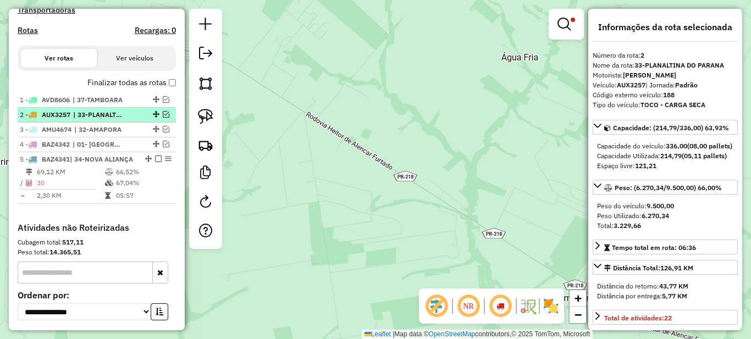
click at [163, 118] on em at bounding box center [166, 114] width 7 height 7
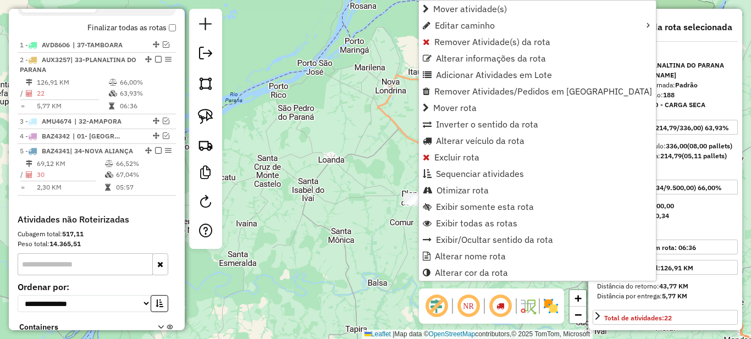
scroll to position [454, 0]
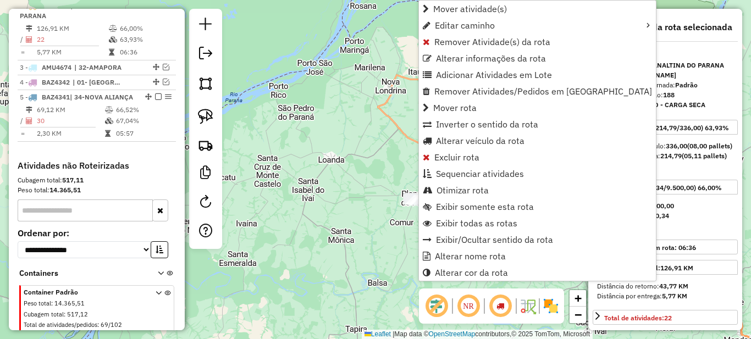
click at [370, 185] on div "**********" at bounding box center [375, 169] width 751 height 339
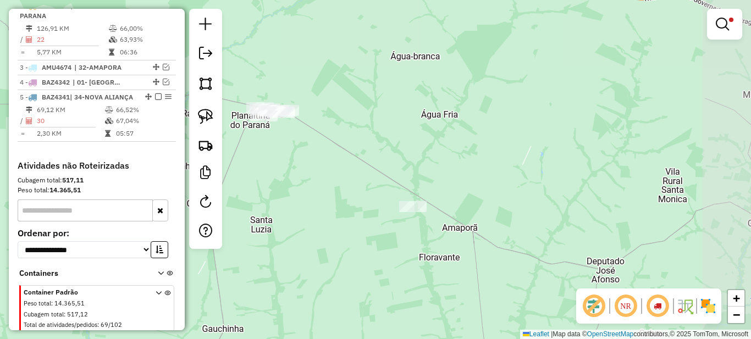
drag, startPoint x: 472, startPoint y: 244, endPoint x: 423, endPoint y: 240, distance: 49.1
click at [423, 240] on div "**********" at bounding box center [375, 169] width 751 height 339
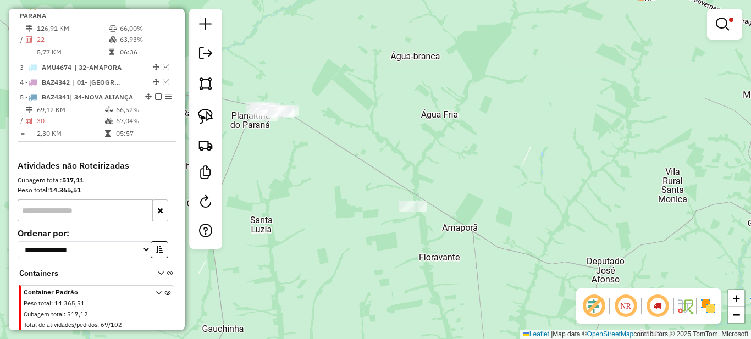
click at [727, 26] on em at bounding box center [722, 24] width 13 height 13
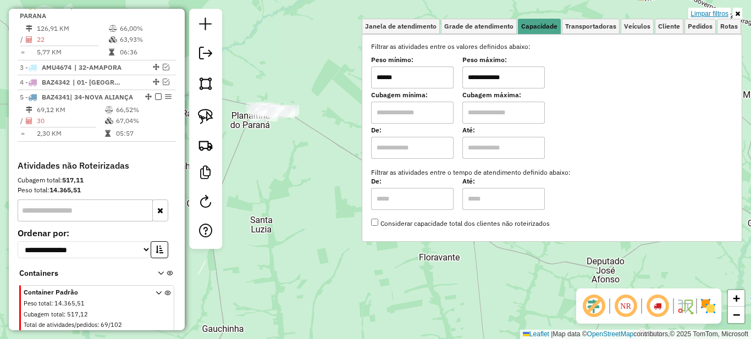
click at [712, 11] on link "Limpar filtros" at bounding box center [710, 14] width 42 height 12
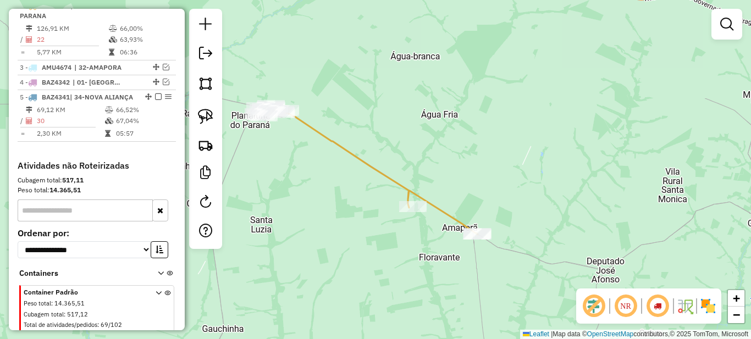
select select "*********"
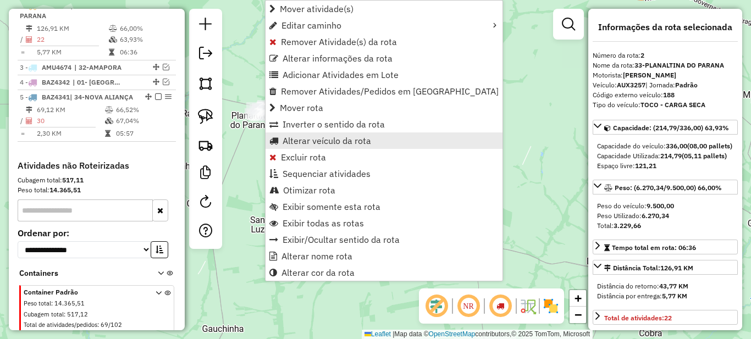
click at [303, 139] on span "Alterar veículo da rota" at bounding box center [327, 140] width 89 height 9
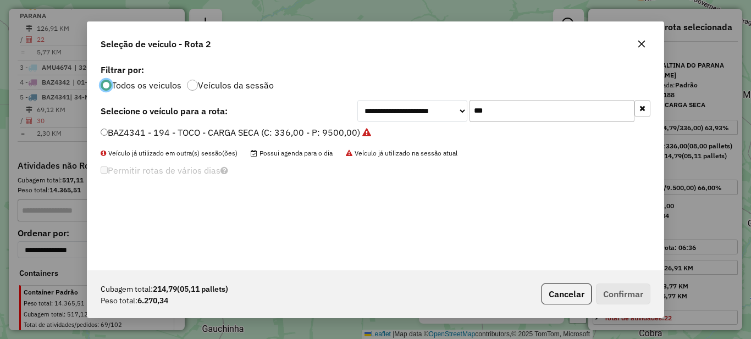
scroll to position [6, 3]
click at [510, 116] on input "***" at bounding box center [552, 111] width 165 height 22
type input "***"
click at [267, 133] on label "SEQ3B09 - 210 - TOCO - CARGA SECA (C: 336,00 - P: 9500,00)" at bounding box center [231, 132] width 260 height 13
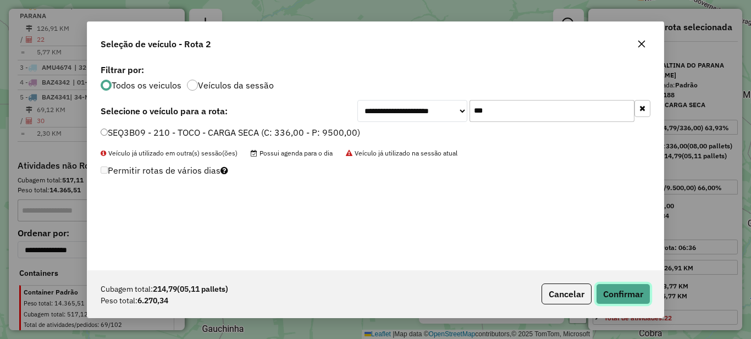
click at [619, 291] on button "Confirmar" at bounding box center [623, 294] width 54 height 21
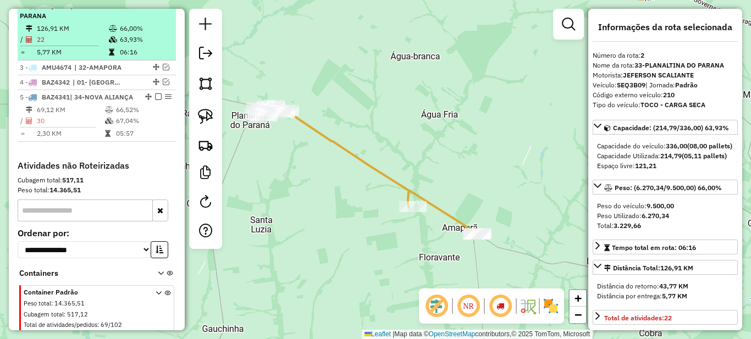
click at [155, 9] on em at bounding box center [158, 5] width 7 height 7
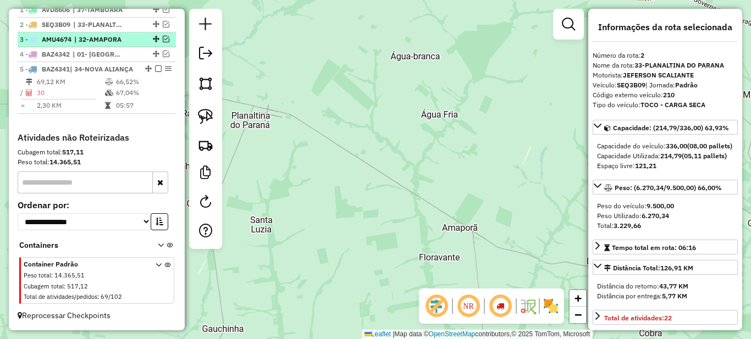
click at [117, 35] on span "| 32-AMAPORA" at bounding box center [99, 40] width 51 height 10
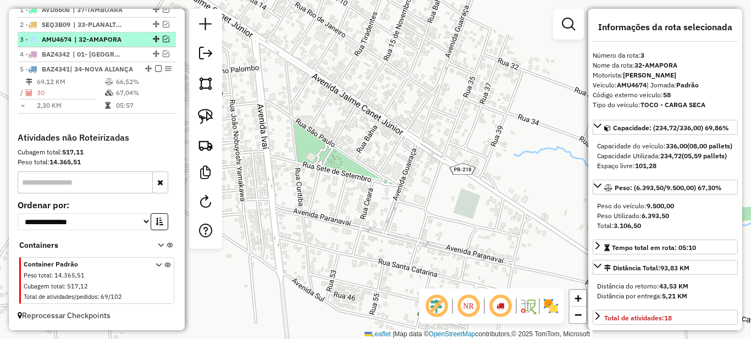
click at [166, 36] on em at bounding box center [166, 39] width 7 height 7
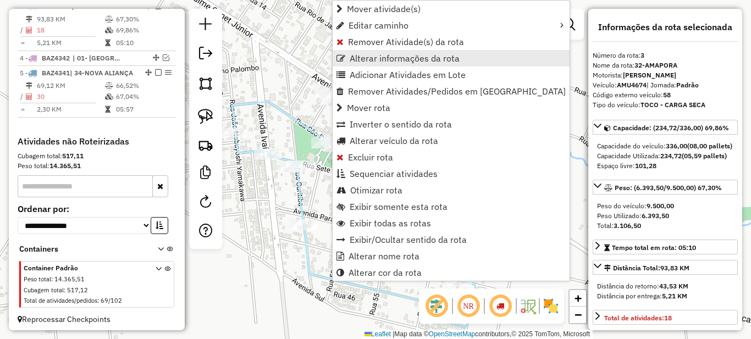
scroll to position [469, 0]
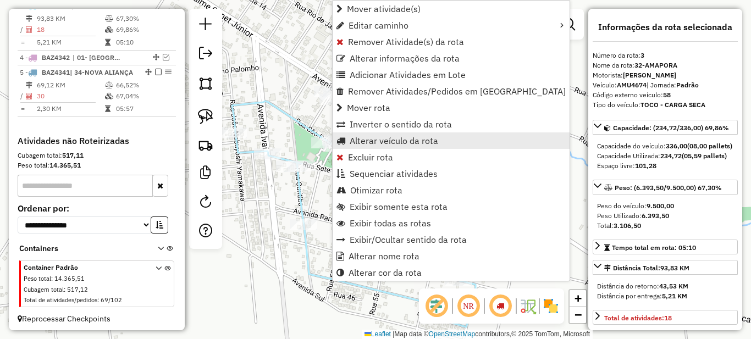
click at [367, 140] on span "Alterar veículo da rota" at bounding box center [394, 140] width 89 height 9
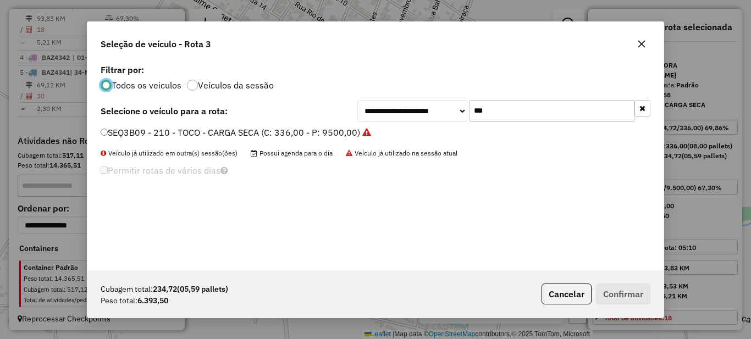
scroll to position [6, 3]
click at [540, 113] on input "***" at bounding box center [552, 111] width 165 height 22
type input "***"
click at [281, 127] on label "AUX3257 - 188 - TOCO - CARGA SECA (C: 336,00 - P: 9500,00)" at bounding box center [231, 132] width 261 height 13
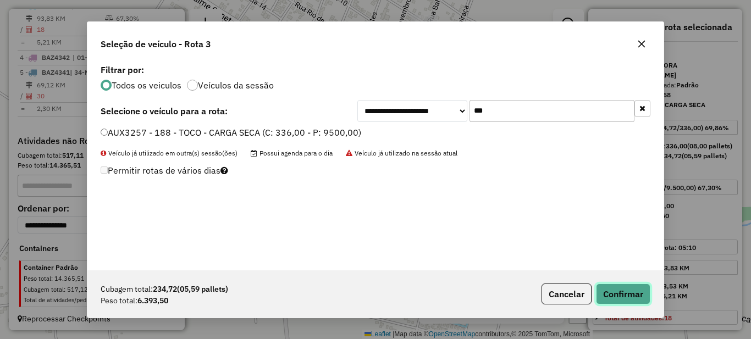
click at [630, 294] on button "Confirmar" at bounding box center [623, 294] width 54 height 21
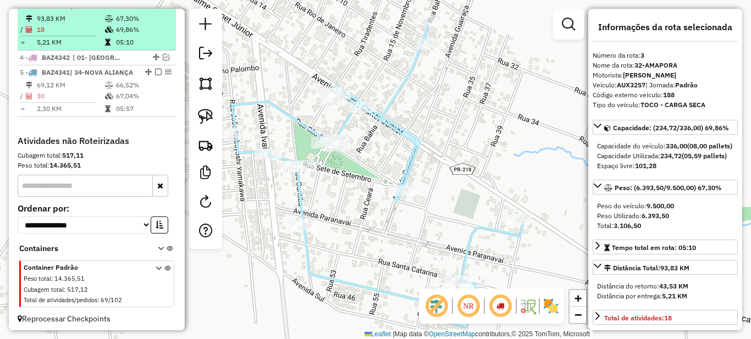
click at [155, 9] on em at bounding box center [158, 5] width 7 height 7
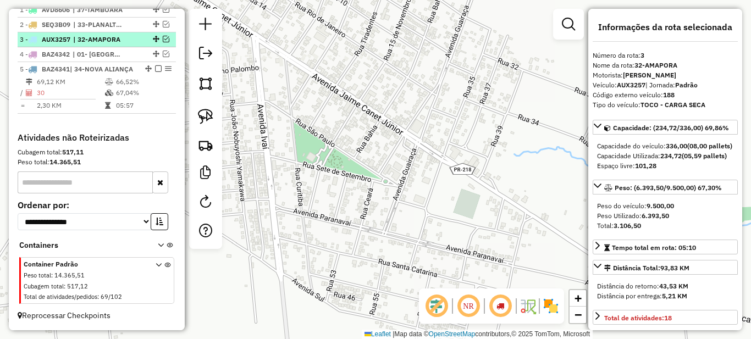
scroll to position [455, 0]
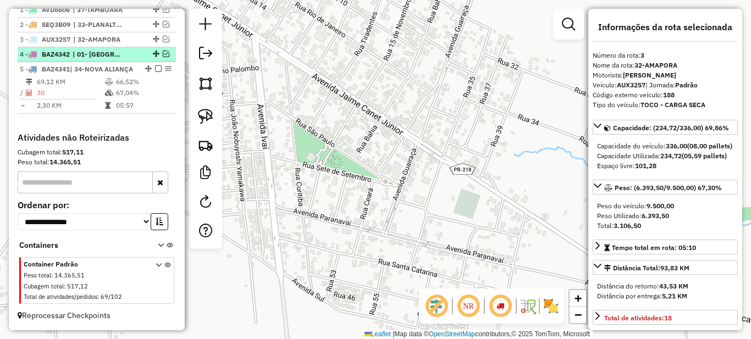
click at [113, 50] on span "| 01- [GEOGRAPHIC_DATA]" at bounding box center [98, 55] width 51 height 10
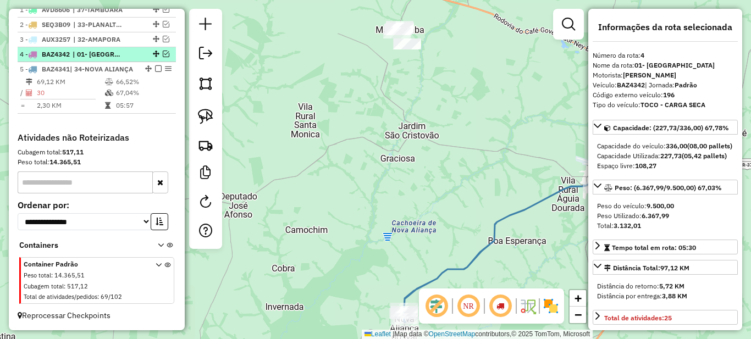
click at [163, 51] on em at bounding box center [166, 54] width 7 height 7
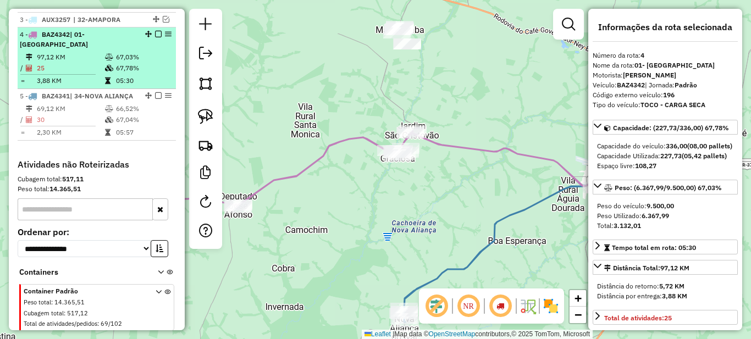
scroll to position [469, 0]
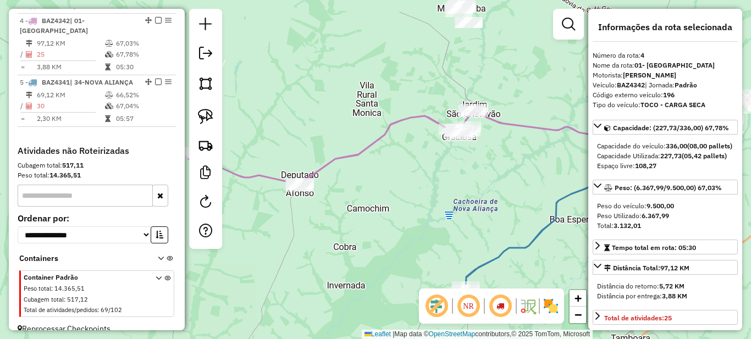
drag, startPoint x: 325, startPoint y: 204, endPoint x: 364, endPoint y: 183, distance: 44.6
click at [387, 183] on div "Janela de atendimento Grade de atendimento Capacidade Transportadoras Veículos …" at bounding box center [375, 169] width 751 height 339
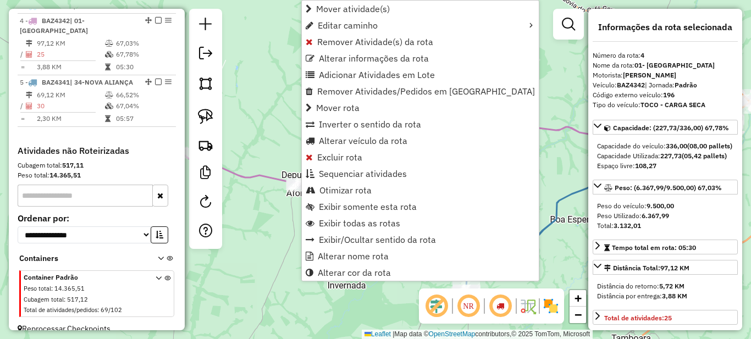
scroll to position [484, 0]
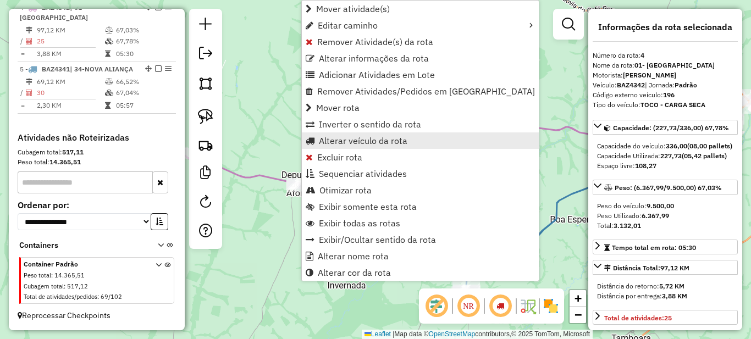
click at [352, 142] on span "Alterar veículo da rota" at bounding box center [363, 140] width 89 height 9
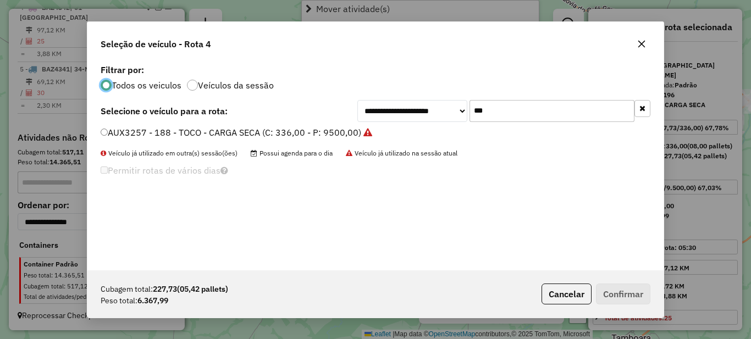
scroll to position [6, 3]
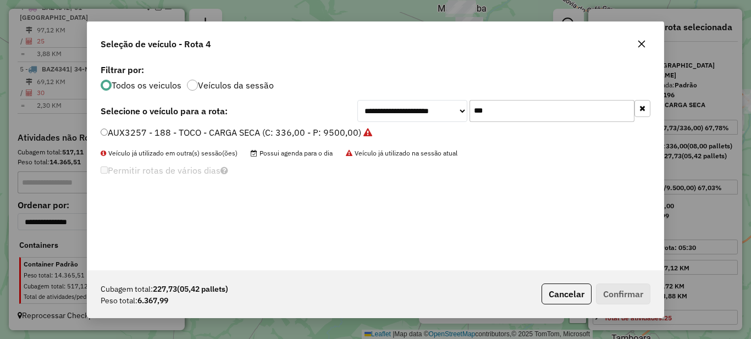
click at [520, 102] on input "***" at bounding box center [552, 111] width 165 height 22
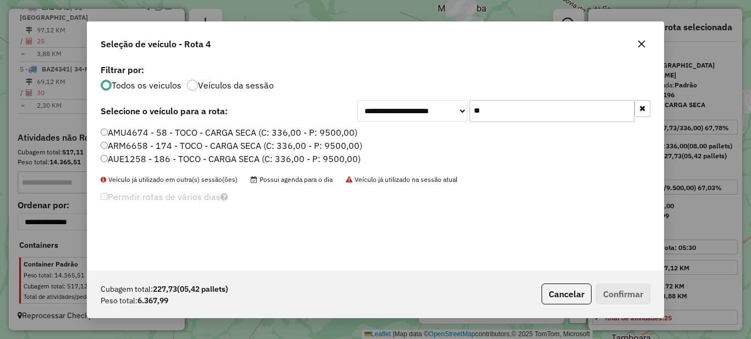
type input "**"
click at [147, 127] on label "AMU4674 - 58 - TOCO - CARGA SECA (C: 336,00 - P: 9500,00)" at bounding box center [229, 132] width 257 height 13
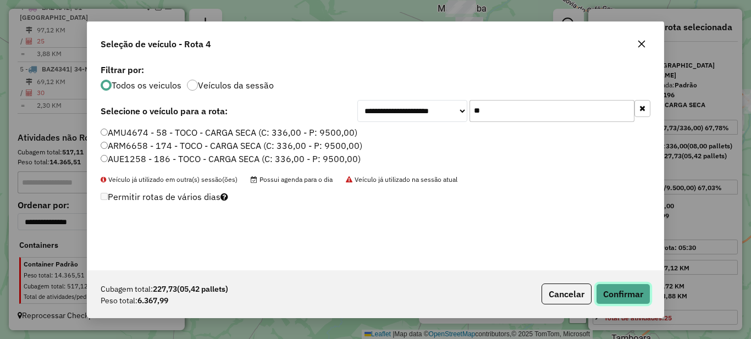
click at [623, 294] on button "Confirmar" at bounding box center [623, 294] width 54 height 21
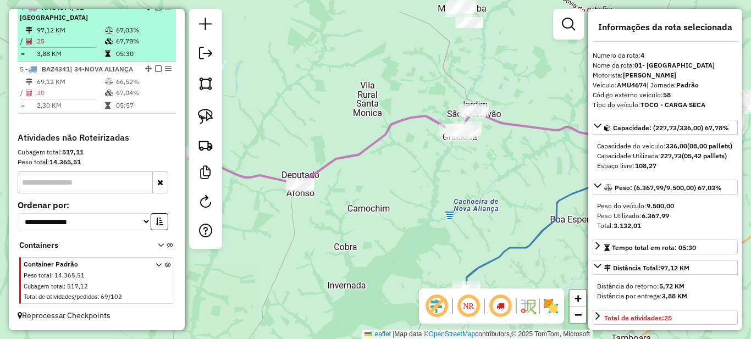
click at [155, 10] on em at bounding box center [158, 7] width 7 height 7
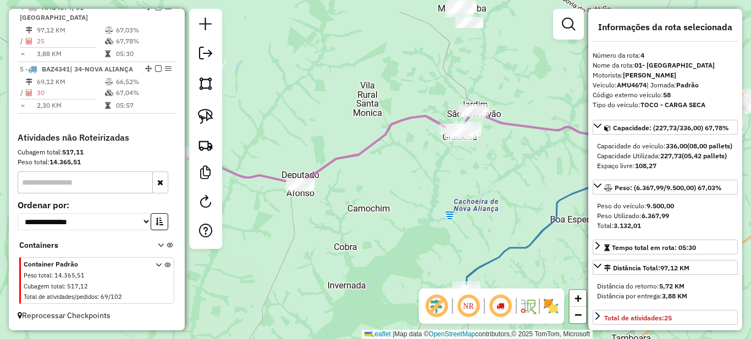
scroll to position [455, 0]
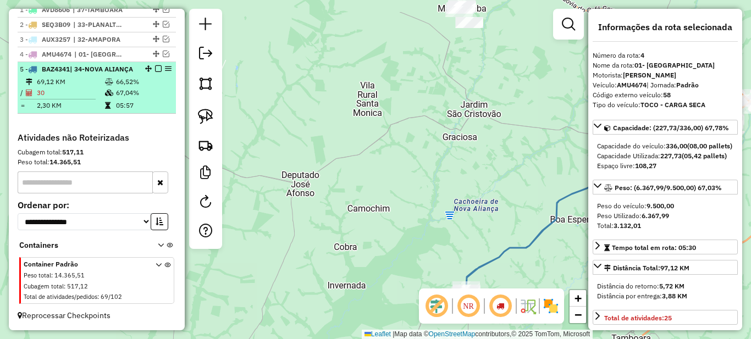
click at [117, 84] on td "66,52%" at bounding box center [144, 81] width 56 height 11
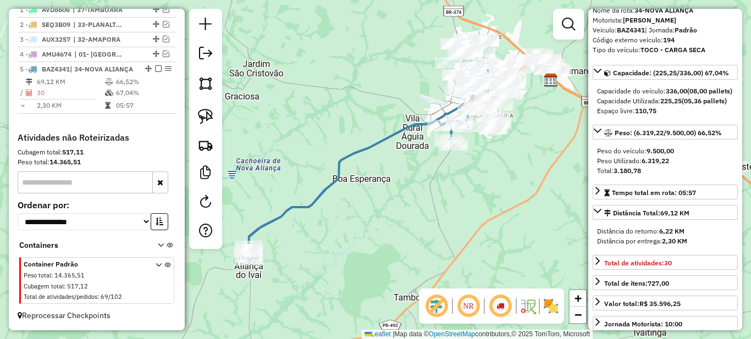
scroll to position [110, 0]
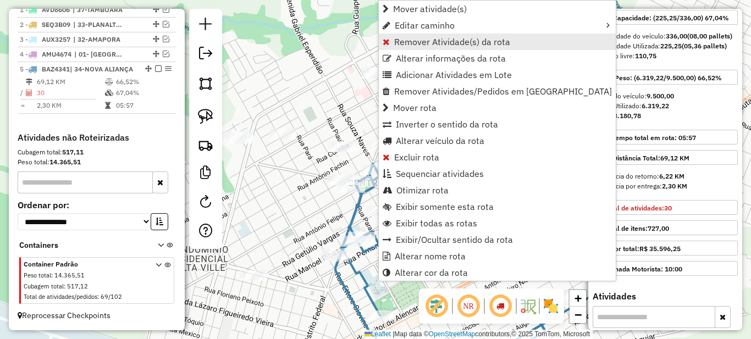
click at [410, 42] on span "Remover Atividade(s) da rota" at bounding box center [452, 41] width 116 height 9
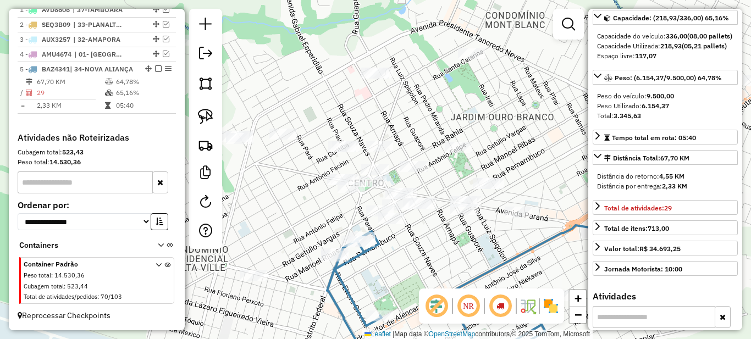
drag, startPoint x: 403, startPoint y: 248, endPoint x: 409, endPoint y: 231, distance: 17.8
click at [409, 231] on div "Rota 5 - Placa BAZ4341 7936 - Bom Preco Variedades Janela de atendimento Grade …" at bounding box center [375, 169] width 751 height 339
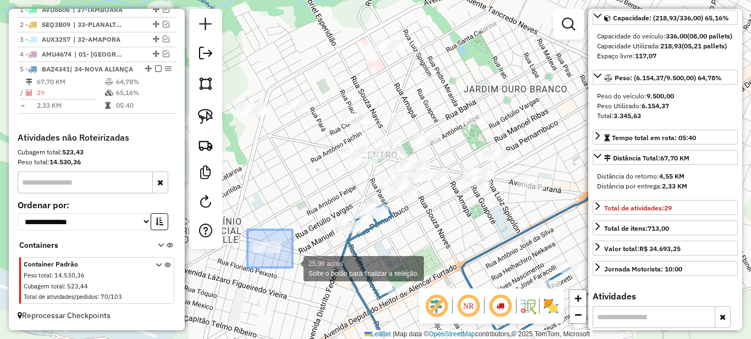
drag, startPoint x: 248, startPoint y: 230, endPoint x: 293, endPoint y: 268, distance: 59.4
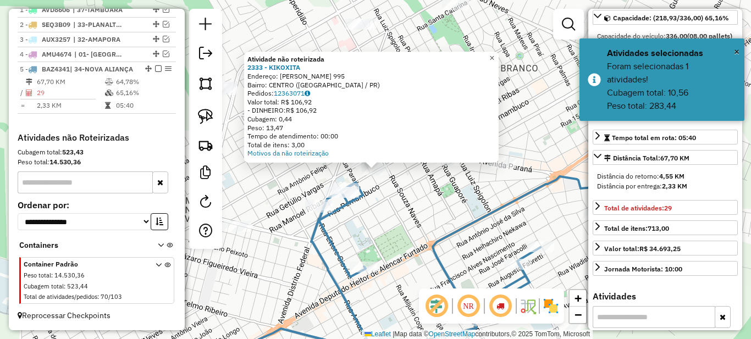
click at [494, 54] on span "×" at bounding box center [492, 57] width 5 height 9
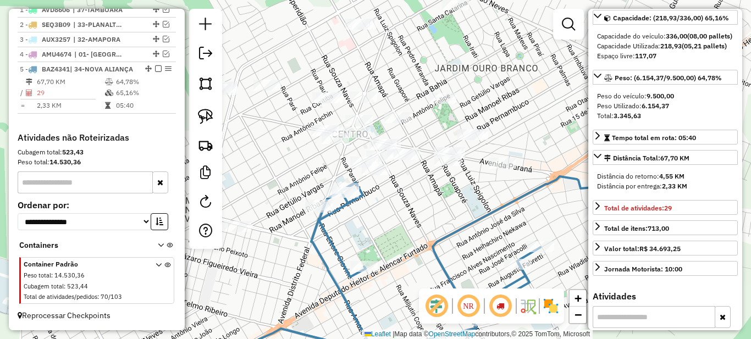
drag, startPoint x: 378, startPoint y: 232, endPoint x: 423, endPoint y: 227, distance: 44.9
click at [424, 228] on div "Janela de atendimento Grade de atendimento Capacidade Transportadoras Veículos …" at bounding box center [375, 169] width 751 height 339
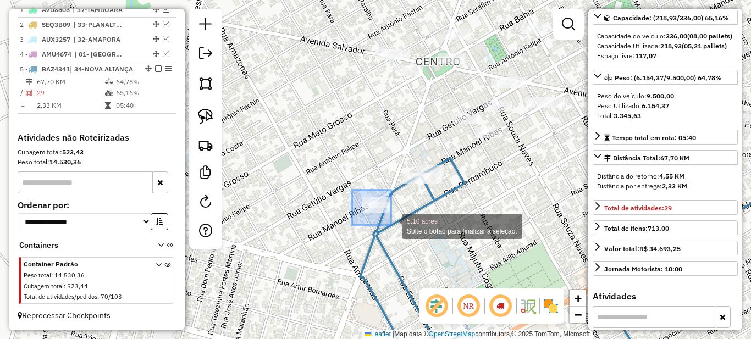
drag, startPoint x: 352, startPoint y: 193, endPoint x: 391, endPoint y: 226, distance: 51.1
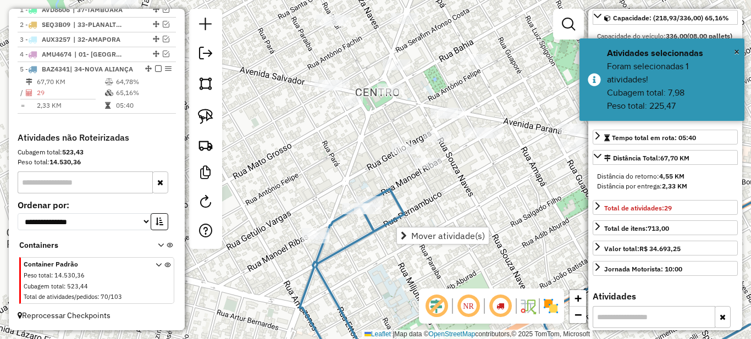
drag, startPoint x: 527, startPoint y: 191, endPoint x: 399, endPoint y: 261, distance: 146.2
click at [399, 261] on div "Janela de atendimento Grade de atendimento Capacidade Transportadoras Veículos …" at bounding box center [375, 169] width 751 height 339
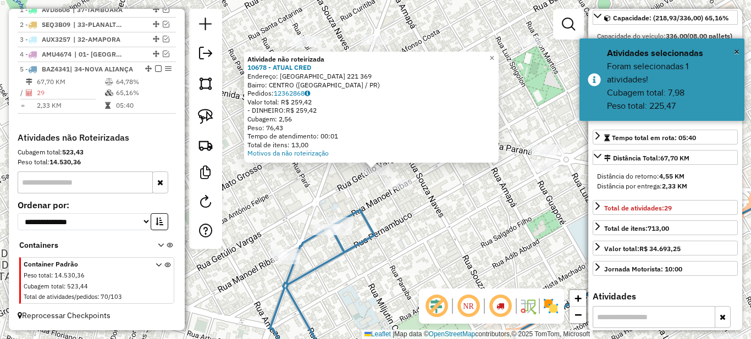
click at [447, 203] on div "Atividade não roteirizada 10678 - ATUAL CRED Endereço: [GEOGRAPHIC_DATA] 221 36…" at bounding box center [375, 169] width 751 height 339
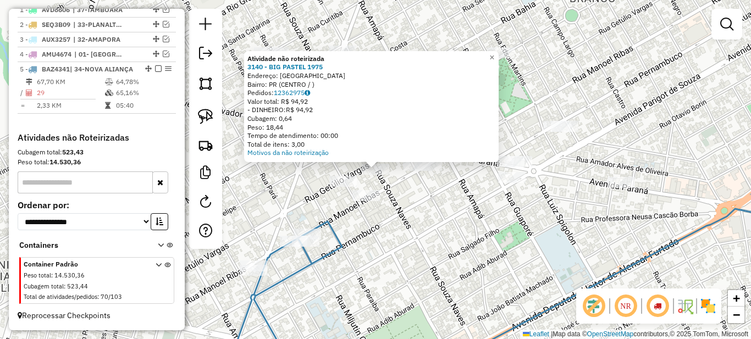
drag, startPoint x: 443, startPoint y: 257, endPoint x: 397, endPoint y: 159, distance: 108.3
click at [399, 162] on div "Atividade não roteirizada 3140 - BIG PASTEL 1975 Endereço: PARANAVAI Bairro: PR…" at bounding box center [375, 169] width 751 height 339
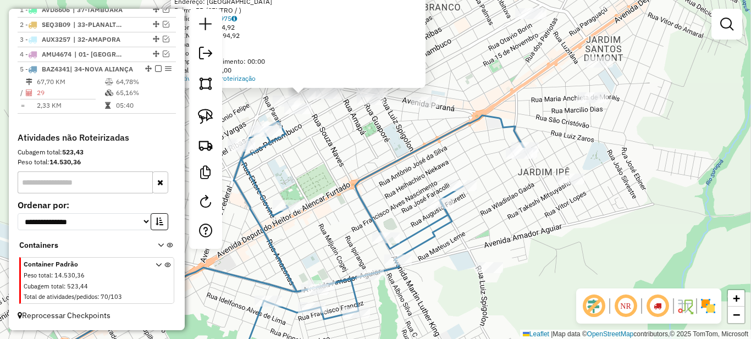
drag, startPoint x: 503, startPoint y: 173, endPoint x: 438, endPoint y: 171, distance: 64.9
click at [400, 166] on div "Atividade não roteirizada 3140 - BIG PASTEL 1975 Endereço: PARANAVAI Bairro: PR…" at bounding box center [375, 169] width 751 height 339
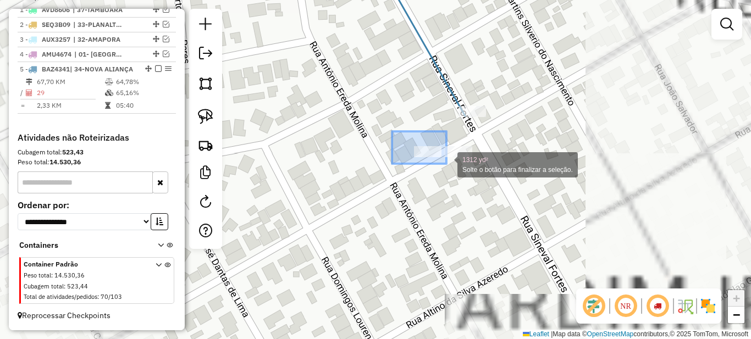
drag, startPoint x: 415, startPoint y: 144, endPoint x: 496, endPoint y: 188, distance: 92.3
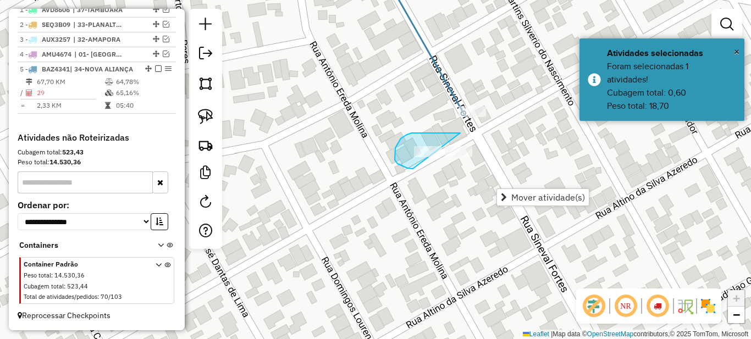
drag, startPoint x: 431, startPoint y: 133, endPoint x: 521, endPoint y: 149, distance: 91.1
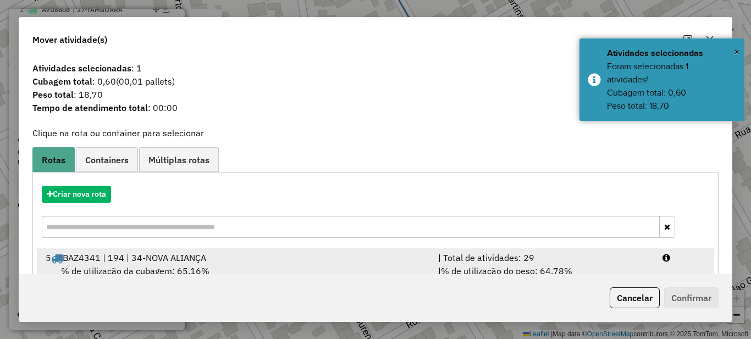
scroll to position [39, 0]
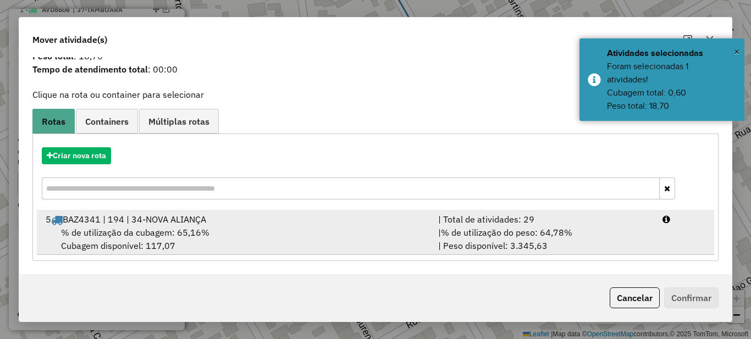
click at [480, 252] on div "| % de utilização do peso: 64,78% | Peso disponível: 3.345,63" at bounding box center [544, 239] width 224 height 26
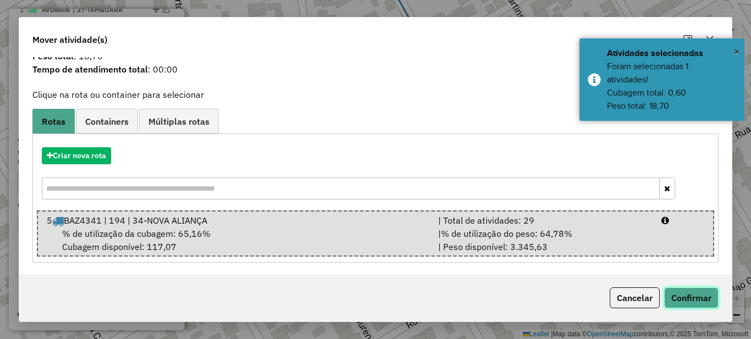
click at [708, 296] on button "Confirmar" at bounding box center [691, 298] width 54 height 21
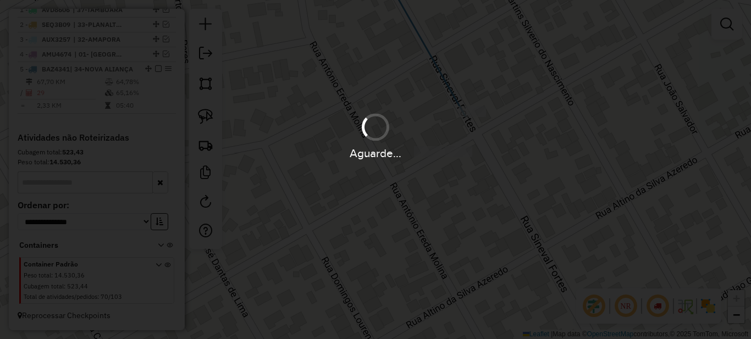
scroll to position [0, 0]
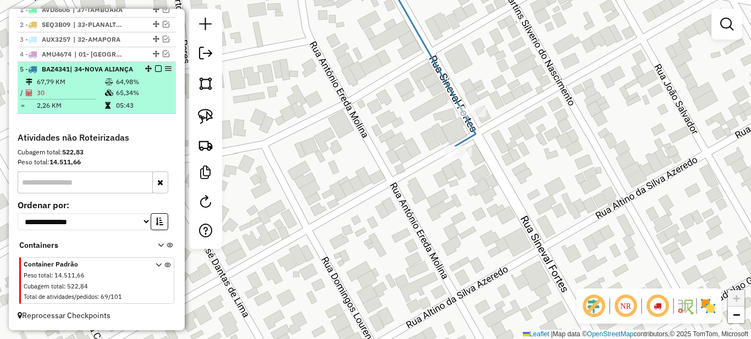
click at [156, 65] on em at bounding box center [158, 68] width 7 height 7
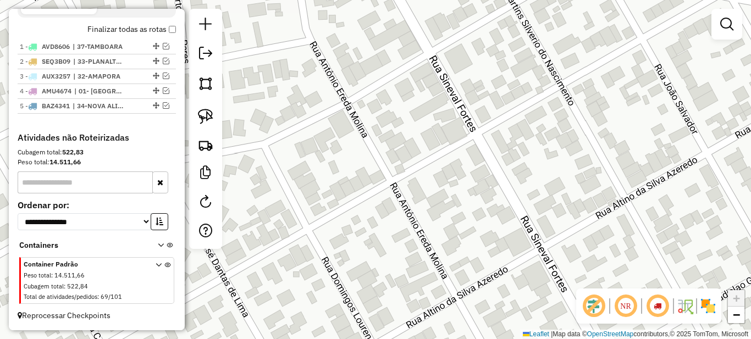
scroll to position [409, 0]
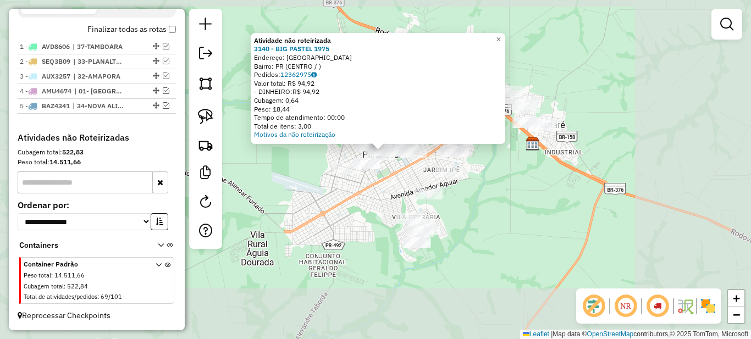
click at [486, 223] on div "Atividade não roteirizada 3140 - BIG PASTEL 1975 Endereço: PARANAVAI Bairro: PR…" at bounding box center [375, 169] width 751 height 339
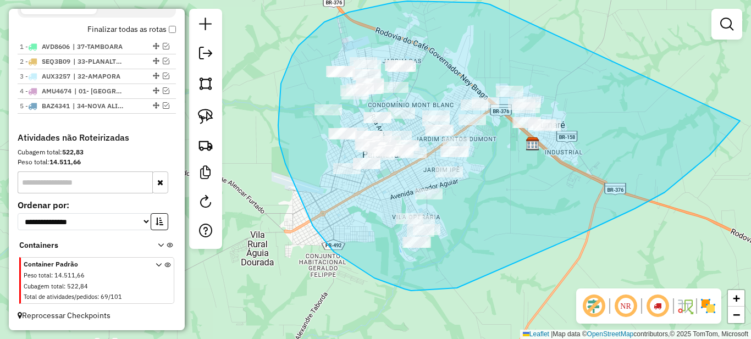
drag, startPoint x: 482, startPoint y: 3, endPoint x: 740, endPoint y: 121, distance: 283.8
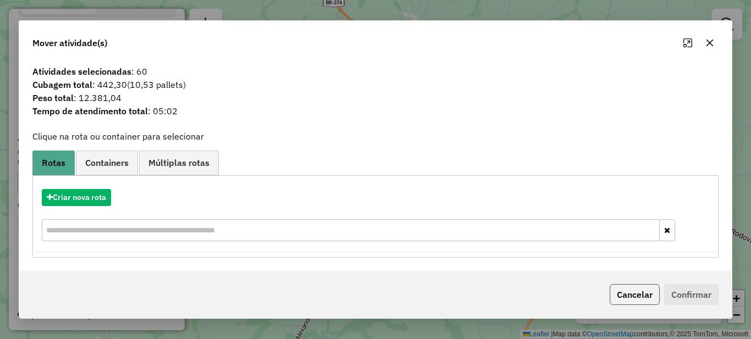
click at [625, 291] on button "Cancelar" at bounding box center [635, 294] width 50 height 21
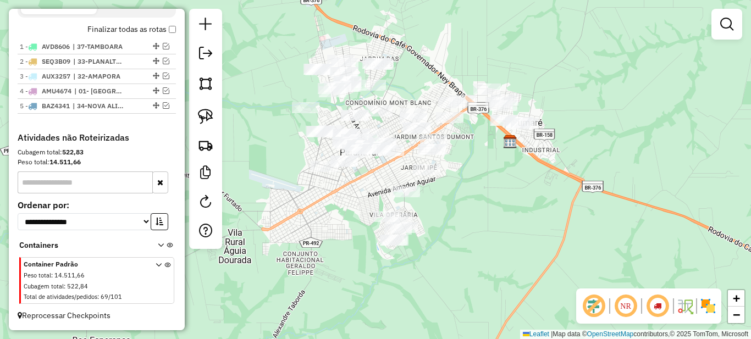
drag, startPoint x: 395, startPoint y: 191, endPoint x: 373, endPoint y: 189, distance: 22.2
click at [373, 189] on div "Janela de atendimento Grade de atendimento Capacidade Transportadoras Veículos …" at bounding box center [375, 169] width 751 height 339
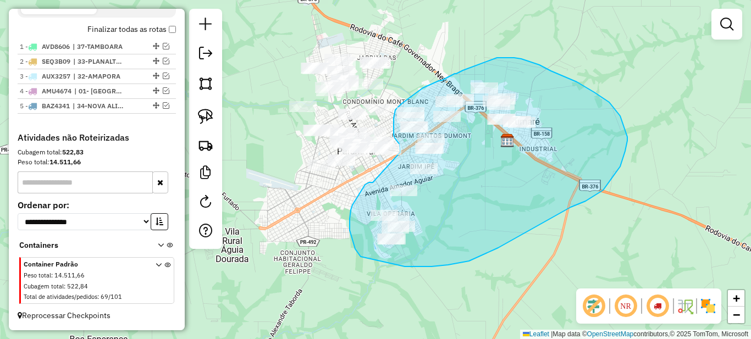
click at [400, 152] on div "Janela de atendimento Grade de atendimento Capacidade Transportadoras Veículos …" at bounding box center [375, 169] width 751 height 339
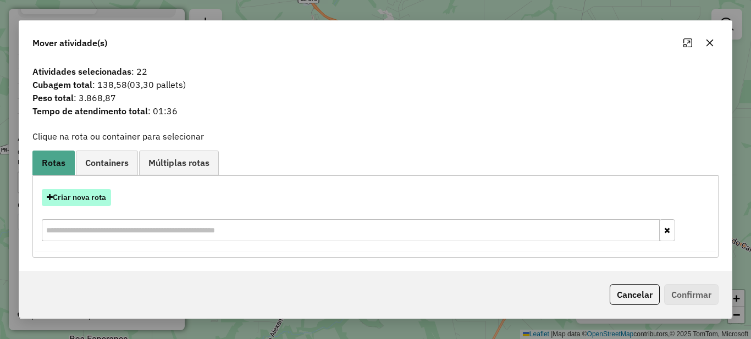
click at [58, 201] on button "Criar nova rota" at bounding box center [76, 197] width 69 height 17
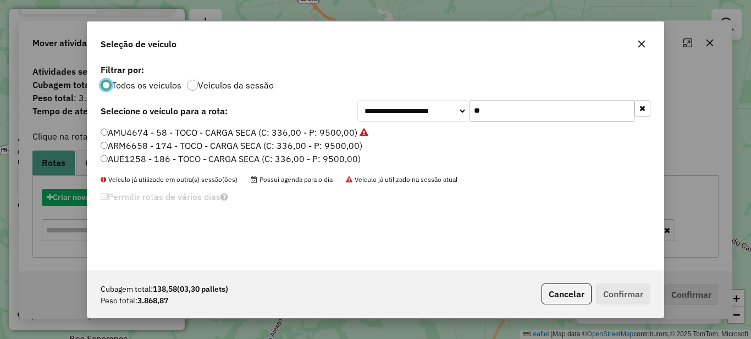
scroll to position [6, 3]
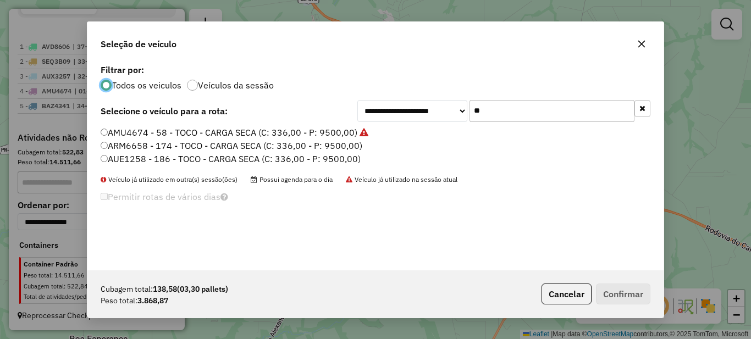
click at [486, 110] on input "**" at bounding box center [552, 111] width 165 height 22
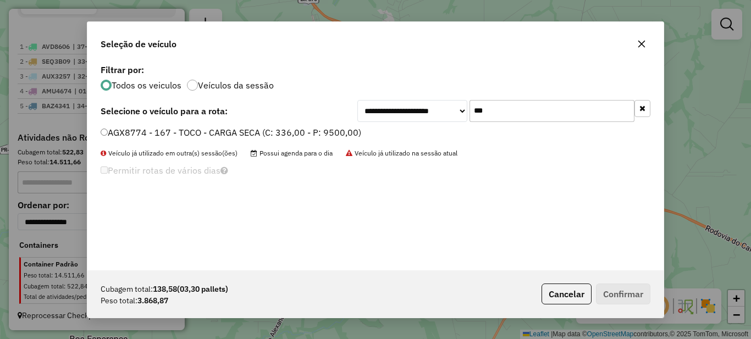
type input "***"
click at [317, 133] on label "AGX8774 - 167 - TOCO - CARGA SECA (C: 336,00 - P: 9500,00)" at bounding box center [231, 132] width 261 height 13
click at [317, 136] on label "AGX8774 - 167 - TOCO - CARGA SECA (C: 336,00 - P: 9500,00)" at bounding box center [231, 132] width 261 height 13
click at [625, 296] on button "Confirmar" at bounding box center [623, 294] width 54 height 21
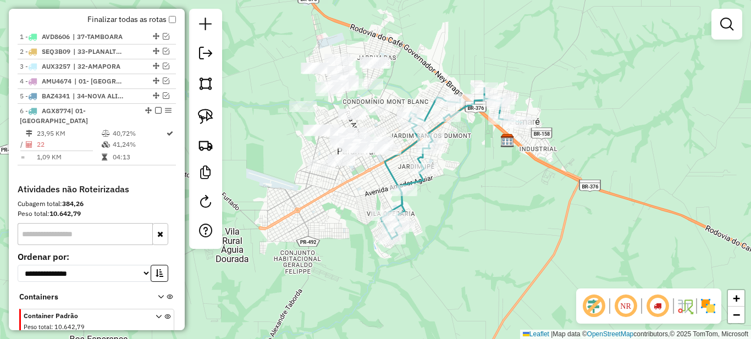
scroll to position [460, 0]
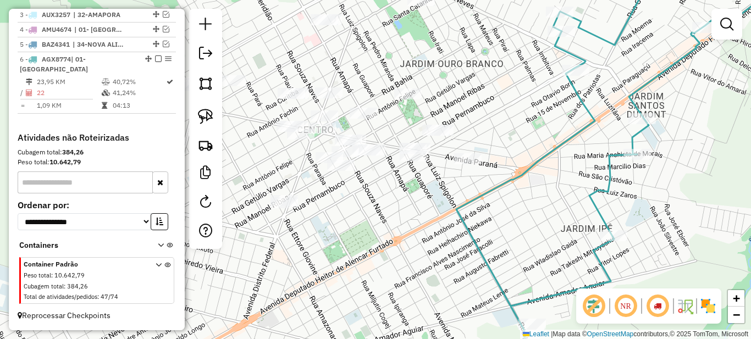
drag, startPoint x: 362, startPoint y: 202, endPoint x: 381, endPoint y: 197, distance: 19.5
click at [381, 198] on div "Janela de atendimento Grade de atendimento Capacidade Transportadoras Veículos …" at bounding box center [375, 169] width 751 height 339
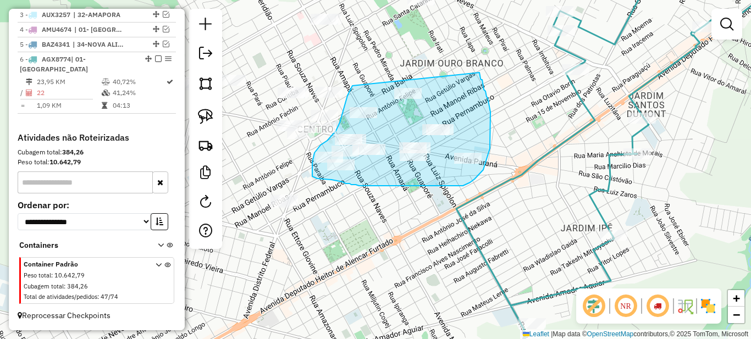
drag, startPoint x: 345, startPoint y: 106, endPoint x: 480, endPoint y: 73, distance: 138.7
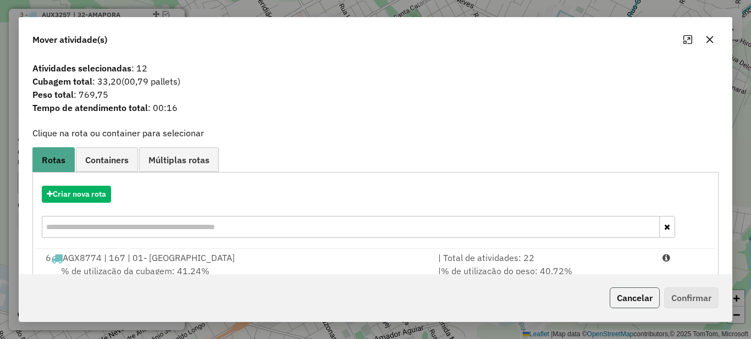
click at [628, 293] on button "Cancelar" at bounding box center [635, 298] width 50 height 21
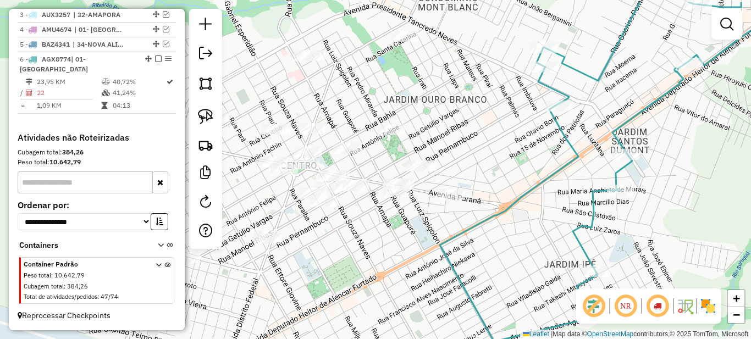
drag, startPoint x: 381, startPoint y: 204, endPoint x: 347, endPoint y: 245, distance: 53.9
click at [347, 245] on div "Janela de atendimento Grade de atendimento Capacidade Transportadoras Veículos …" at bounding box center [375, 169] width 751 height 339
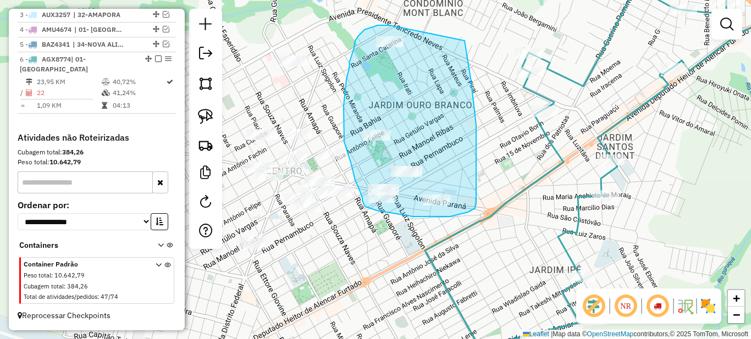
drag, startPoint x: 365, startPoint y: 30, endPoint x: 465, endPoint y: 41, distance: 100.7
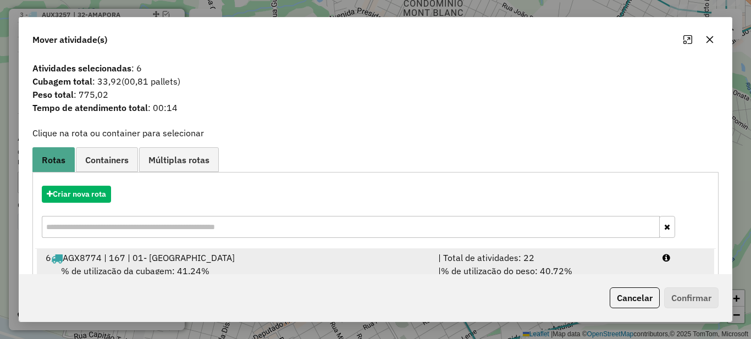
scroll to position [39, 0]
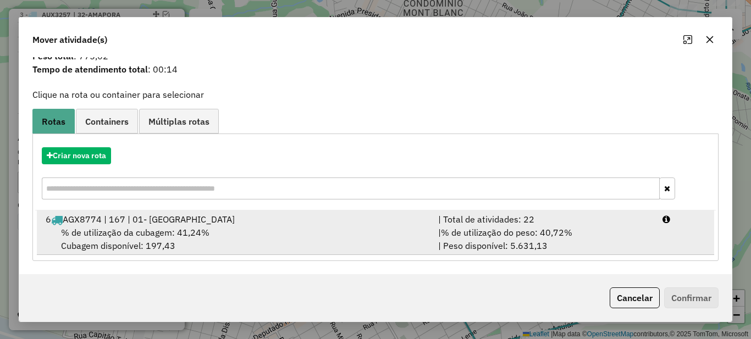
click at [512, 229] on span "% de utilização do peso: 40,72%" at bounding box center [506, 232] width 131 height 11
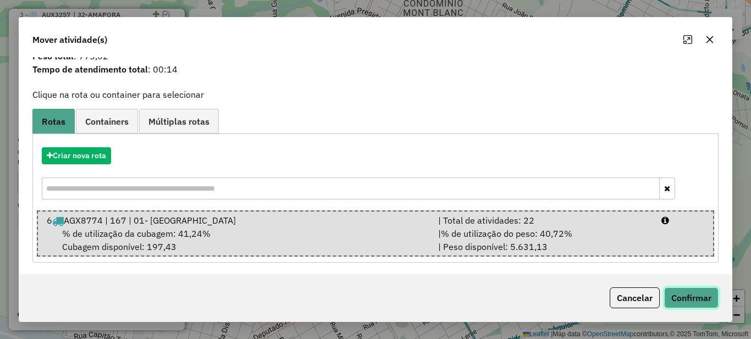
click at [707, 303] on button "Confirmar" at bounding box center [691, 298] width 54 height 21
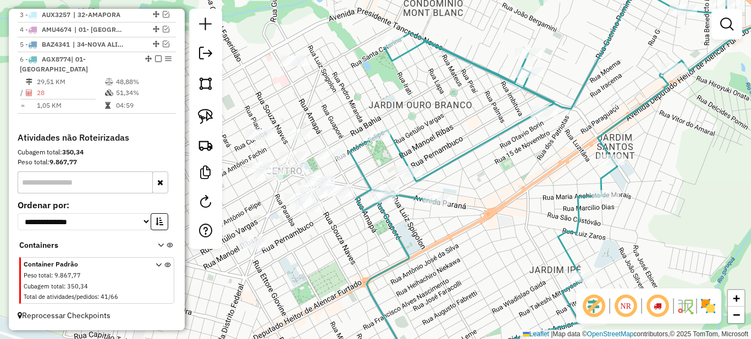
scroll to position [0, 0]
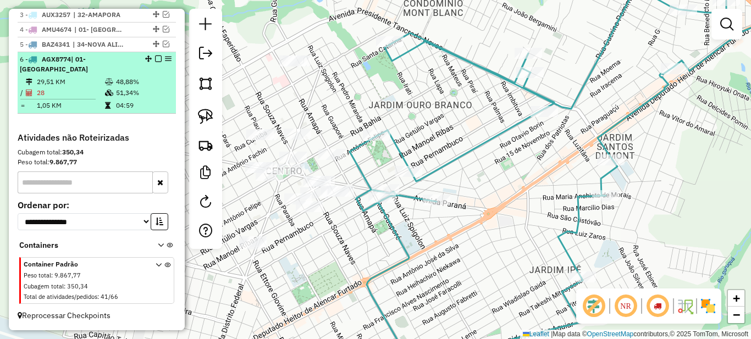
click at [95, 96] on td "28" at bounding box center [70, 92] width 68 height 11
select select "*********"
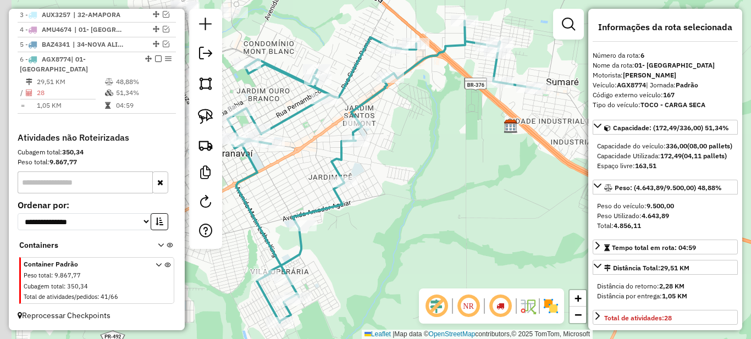
drag, startPoint x: 271, startPoint y: 173, endPoint x: 327, endPoint y: 189, distance: 58.9
click at [327, 189] on div "Janela de atendimento Grade de atendimento Capacidade Transportadoras Veículos …" at bounding box center [375, 169] width 751 height 339
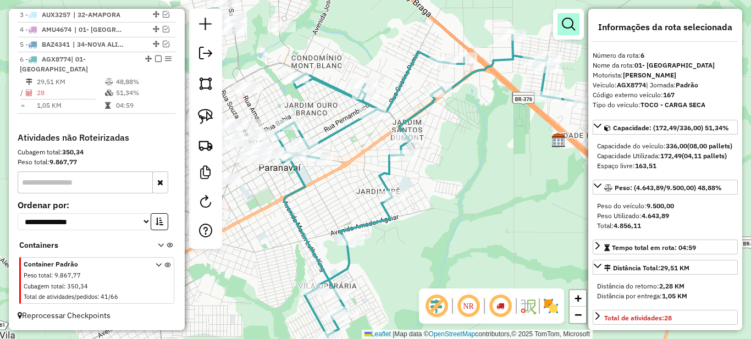
click at [569, 26] on em at bounding box center [568, 24] width 13 height 13
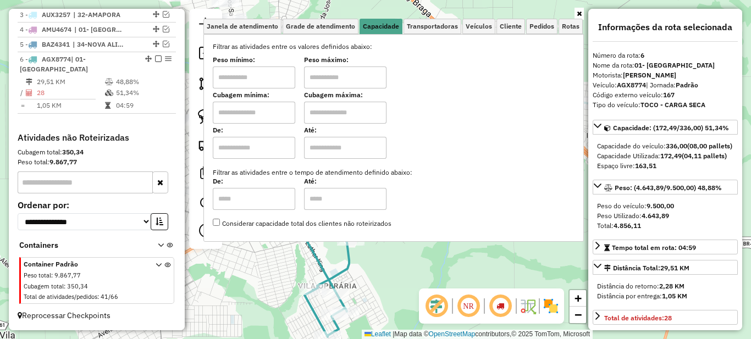
click at [270, 73] on input "text" at bounding box center [254, 78] width 83 height 22
type input "******"
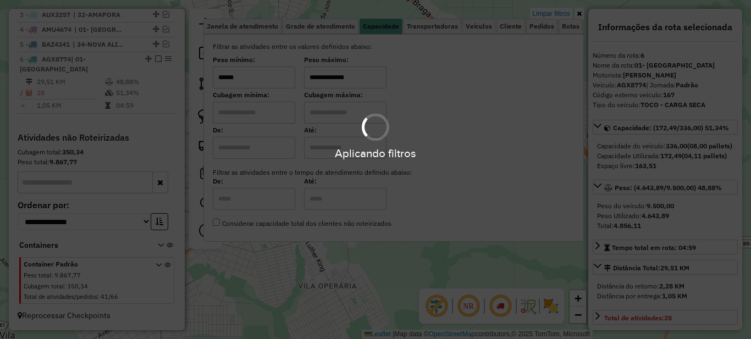
type input "**********"
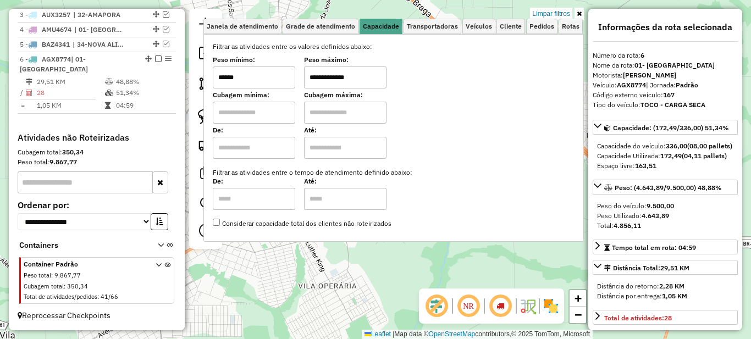
click at [579, 14] on icon at bounding box center [579, 13] width 5 height 7
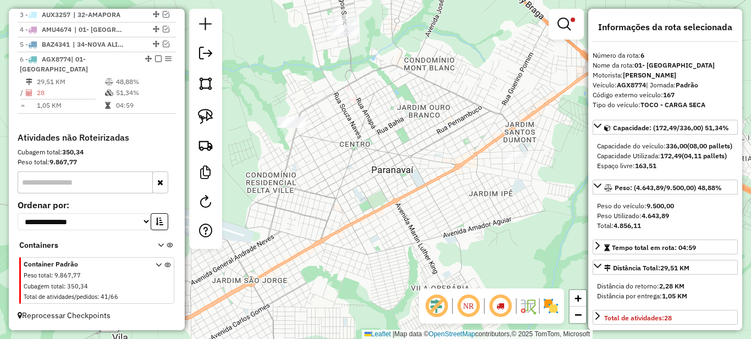
drag, startPoint x: 350, startPoint y: 205, endPoint x: 426, endPoint y: 207, distance: 76.5
click at [426, 207] on div "**********" at bounding box center [375, 169] width 751 height 339
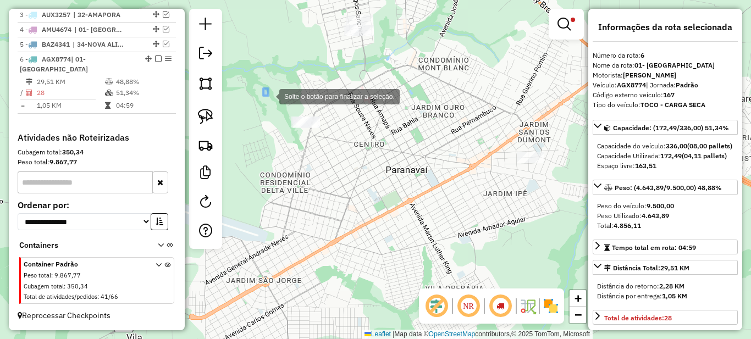
drag, startPoint x: 268, startPoint y: 96, endPoint x: 340, endPoint y: 171, distance: 103.9
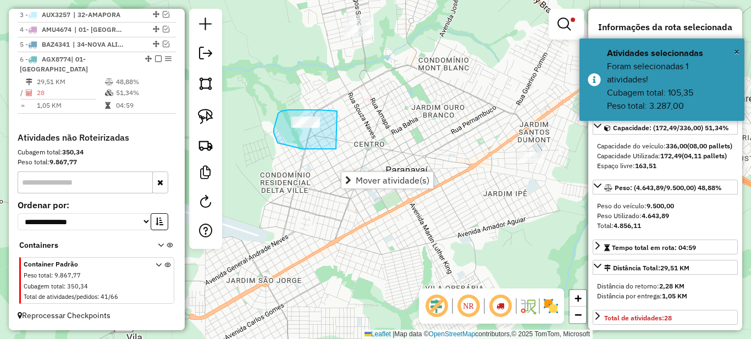
drag, startPoint x: 303, startPoint y: 110, endPoint x: 392, endPoint y: 131, distance: 91.0
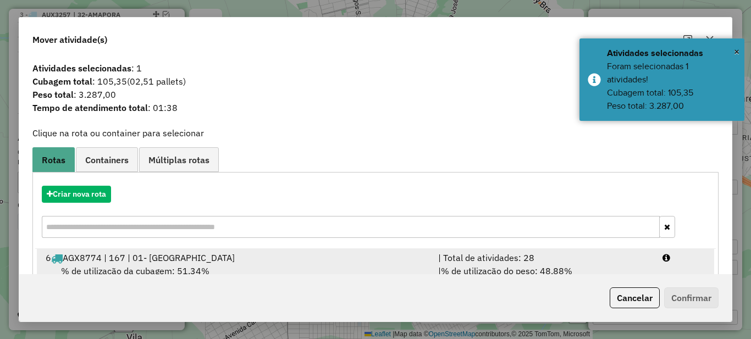
scroll to position [39, 0]
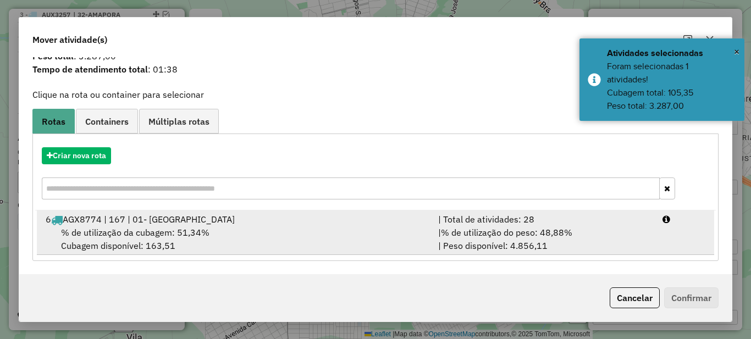
click at [516, 226] on div "| % de utilização do peso: 48,88% | Peso disponível: 4.856,11" at bounding box center [544, 239] width 224 height 26
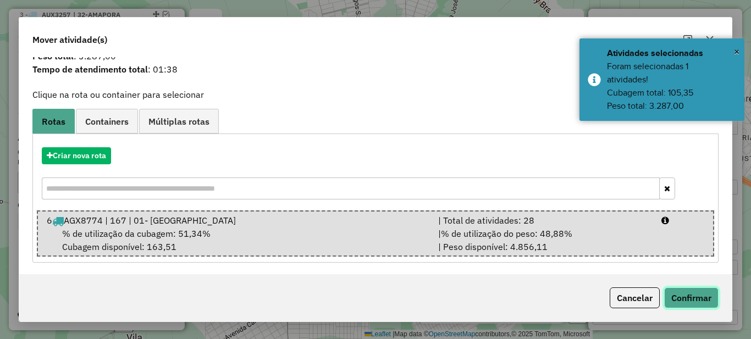
click at [678, 291] on button "Confirmar" at bounding box center [691, 298] width 54 height 21
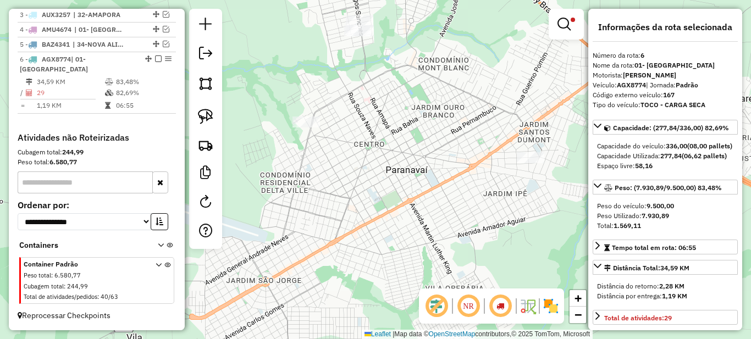
scroll to position [0, 0]
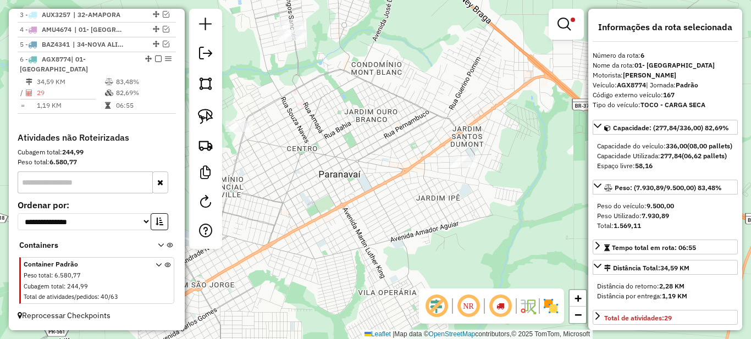
drag, startPoint x: 502, startPoint y: 184, endPoint x: 467, endPoint y: 188, distance: 34.9
click at [467, 188] on div "**********" at bounding box center [375, 169] width 751 height 339
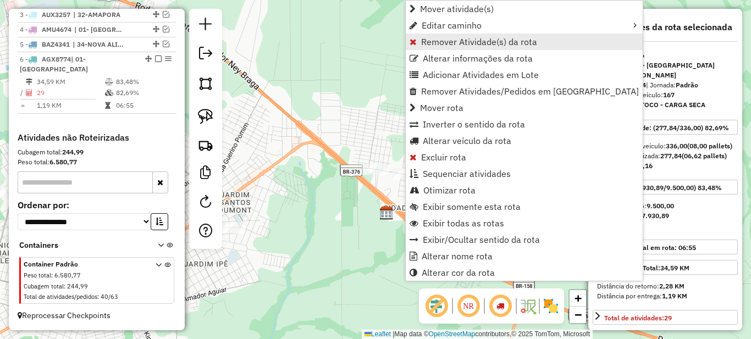
click at [438, 45] on span "Remover Atividade(s) da rota" at bounding box center [479, 41] width 116 height 9
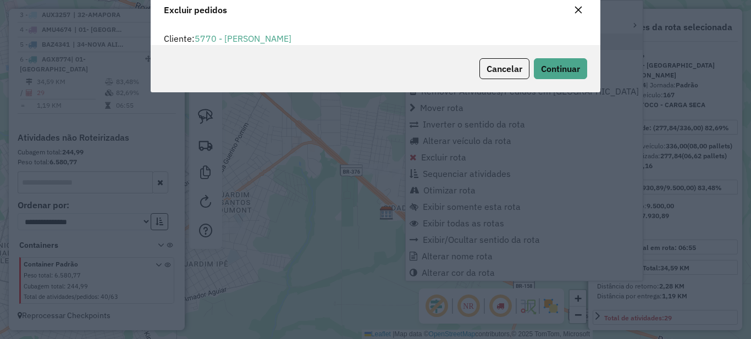
scroll to position [7, 3]
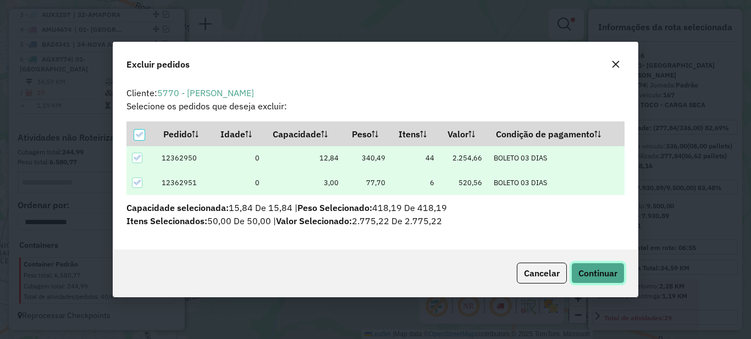
click at [605, 275] on span "Continuar" at bounding box center [598, 273] width 39 height 11
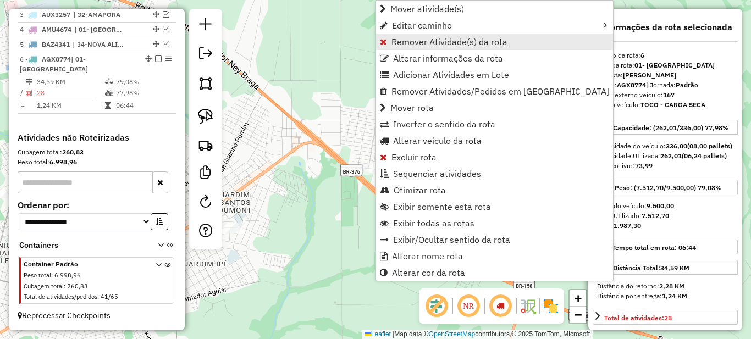
click at [397, 41] on span "Remover Atividade(s) da rota" at bounding box center [450, 41] width 116 height 9
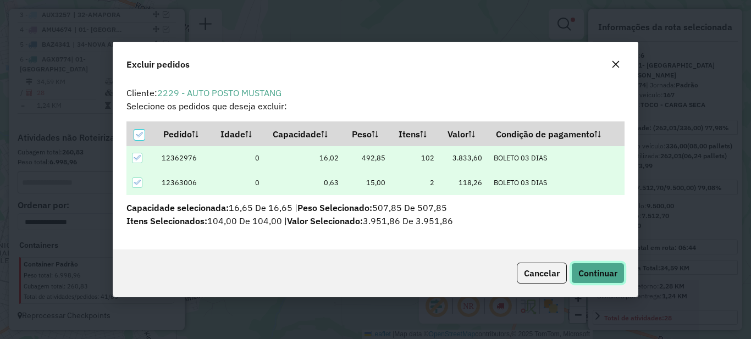
click at [602, 267] on button "Continuar" at bounding box center [598, 273] width 53 height 21
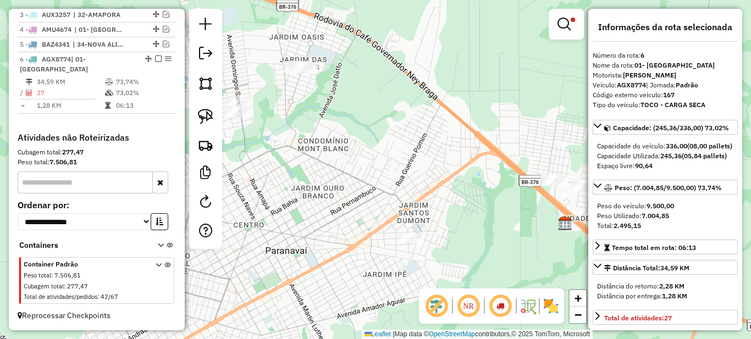
drag, startPoint x: 344, startPoint y: 182, endPoint x: 523, endPoint y: 192, distance: 179.1
click at [523, 192] on div "**********" at bounding box center [375, 169] width 751 height 339
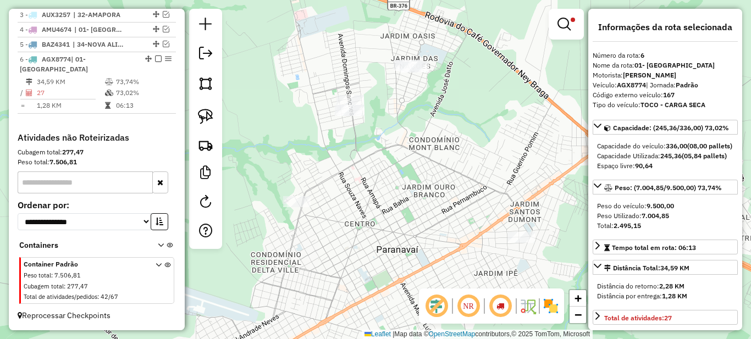
drag, startPoint x: 460, startPoint y: 157, endPoint x: 548, endPoint y: 171, distance: 89.6
click at [548, 171] on div "**********" at bounding box center [375, 169] width 751 height 339
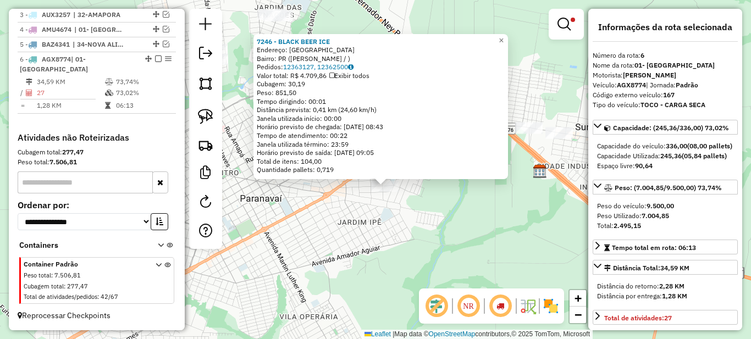
drag, startPoint x: 344, startPoint y: 191, endPoint x: 405, endPoint y: 166, distance: 66.8
click at [351, 208] on div "7246 - BLACK BEER ICE Endereço: PARANAVAI Bairro: PR ([GEOGRAPHIC_DATA][PERSON_…" at bounding box center [375, 169] width 751 height 339
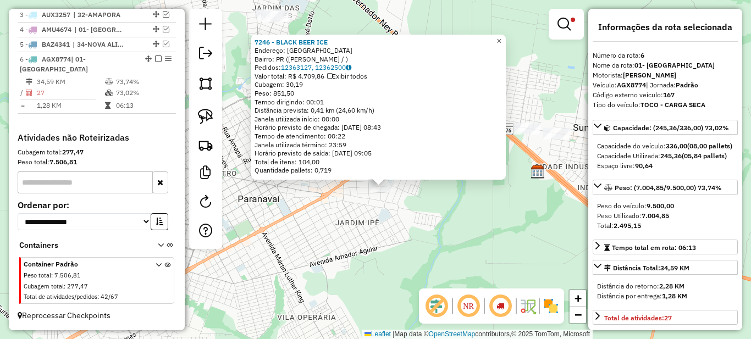
click at [502, 39] on span "×" at bounding box center [499, 40] width 5 height 9
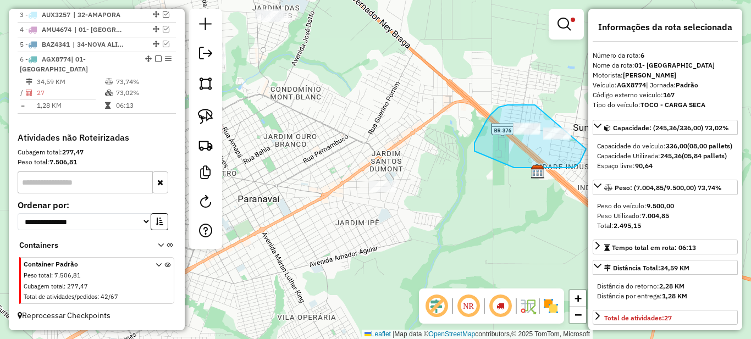
drag, startPoint x: 521, startPoint y: 105, endPoint x: 597, endPoint y: 117, distance: 76.9
click at [597, 117] on hb-router-mapa "Informações da Sessão 978363 - [DATE] Criação: [DATE] 17:18 Depósito: Unidas To…" at bounding box center [375, 169] width 751 height 339
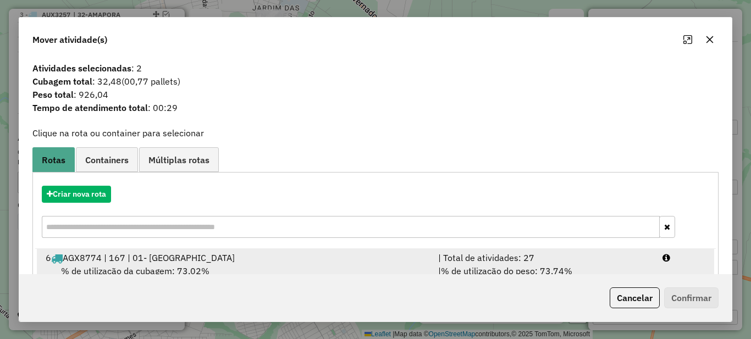
scroll to position [39, 0]
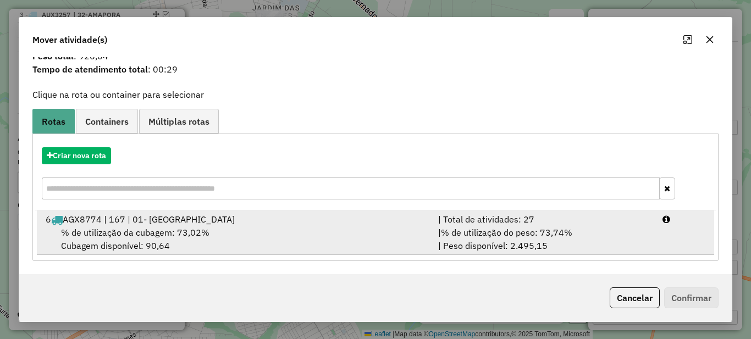
click at [526, 225] on div "| Total de atividades: 27" at bounding box center [544, 219] width 224 height 13
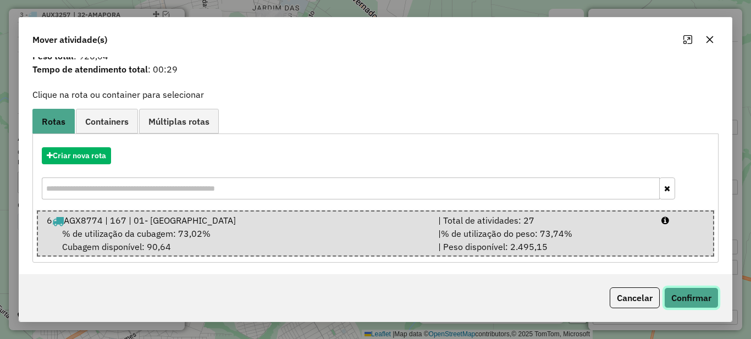
click at [687, 304] on button "Confirmar" at bounding box center [691, 298] width 54 height 21
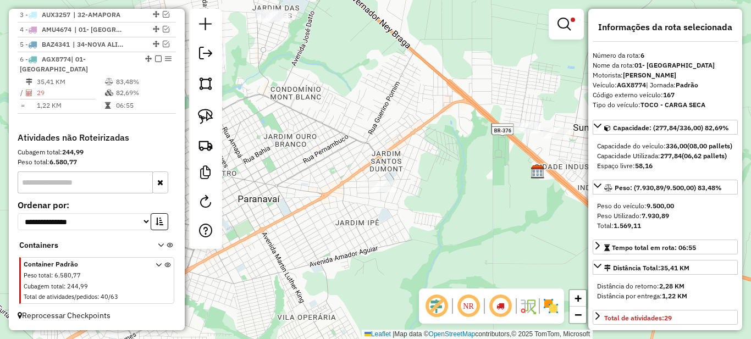
scroll to position [0, 0]
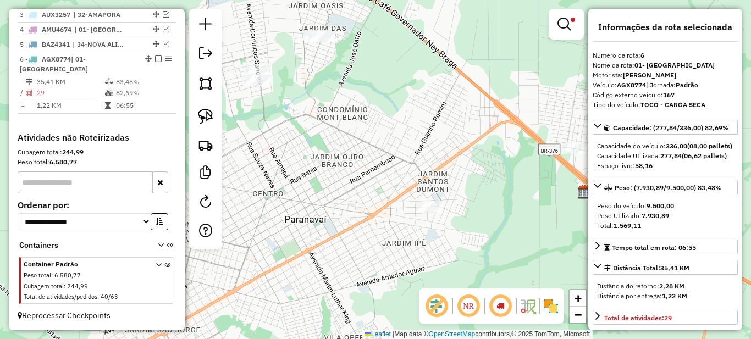
drag, startPoint x: 366, startPoint y: 160, endPoint x: 394, endPoint y: 176, distance: 32.3
click at [394, 176] on div "**********" at bounding box center [375, 169] width 751 height 339
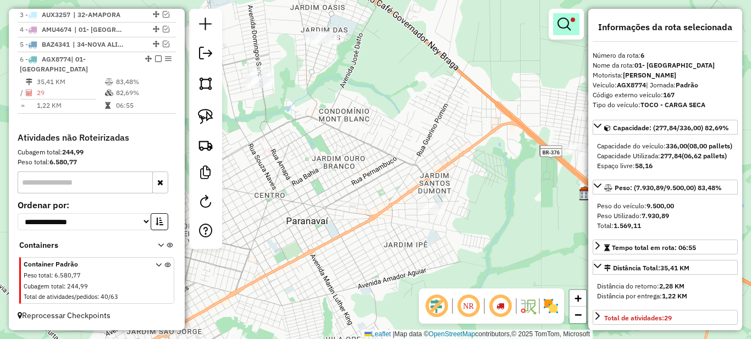
click at [561, 29] on em at bounding box center [564, 24] width 13 height 13
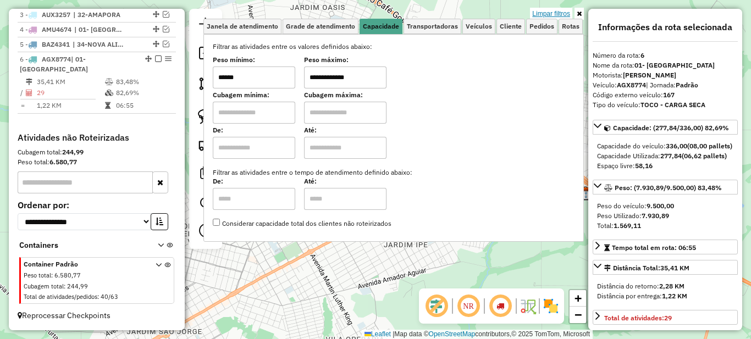
click at [551, 14] on link "Limpar filtros" at bounding box center [551, 14] width 42 height 12
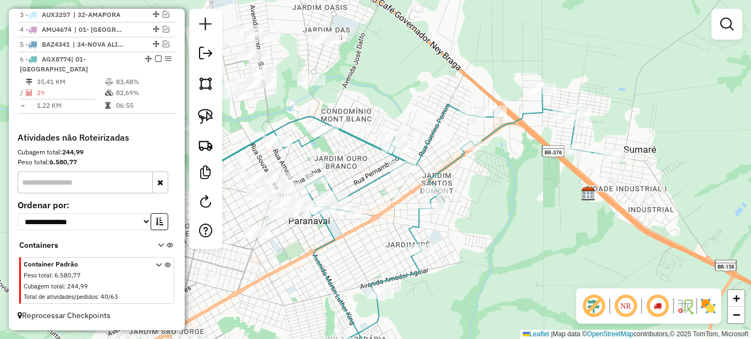
drag, startPoint x: 365, startPoint y: 226, endPoint x: 466, endPoint y: 215, distance: 101.7
click at [464, 216] on div "Janela de atendimento Grade de atendimento Capacidade Transportadoras Veículos …" at bounding box center [375, 169] width 751 height 339
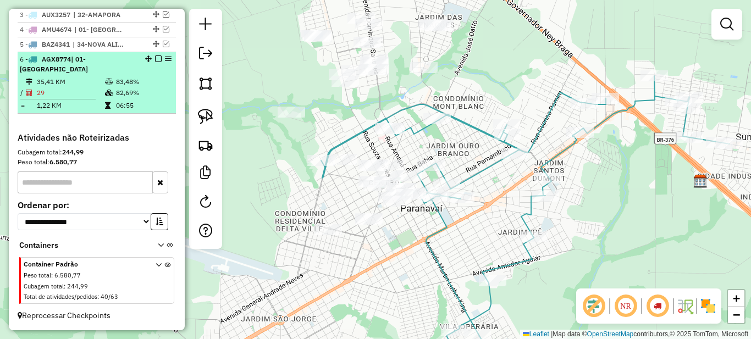
click at [134, 87] on td "83,48%" at bounding box center [144, 81] width 56 height 11
select select "*********"
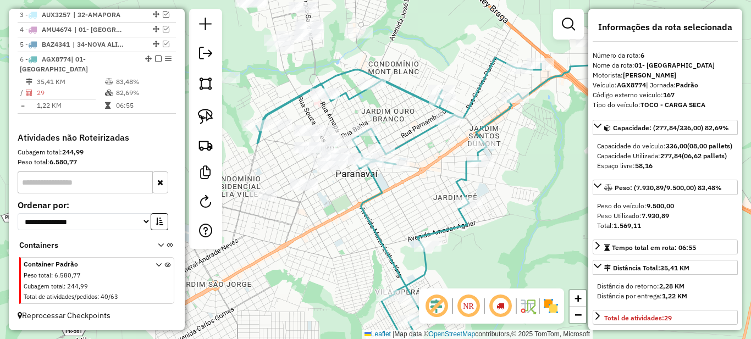
drag, startPoint x: 273, startPoint y: 192, endPoint x: 398, endPoint y: 213, distance: 127.1
click at [359, 215] on icon at bounding box center [460, 192] width 409 height 302
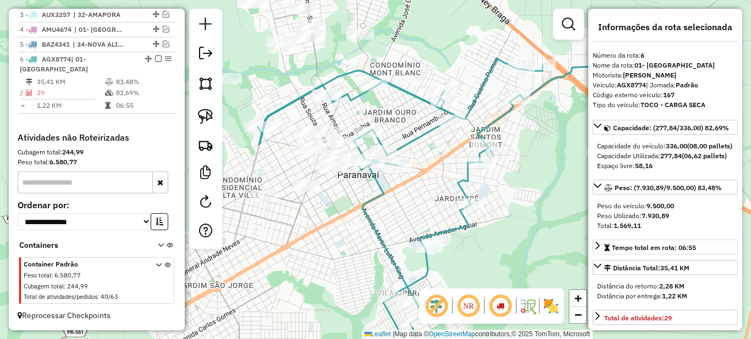
scroll to position [110, 0]
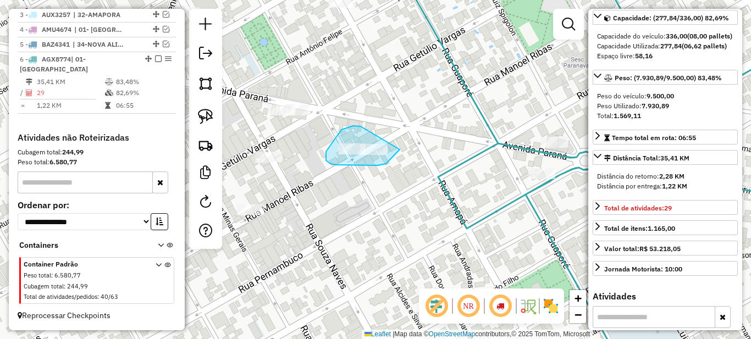
drag, startPoint x: 361, startPoint y: 127, endPoint x: 403, endPoint y: 135, distance: 42.7
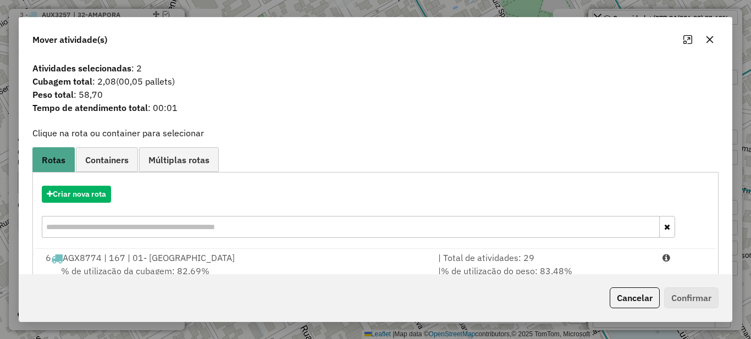
scroll to position [39, 0]
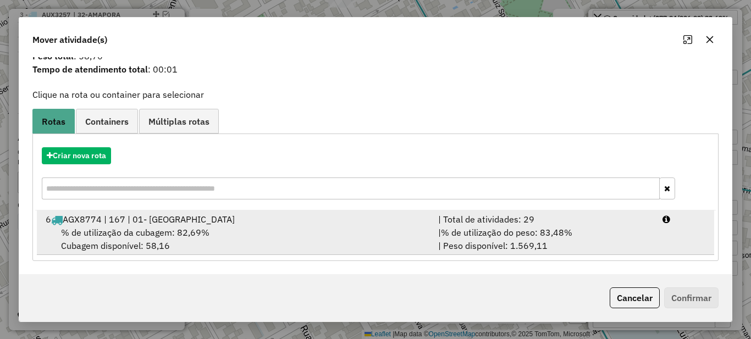
click at [508, 224] on div "| Total de atividades: 29" at bounding box center [544, 219] width 224 height 13
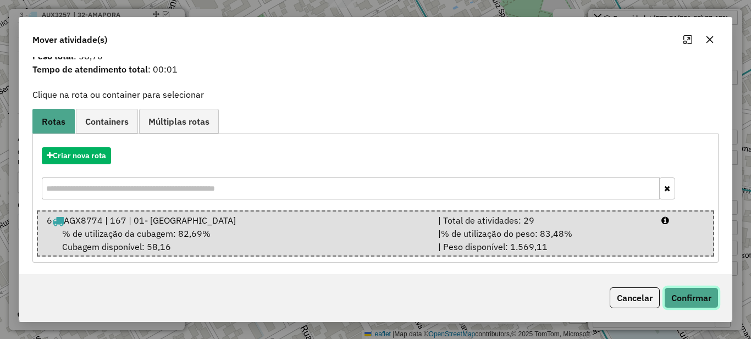
click at [711, 295] on button "Confirmar" at bounding box center [691, 298] width 54 height 21
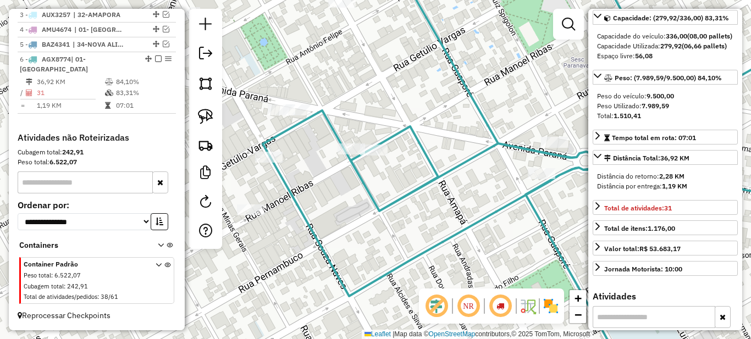
scroll to position [0, 0]
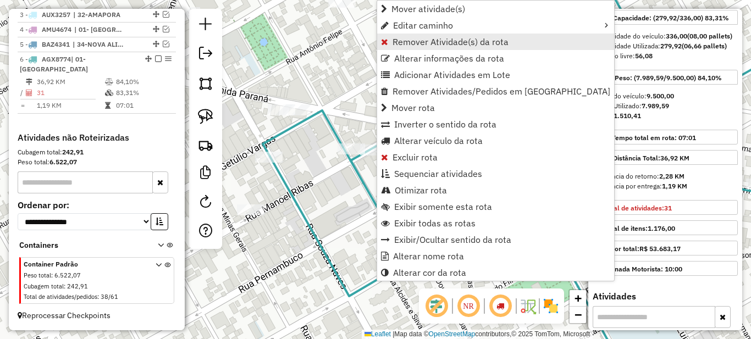
click at [401, 43] on span "Remover Atividade(s) da rota" at bounding box center [451, 41] width 116 height 9
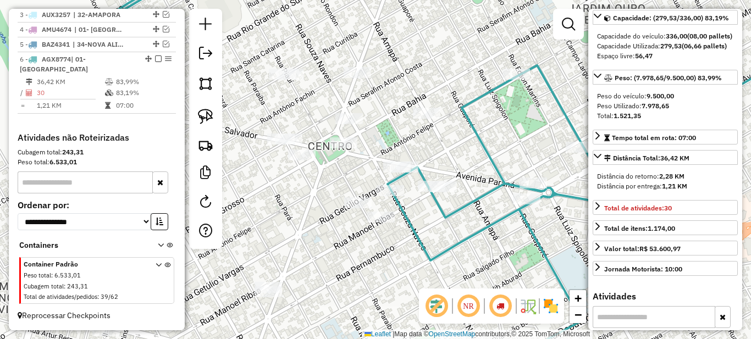
drag, startPoint x: 277, startPoint y: 217, endPoint x: 384, endPoint y: 223, distance: 107.4
click at [378, 223] on div "Janela de atendimento Grade de atendimento Capacidade Transportadoras Veículos …" at bounding box center [375, 169] width 751 height 339
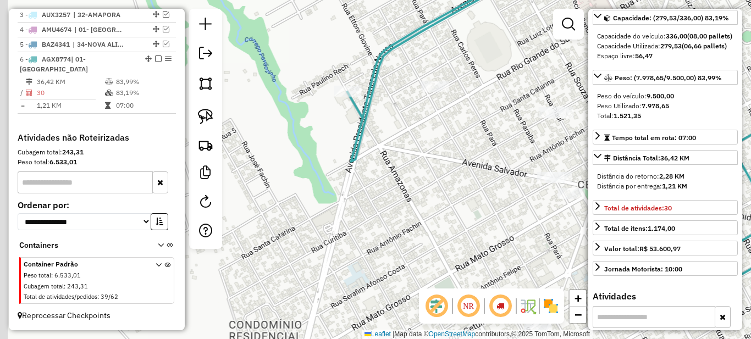
drag, startPoint x: 378, startPoint y: 212, endPoint x: 411, endPoint y: 214, distance: 33.1
click at [411, 214] on div "Janela de atendimento Grade de atendimento Capacidade Transportadoras Veículos …" at bounding box center [375, 169] width 751 height 339
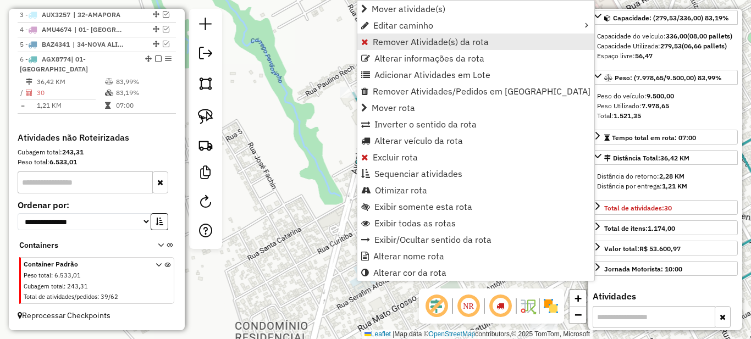
click at [380, 38] on span "Remover Atividade(s) da rota" at bounding box center [431, 41] width 116 height 9
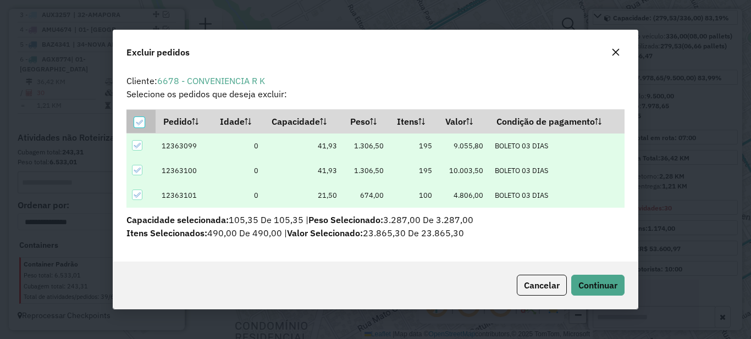
click at [141, 123] on icon at bounding box center [139, 123] width 8 height 8
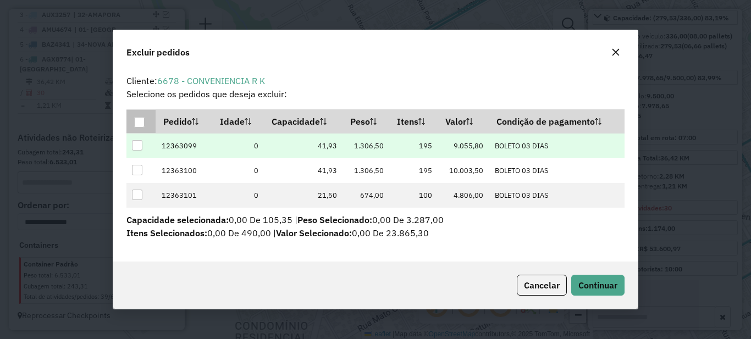
click at [139, 146] on div at bounding box center [137, 145] width 10 height 10
click at [590, 281] on span "Continuar" at bounding box center [598, 285] width 39 height 11
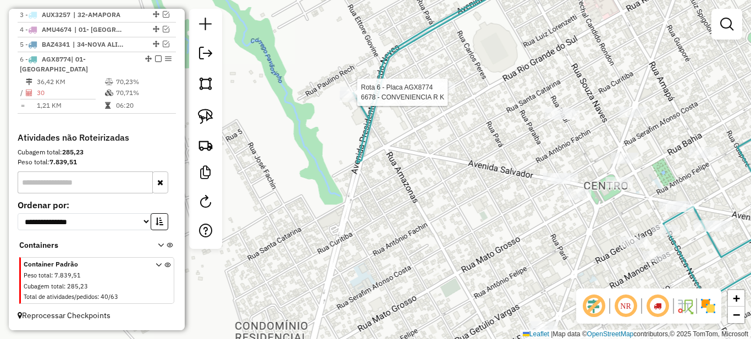
select select "*********"
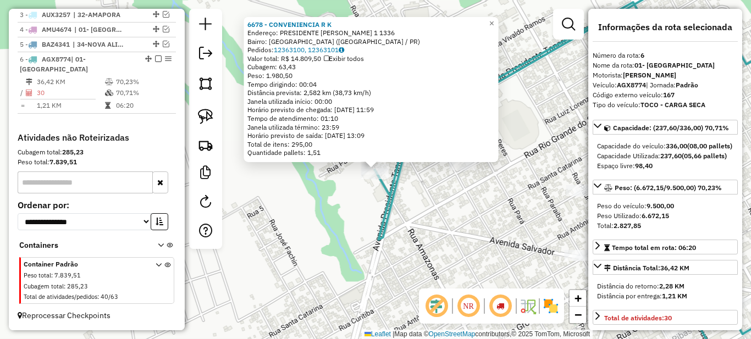
drag, startPoint x: 482, startPoint y: 233, endPoint x: 368, endPoint y: 178, distance: 126.7
click at [388, 187] on div "6678 - CONVENIENCIA R K Endereço: PRESIDENTE [PERSON_NAME] 1 1336 Bairro: [GEOG…" at bounding box center [375, 169] width 751 height 339
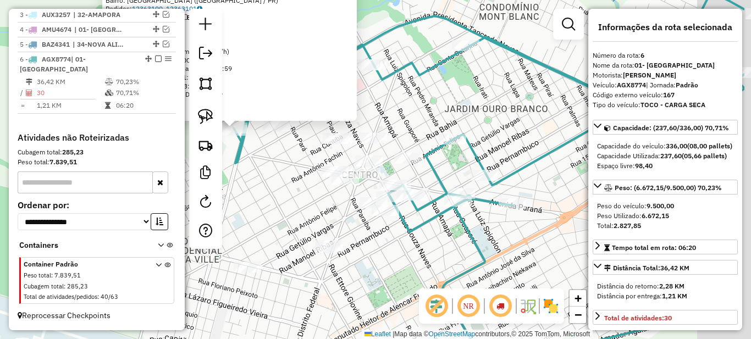
drag, startPoint x: 524, startPoint y: 237, endPoint x: 438, endPoint y: 227, distance: 87.0
click at [439, 243] on div "6678 - CONVENIENCIA R K Endereço: PRESIDENTE [PERSON_NAME] 1 1336 Bairro: [GEOG…" at bounding box center [375, 169] width 751 height 339
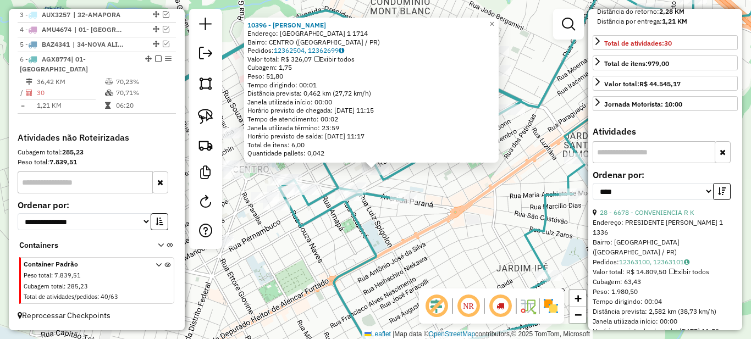
scroll to position [330, 0]
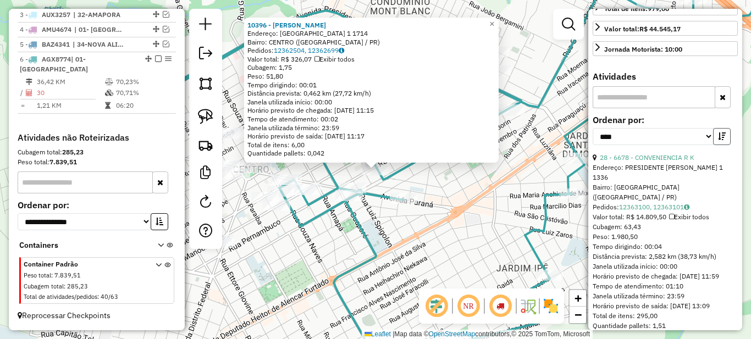
click at [718, 140] on icon "button" at bounding box center [722, 137] width 8 height 8
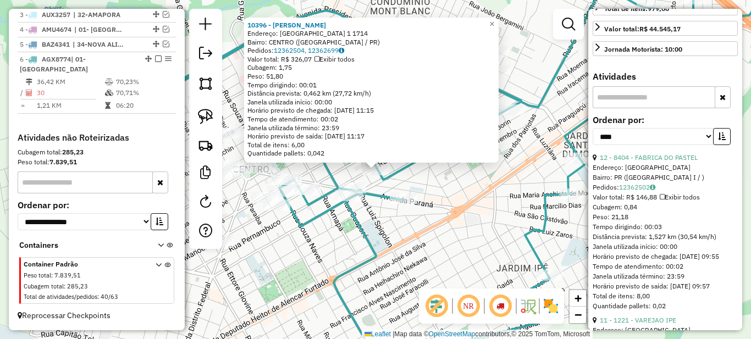
click at [420, 208] on div "10396 - [PERSON_NAME]: [GEOGRAPHIC_DATA] 1 1714 [GEOGRAPHIC_DATA]: [GEOGRAPHIC_…" at bounding box center [375, 169] width 751 height 339
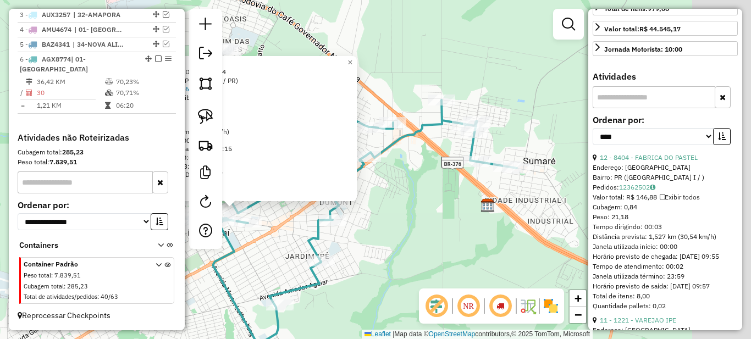
drag, startPoint x: 474, startPoint y: 209, endPoint x: 373, endPoint y: 252, distance: 109.9
click at [373, 252] on div "10396 - [PERSON_NAME]: [GEOGRAPHIC_DATA] 1 1714 [GEOGRAPHIC_DATA]: [GEOGRAPHIC_…" at bounding box center [375, 169] width 751 height 339
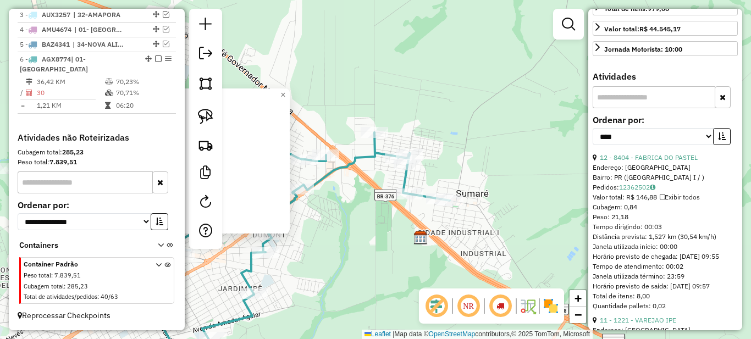
click at [403, 202] on div "10396 - [PERSON_NAME]: [GEOGRAPHIC_DATA] 1 1714 [GEOGRAPHIC_DATA]: [GEOGRAPHIC_…" at bounding box center [375, 169] width 751 height 339
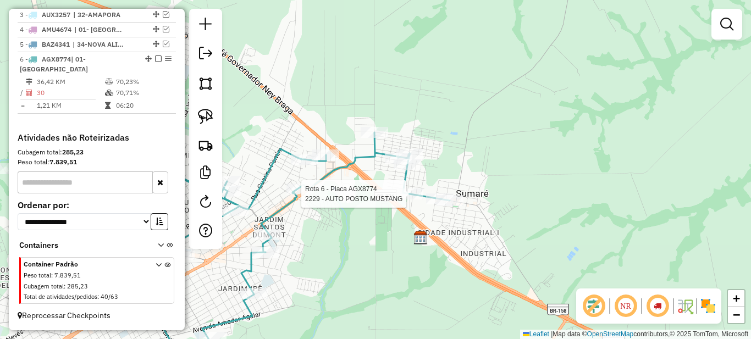
select select "*********"
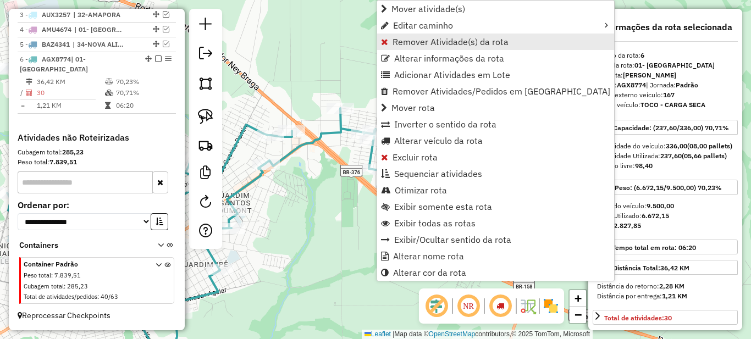
click at [415, 41] on span "Remover Atividade(s) da rota" at bounding box center [451, 41] width 116 height 9
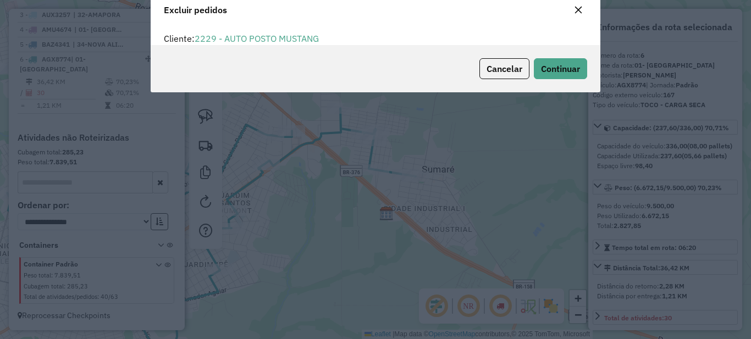
scroll to position [7, 3]
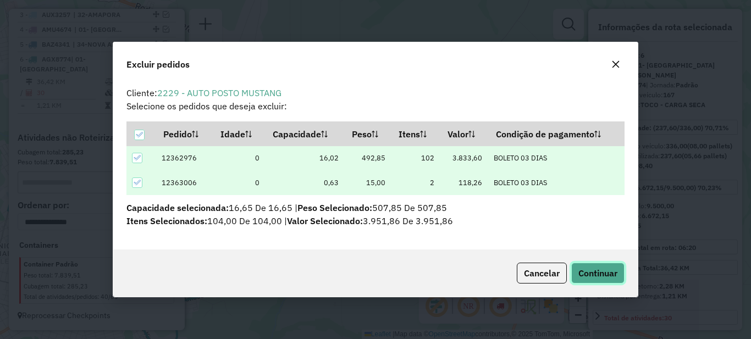
click at [601, 270] on span "Continuar" at bounding box center [598, 273] width 39 height 11
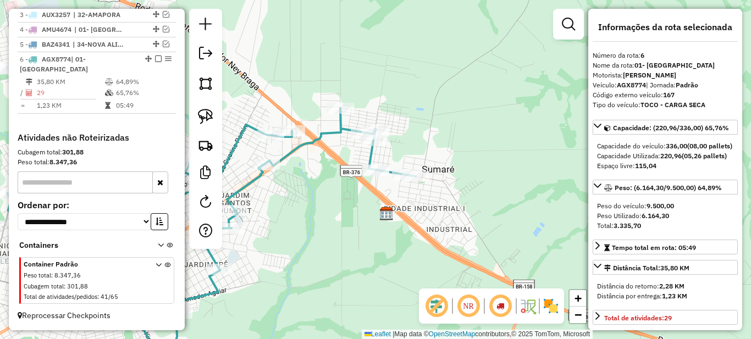
drag, startPoint x: 331, startPoint y: 221, endPoint x: 464, endPoint y: 208, distance: 134.3
click at [461, 210] on div "Janela de atendimento Grade de atendimento Capacidade Transportadoras Veículos …" at bounding box center [375, 169] width 751 height 339
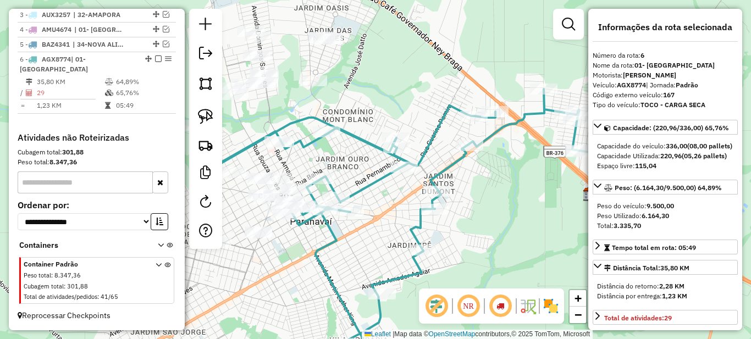
drag, startPoint x: 358, startPoint y: 245, endPoint x: 411, endPoint y: 242, distance: 54.0
click at [411, 242] on div "Janela de atendimento Grade de atendimento Capacidade Transportadoras Veículos …" at bounding box center [375, 169] width 751 height 339
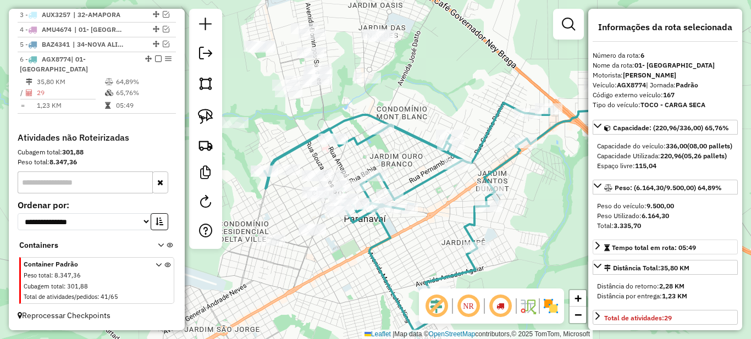
scroll to position [110, 0]
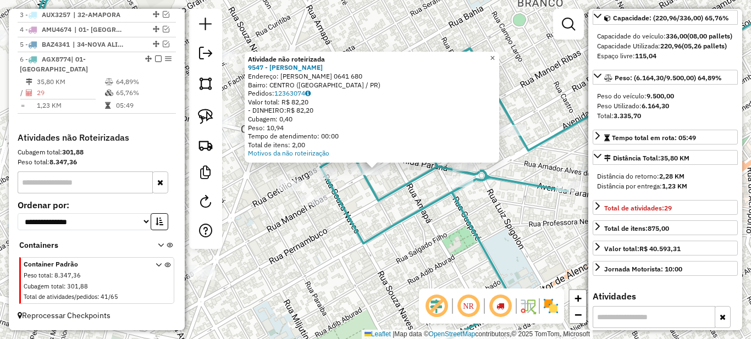
click at [499, 56] on link "×" at bounding box center [492, 58] width 13 height 13
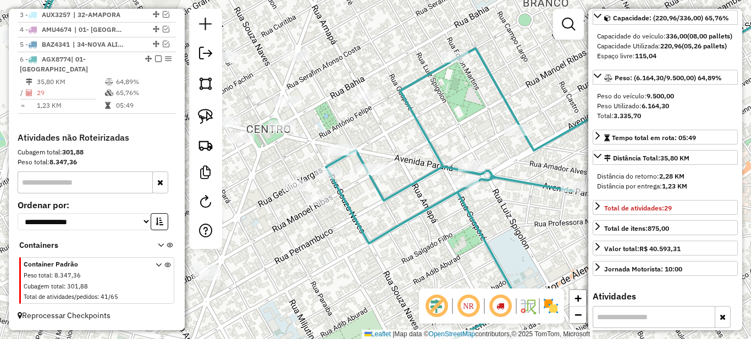
drag, startPoint x: 371, startPoint y: 139, endPoint x: 426, endPoint y: 152, distance: 56.4
click at [435, 149] on div "Janela de atendimento Grade de atendimento Capacidade Transportadoras Veículos …" at bounding box center [375, 169] width 751 height 339
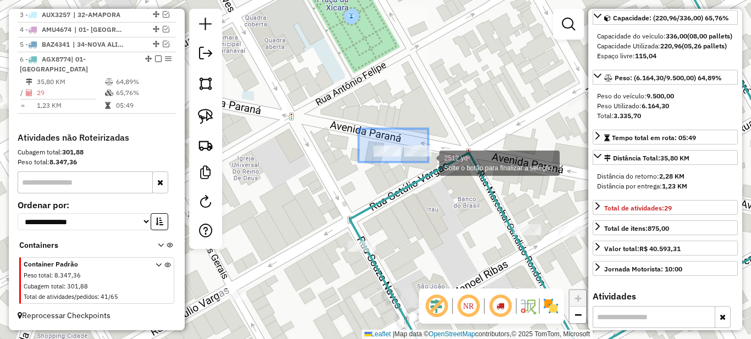
drag, startPoint x: 359, startPoint y: 129, endPoint x: 433, endPoint y: 166, distance: 82.9
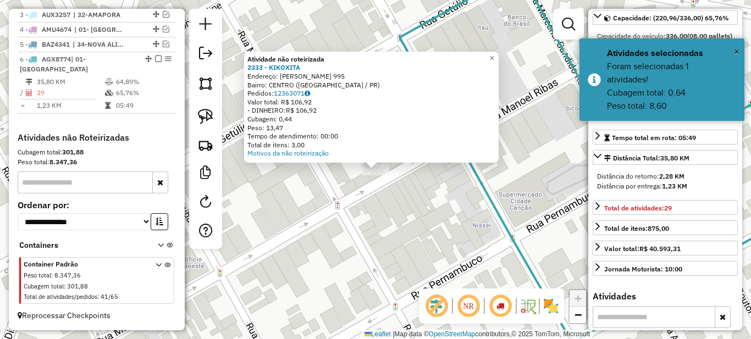
click at [335, 201] on div "Atividade não roteirizada 2333 - KIKOXITA Endereço: MANOEL RIBAS 995 Bairro: CE…" at bounding box center [375, 169] width 751 height 339
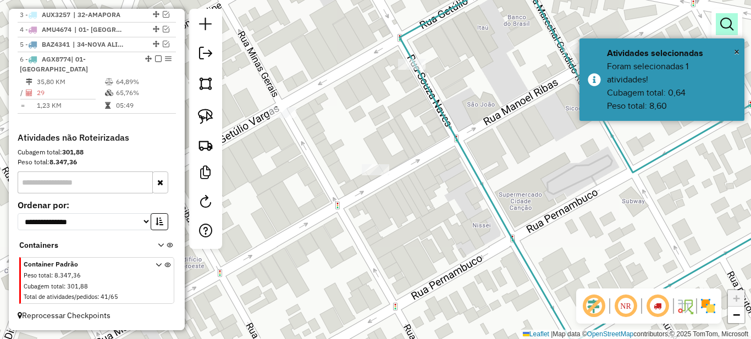
click at [731, 25] on em at bounding box center [727, 24] width 13 height 13
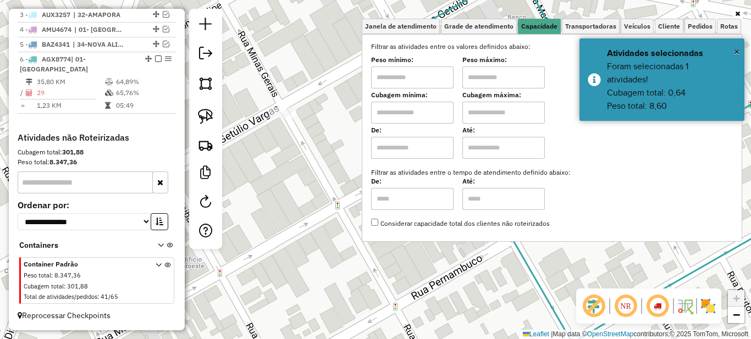
click at [422, 84] on input "text" at bounding box center [412, 78] width 83 height 22
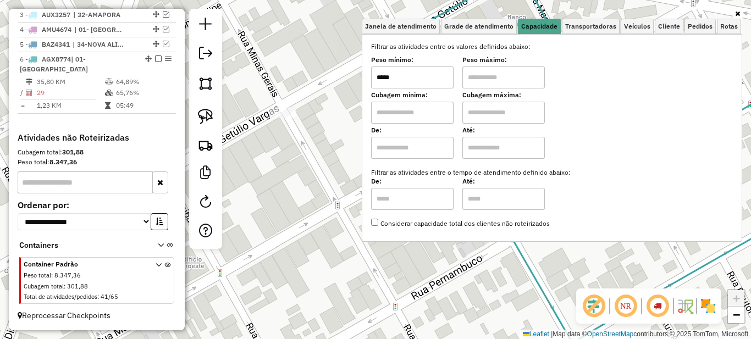
type input "*****"
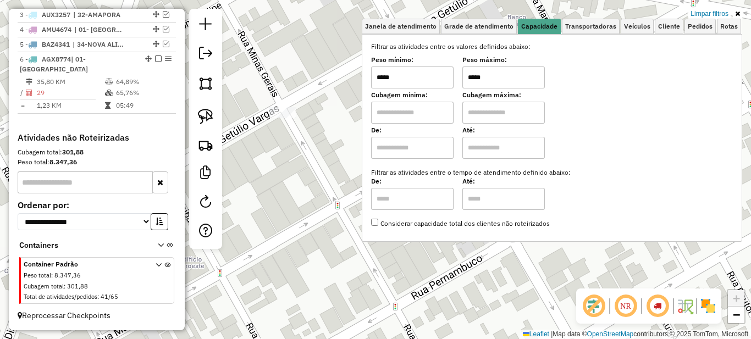
type input "*****"
click at [738, 13] on icon at bounding box center [737, 13] width 5 height 7
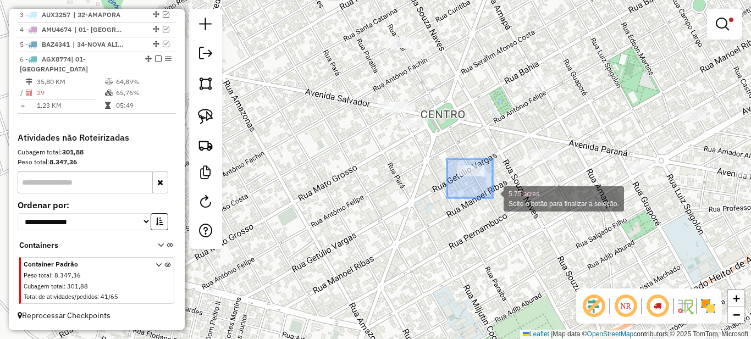
drag, startPoint x: 447, startPoint y: 159, endPoint x: 493, endPoint y: 198, distance: 60.1
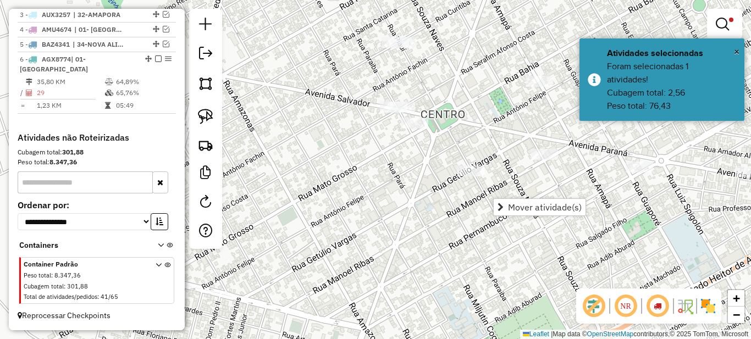
drag, startPoint x: 503, startPoint y: 138, endPoint x: 384, endPoint y: 152, distance: 119.1
click at [386, 152] on div "Limpar filtros Janela de atendimento Grade de atendimento Capacidade Transporta…" at bounding box center [375, 169] width 751 height 339
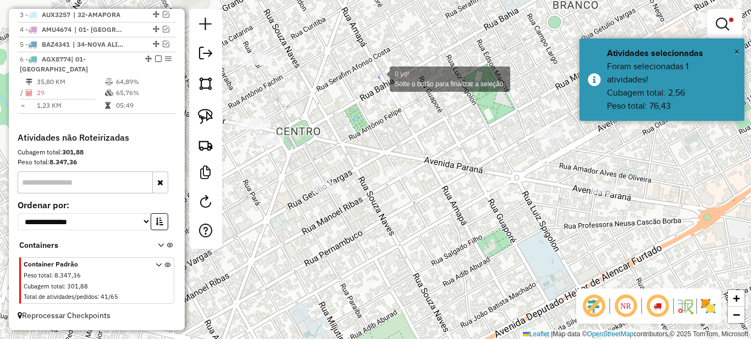
drag, startPoint x: 379, startPoint y: 77, endPoint x: 416, endPoint y: 119, distance: 56.1
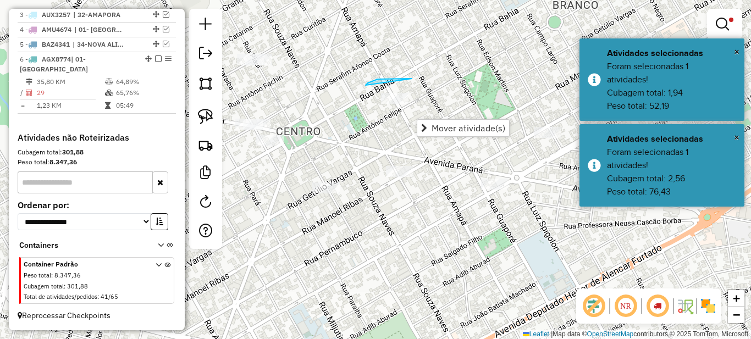
drag, startPoint x: 378, startPoint y: 79, endPoint x: 445, endPoint y: 94, distance: 68.6
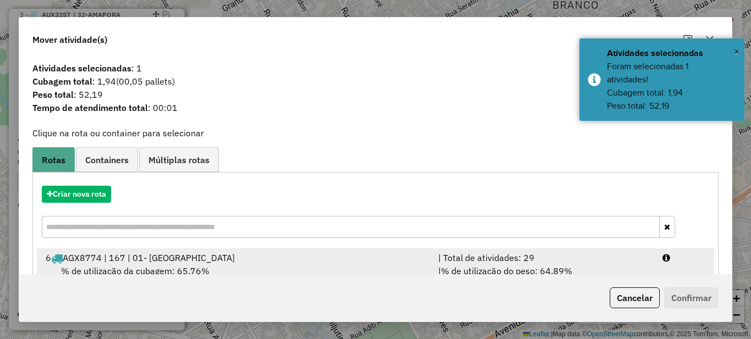
scroll to position [39, 0]
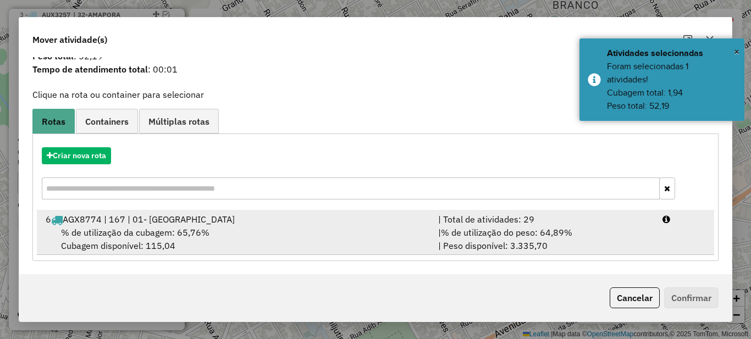
click at [497, 237] on span "% de utilização do peso: 64,89%" at bounding box center [506, 232] width 131 height 11
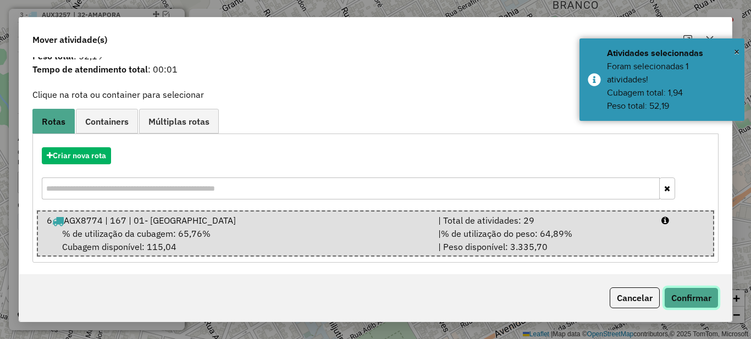
click at [711, 301] on button "Confirmar" at bounding box center [691, 298] width 54 height 21
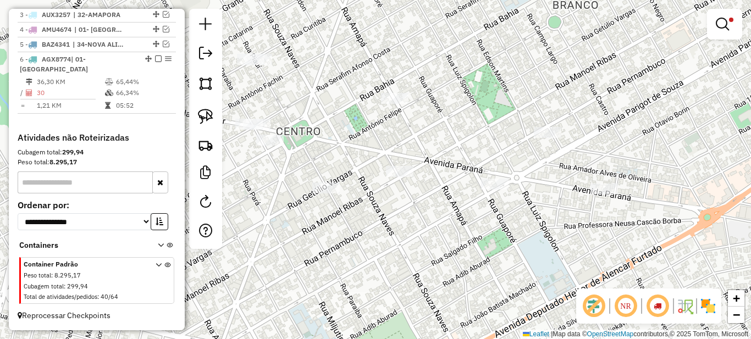
scroll to position [0, 0]
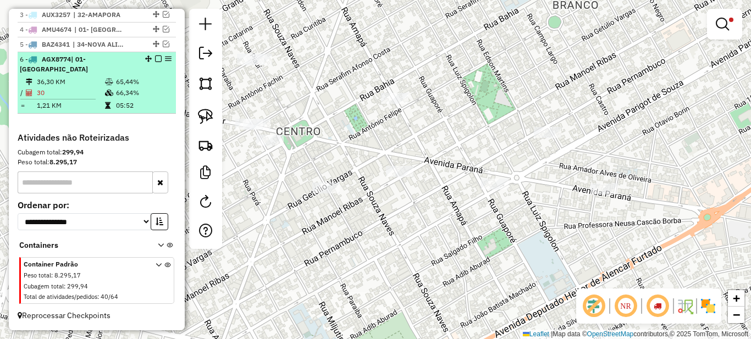
click at [118, 90] on td "66,34%" at bounding box center [144, 92] width 56 height 11
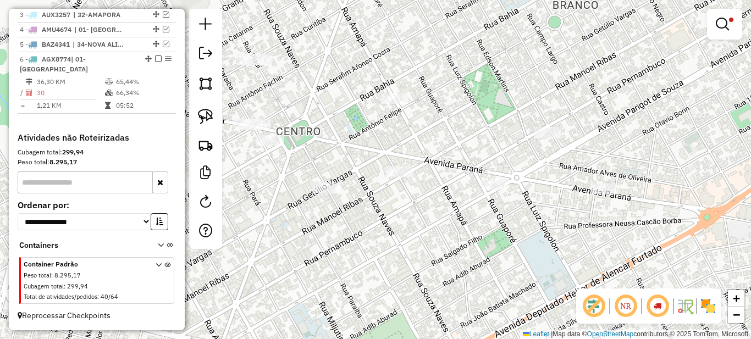
select select "*********"
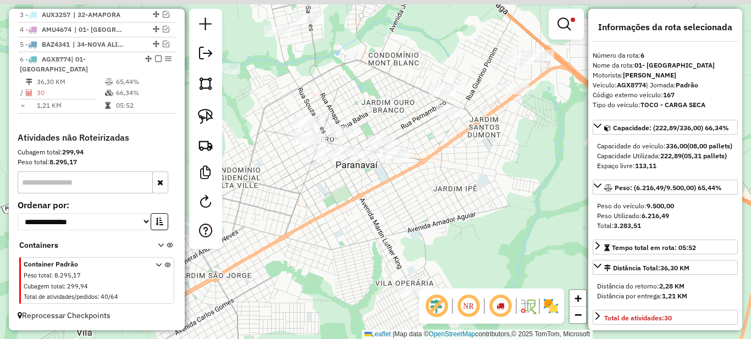
drag, startPoint x: 315, startPoint y: 199, endPoint x: 385, endPoint y: 230, distance: 76.6
click at [386, 230] on div "Limpar filtros Janela de atendimento Grade de atendimento Capacidade Transporta…" at bounding box center [375, 169] width 751 height 339
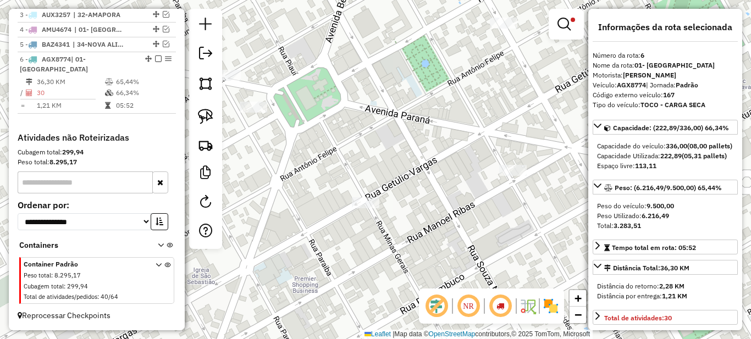
drag, startPoint x: 358, startPoint y: 164, endPoint x: 363, endPoint y: 155, distance: 10.8
click at [377, 167] on div "Limpar filtros Janela de atendimento Grade de atendimento Capacidade Transporta…" at bounding box center [375, 169] width 751 height 339
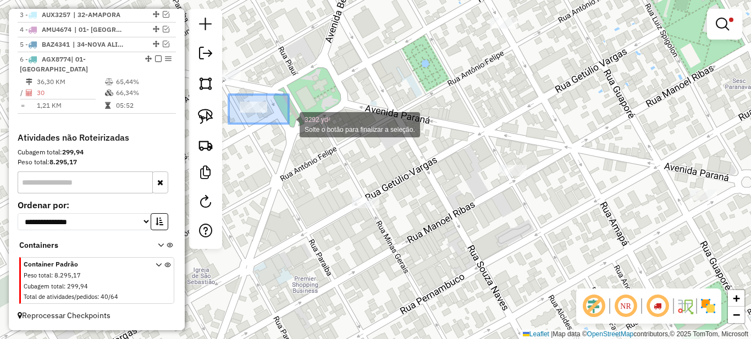
drag, startPoint x: 229, startPoint y: 95, endPoint x: 300, endPoint y: 127, distance: 77.8
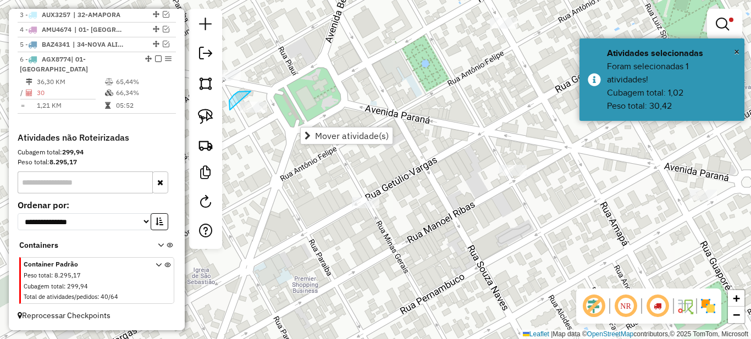
drag, startPoint x: 234, startPoint y: 95, endPoint x: 315, endPoint y: 95, distance: 81.4
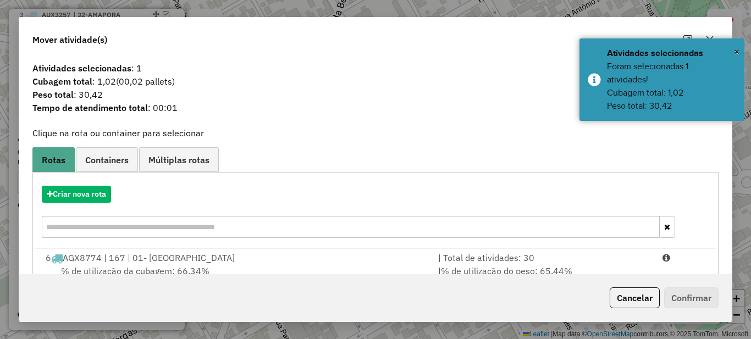
scroll to position [39, 0]
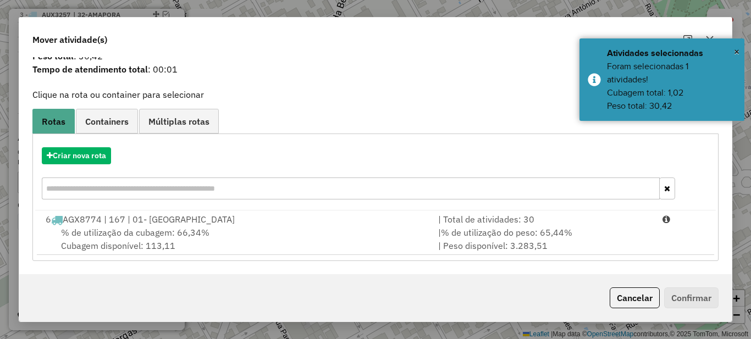
click at [492, 202] on div "Criar nova rota" at bounding box center [375, 175] width 681 height 72
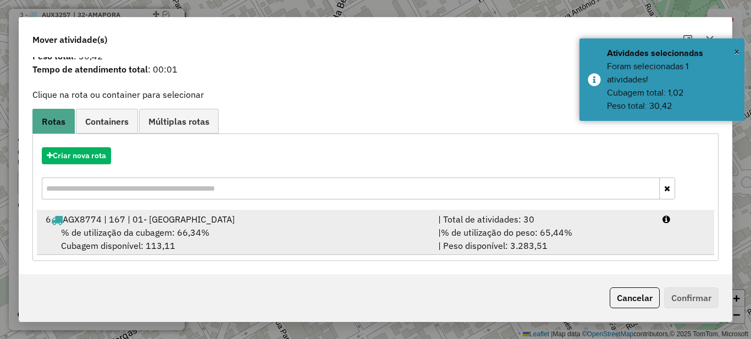
click at [497, 218] on div "| Total de atividades: 30" at bounding box center [544, 219] width 224 height 13
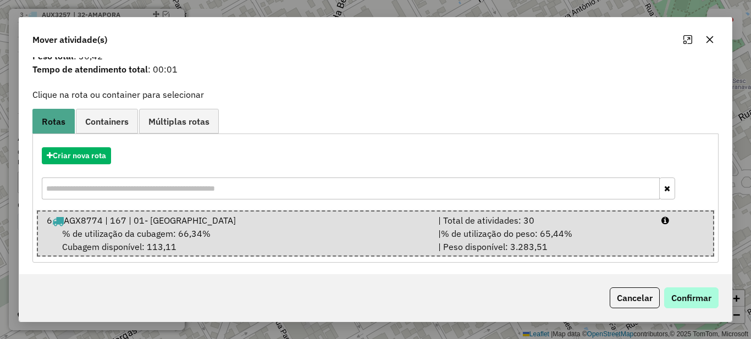
click at [689, 289] on div "Cancelar Confirmar" at bounding box center [375, 297] width 713 height 47
click at [702, 309] on div "Cancelar Confirmar" at bounding box center [375, 297] width 713 height 47
click at [702, 305] on button "Confirmar" at bounding box center [691, 298] width 54 height 21
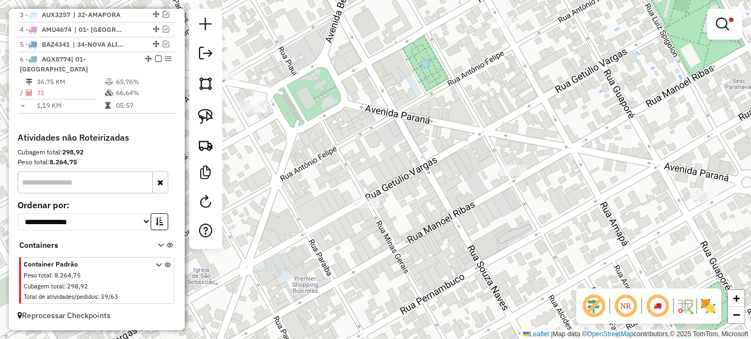
scroll to position [0, 0]
select select "*********"
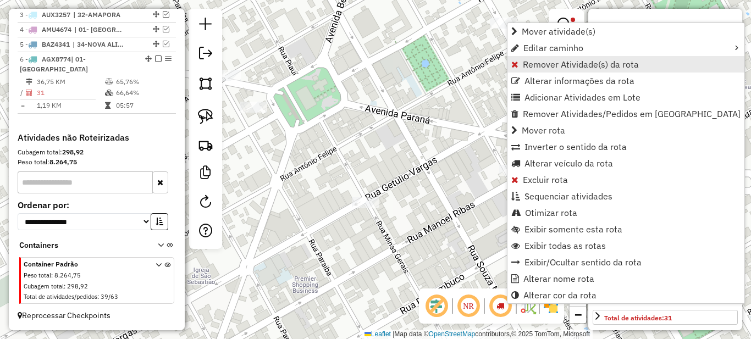
click at [547, 64] on span "Remover Atividade(s) da rota" at bounding box center [581, 64] width 116 height 9
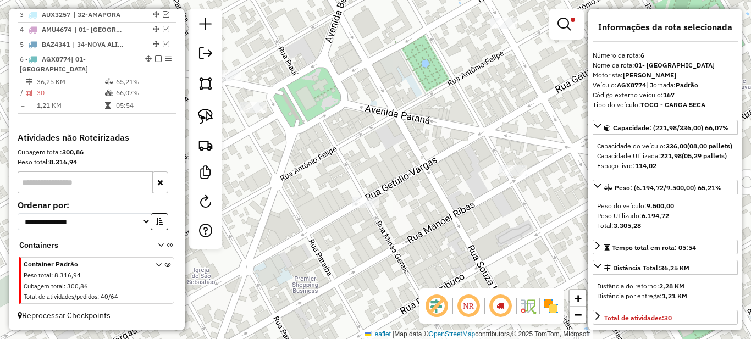
click at [562, 27] on em at bounding box center [564, 24] width 13 height 13
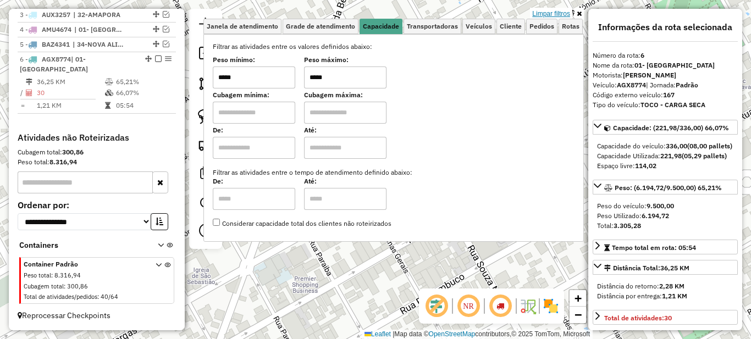
click at [557, 10] on link "Limpar filtros" at bounding box center [551, 14] width 42 height 12
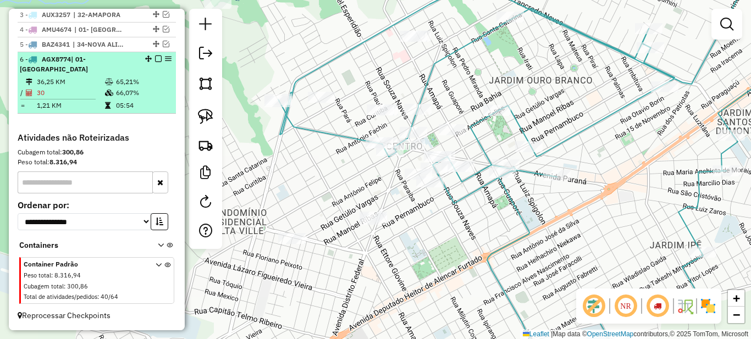
click at [155, 62] on em at bounding box center [158, 59] width 7 height 7
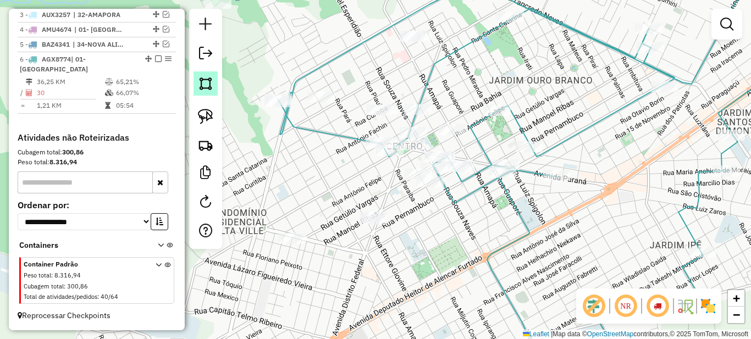
scroll to position [424, 0]
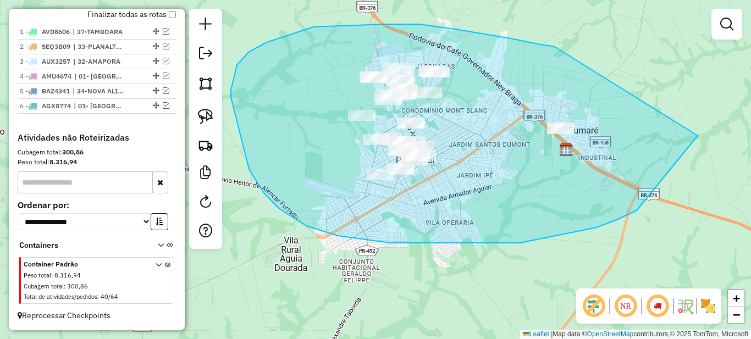
drag, startPoint x: 384, startPoint y: 24, endPoint x: 699, endPoint y: 134, distance: 333.6
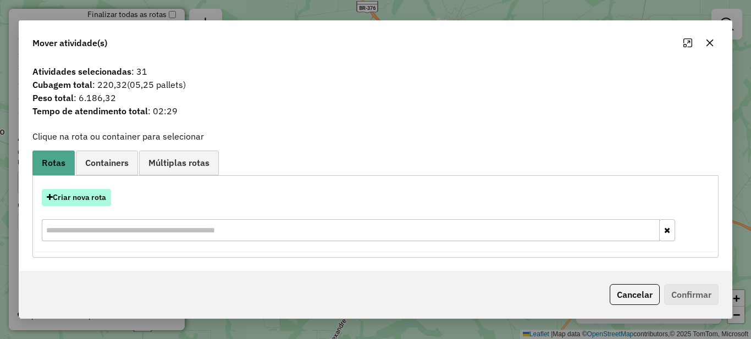
click at [78, 197] on button "Criar nova rota" at bounding box center [76, 197] width 69 height 17
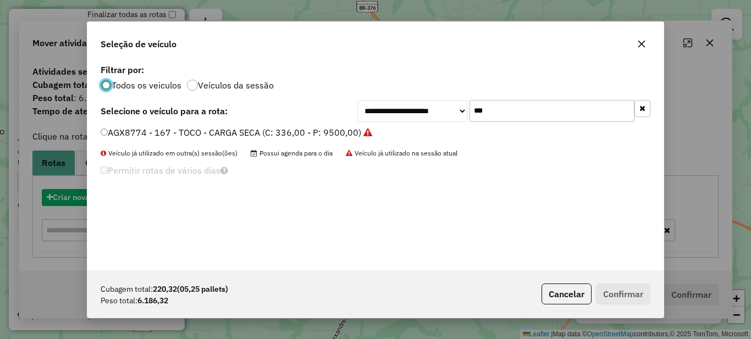
scroll to position [6, 3]
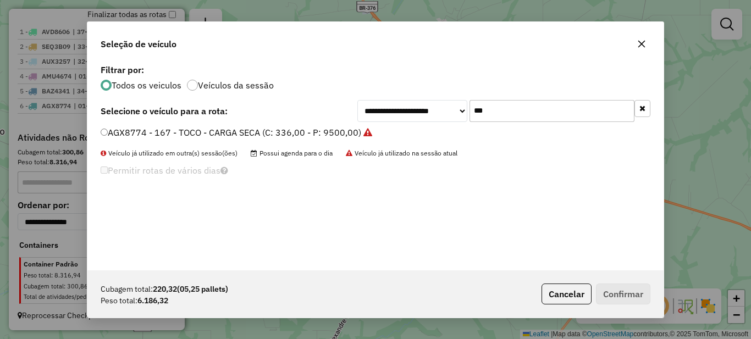
click at [471, 115] on input "***" at bounding box center [552, 111] width 165 height 22
click at [508, 115] on input "***" at bounding box center [552, 111] width 165 height 22
type input "***"
click at [216, 127] on label "AOC8562 - 168 - TOCO - CARGA SECA (C: 336,00 - P: 9500,00)" at bounding box center [231, 132] width 261 height 13
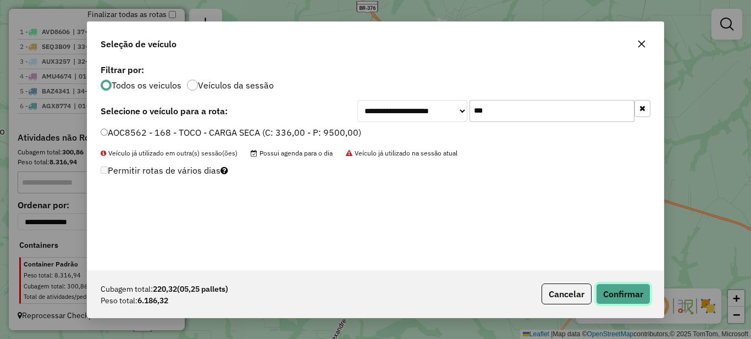
click at [633, 299] on button "Confirmar" at bounding box center [623, 294] width 54 height 21
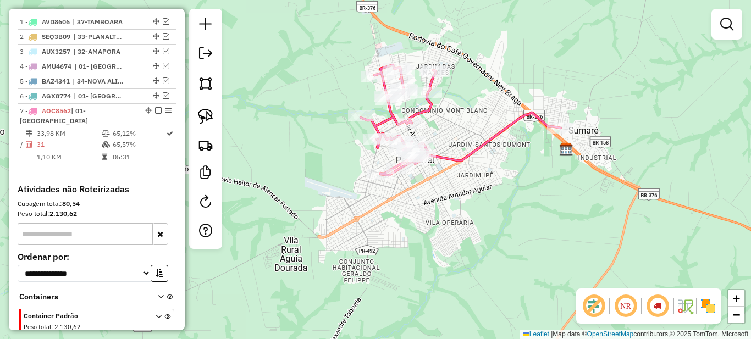
scroll to position [475, 0]
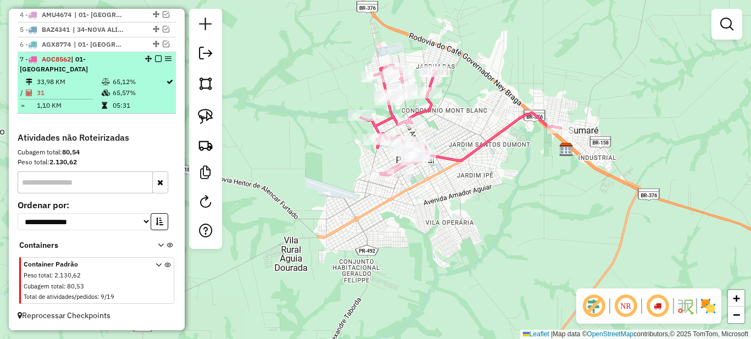
click at [149, 62] on div at bounding box center [155, 59] width 33 height 7
select select "*********"
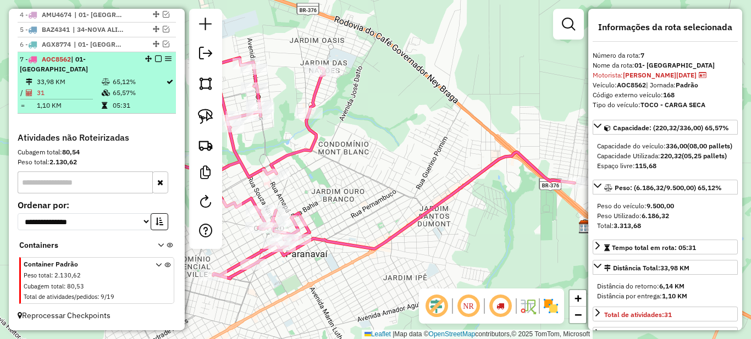
click at [155, 62] on em at bounding box center [158, 59] width 7 height 7
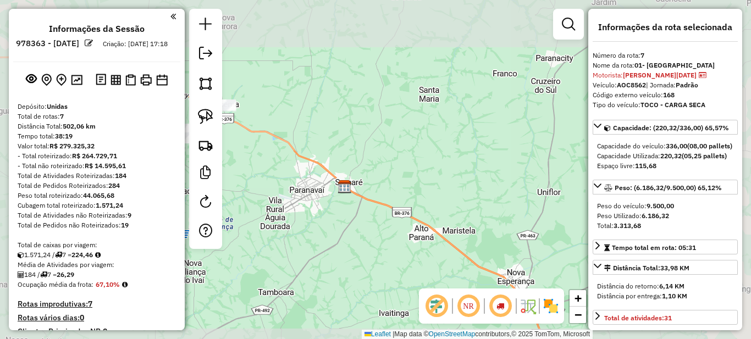
scroll to position [55, 0]
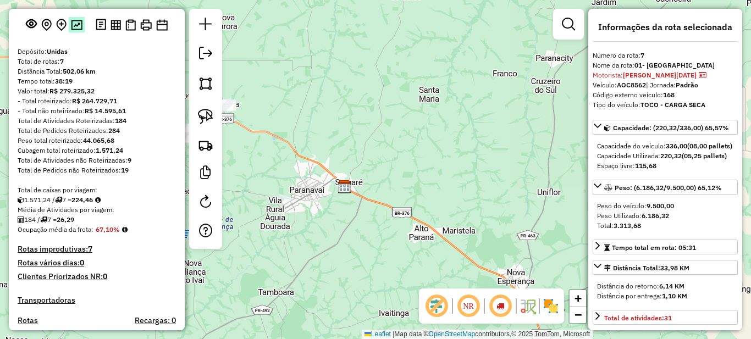
click at [76, 30] on img at bounding box center [77, 25] width 12 height 10
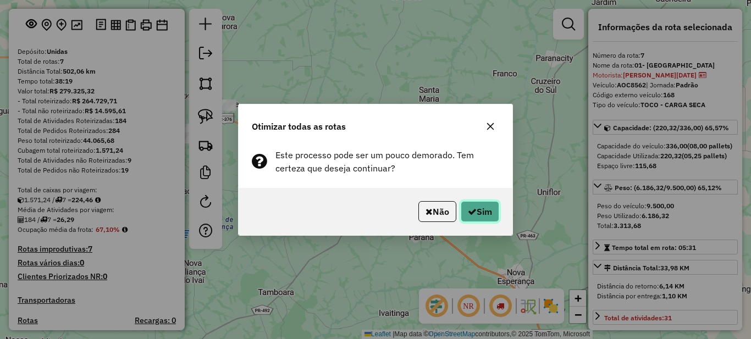
click at [472, 214] on icon "button" at bounding box center [472, 211] width 9 height 9
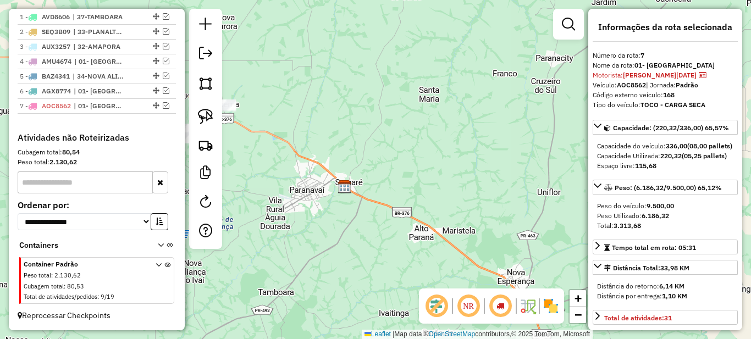
scroll to position [273, 0]
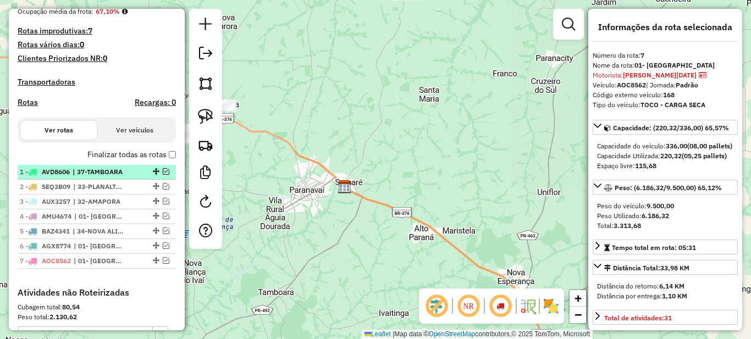
click at [101, 177] on span "| 37-TAMBOARA" at bounding box center [98, 172] width 51 height 10
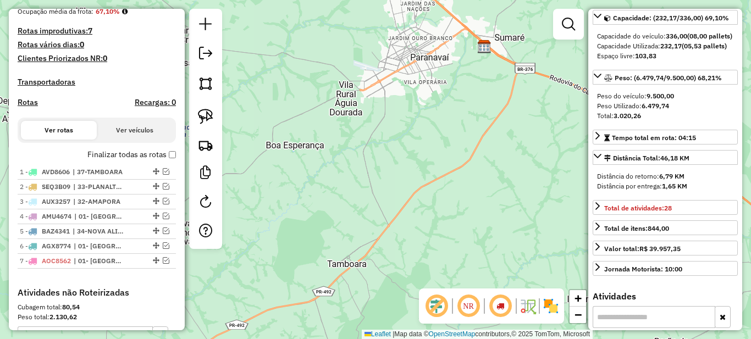
scroll to position [165, 0]
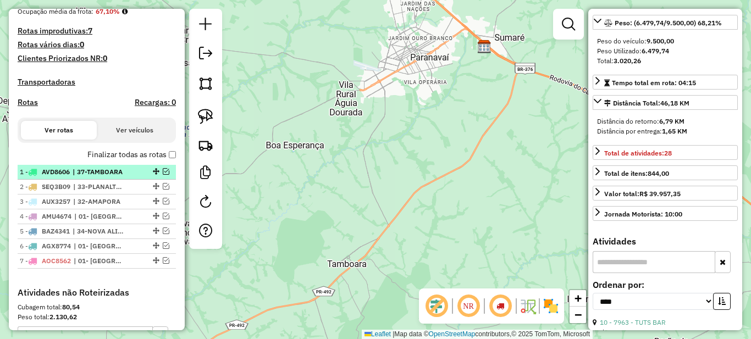
click at [139, 175] on div at bounding box center [155, 171] width 33 height 7
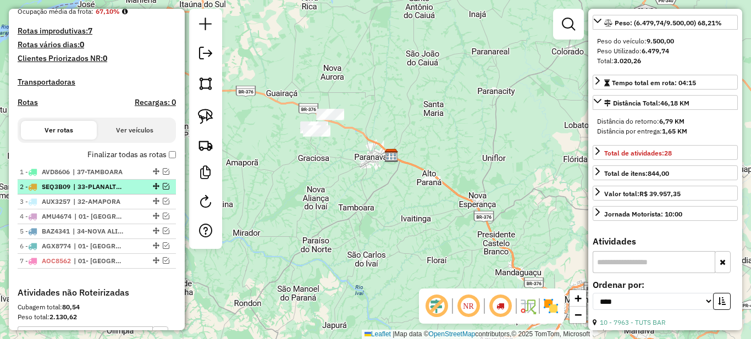
click at [105, 192] on span "| 33-PLANALTINA DO PARANA" at bounding box center [98, 187] width 51 height 10
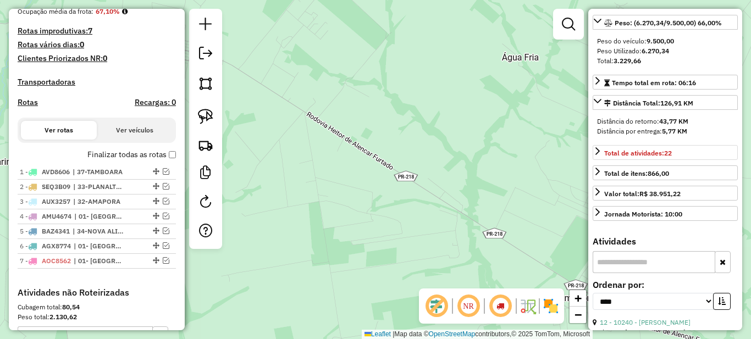
scroll to position [55, 0]
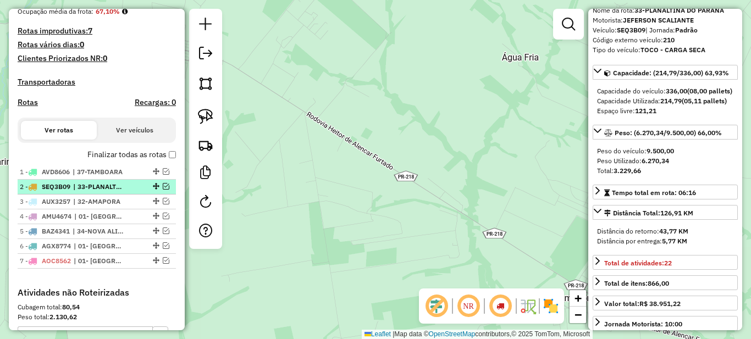
click at [98, 192] on span "| 33-PLANALTINA DO PARANA" at bounding box center [98, 187] width 51 height 10
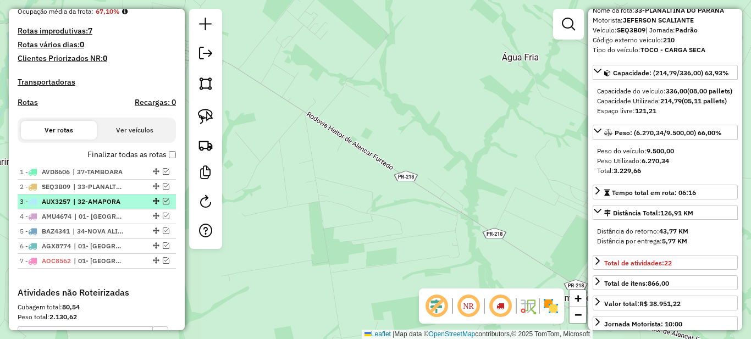
click at [100, 207] on span "| 32-AMAPORA" at bounding box center [98, 202] width 51 height 10
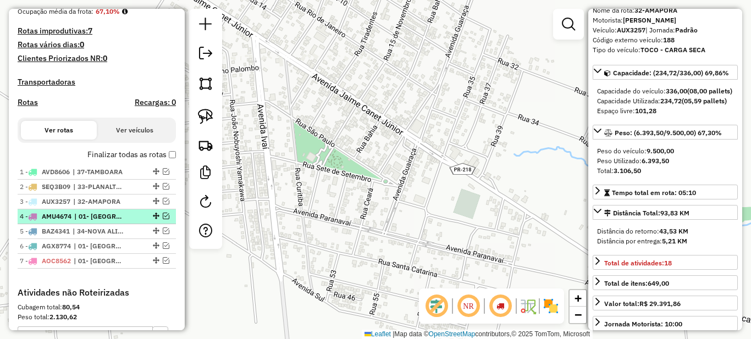
click at [99, 222] on span "| 01- [GEOGRAPHIC_DATA]" at bounding box center [99, 217] width 51 height 10
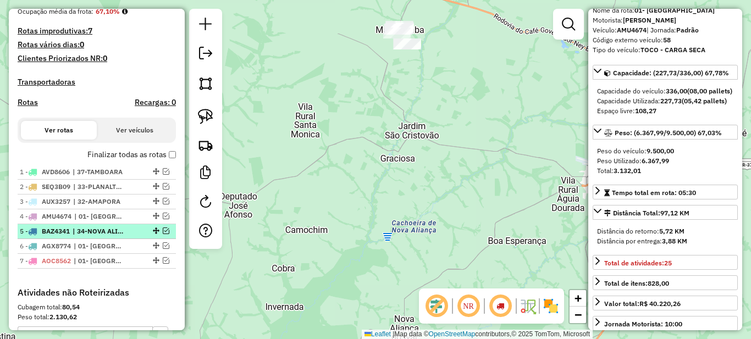
click at [100, 238] on li "5 - BAZ4341 | 34-NOVA ALIANÇA" at bounding box center [97, 231] width 158 height 15
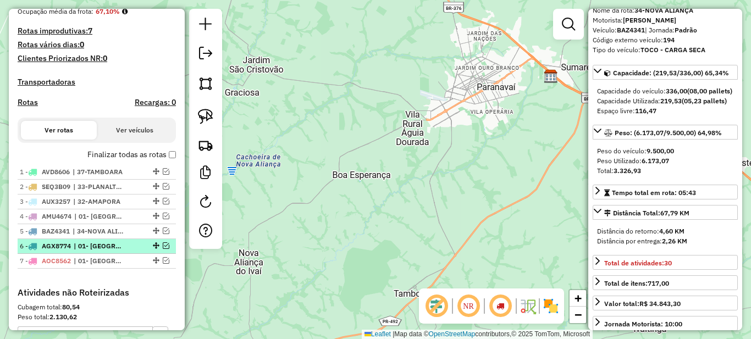
click at [100, 251] on span "| 01- [GEOGRAPHIC_DATA]" at bounding box center [99, 246] width 51 height 10
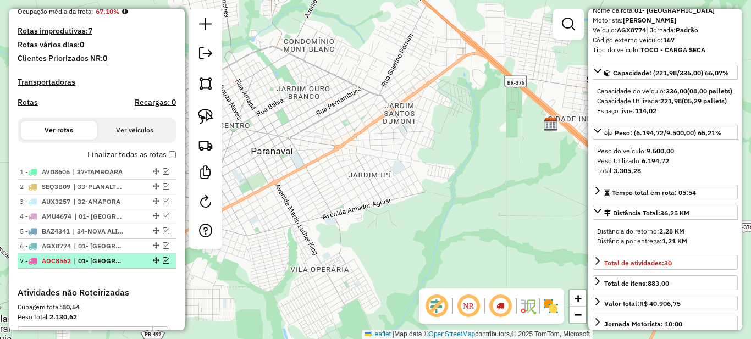
click at [101, 266] on span "| 01- [GEOGRAPHIC_DATA]" at bounding box center [99, 261] width 51 height 10
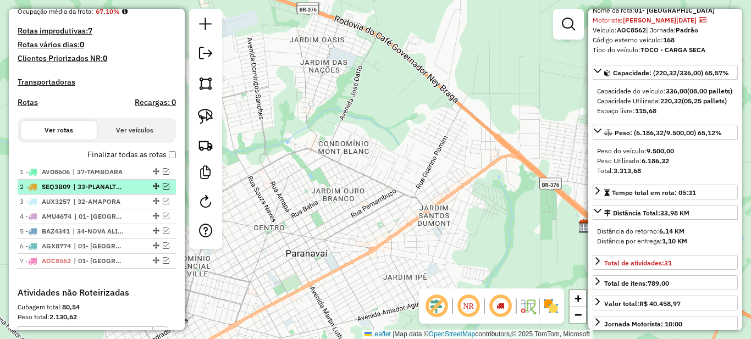
scroll to position [0, 0]
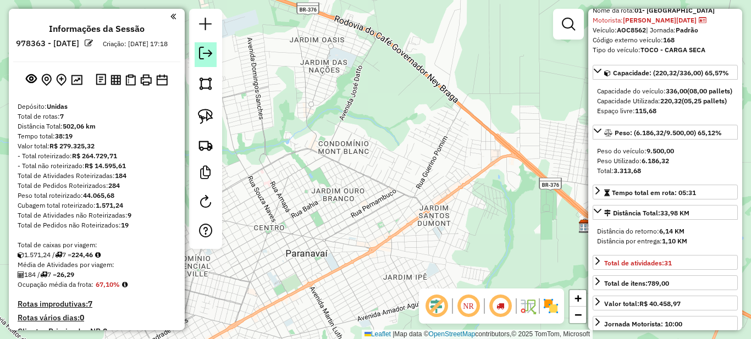
click at [202, 57] on em at bounding box center [205, 53] width 13 height 13
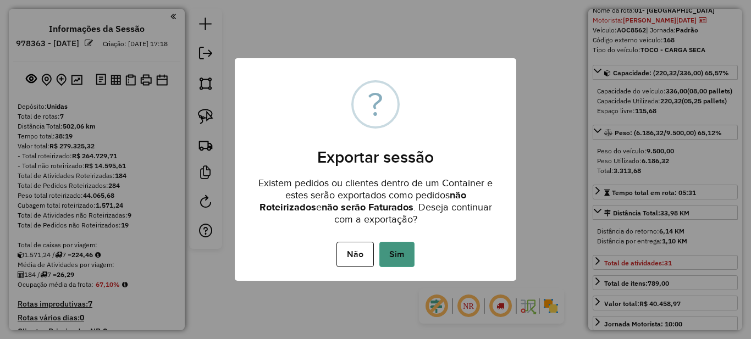
click at [392, 254] on button "Sim" at bounding box center [397, 254] width 35 height 25
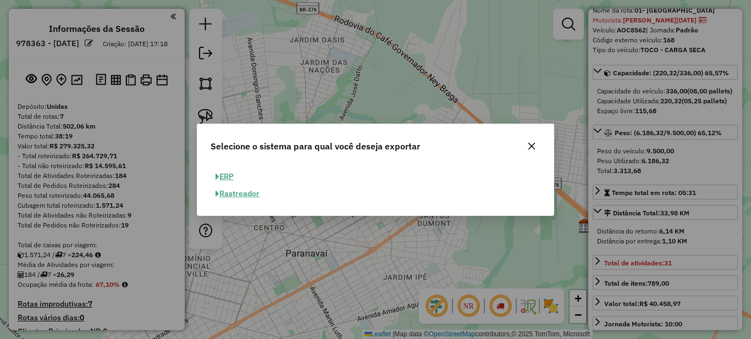
click at [227, 178] on button "ERP" at bounding box center [225, 176] width 28 height 17
select select "**"
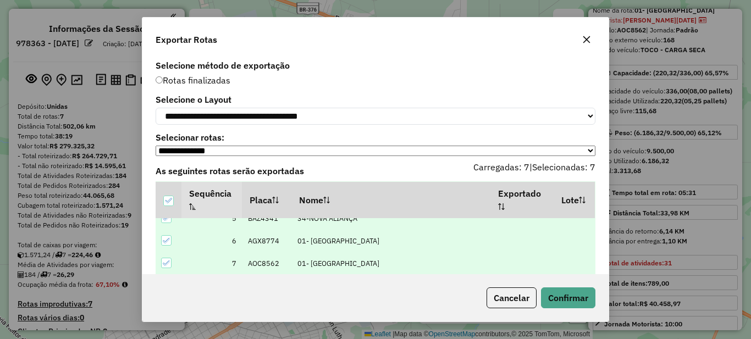
scroll to position [47, 0]
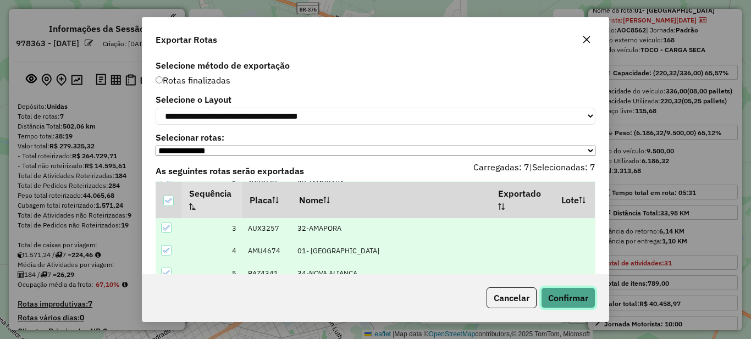
click at [564, 299] on button "Confirmar" at bounding box center [568, 298] width 54 height 21
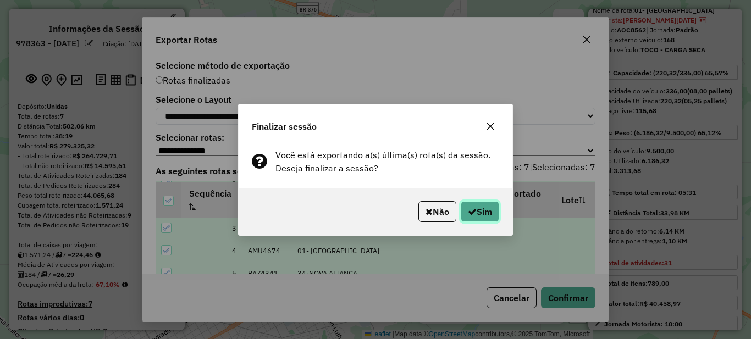
click at [482, 201] on button "Sim" at bounding box center [480, 211] width 39 height 21
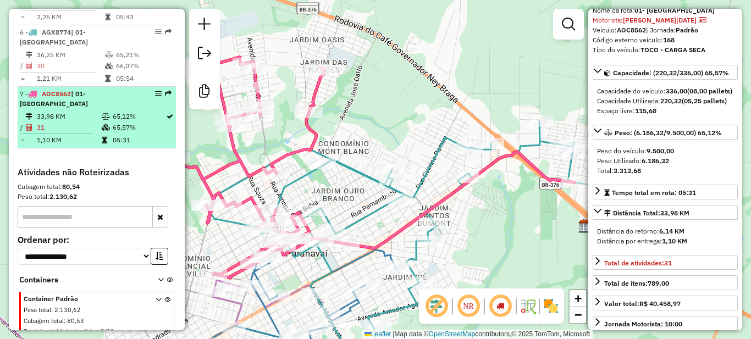
scroll to position [644, 0]
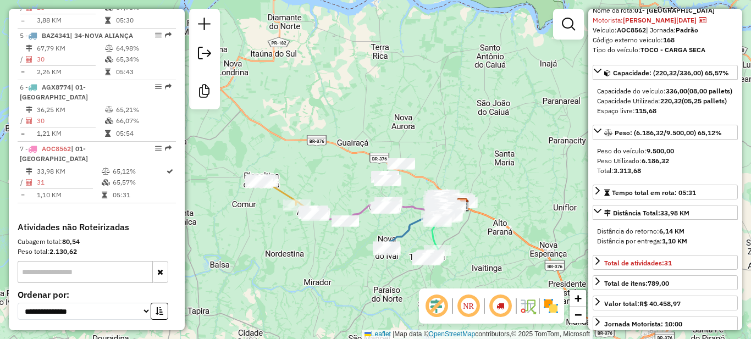
drag, startPoint x: 339, startPoint y: 219, endPoint x: 497, endPoint y: 163, distance: 167.5
click at [497, 163] on div "Janela de atendimento Grade de atendimento Capacidade Transportadoras Veículos …" at bounding box center [375, 169] width 751 height 339
